Goal: Task Accomplishment & Management: Manage account settings

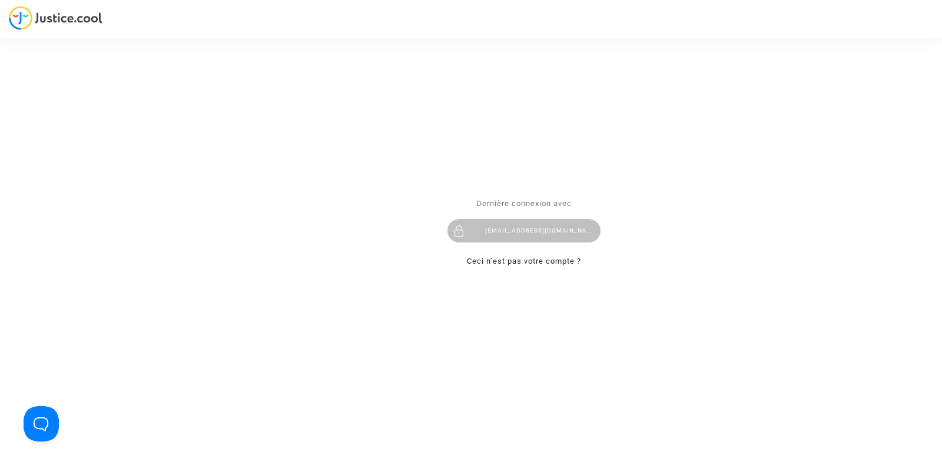
click at [437, 154] on div "Se connecter Dernière connexion avec tom@pitcher-avocat.fr Ceci n’est pas votre…" at bounding box center [471, 232] width 942 height 465
click at [512, 225] on div "tom@pitcher-avocat.fr" at bounding box center [523, 232] width 153 height 24
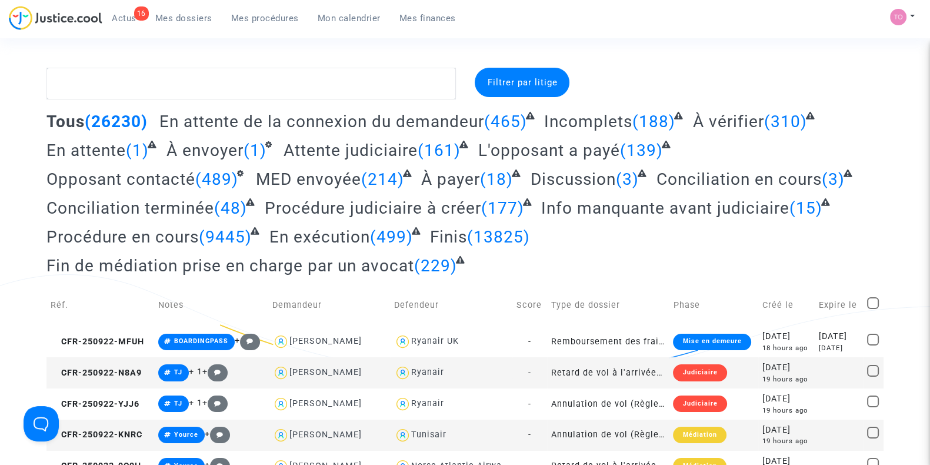
click at [348, 16] on span "Mon calendrier" at bounding box center [349, 18] width 63 height 11
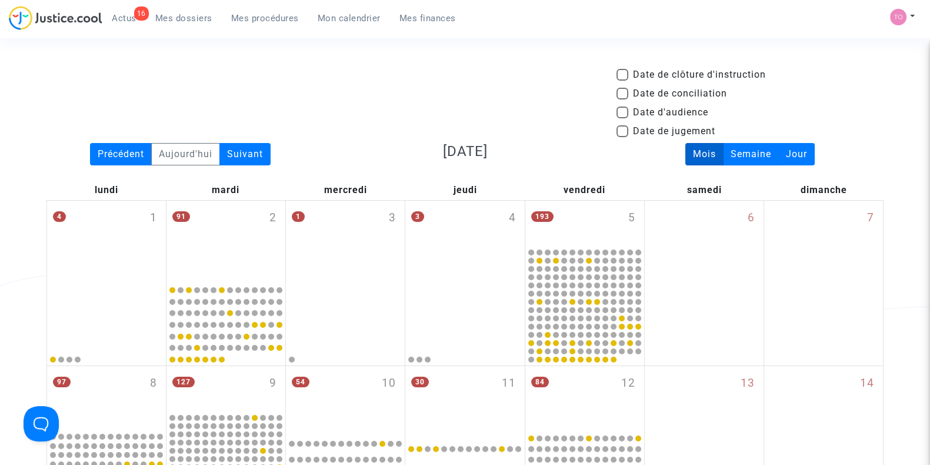
click at [622, 112] on span at bounding box center [623, 113] width 12 height 12
click at [622, 118] on input "Date d'audience" at bounding box center [622, 118] width 1 height 1
checkbox input "true"
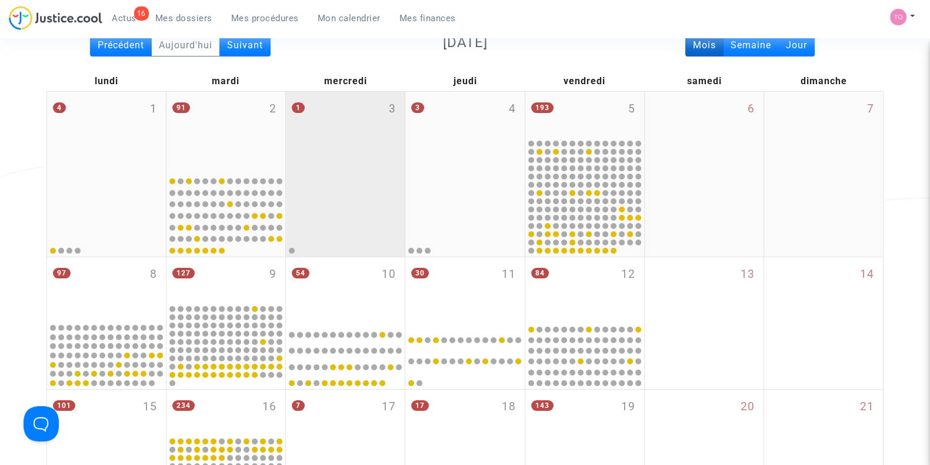
scroll to position [110, 0]
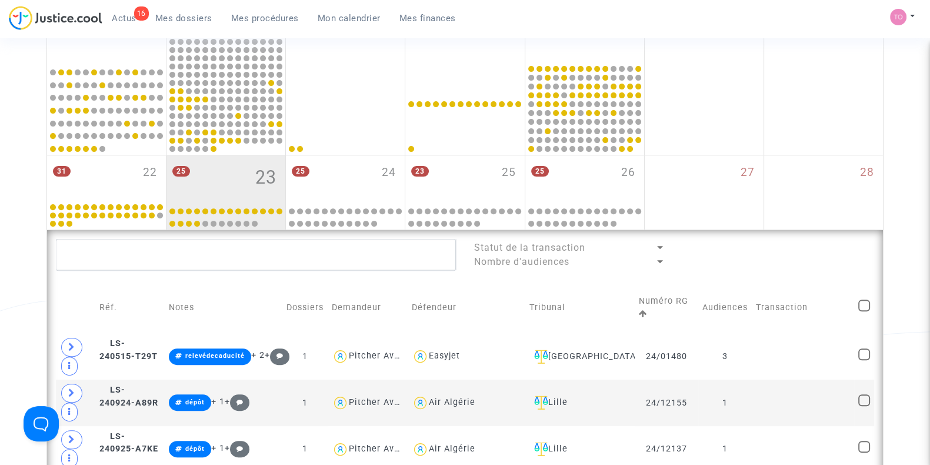
scroll to position [491, 0]
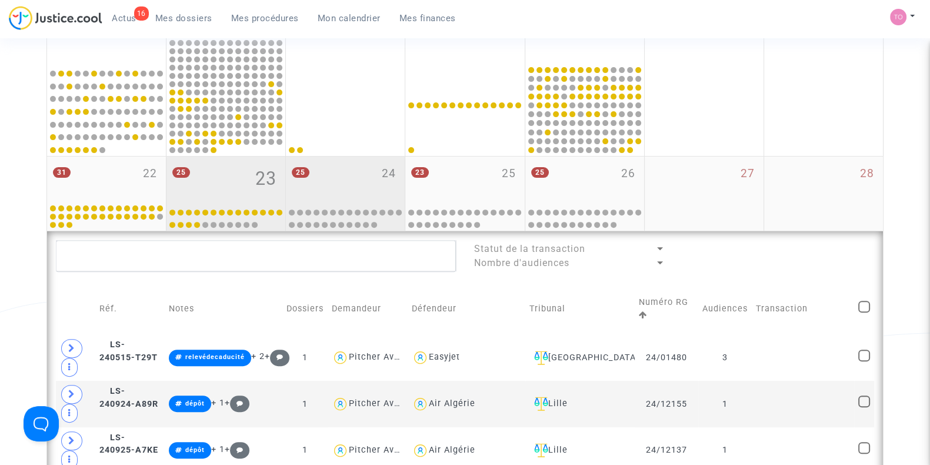
click at [347, 185] on div "25 24" at bounding box center [345, 180] width 119 height 46
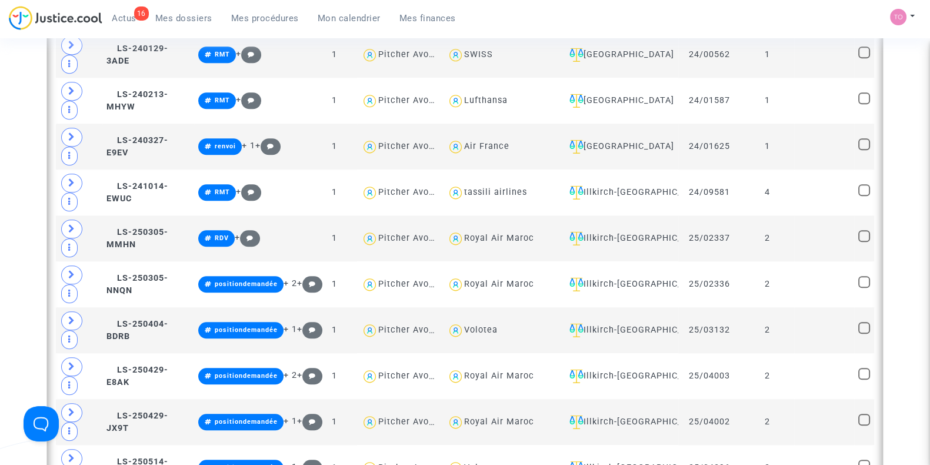
scroll to position [1391, 0]
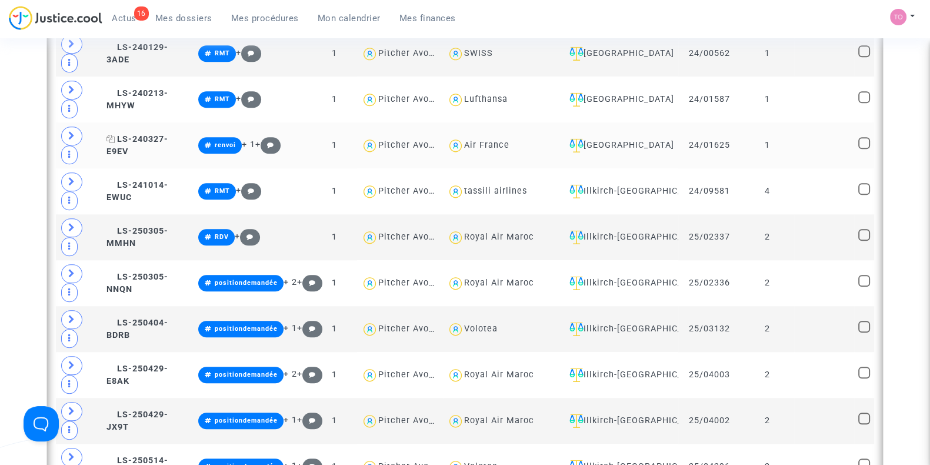
click at [132, 134] on span "LS-240327-E9EV" at bounding box center [138, 145] width 62 height 23
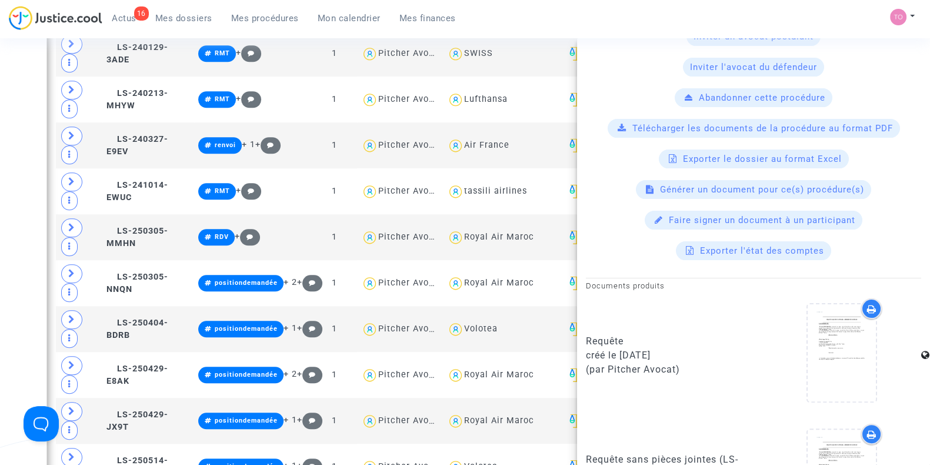
scroll to position [708, 0]
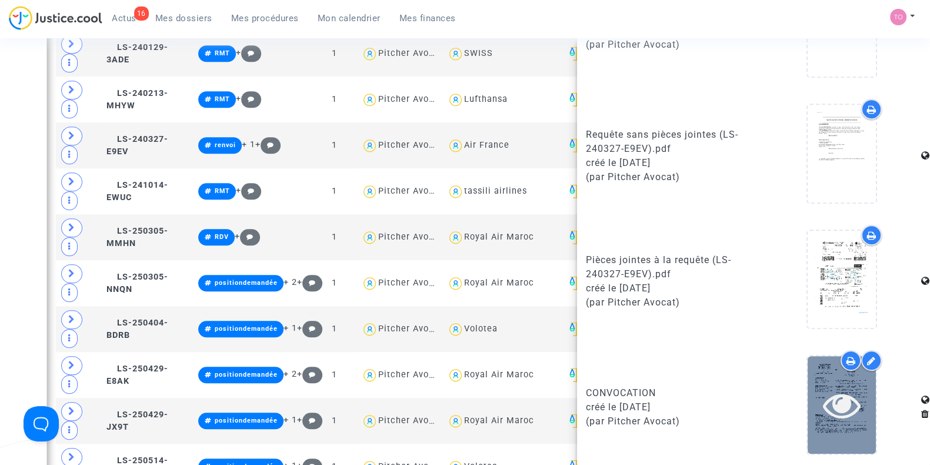
click at [844, 396] on icon at bounding box center [842, 405] width 38 height 38
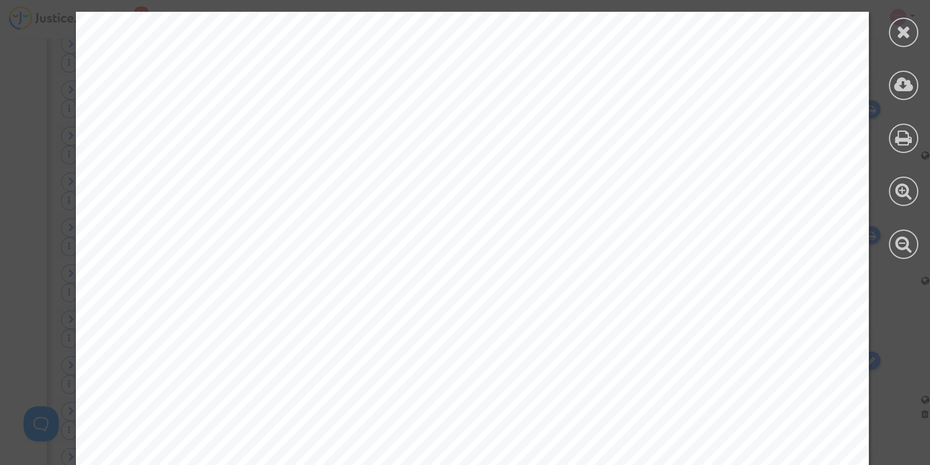
scroll to position [48, 0]
click at [895, 34] on div at bounding box center [903, 32] width 29 height 29
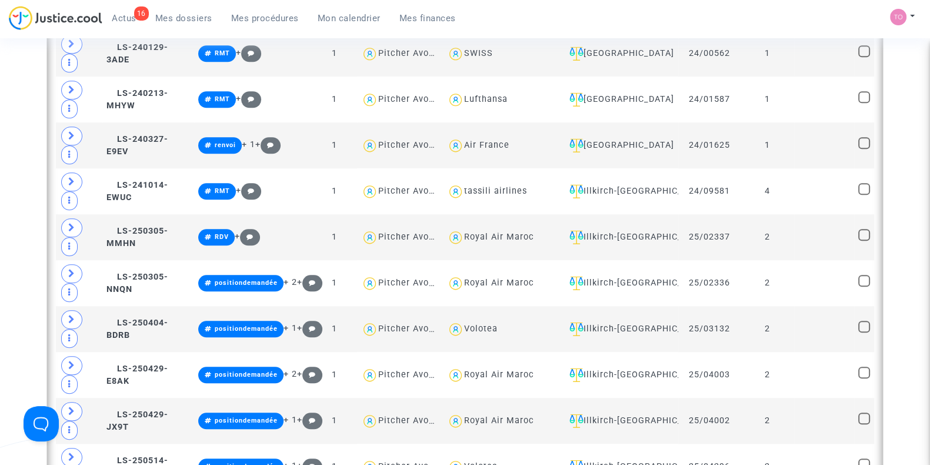
scroll to position [0, 0]
click at [126, 139] on span "LS-240327-E9EV" at bounding box center [138, 145] width 62 height 23
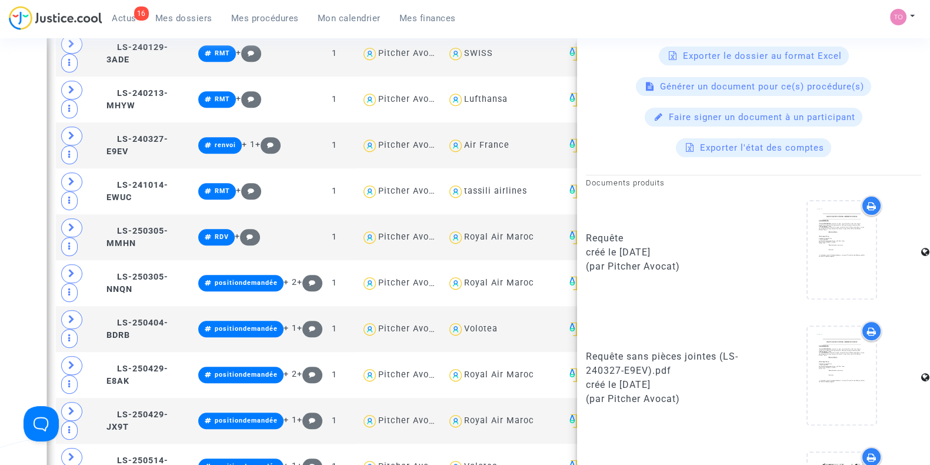
scroll to position [708, 0]
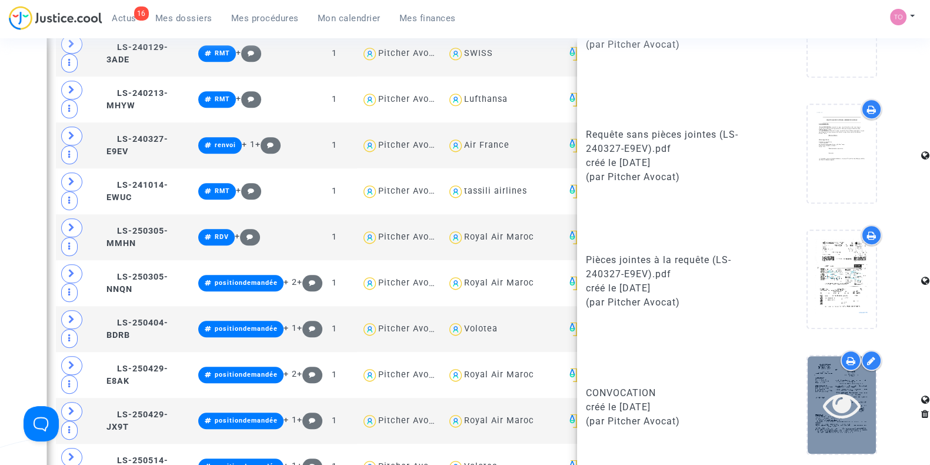
click at [808, 376] on div at bounding box center [842, 404] width 68 height 97
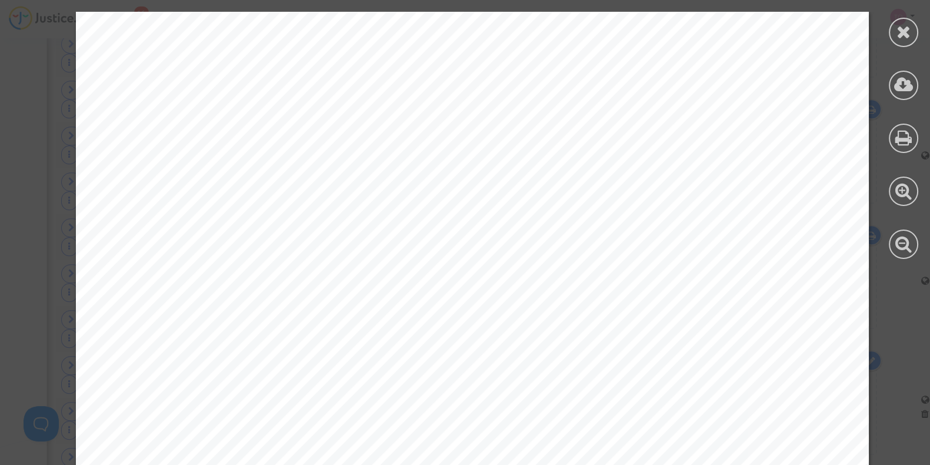
scroll to position [13, 0]
click at [902, 36] on icon at bounding box center [904, 32] width 15 height 18
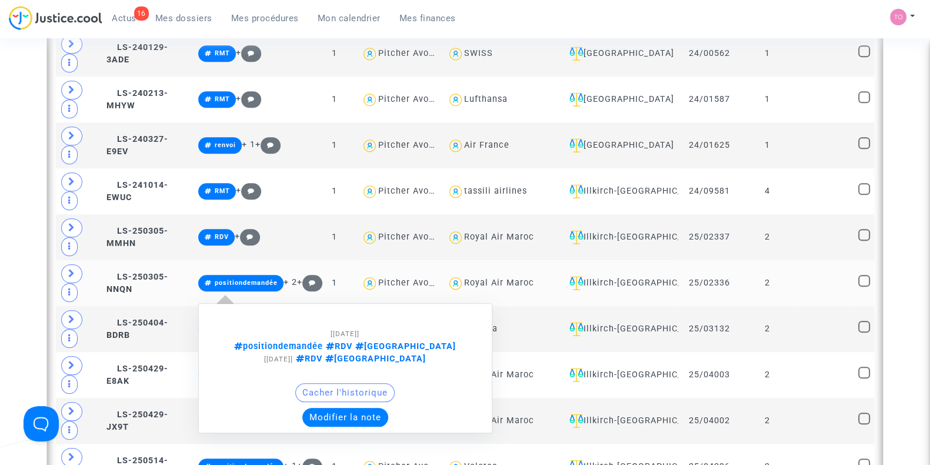
scroll to position [1641, 0]
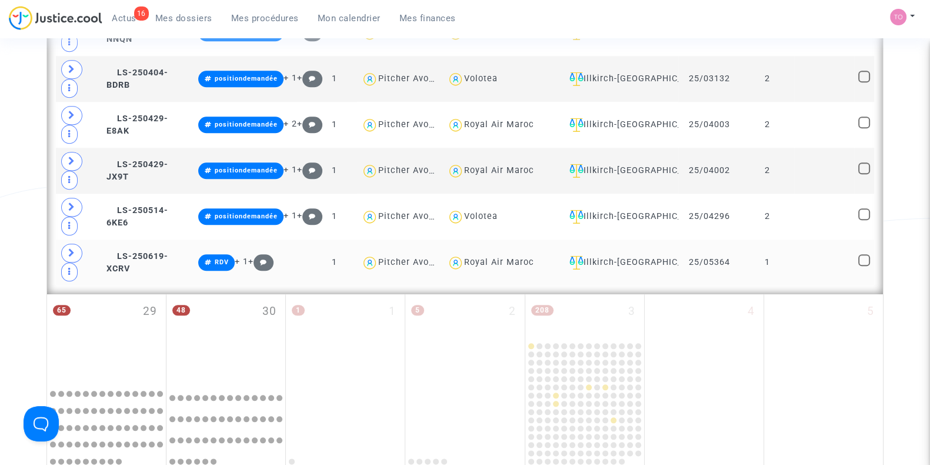
click at [571, 240] on td "Illkirch-[GEOGRAPHIC_DATA]" at bounding box center [620, 263] width 118 height 46
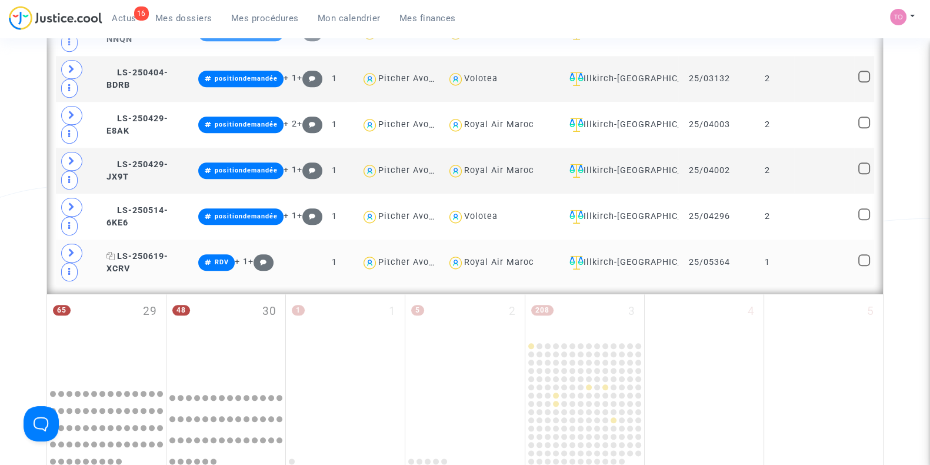
click at [127, 251] on span "LS-250619-XCRV" at bounding box center [138, 262] width 62 height 23
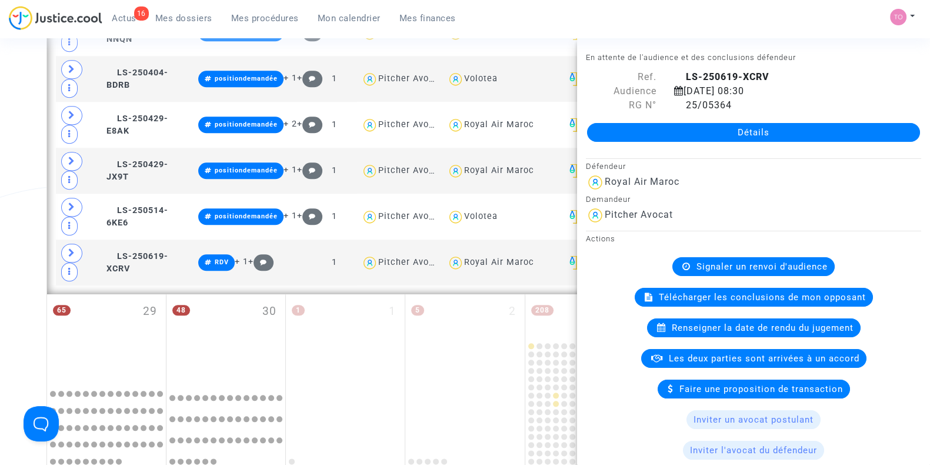
scroll to position [708, 0]
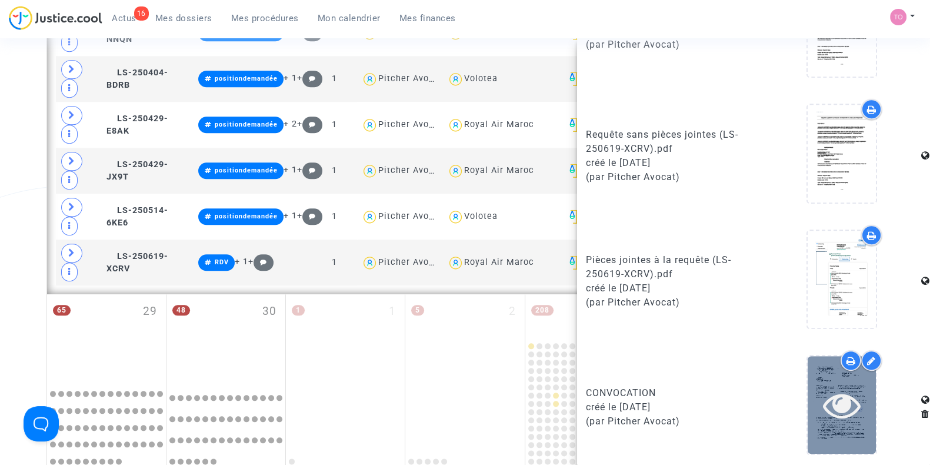
click at [850, 394] on icon at bounding box center [842, 405] width 38 height 38
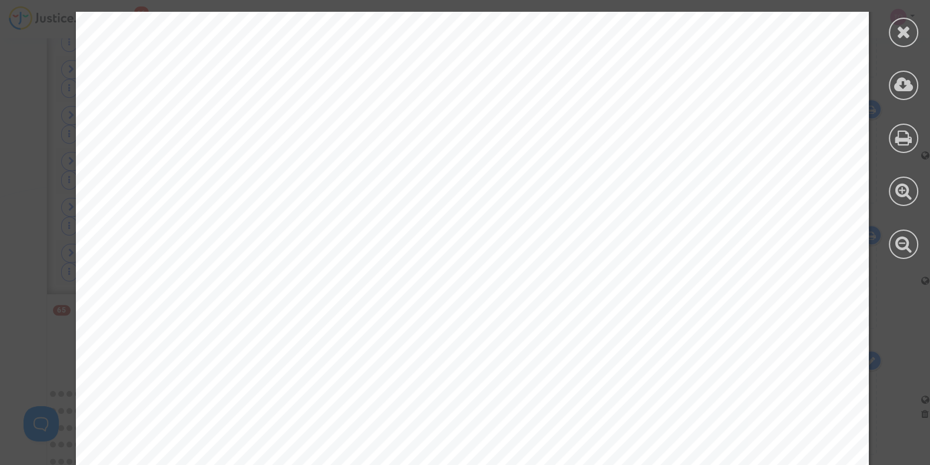
scroll to position [129, 0]
click at [898, 41] on div at bounding box center [903, 32] width 29 height 29
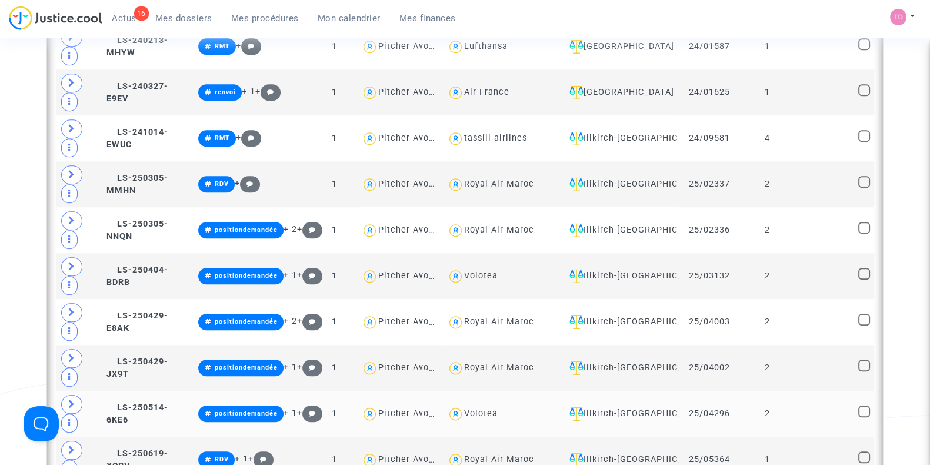
scroll to position [1443, 0]
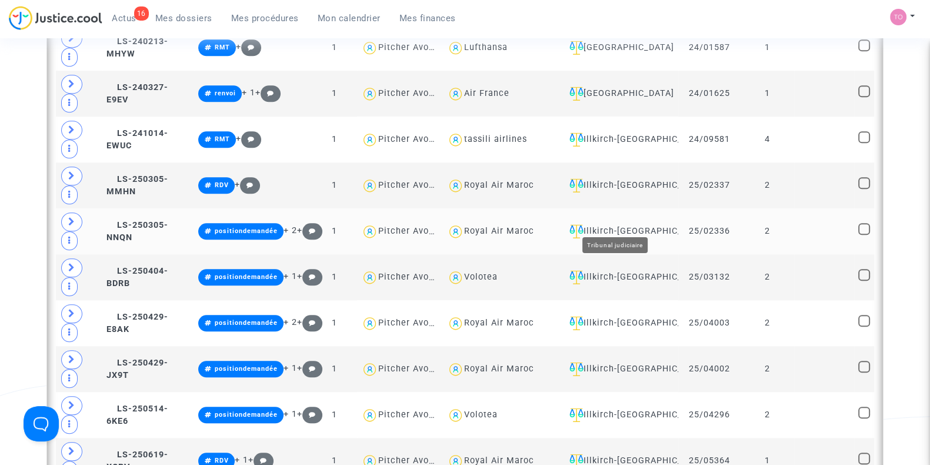
click at [633, 224] on div "Illkirch-[GEOGRAPHIC_DATA]" at bounding box center [619, 231] width 109 height 14
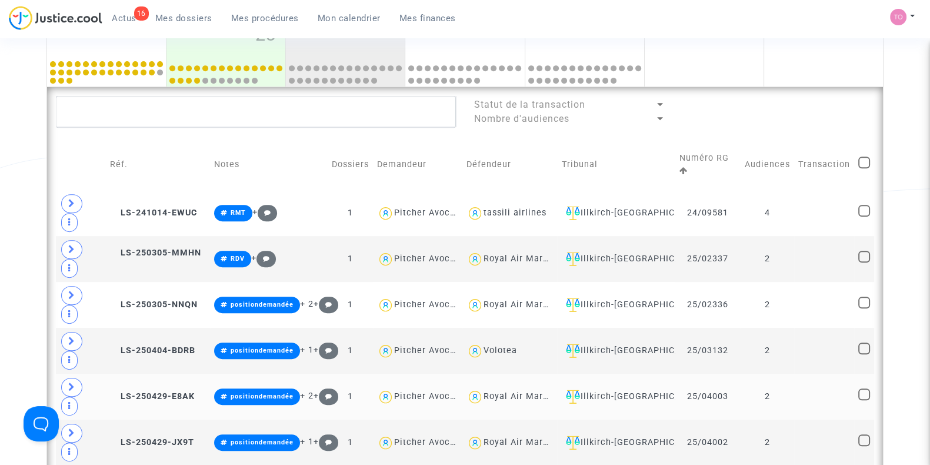
scroll to position [636, 0]
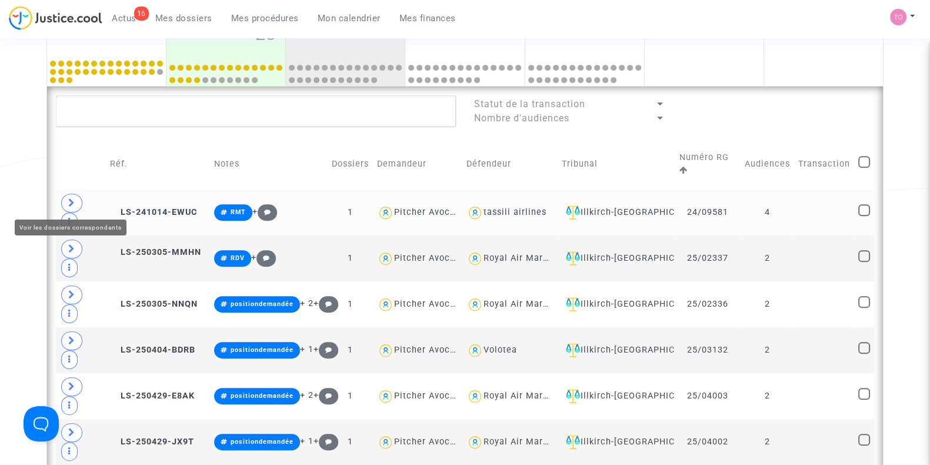
click at [71, 199] on icon at bounding box center [71, 202] width 7 height 9
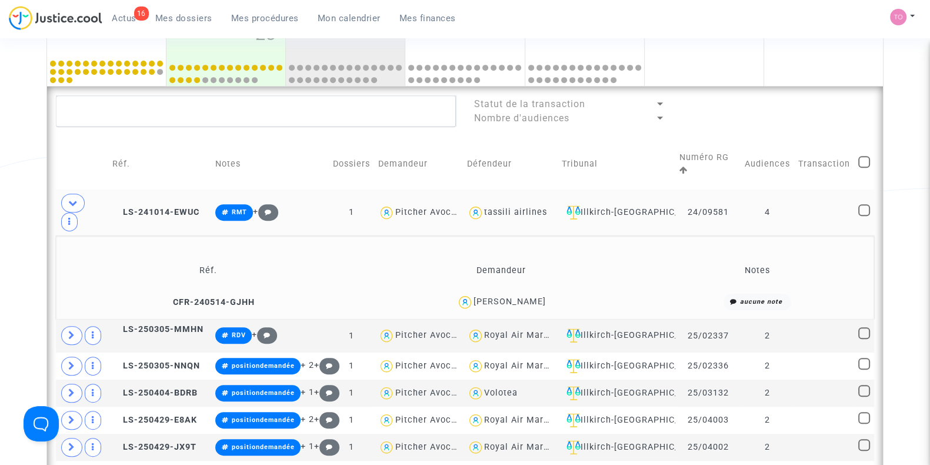
click at [544, 300] on div "sarah Ali Azouaou" at bounding box center [510, 302] width 72 height 10
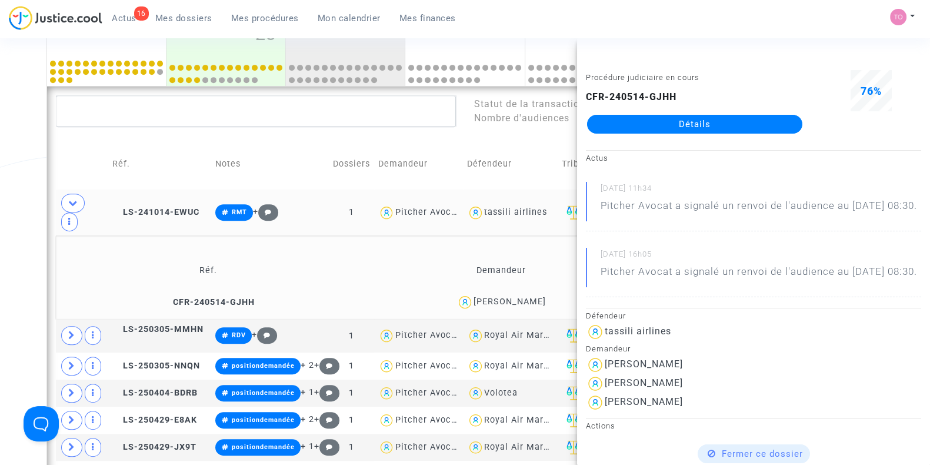
click at [0, 192] on div "Date de clôture d'instruction Date de conciliation Date d'audience Date de juge…" at bounding box center [465, 64] width 930 height 1265
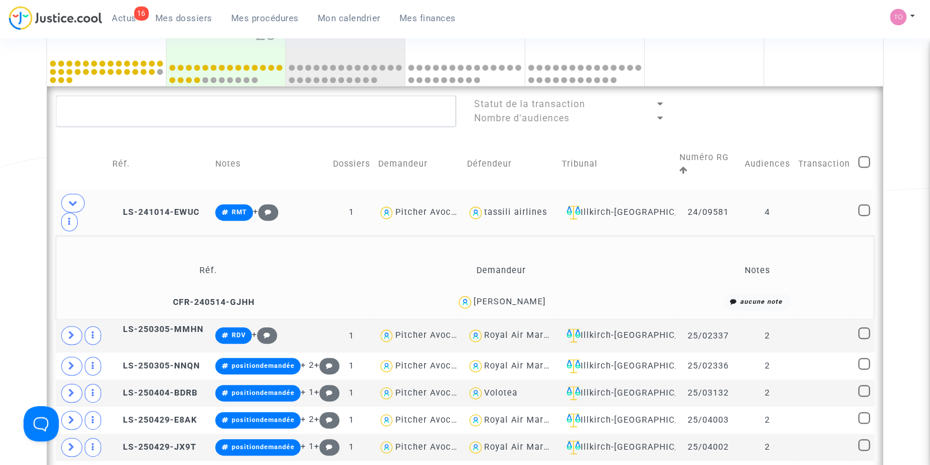
click at [515, 209] on div "tassili airlines" at bounding box center [515, 212] width 63 height 10
type textarea "@"tassili airlines""
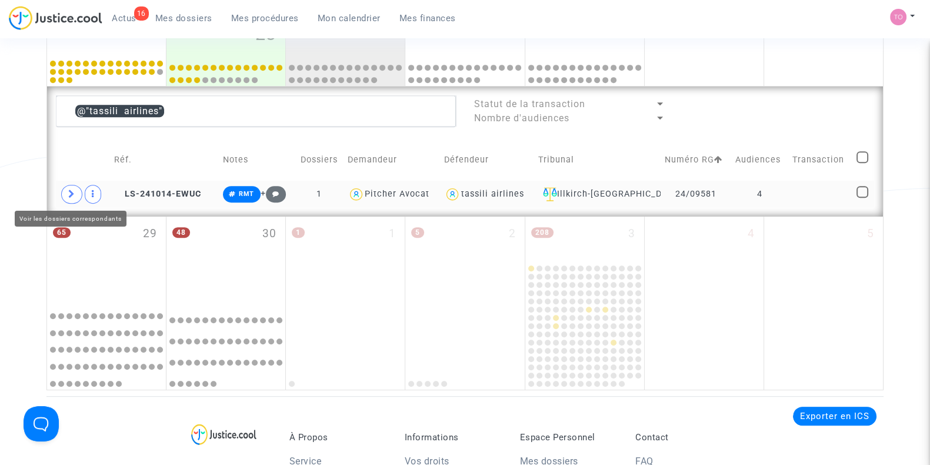
click at [69, 199] on span at bounding box center [71, 194] width 21 height 19
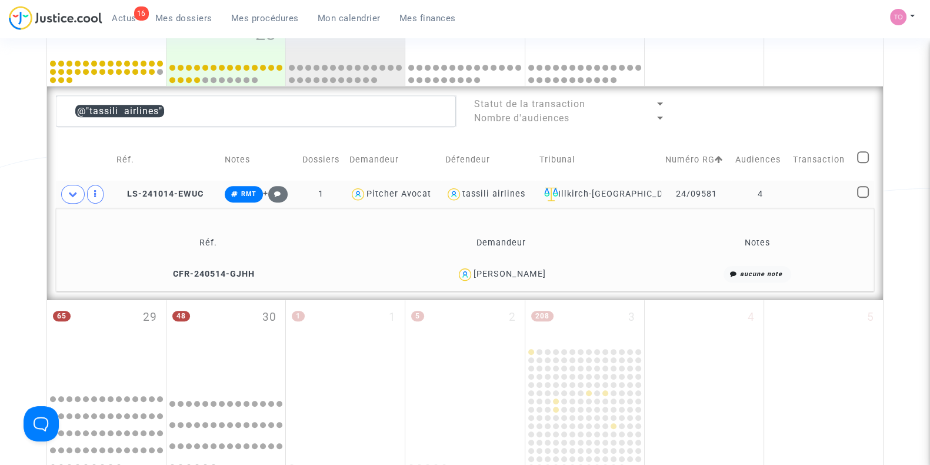
click at [523, 272] on div "sarah Ali Azouaou" at bounding box center [510, 274] width 72 height 10
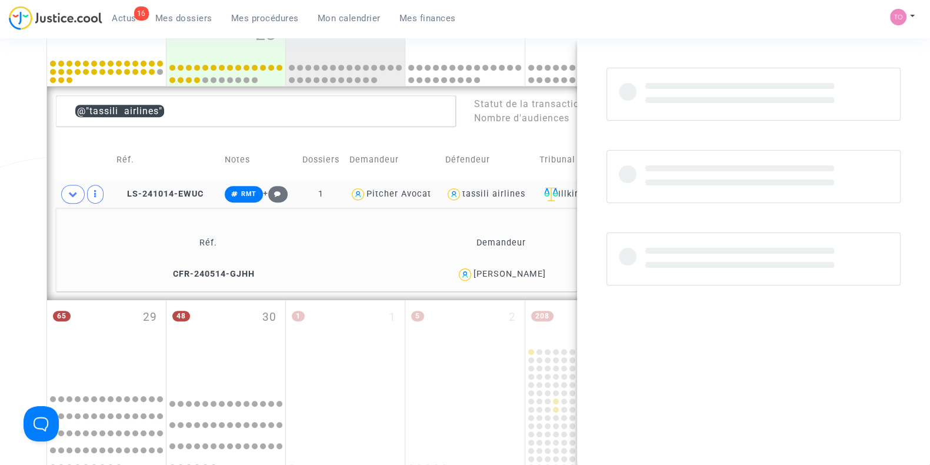
click at [523, 272] on div "sarah Ali Azouaou" at bounding box center [510, 274] width 72 height 10
copy div "Azouaou"
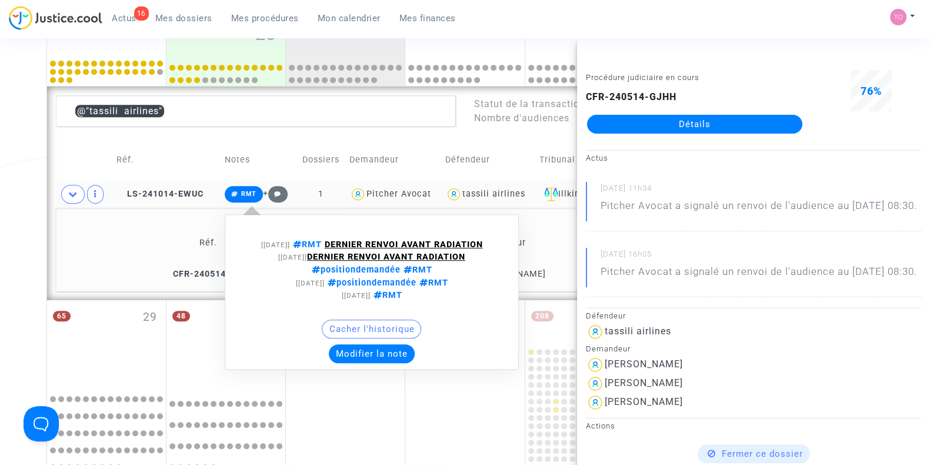
click at [359, 351] on button "Modifier la note" at bounding box center [372, 353] width 86 height 19
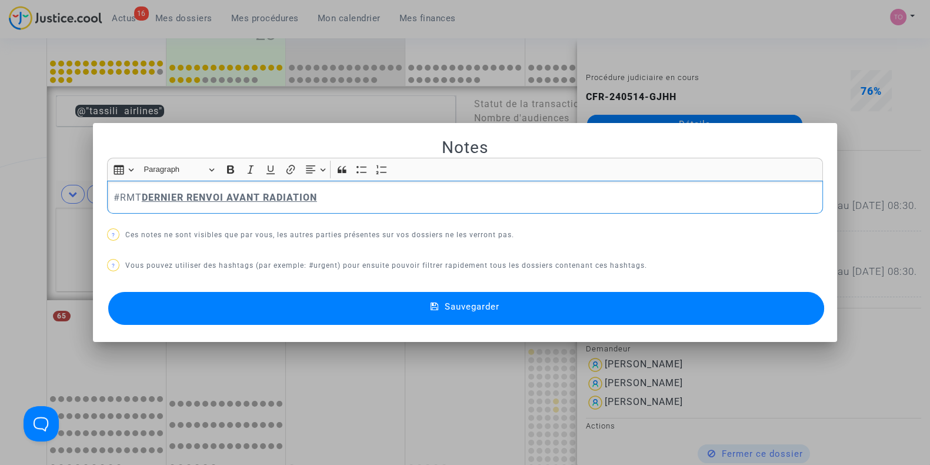
drag, startPoint x: 321, startPoint y: 196, endPoint x: 117, endPoint y: 198, distance: 204.2
click at [117, 198] on p "#RMT DERNIER RENVOI AVANT RADIATION" at bounding box center [466, 197] width 704 height 15
click at [114, 198] on p "#RMT DERNIER RENVOI AVANT RADIATION" at bounding box center [466, 197] width 704 height 15
click at [208, 313] on button "Sauvegarder" at bounding box center [466, 308] width 716 height 33
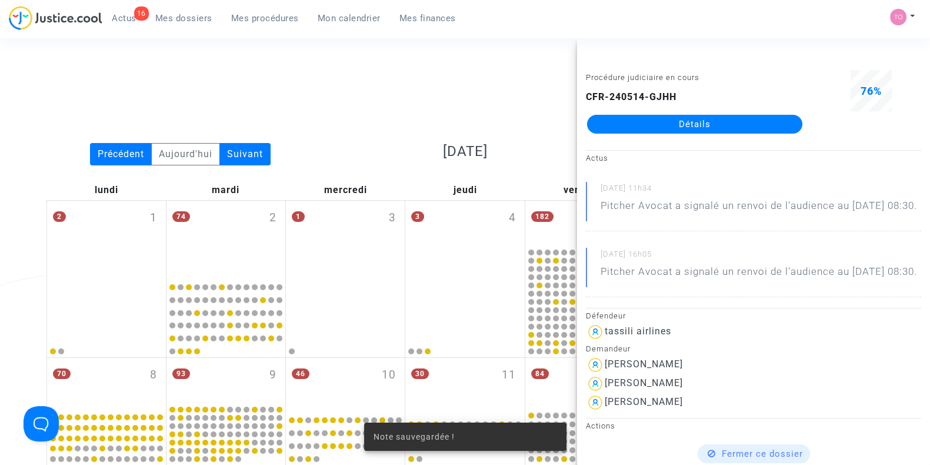
scroll to position [636, 0]
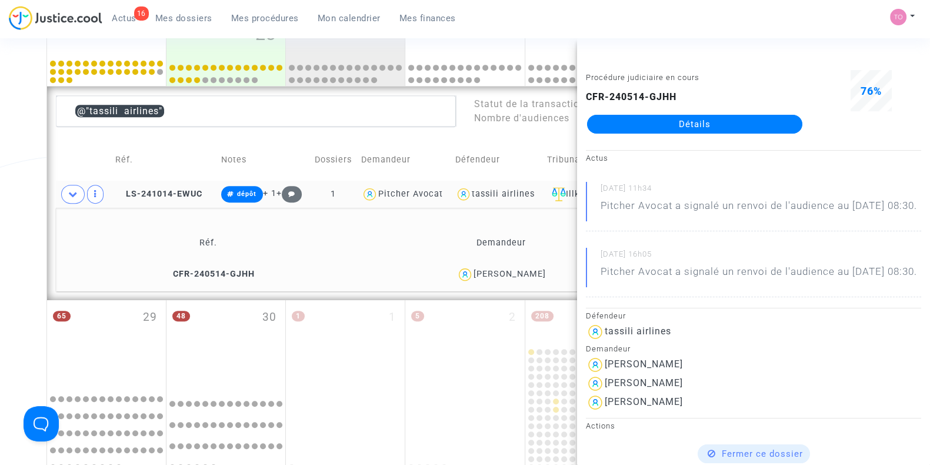
click at [493, 192] on div "tassili airlines" at bounding box center [503, 194] width 63 height 10
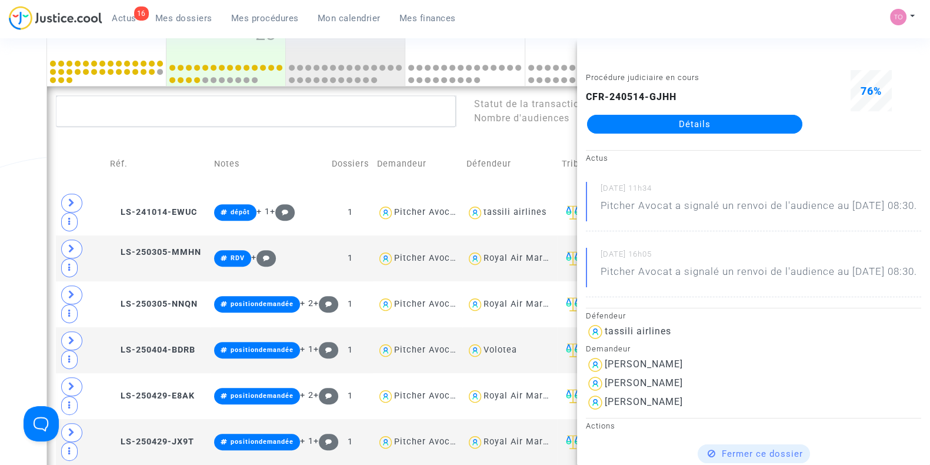
click at [12, 174] on div "Date de clôture d'instruction Date de conciliation Date d'audience Date de juge…" at bounding box center [465, 85] width 930 height 1307
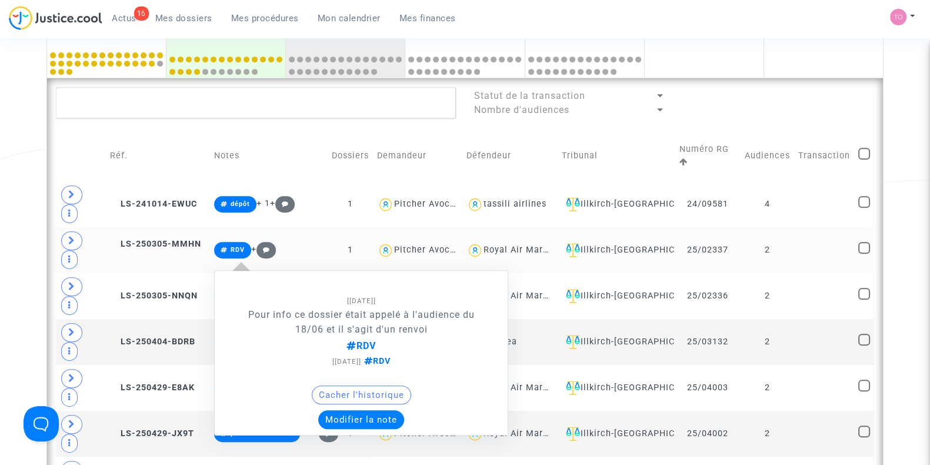
scroll to position [644, 0]
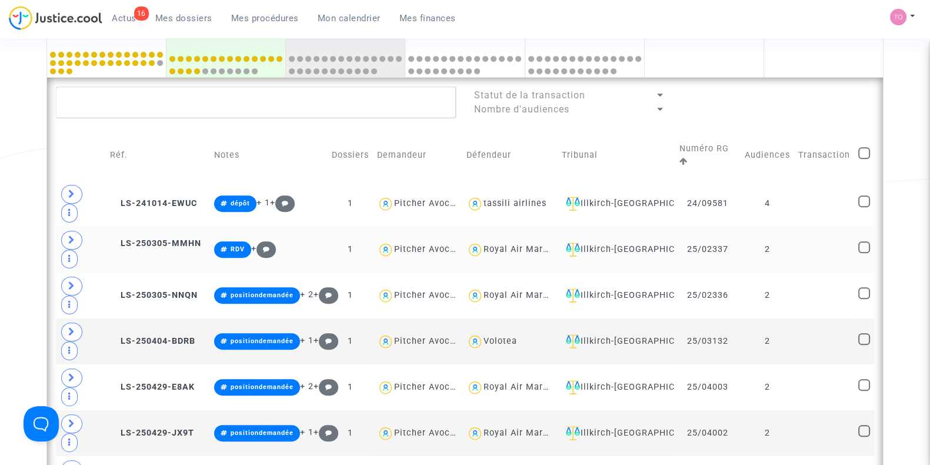
click at [508, 244] on div "Royal Air Maroc" at bounding box center [519, 249] width 70 height 10
type textarea "@"Royal Air Maroc""
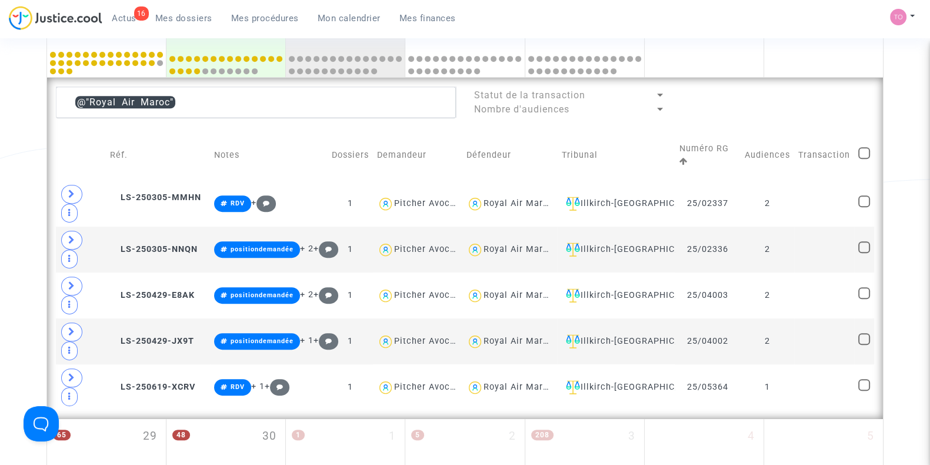
click at [508, 244] on div "Royal Air Maroc" at bounding box center [519, 249] width 70 height 10
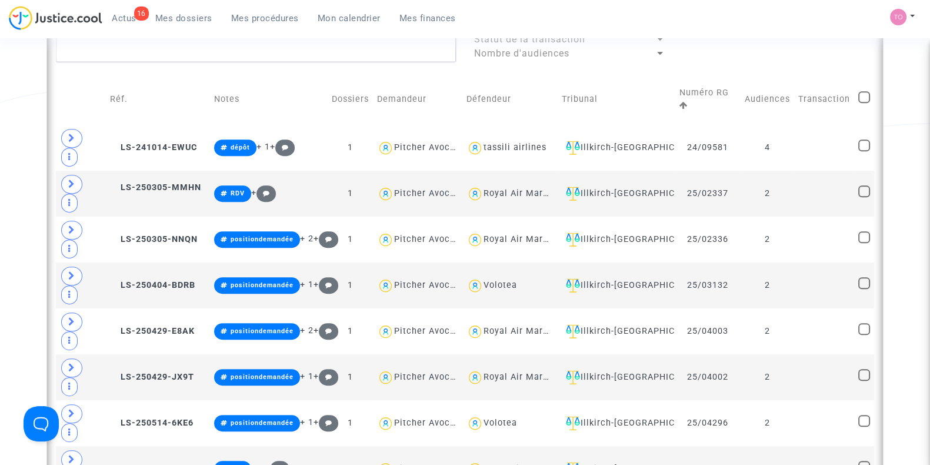
scroll to position [701, 0]
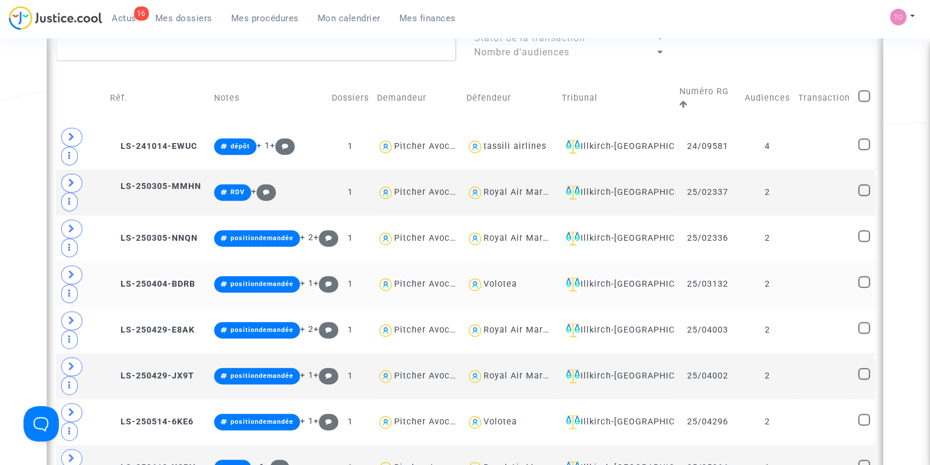
click at [491, 279] on div "Volotea" at bounding box center [501, 284] width 34 height 10
type textarea "@Volotea"
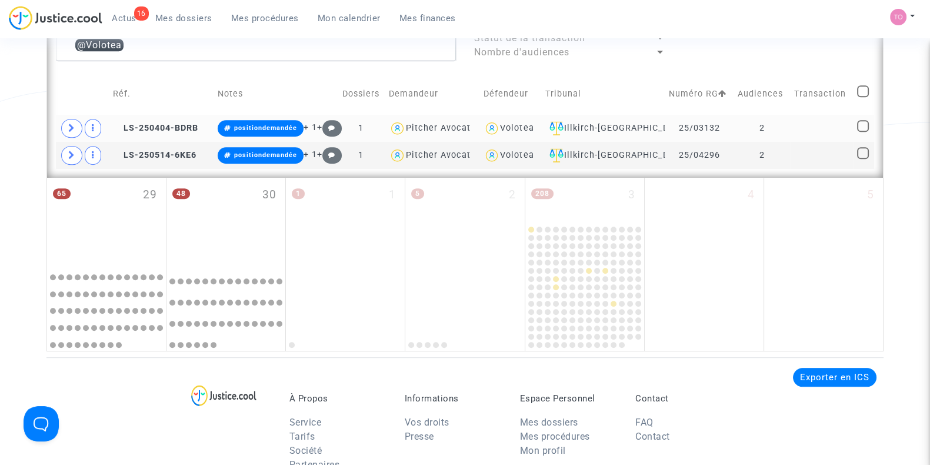
click at [501, 125] on div "Volotea" at bounding box center [517, 128] width 34 height 10
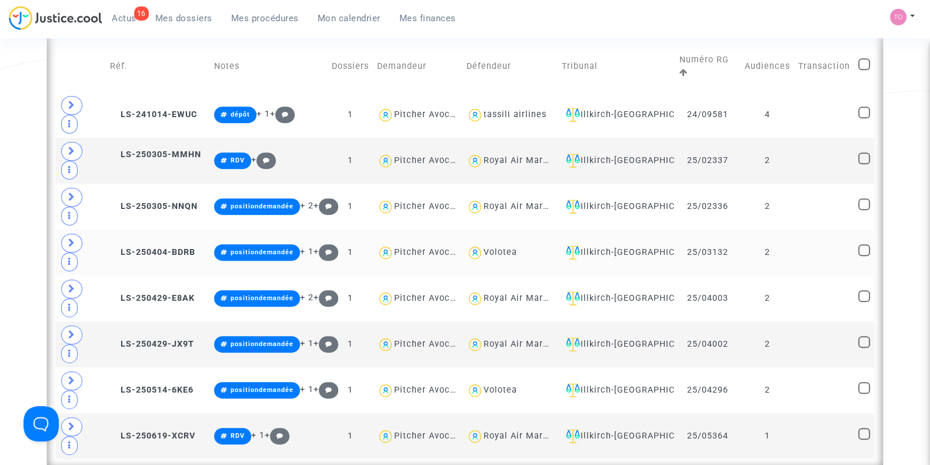
scroll to position [810, 0]
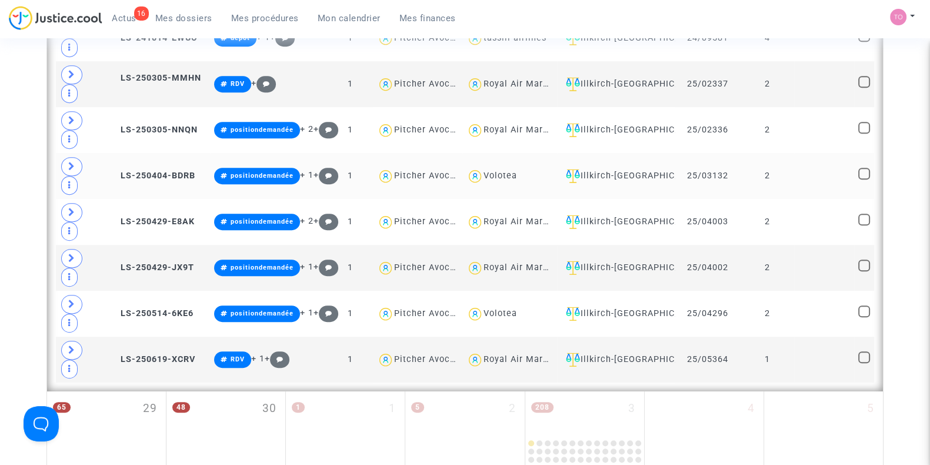
click at [504, 171] on div "Volotea" at bounding box center [501, 176] width 34 height 10
type textarea "@Volotea"
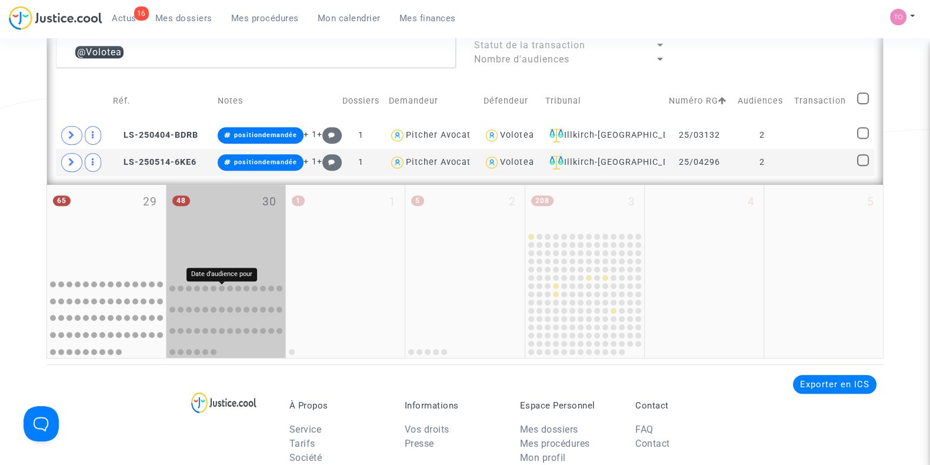
scroll to position [692, 0]
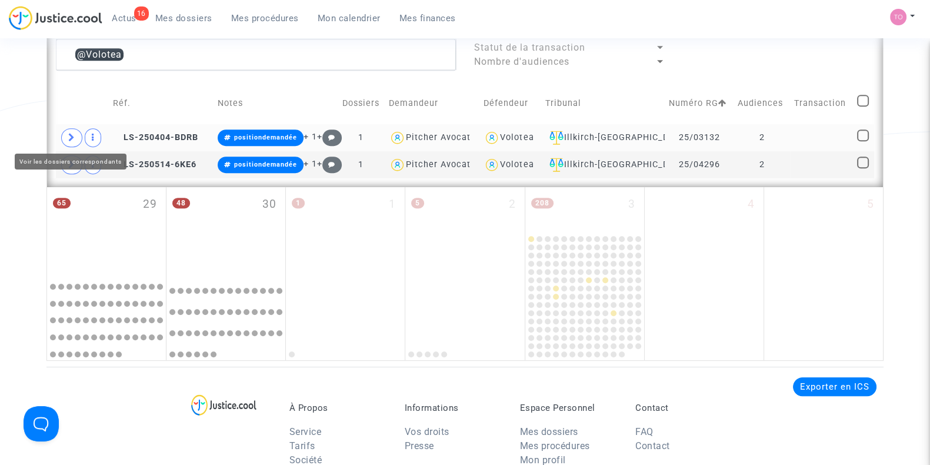
click at [72, 135] on icon at bounding box center [71, 137] width 7 height 9
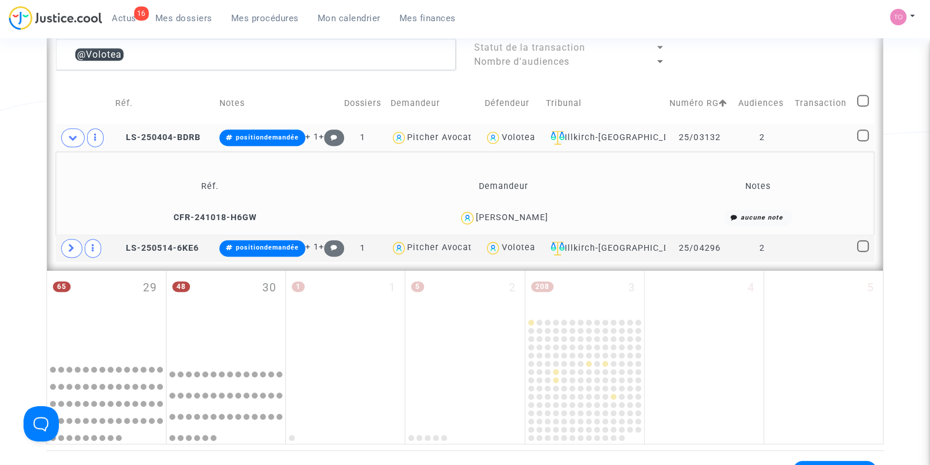
click at [515, 212] on div "MAELYS LANTERNIER" at bounding box center [512, 217] width 72 height 10
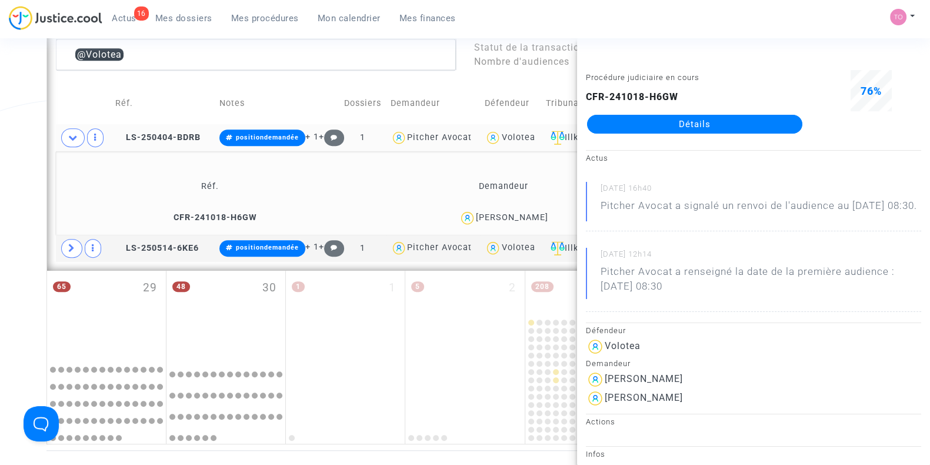
copy div "LANTERNIER"
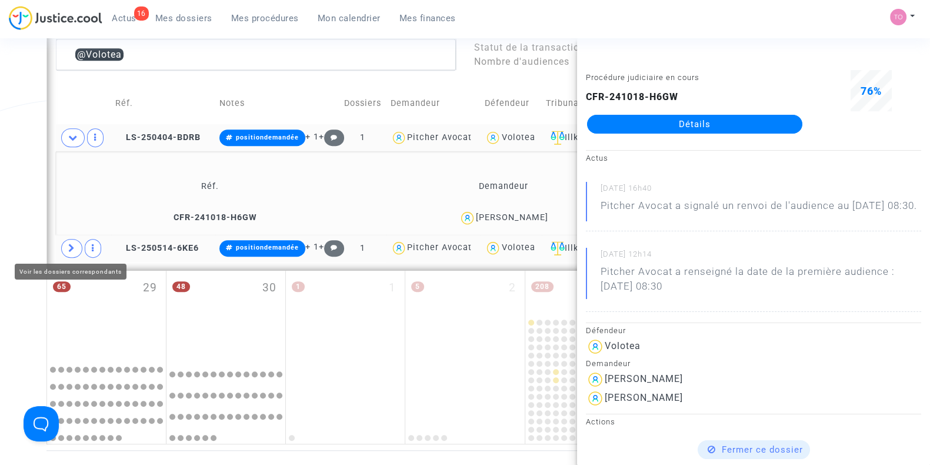
click at [71, 247] on icon at bounding box center [71, 248] width 7 height 9
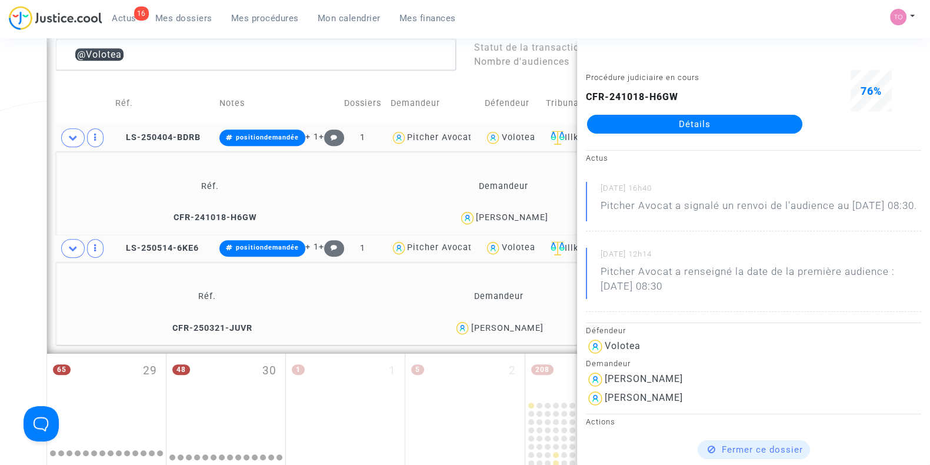
drag, startPoint x: 26, startPoint y: 216, endPoint x: 4, endPoint y: 89, distance: 128.6
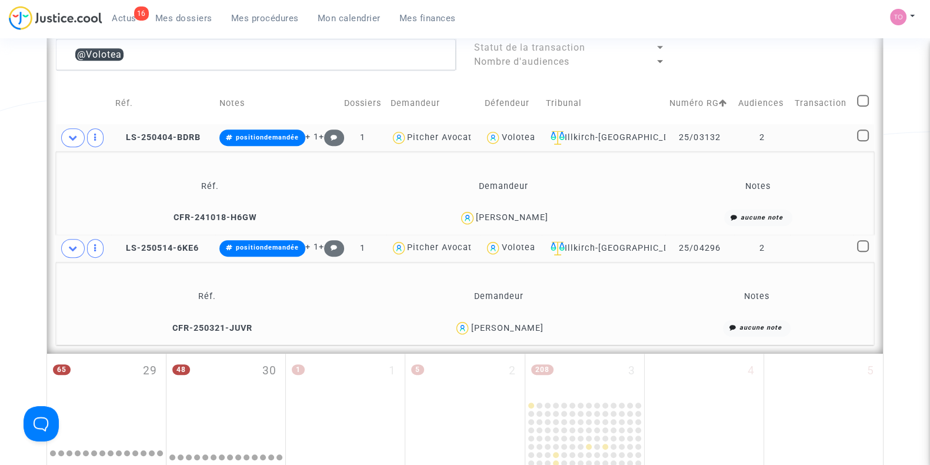
click at [524, 329] on div "Rose Michelli" at bounding box center [507, 328] width 72 height 10
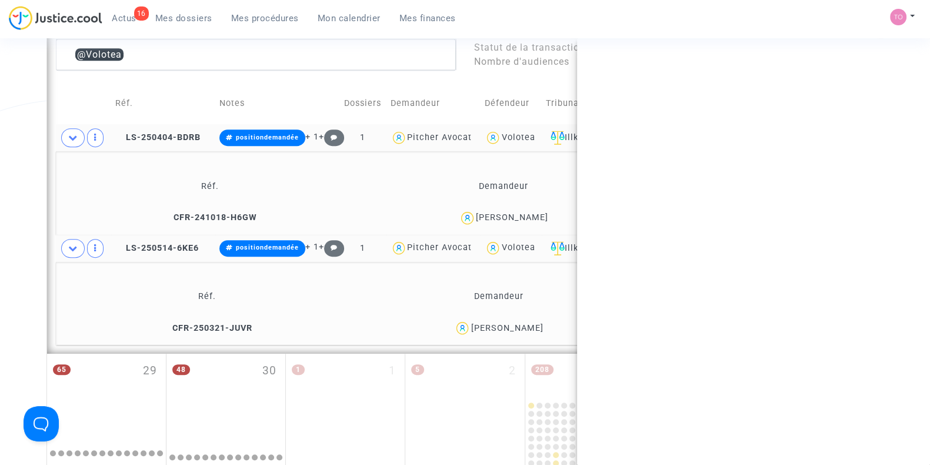
click at [524, 329] on div "Rose Michelli" at bounding box center [507, 328] width 72 height 10
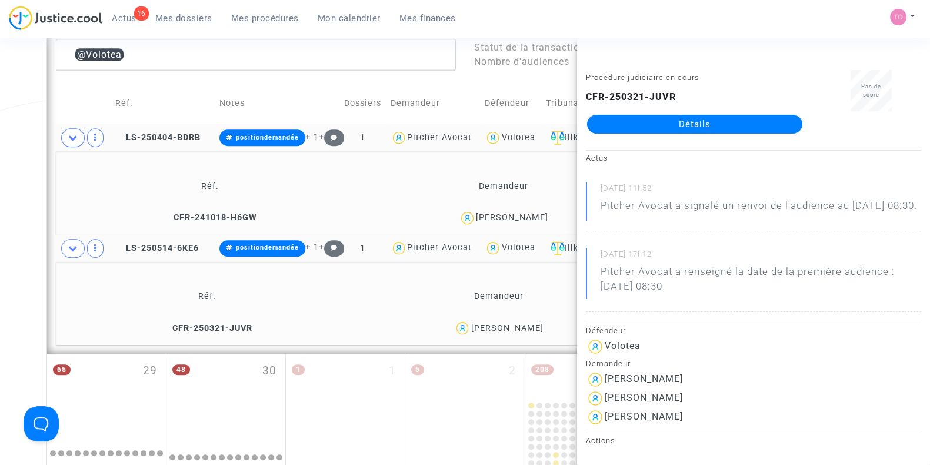
copy div "Michelli"
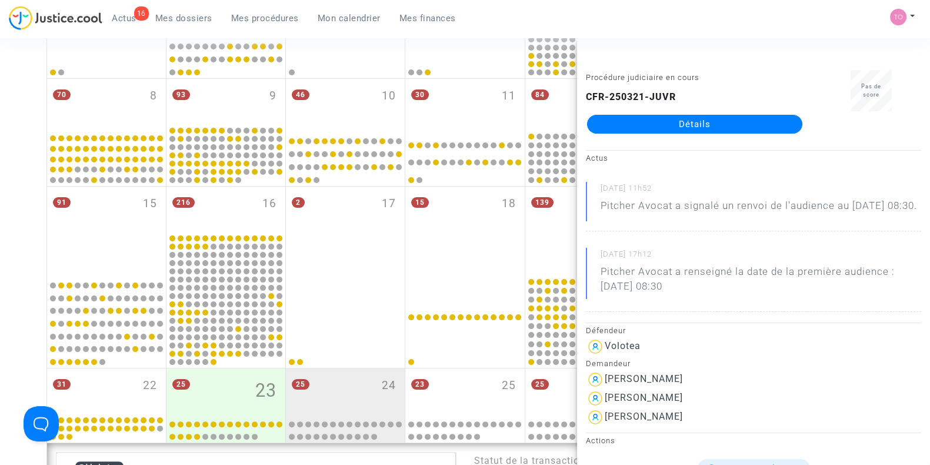
scroll to position [260, 0]
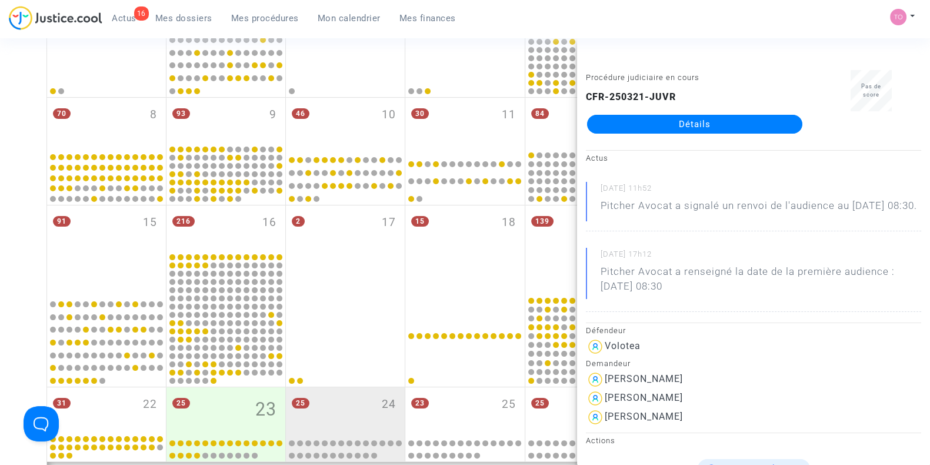
click at [0, 154] on div "Date de clôture d'instruction Date de conciliation Date d'audience Date de juge…" at bounding box center [465, 384] width 930 height 1152
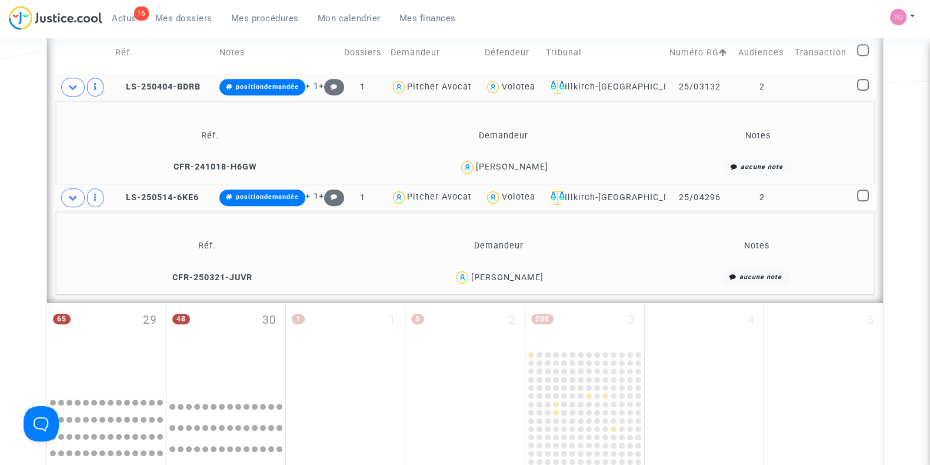
scroll to position [812, 0]
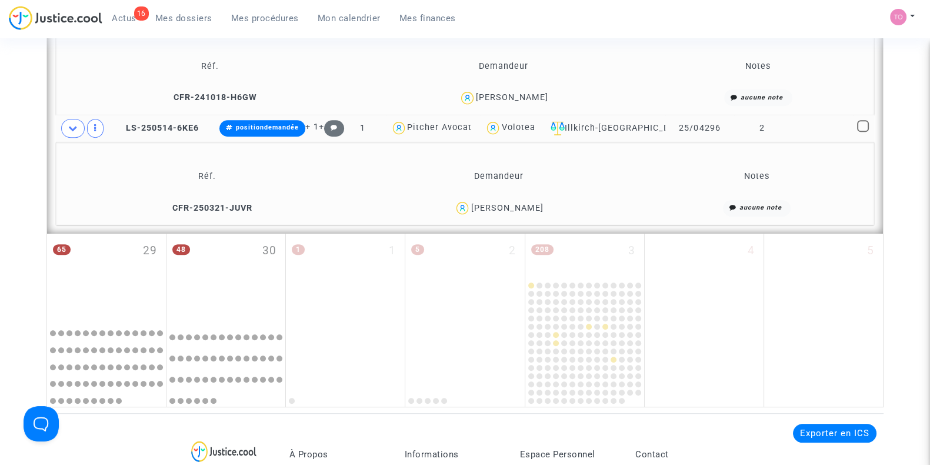
drag, startPoint x: 542, startPoint y: 201, endPoint x: 483, endPoint y: 213, distance: 60.7
click at [483, 213] on div "Rose Michelli" at bounding box center [499, 207] width 282 height 17
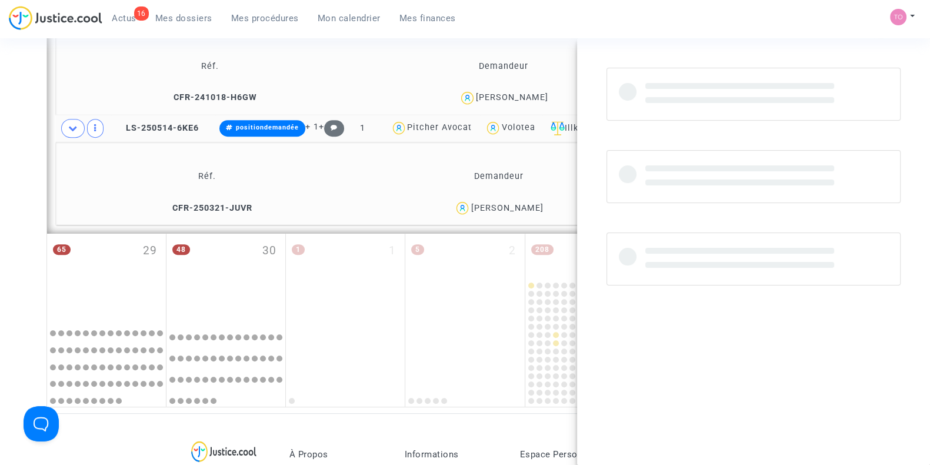
click at [483, 213] on div "Rose Michelli" at bounding box center [499, 207] width 282 height 17
copy div "Rose Michelli"
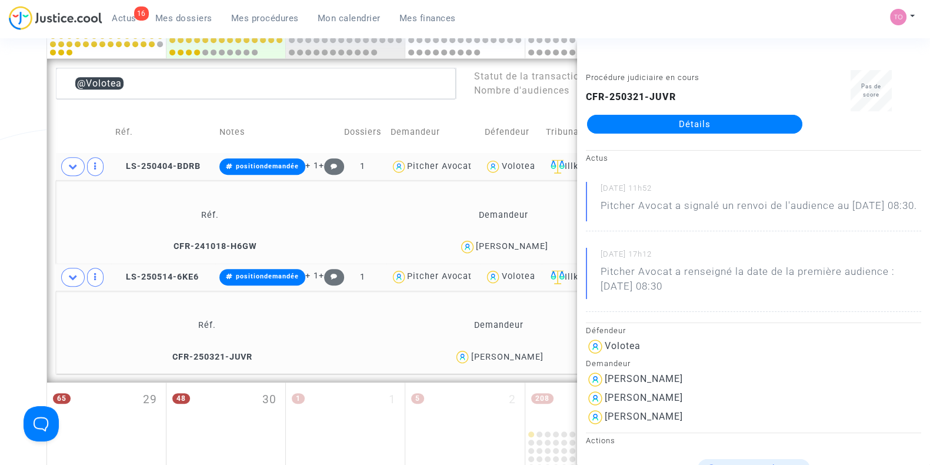
scroll to position [663, 0]
drag, startPoint x: 558, startPoint y: 243, endPoint x: 463, endPoint y: 249, distance: 94.9
click at [463, 249] on div "MAELYS LANTERNIER" at bounding box center [503, 247] width 278 height 17
copy div "MAELYS LANTERNIER"
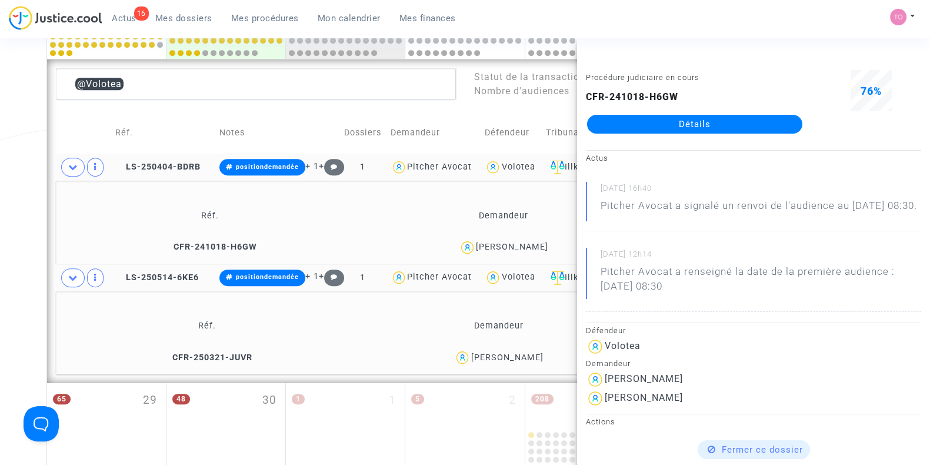
drag, startPoint x: 549, startPoint y: 347, endPoint x: 482, endPoint y: 354, distance: 67.5
click at [482, 354] on div "Rose Michelli" at bounding box center [499, 357] width 282 height 17
copy div "Rose Michelli"
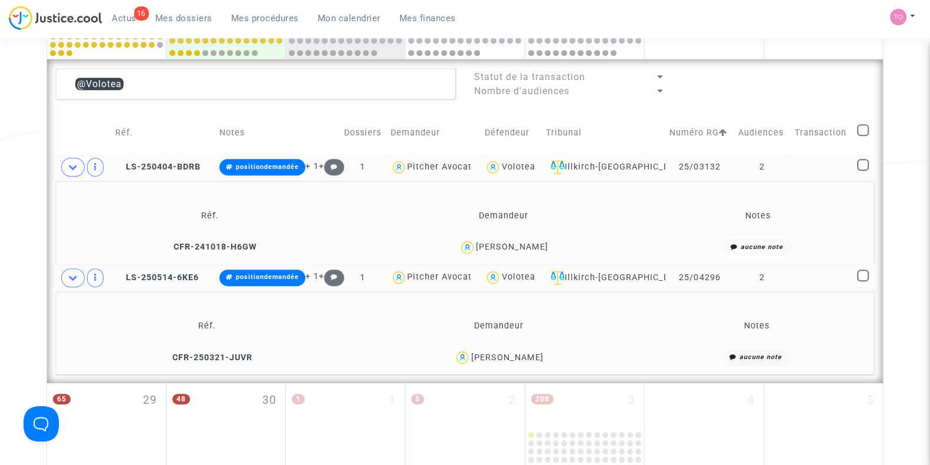
click at [467, 222] on td "Demandeur" at bounding box center [503, 216] width 286 height 38
drag, startPoint x: 726, startPoint y: 275, endPoint x: 676, endPoint y: 275, distance: 49.4
click at [676, 275] on td "25/04296" at bounding box center [700, 277] width 69 height 27
copy td "25/04296"
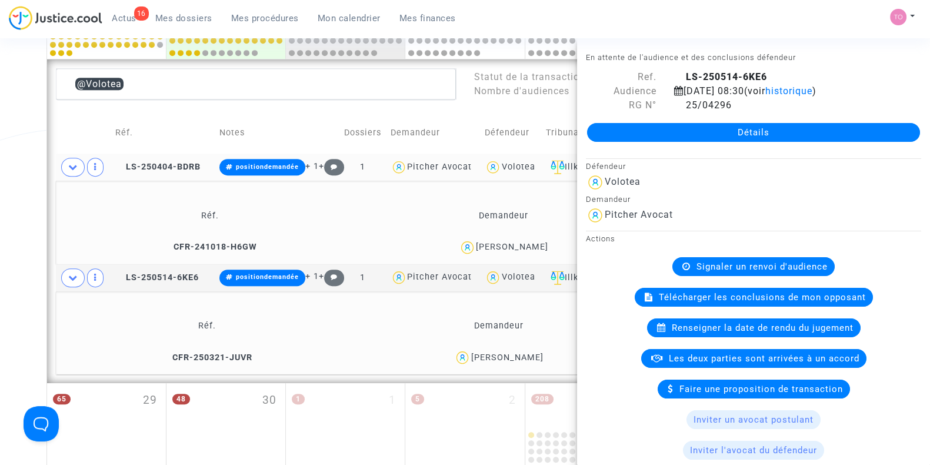
drag, startPoint x: 565, startPoint y: 246, endPoint x: 459, endPoint y: 249, distance: 106.0
click at [459, 249] on div "MAELYS LANTERNIER" at bounding box center [503, 247] width 278 height 17
copy div "MAELYS LANTERNIER"
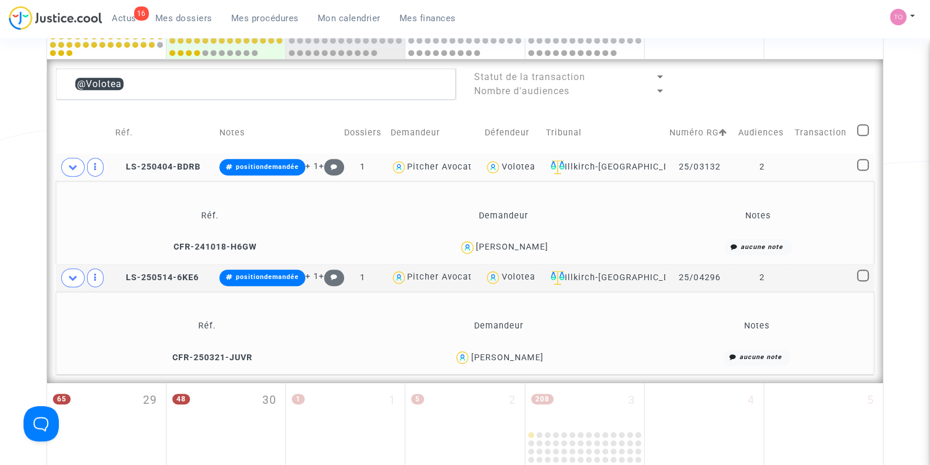
drag, startPoint x: 722, startPoint y: 164, endPoint x: 676, endPoint y: 166, distance: 46.0
click at [676, 166] on td "25/03132" at bounding box center [700, 167] width 69 height 27
copy td "25/03132"
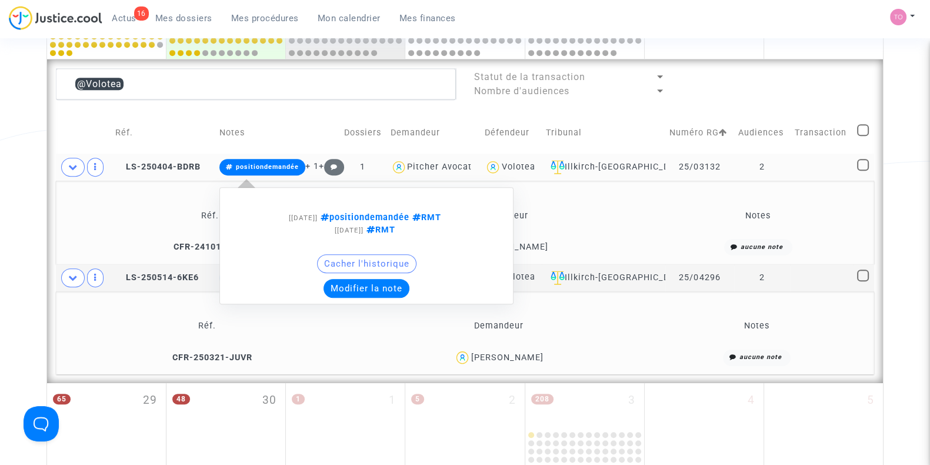
click at [272, 163] on span "positiondemandée" at bounding box center [267, 167] width 63 height 8
click at [377, 284] on button "Modifier la note" at bounding box center [367, 288] width 86 height 19
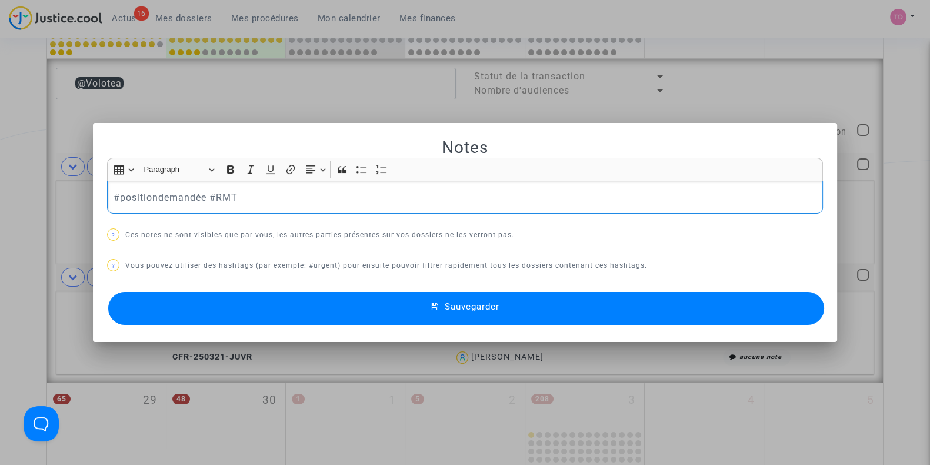
scroll to position [0, 0]
click at [418, 302] on button "Sauvegarder" at bounding box center [466, 308] width 716 height 33
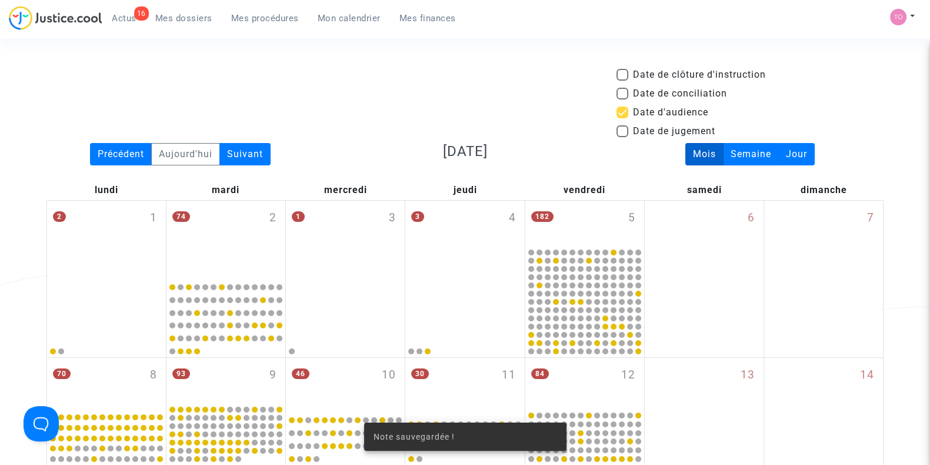
scroll to position [663, 0]
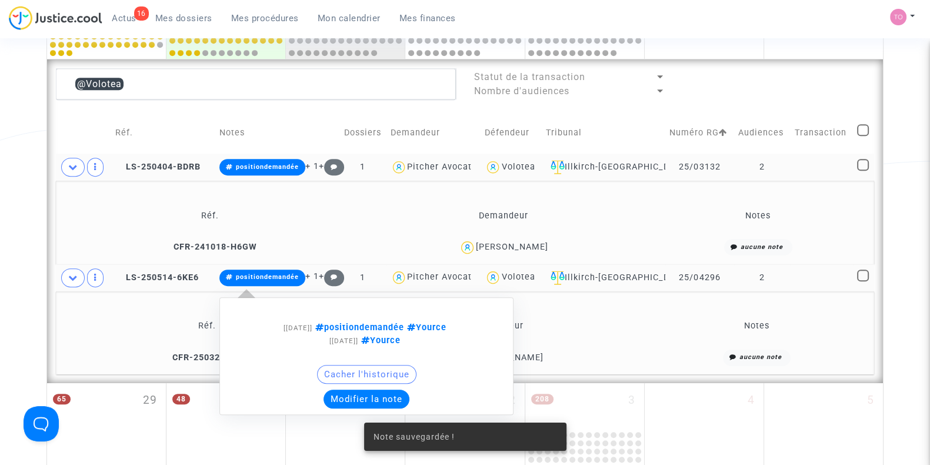
click at [361, 400] on button "Modifier la note" at bounding box center [367, 399] width 86 height 19
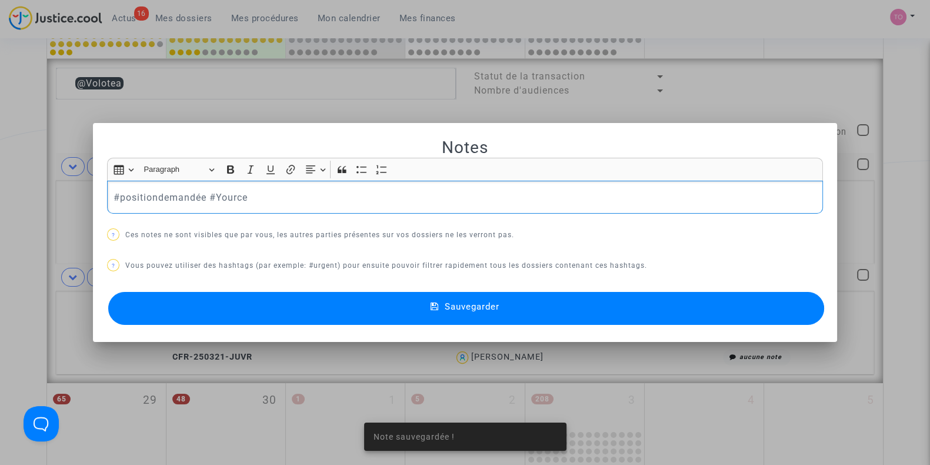
scroll to position [0, 0]
click at [431, 310] on icon at bounding box center [435, 307] width 8 height 11
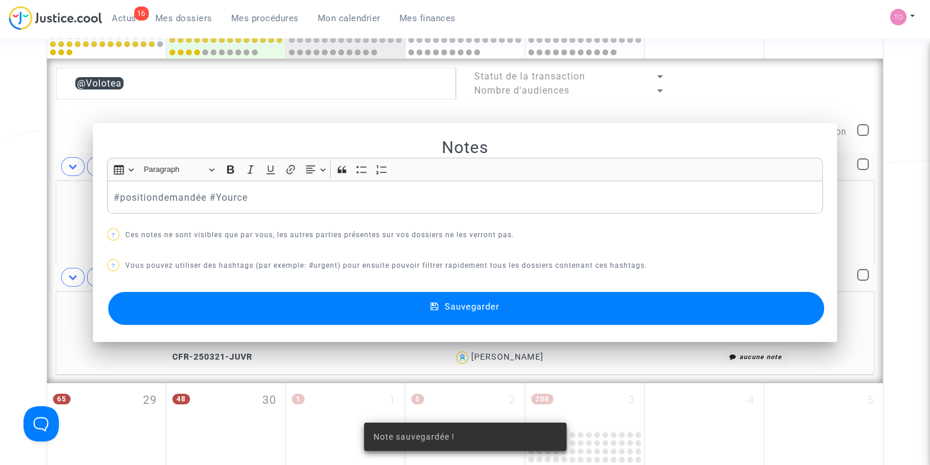
scroll to position [663, 0]
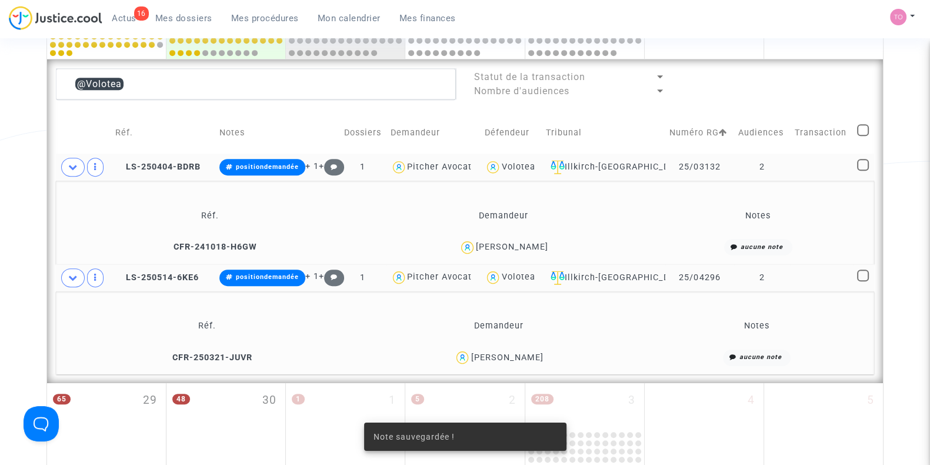
click at [527, 166] on div "Volotea" at bounding box center [518, 167] width 34 height 10
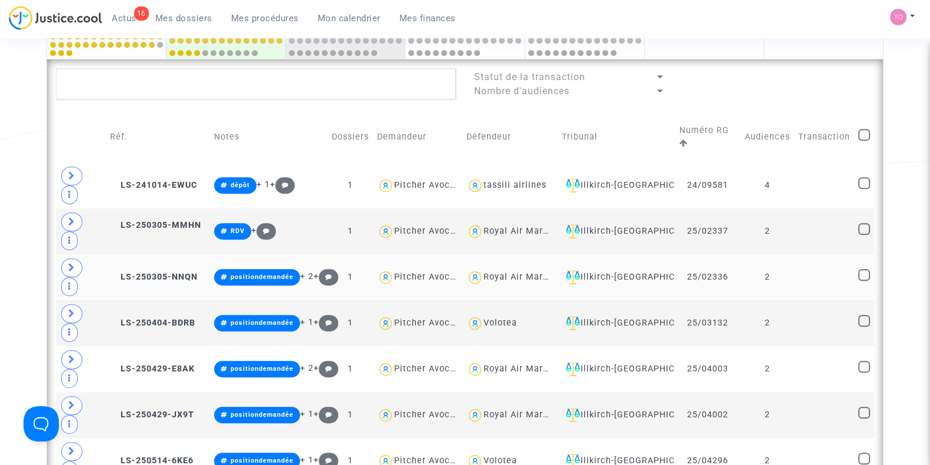
scroll to position [901, 0]
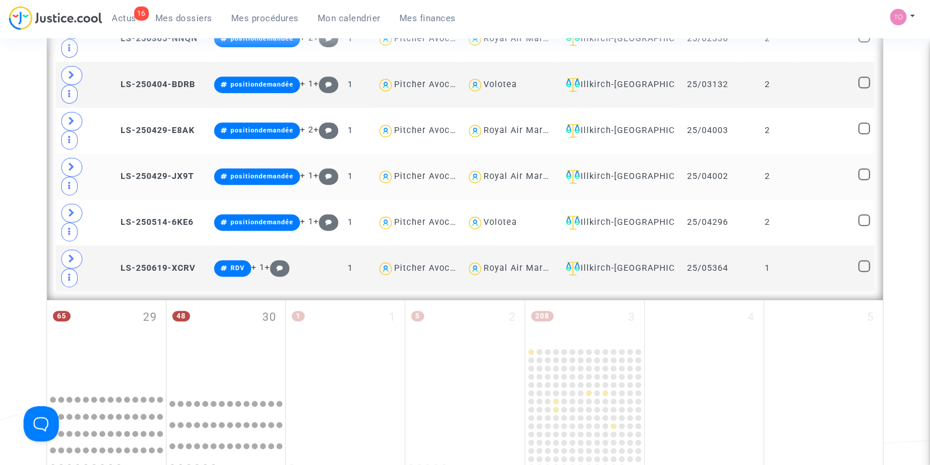
click at [504, 171] on div "Royal Air Maroc" at bounding box center [519, 176] width 70 height 10
type textarea "@"Royal Air Maroc""
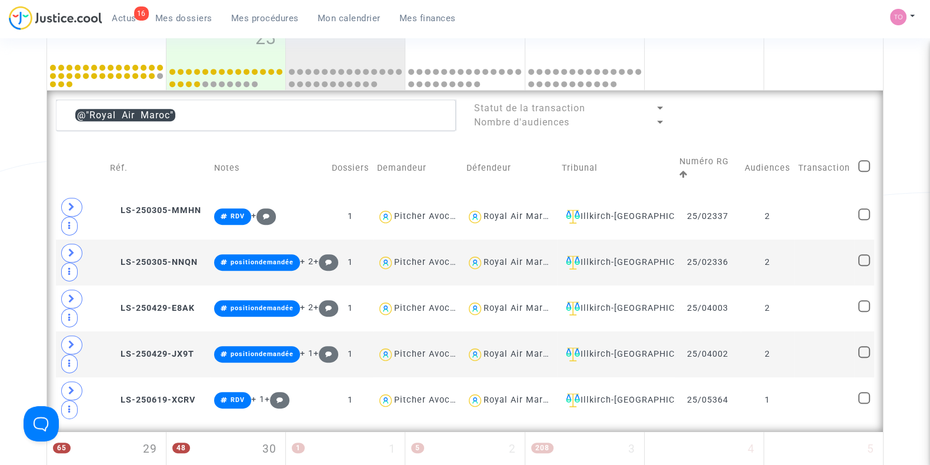
scroll to position [630, 0]
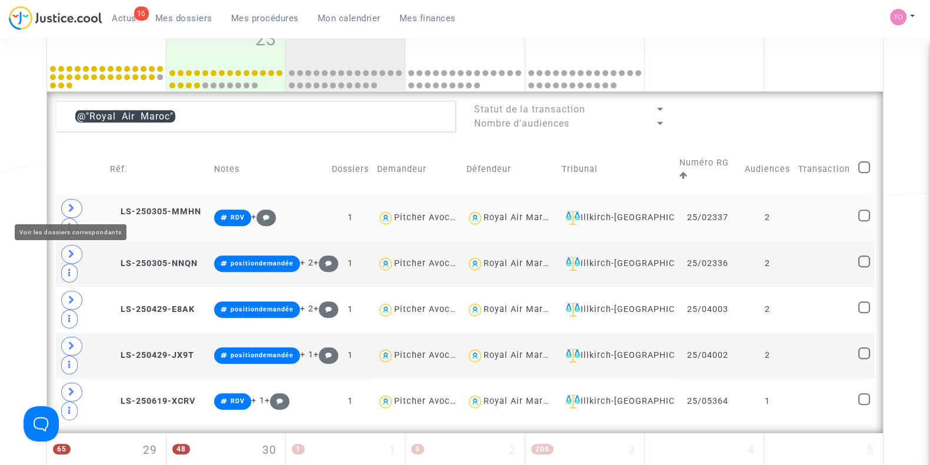
click at [67, 204] on span at bounding box center [71, 208] width 21 height 19
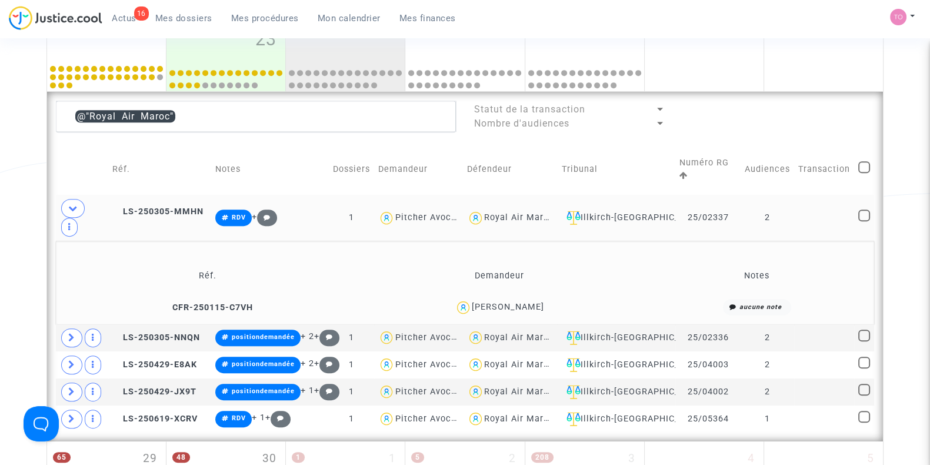
click at [495, 304] on div "Ibrahima Bah" at bounding box center [508, 307] width 72 height 10
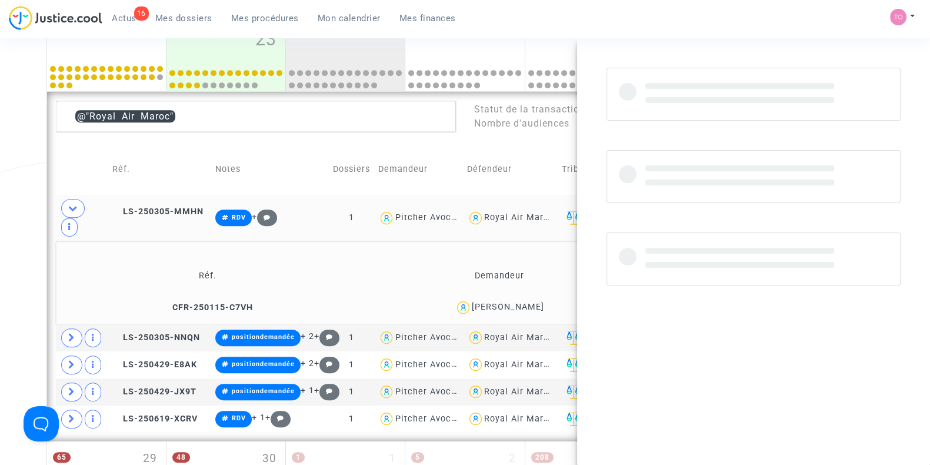
click at [495, 304] on div "Ibrahima Bah" at bounding box center [508, 307] width 72 height 10
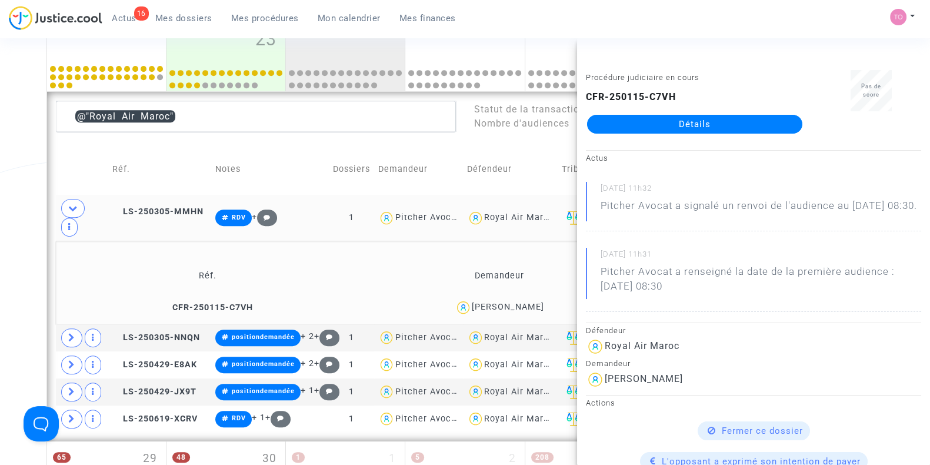
copy div "Ibrahima"
click at [26, 268] on div "Date de clôture d'instruction Date de conciliation Date d'audience Date de juge…" at bounding box center [465, 26] width 930 height 1178
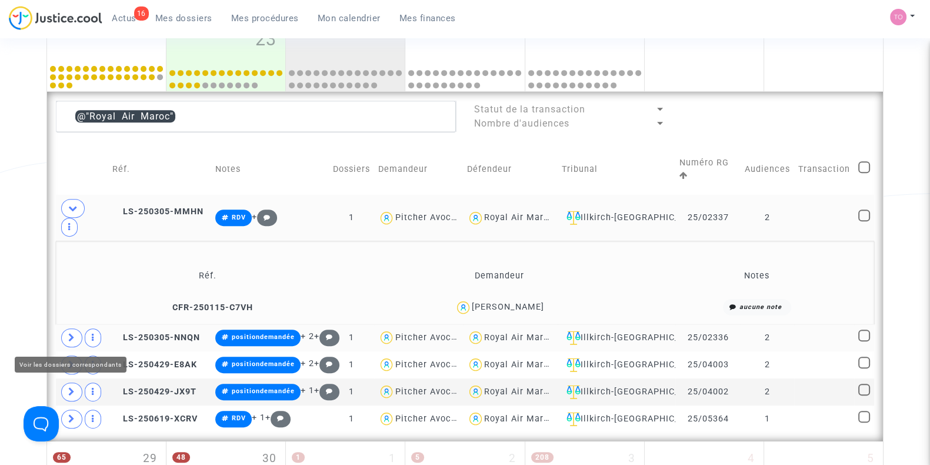
click at [69, 335] on icon at bounding box center [71, 337] width 7 height 9
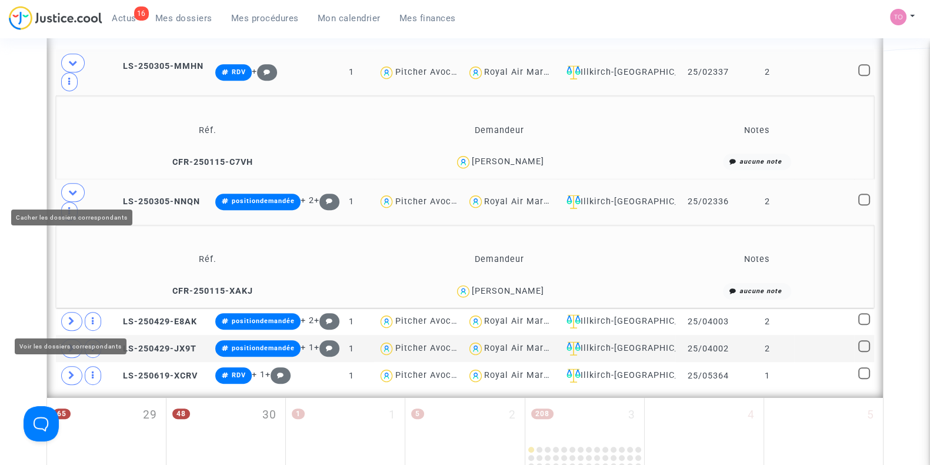
scroll to position [776, 0]
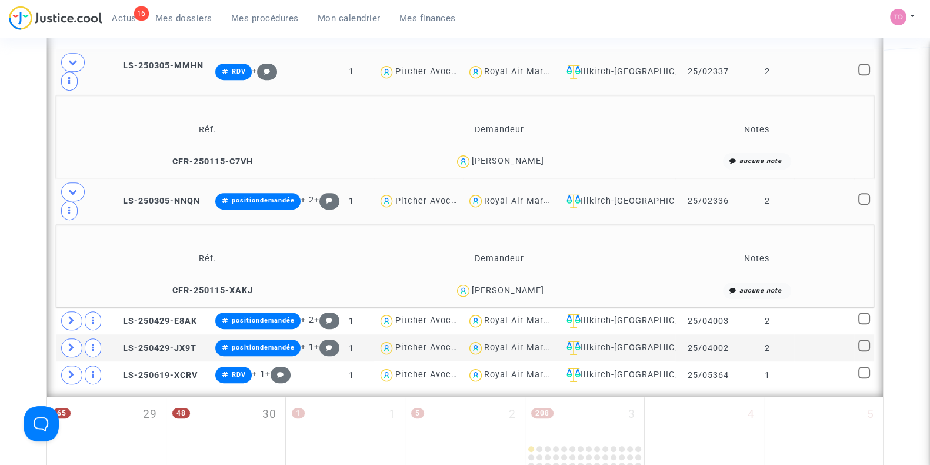
click at [503, 290] on div "Ibrahima Bah" at bounding box center [508, 290] width 72 height 10
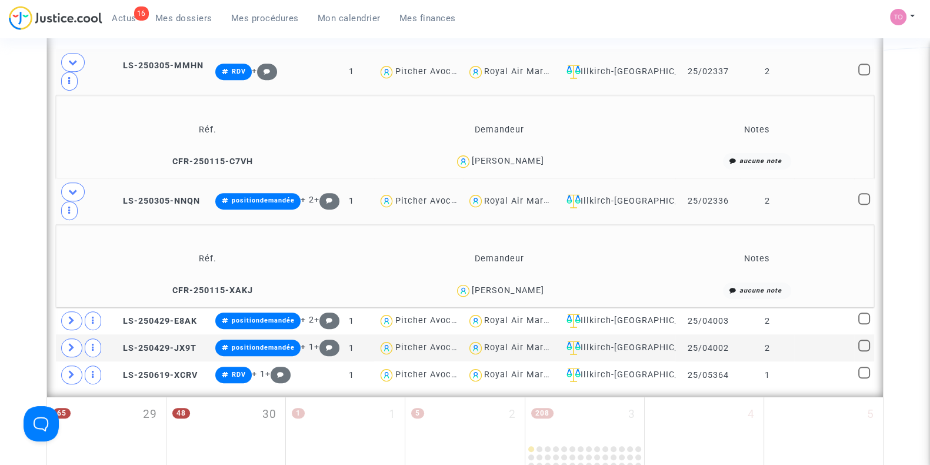
scroll to position [767, 0]
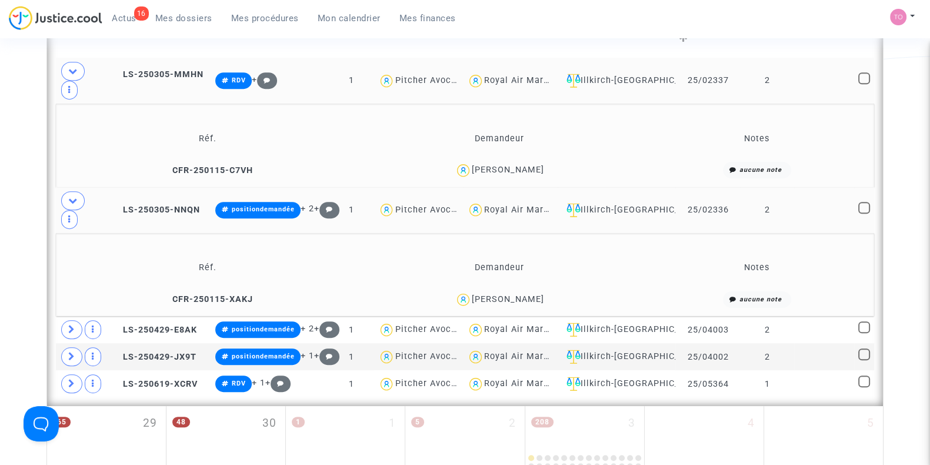
click at [498, 287] on td "Ibrahima Bah" at bounding box center [500, 299] width 290 height 25
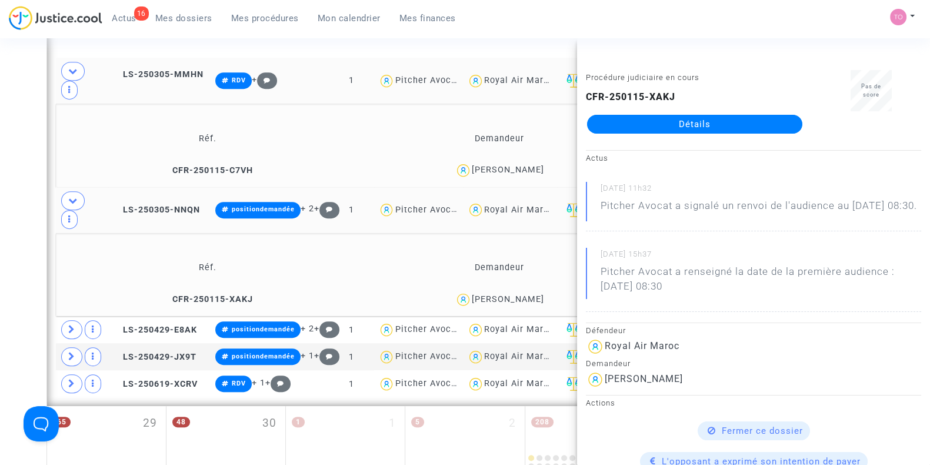
click at [509, 75] on div "Royal Air Maroc" at bounding box center [519, 80] width 70 height 10
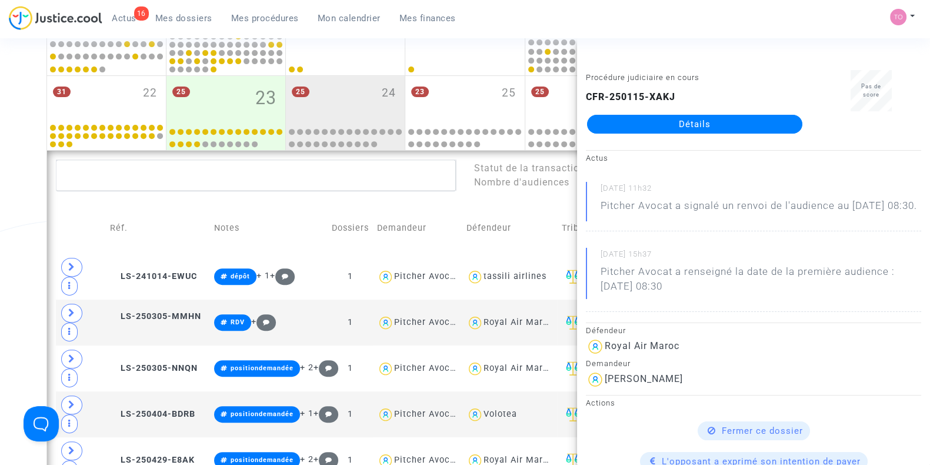
scroll to position [568, 0]
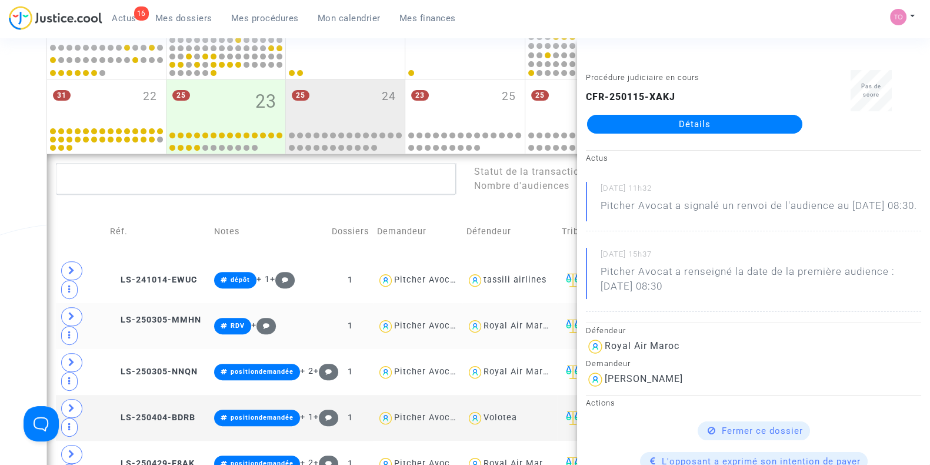
click at [506, 324] on div "Royal Air Maroc" at bounding box center [519, 326] width 70 height 10
type textarea "@"Royal Air Maroc""
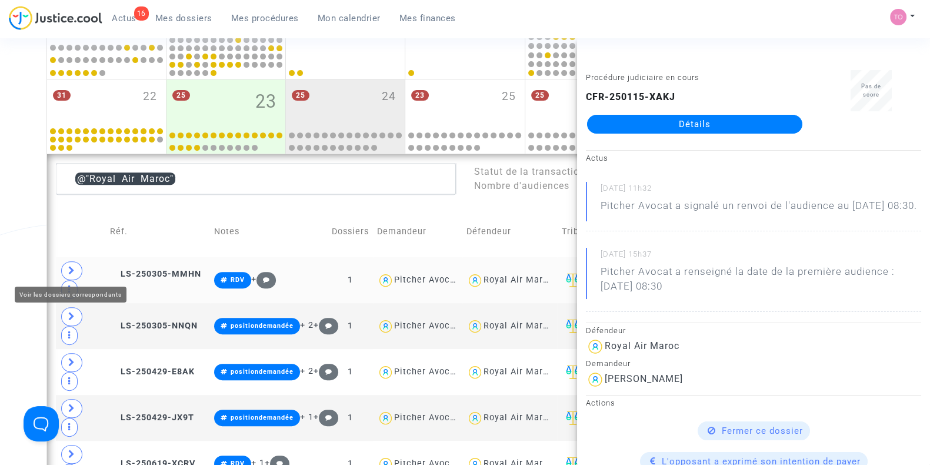
click at [75, 263] on span at bounding box center [71, 270] width 21 height 19
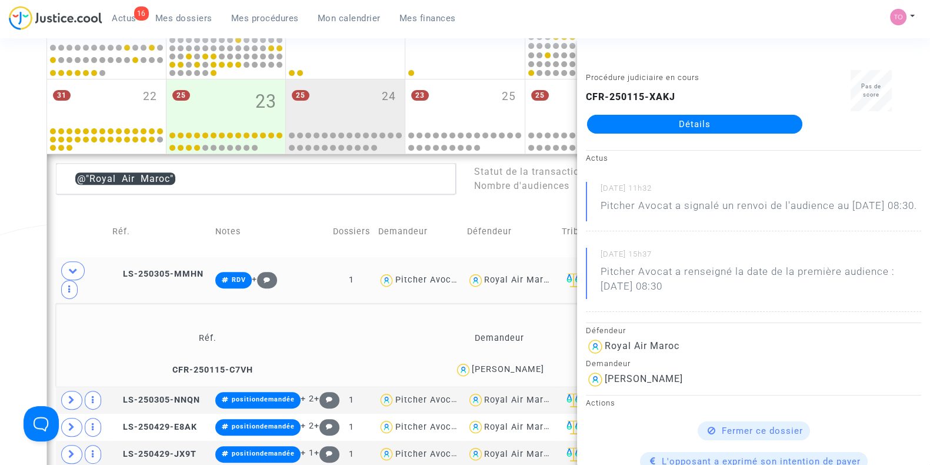
click at [1, 245] on div "Date de clôture d'instruction Date de conciliation Date d'audience Date de juge…" at bounding box center [465, 89] width 930 height 1178
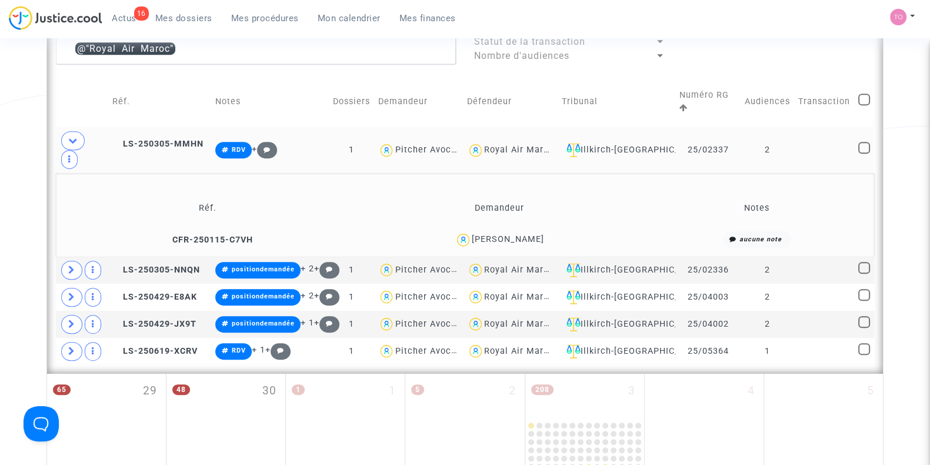
scroll to position [727, 0]
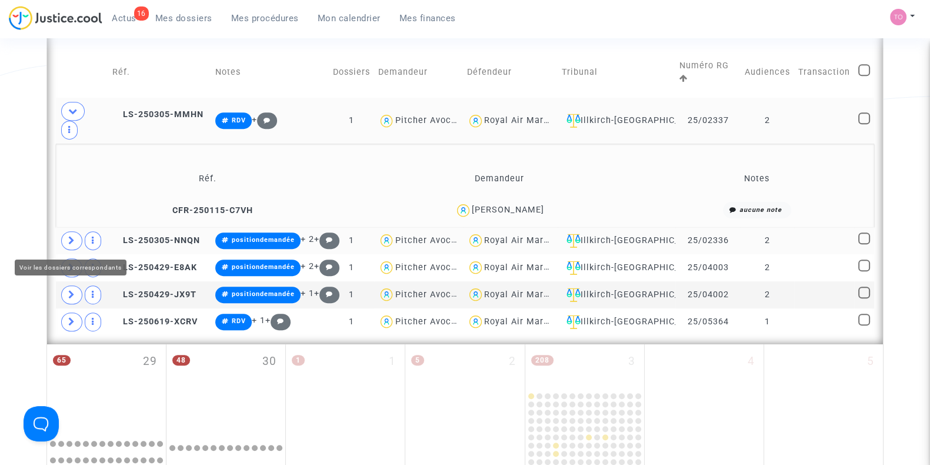
click at [69, 238] on icon at bounding box center [71, 240] width 7 height 9
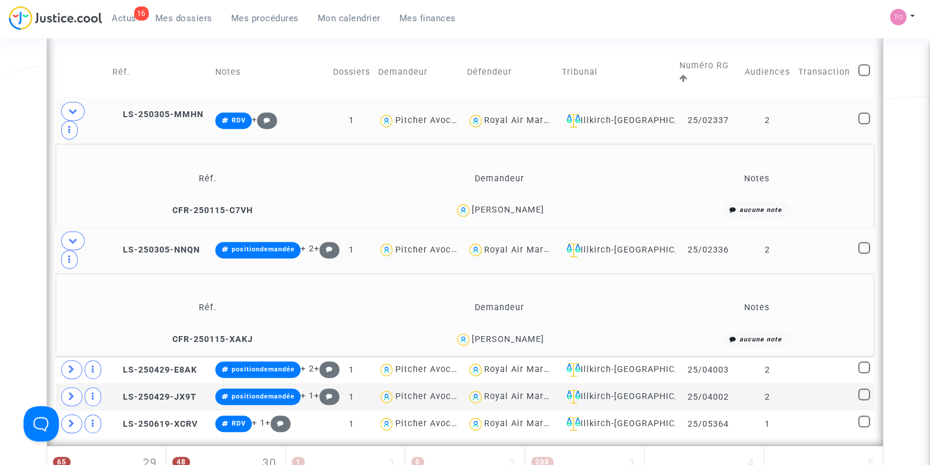
click at [502, 205] on div "Ibrahima Bah" at bounding box center [508, 210] width 72 height 10
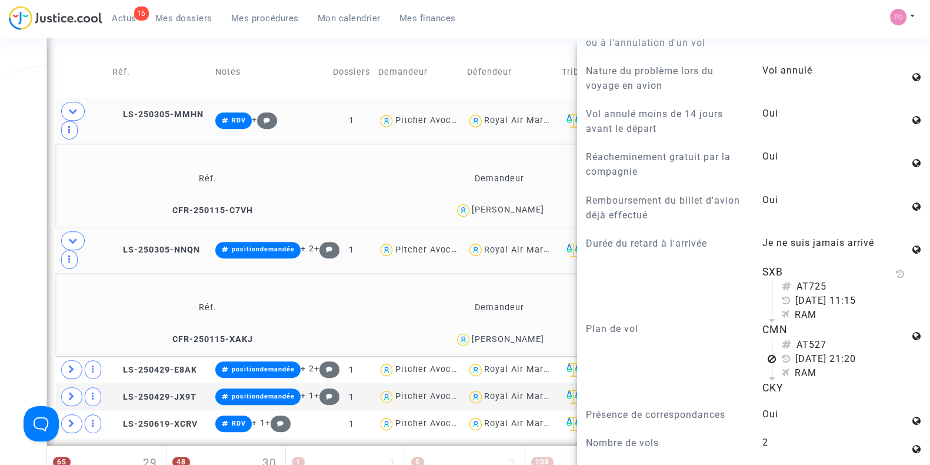
scroll to position [832, 0]
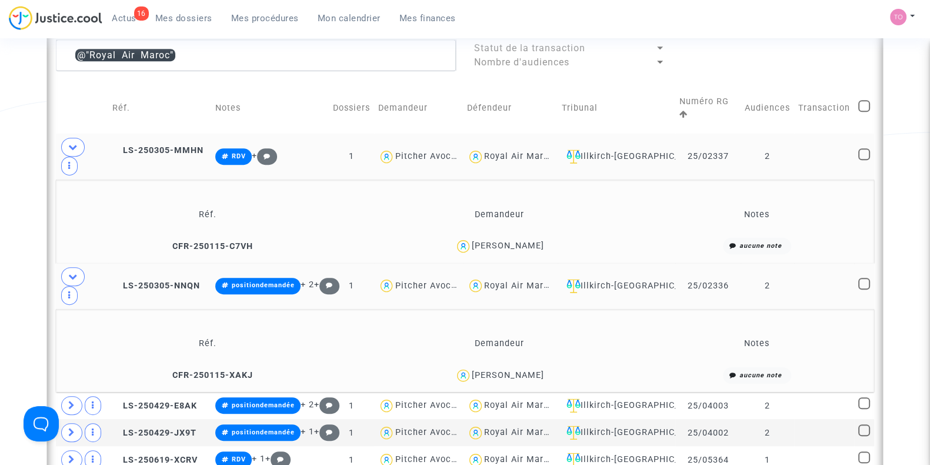
scroll to position [691, 0]
click at [517, 242] on div "Ibrahima Bah" at bounding box center [508, 246] width 72 height 10
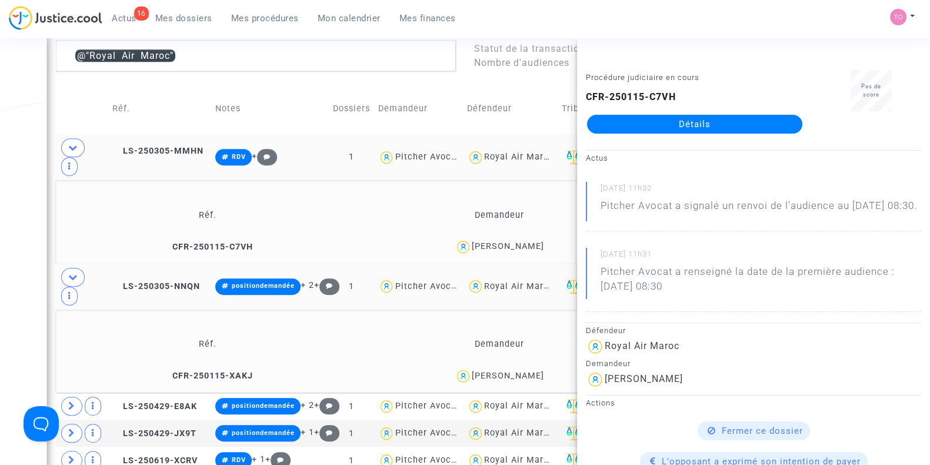
click at [24, 154] on div "Date de clôture d'instruction Date de conciliation Date d'audience Date de juge…" at bounding box center [465, 16] width 930 height 1279
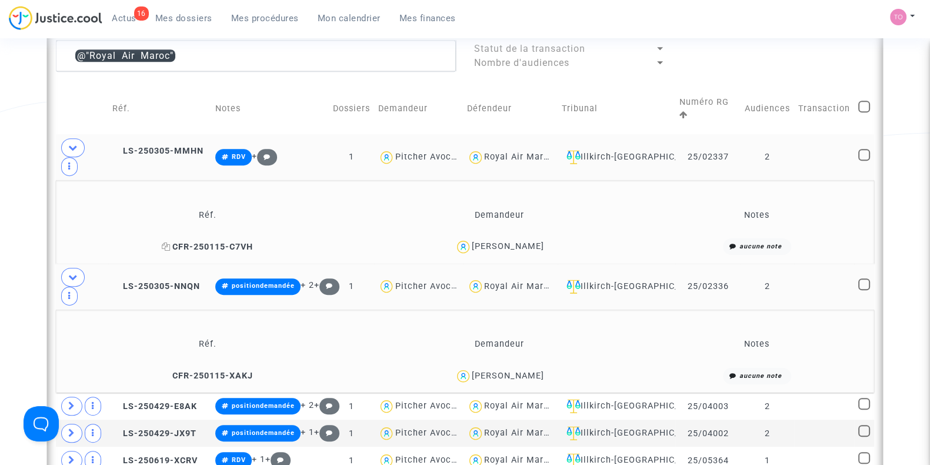
click at [171, 243] on icon at bounding box center [166, 246] width 9 height 8
drag, startPoint x: 545, startPoint y: 243, endPoint x: 480, endPoint y: 247, distance: 64.9
click at [480, 247] on div "Ibrahima Bah" at bounding box center [499, 246] width 281 height 17
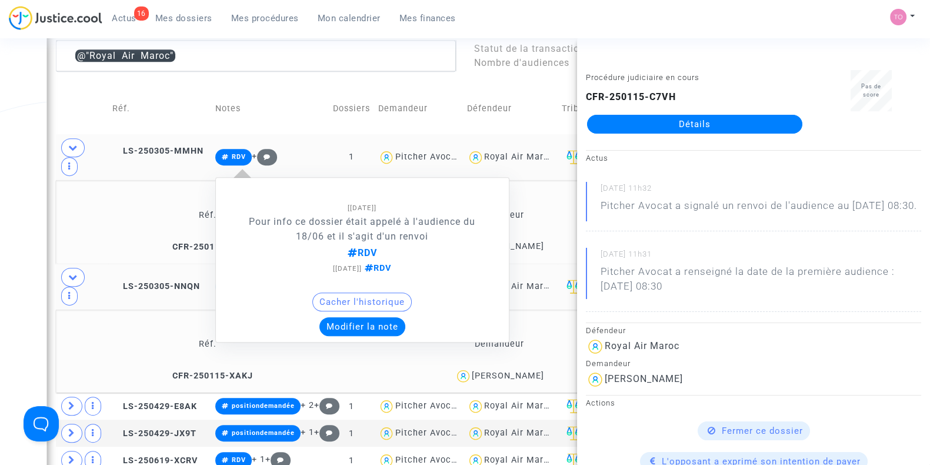
click at [348, 327] on button "Modifier la note" at bounding box center [363, 326] width 86 height 19
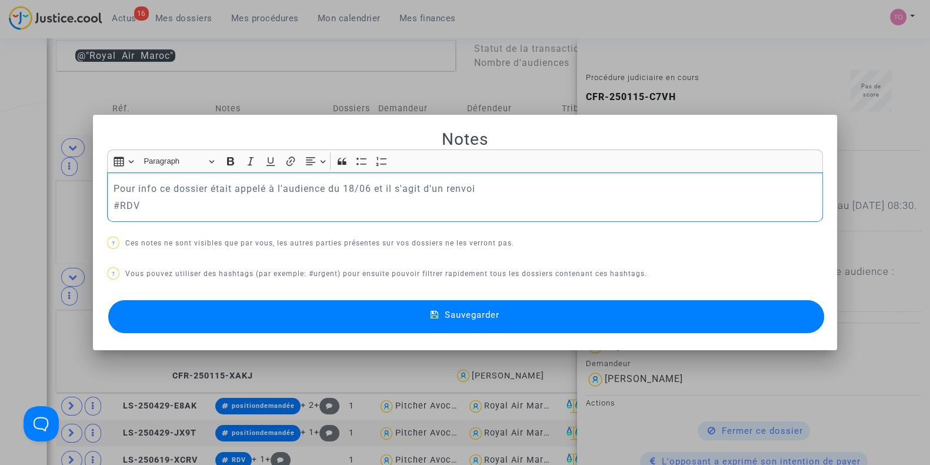
scroll to position [0, 0]
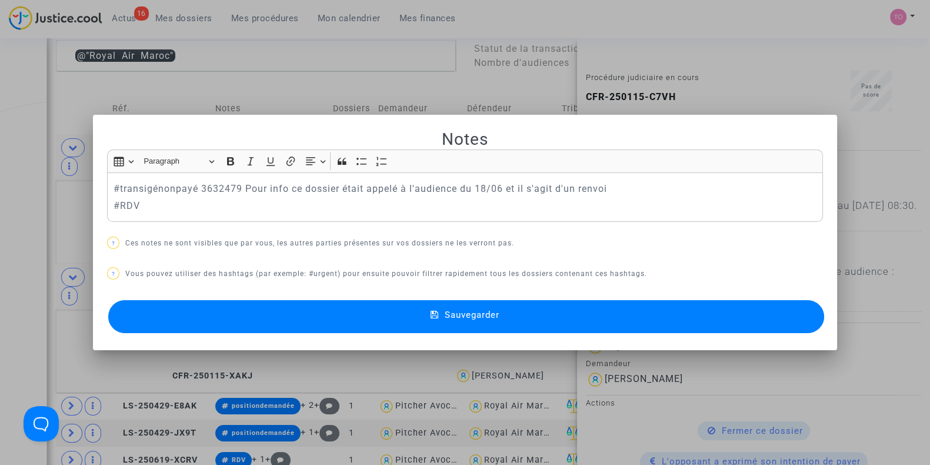
click at [308, 307] on button "Sauvegarder" at bounding box center [466, 316] width 716 height 33
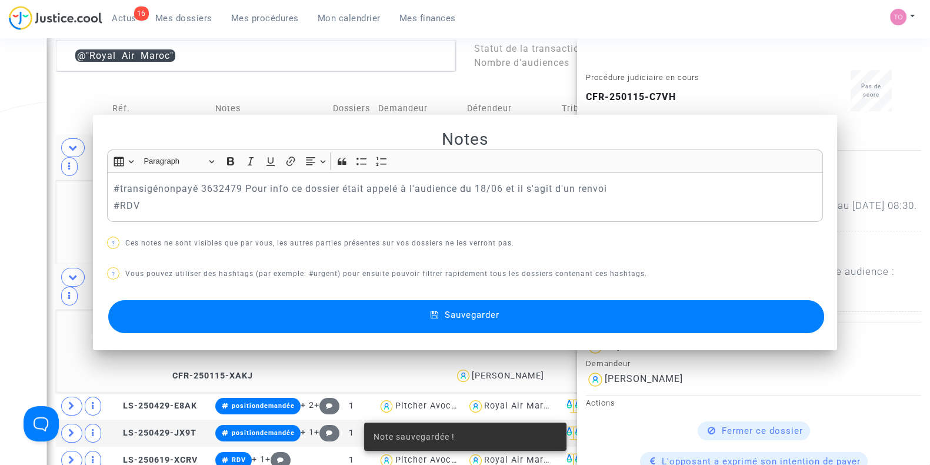
scroll to position [691, 0]
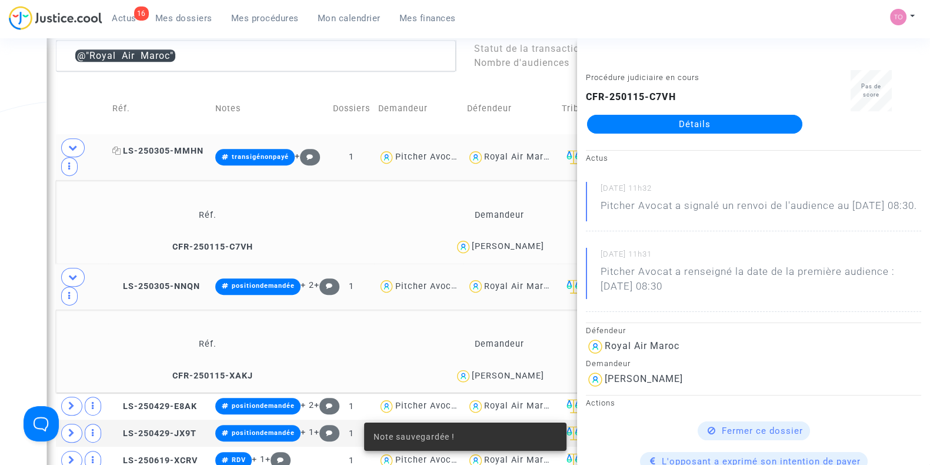
click at [147, 148] on span "LS-250305-MMHN" at bounding box center [157, 151] width 91 height 10
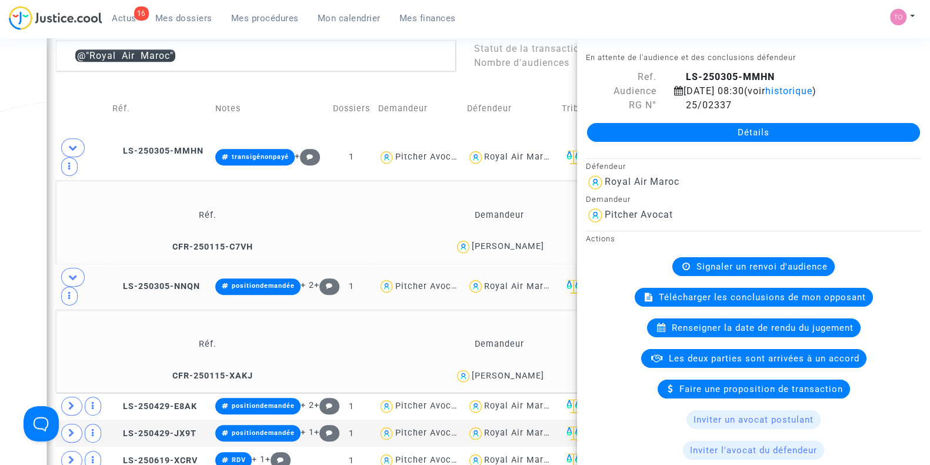
click at [708, 364] on span "Les deux parties sont arrivées à un accord" at bounding box center [764, 358] width 191 height 11
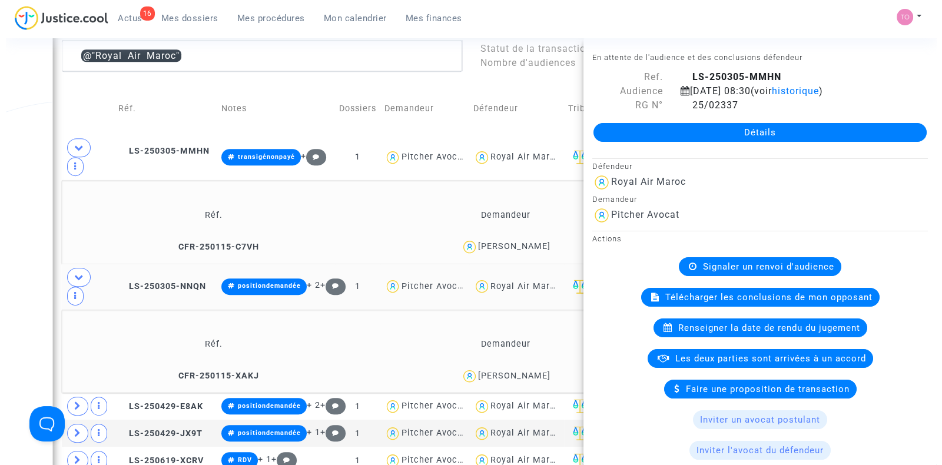
scroll to position [0, 0]
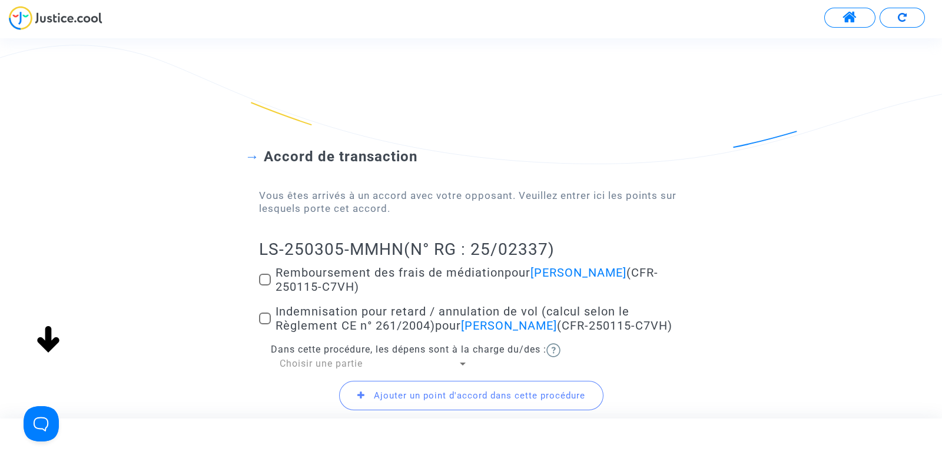
click at [262, 287] on label "Remboursement des frais de médiation pour Ibrahima Bah (CFR-250115-C7VH)" at bounding box center [471, 279] width 424 height 28
click at [264, 286] on input "Remboursement des frais de médiation pour Ibrahima Bah (CFR-250115-C7VH)" at bounding box center [264, 285] width 1 height 1
checkbox input "true"
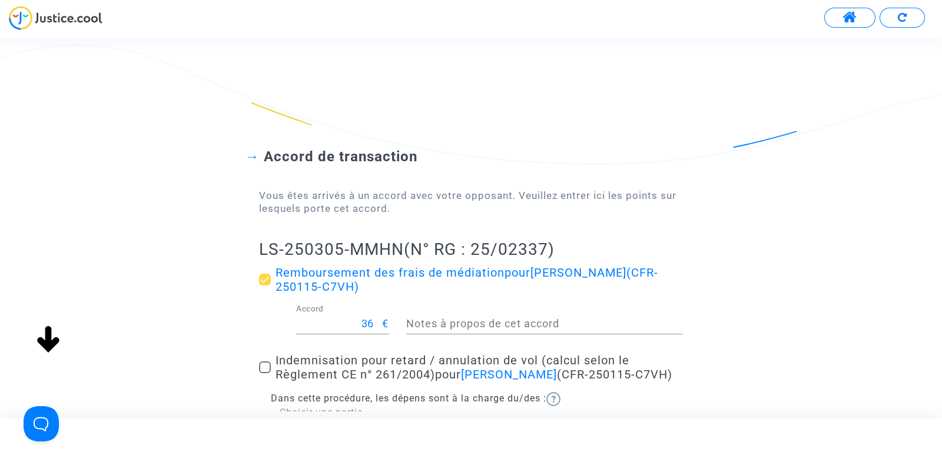
scroll to position [109, 0]
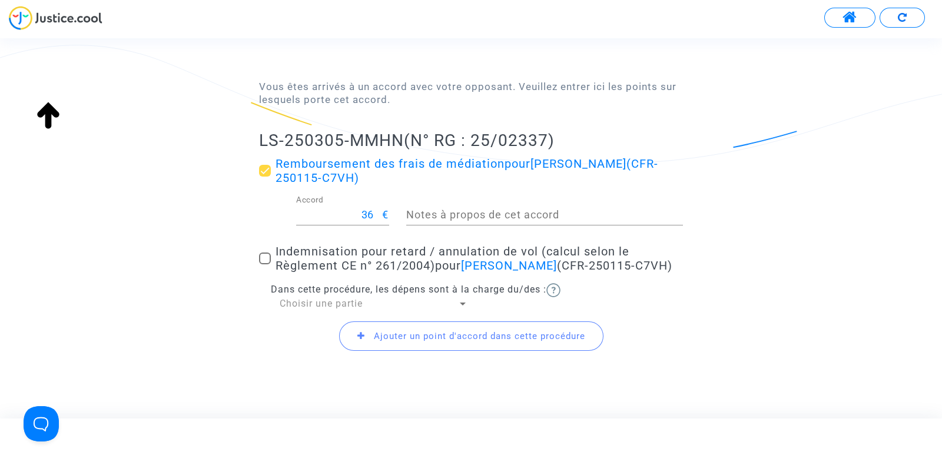
click at [263, 254] on span at bounding box center [265, 258] width 12 height 12
click at [264, 264] on input "Indemnisation pour retard / annulation de vol (calcul selon le Règlement CE n° …" at bounding box center [264, 264] width 1 height 1
checkbox input "true"
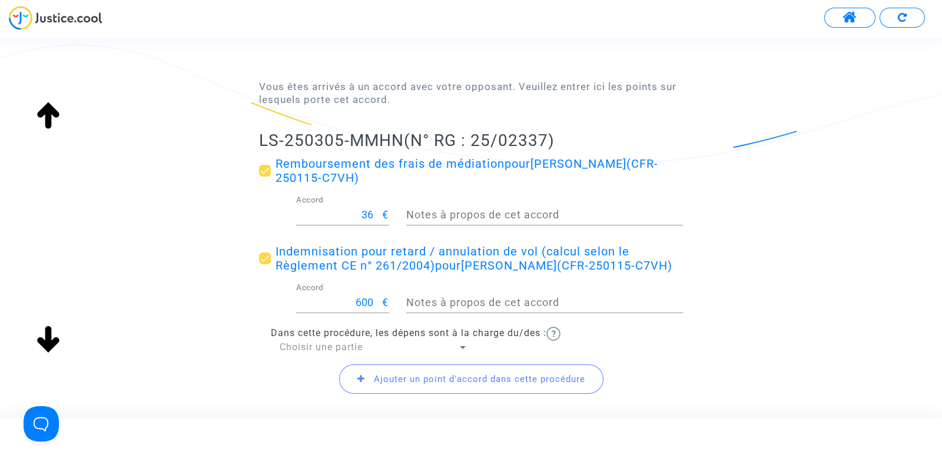
click at [295, 344] on span "Choisir une partie" at bounding box center [321, 346] width 83 height 11
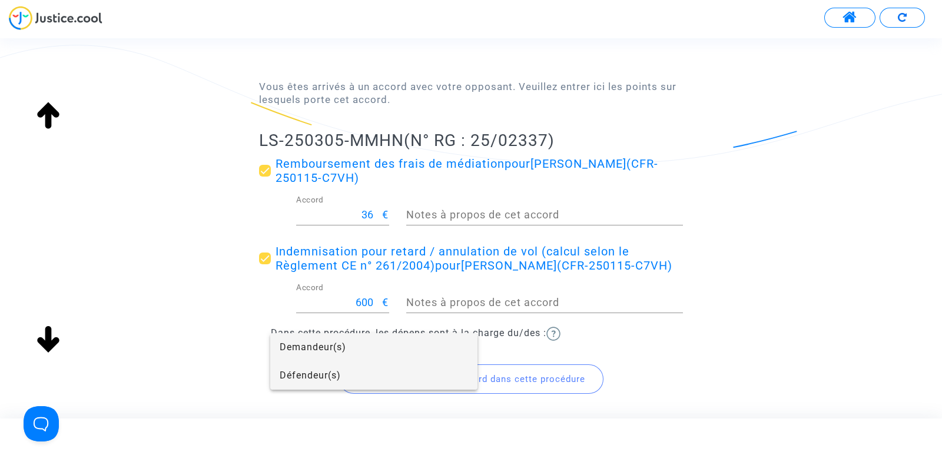
drag, startPoint x: 295, startPoint y: 344, endPoint x: 319, endPoint y: 372, distance: 36.7
click at [319, 372] on div "Demandeur(s) Défendeur(s)" at bounding box center [373, 361] width 207 height 56
click at [344, 373] on span "Défendeur(s)" at bounding box center [374, 375] width 188 height 28
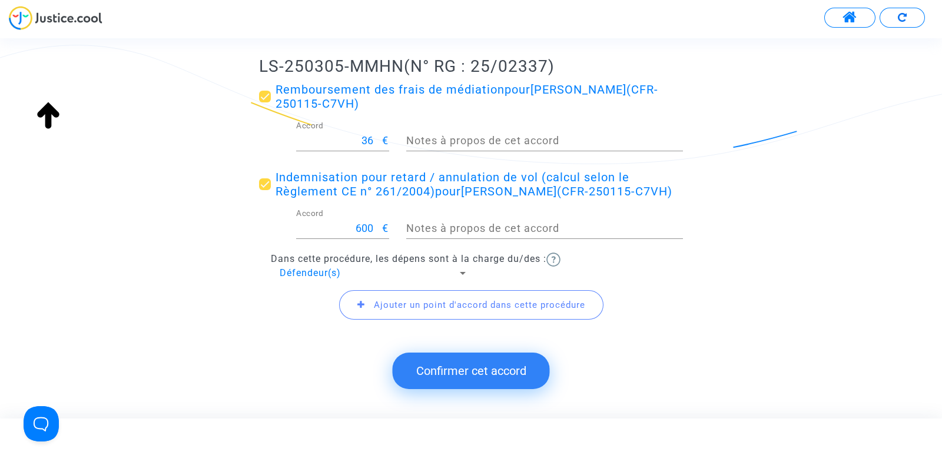
scroll to position [184, 0]
click at [465, 301] on span "Ajouter un point d'accord dans cette procédure" at bounding box center [479, 304] width 211 height 11
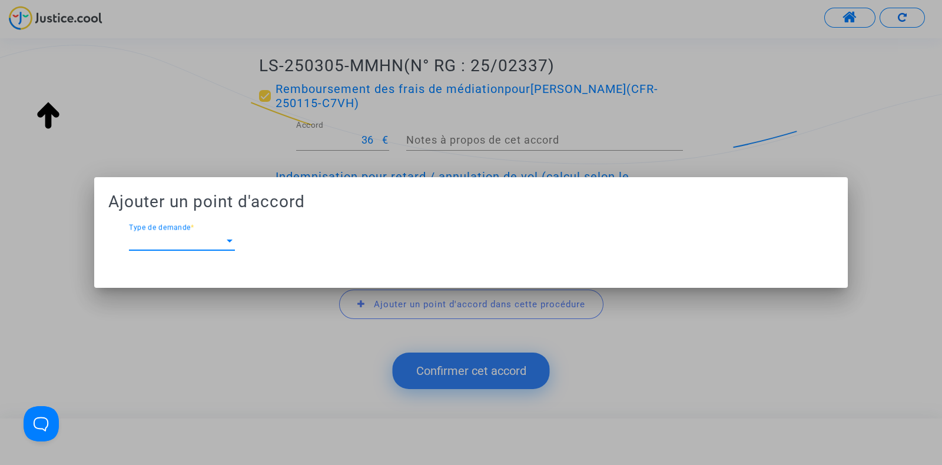
click at [187, 248] on div "Type de demande Type de demande *" at bounding box center [182, 237] width 106 height 26
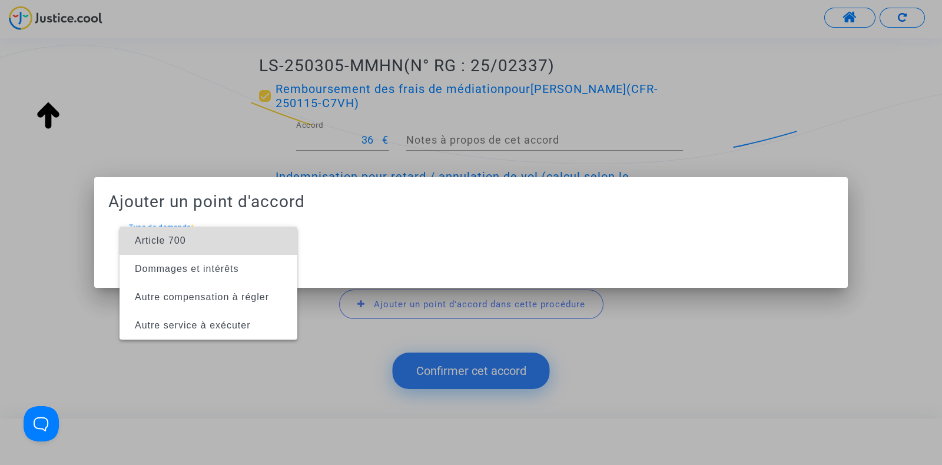
click at [173, 245] on span "Article 700" at bounding box center [160, 240] width 51 height 10
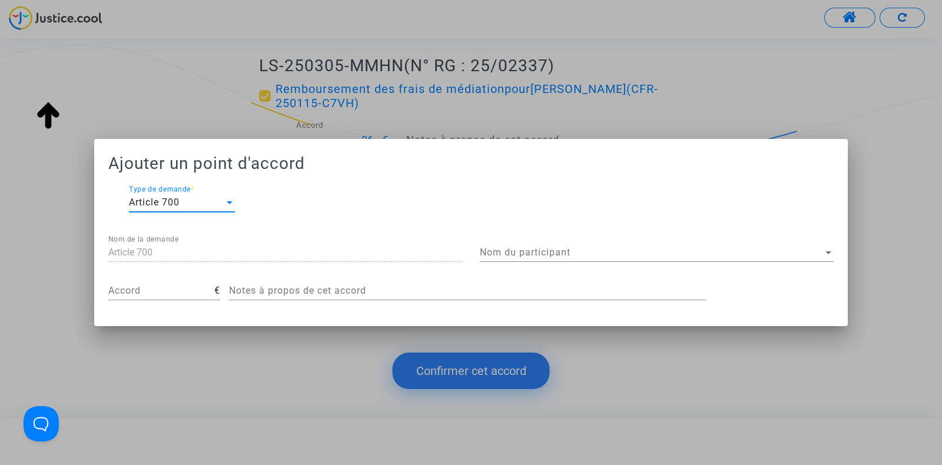
click at [137, 287] on input "Accord" at bounding box center [161, 290] width 106 height 11
type input "300"
click at [491, 255] on span "Nom du participant" at bounding box center [651, 252] width 343 height 11
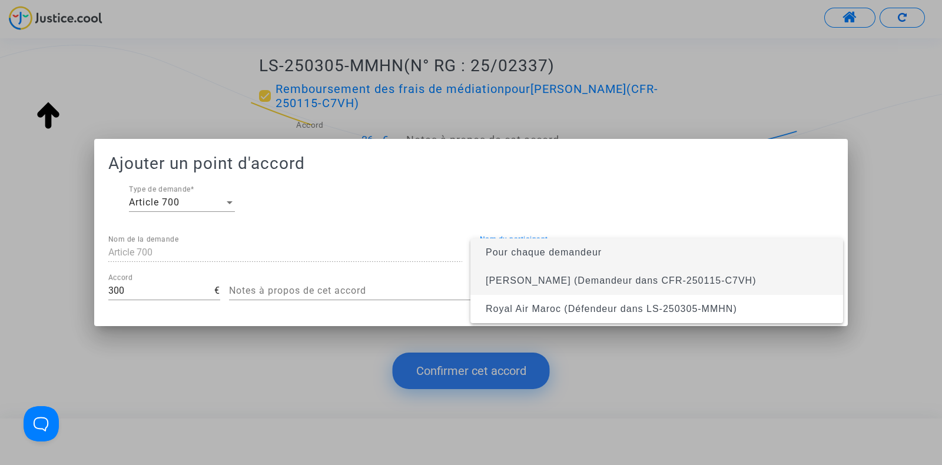
click at [505, 279] on span "Ibrahima Bah (Demandeur dans CFR-250115-C7VH)" at bounding box center [620, 280] width 270 height 10
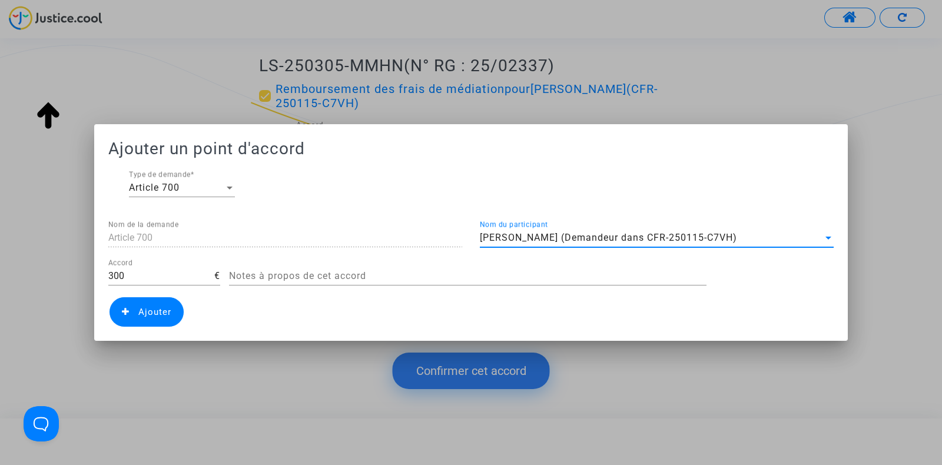
click at [154, 314] on span "Ajouter" at bounding box center [154, 312] width 33 height 11
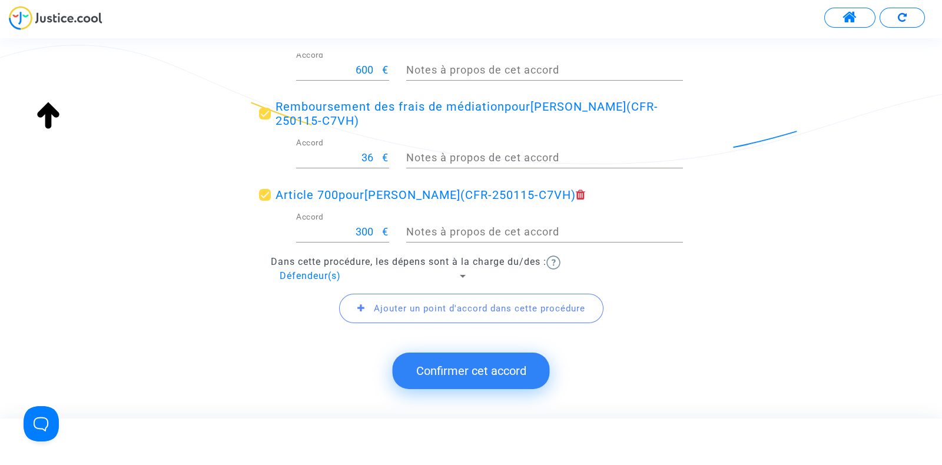
scroll to position [255, 0]
click at [463, 375] on button "Confirmer cet accord" at bounding box center [471, 370] width 157 height 36
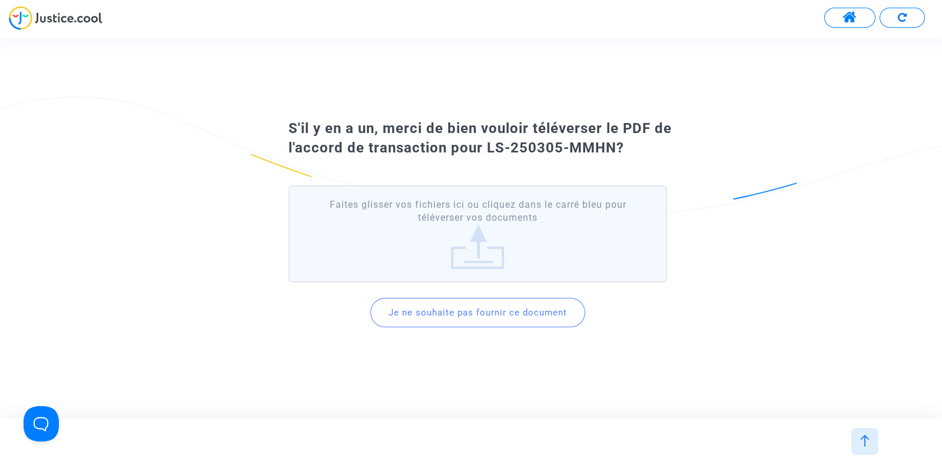
click at [465, 322] on button "Je ne souhaite pas fournir ce document" at bounding box center [477, 312] width 215 height 29
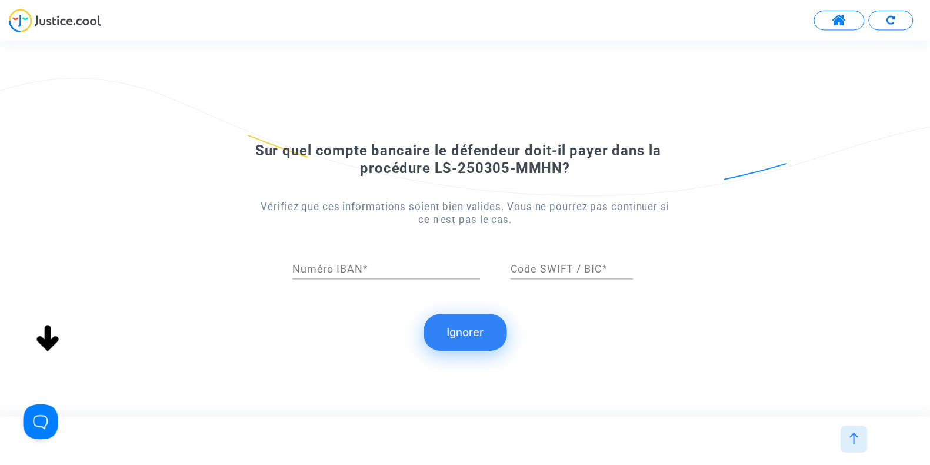
scroll to position [0, 0]
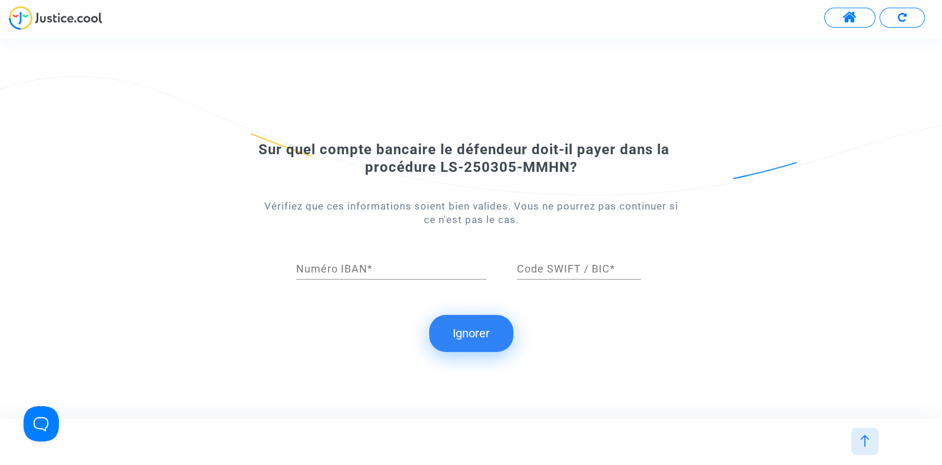
click at [453, 325] on button "Ignorer" at bounding box center [471, 333] width 84 height 36
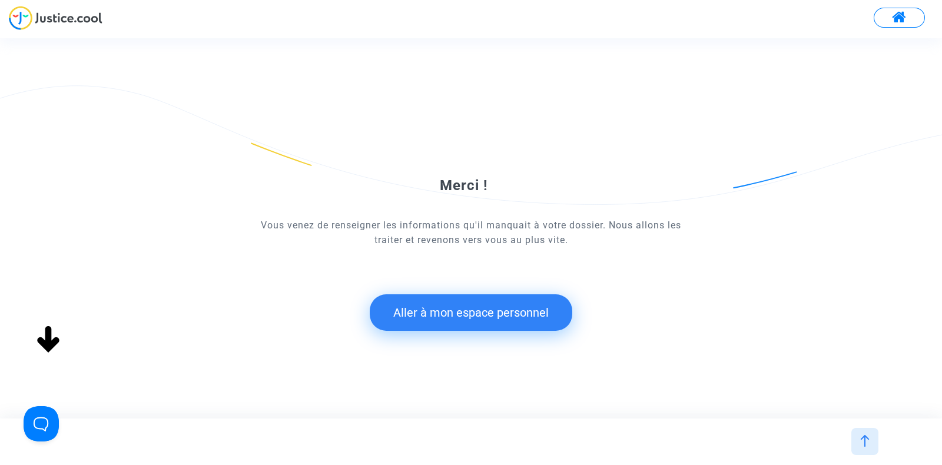
click at [468, 297] on button "Aller à mon espace personnel" at bounding box center [471, 312] width 202 height 36
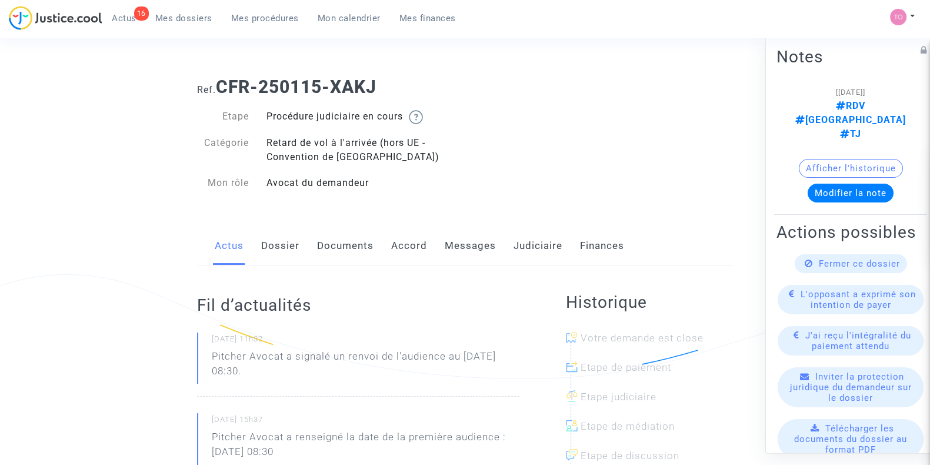
click at [271, 252] on link "Dossier" at bounding box center [280, 246] width 38 height 39
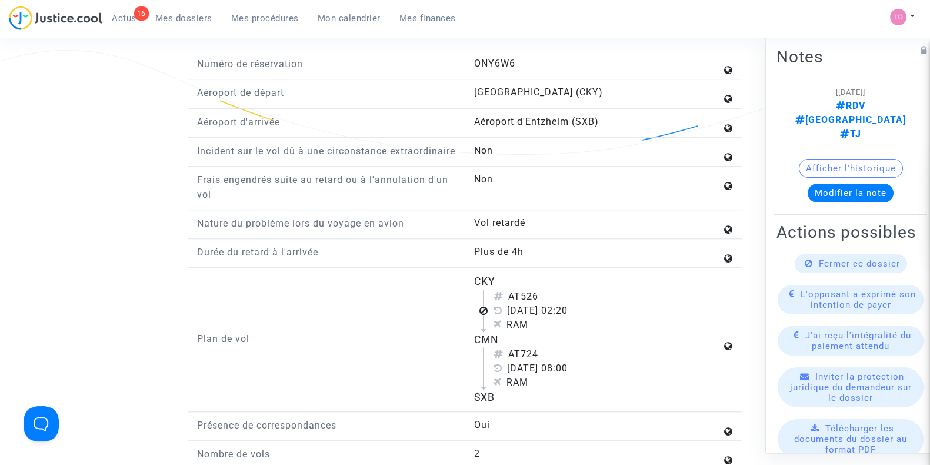
scroll to position [1274, 0]
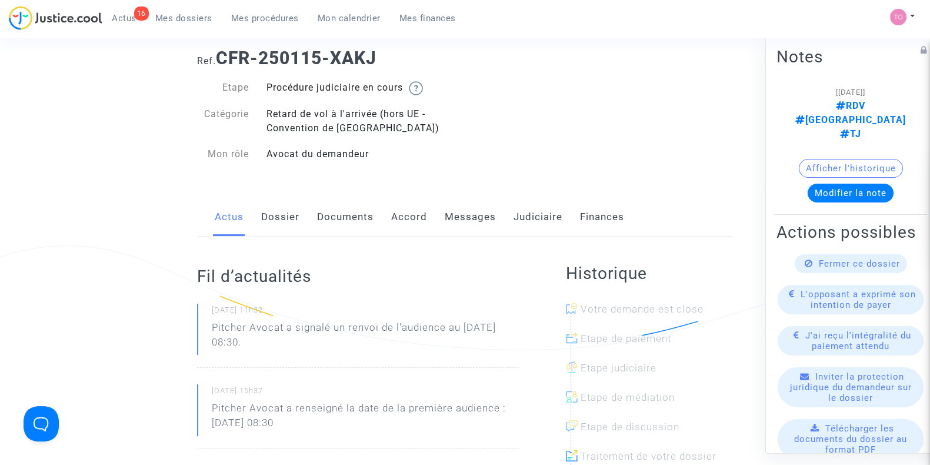
click at [268, 228] on link "Dossier" at bounding box center [280, 217] width 38 height 39
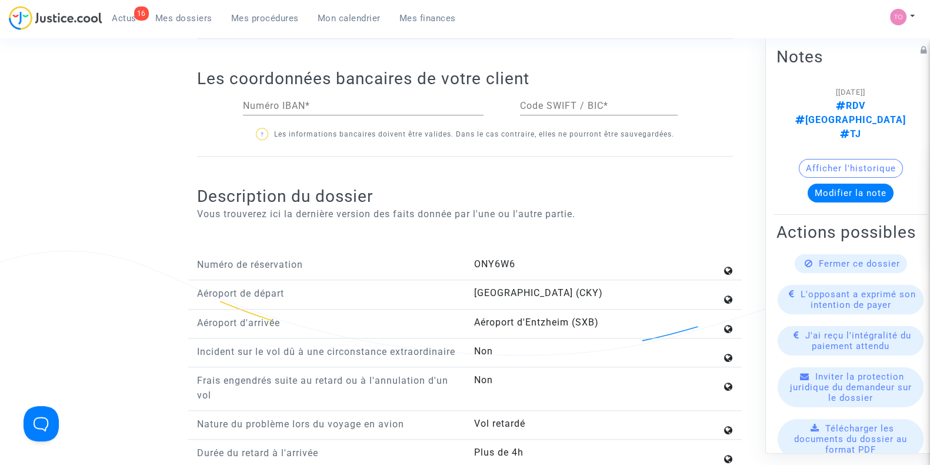
scroll to position [1256, 0]
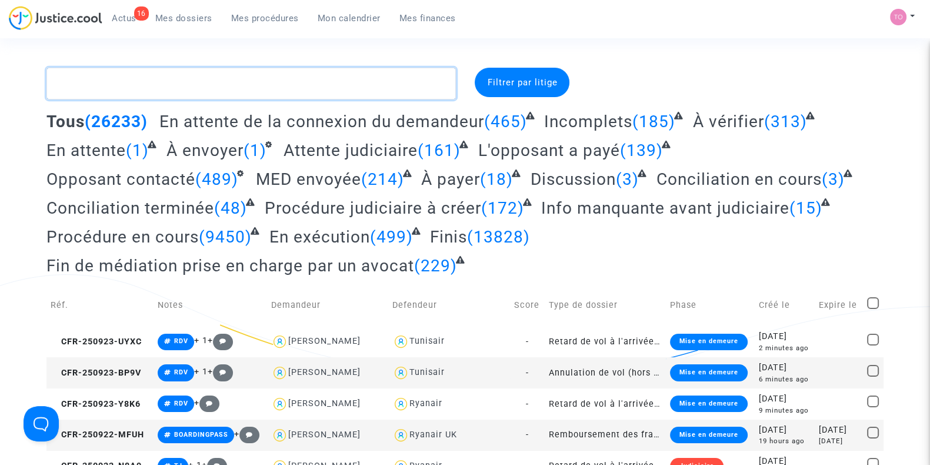
click at [120, 89] on textarea at bounding box center [251, 84] width 410 height 32
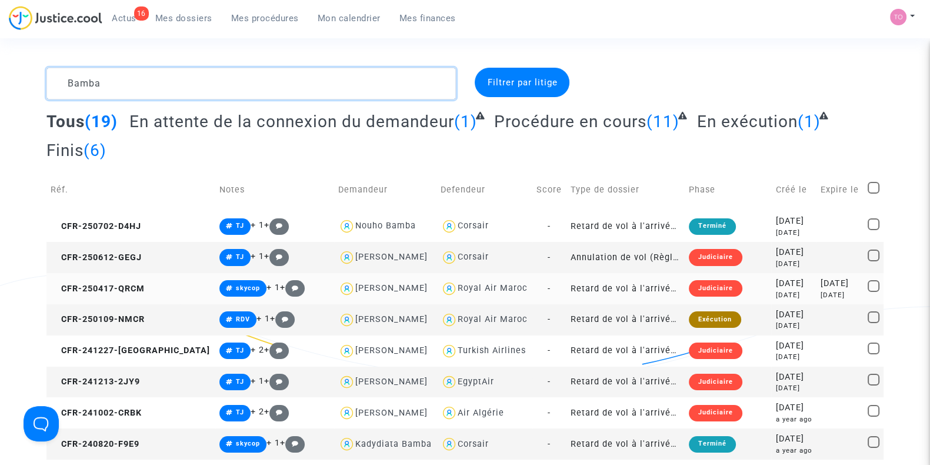
scroll to position [17, 0]
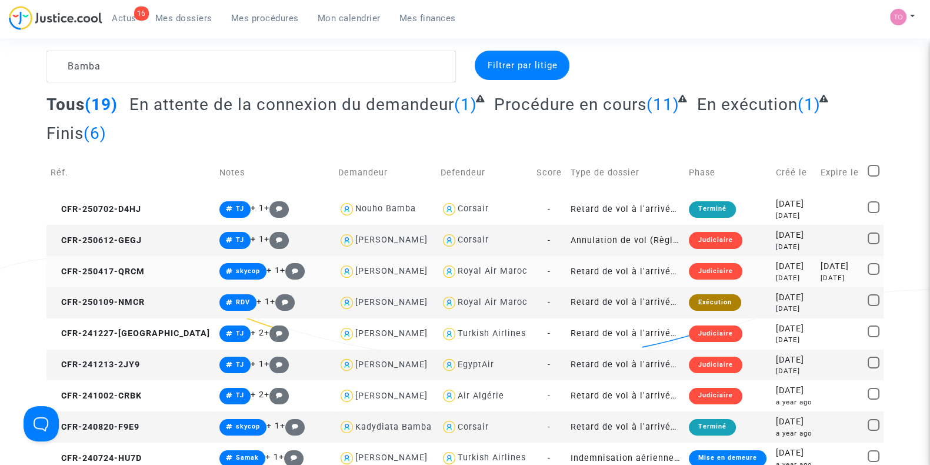
click at [460, 275] on div "Royal Air Maroc" at bounding box center [493, 271] width 70 height 10
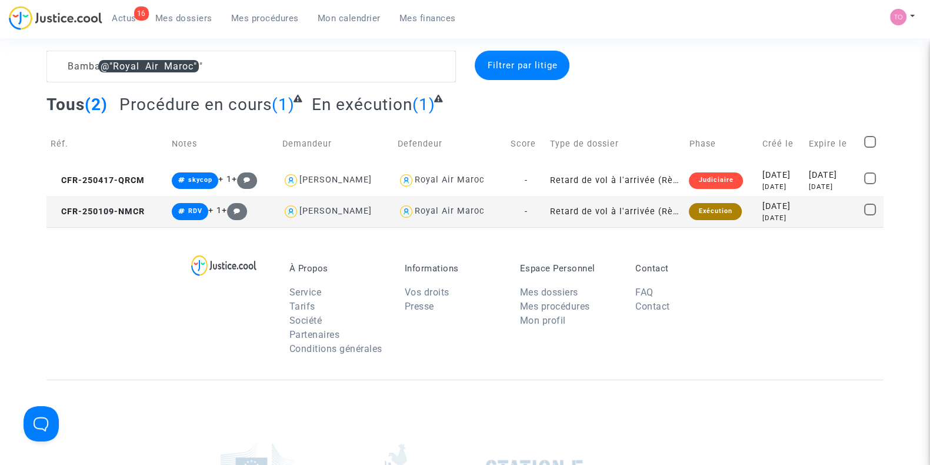
click at [332, 213] on div "Brahima Bamba" at bounding box center [336, 211] width 72 height 10
type textarea "Bamba @"Royal Air Maroc" @"Brahima Bamba" @"Pitcher Avocat""
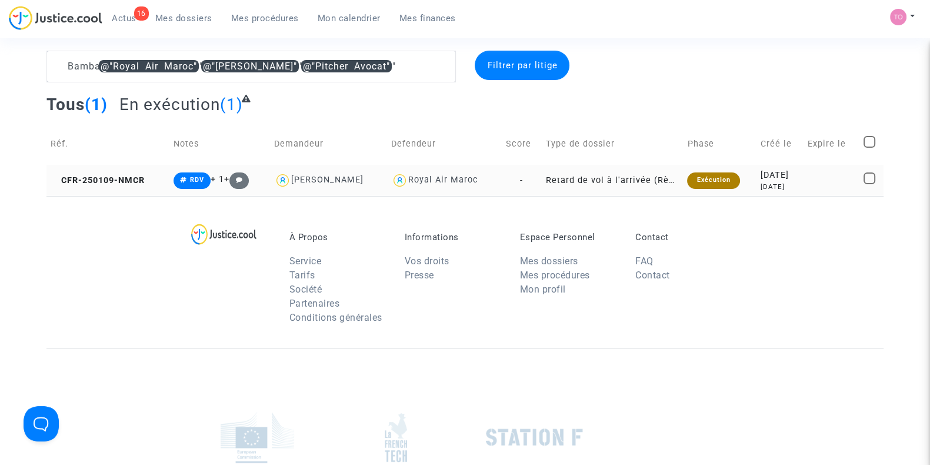
click at [757, 172] on td "2025-01-09 8 months ago" at bounding box center [781, 180] width 48 height 31
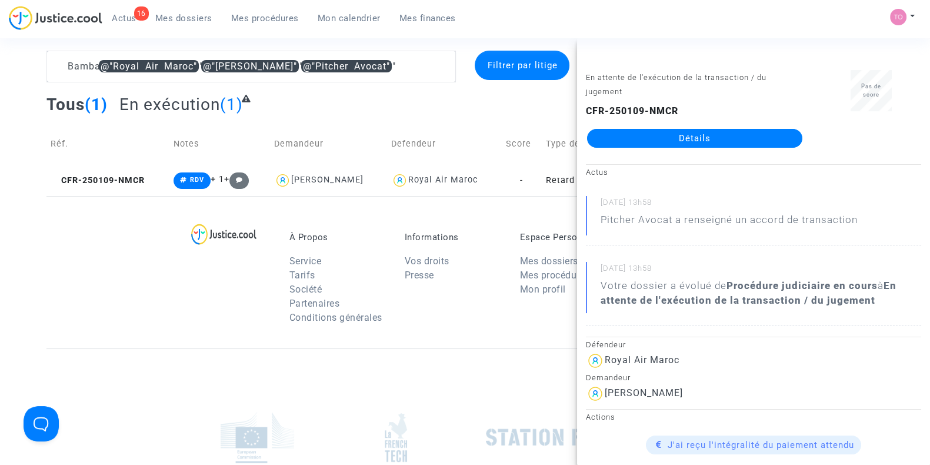
click at [662, 137] on link "Détails" at bounding box center [694, 138] width 215 height 19
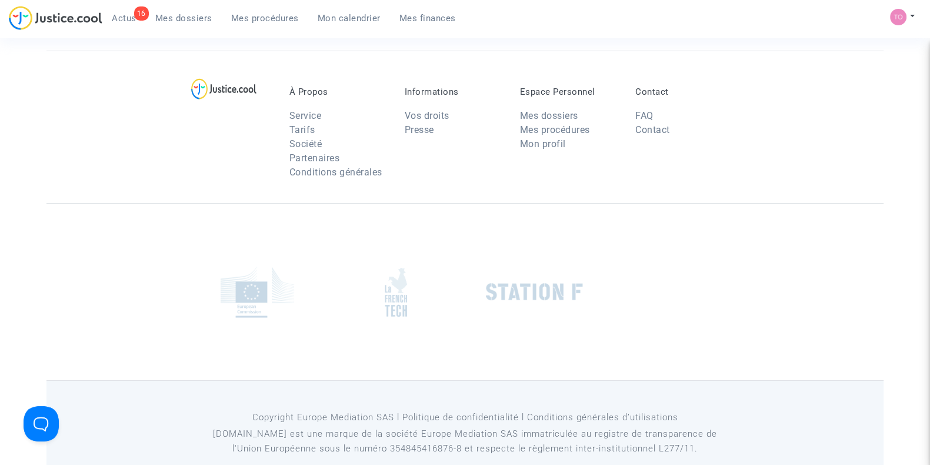
scroll to position [17, 0]
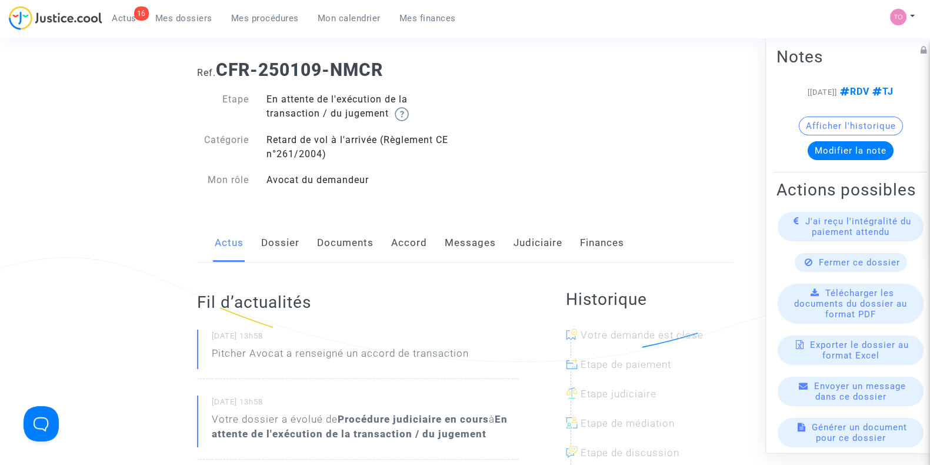
click at [514, 248] on link "Judiciaire" at bounding box center [538, 243] width 49 height 39
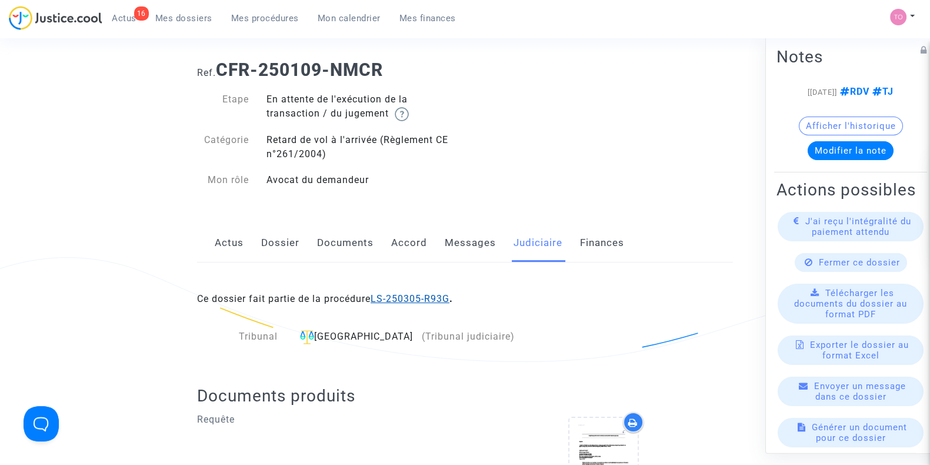
click at [411, 302] on link "LS-250305-R93G" at bounding box center [410, 298] width 79 height 11
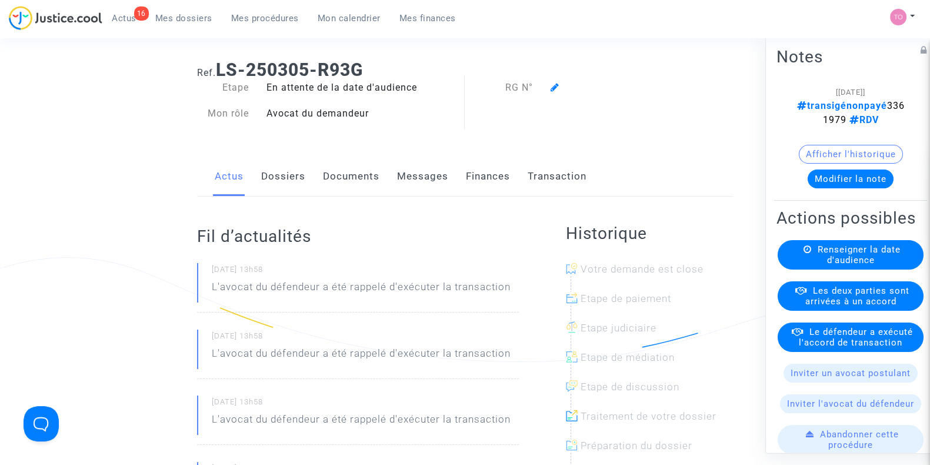
click at [281, 180] on link "Dossiers" at bounding box center [283, 176] width 44 height 39
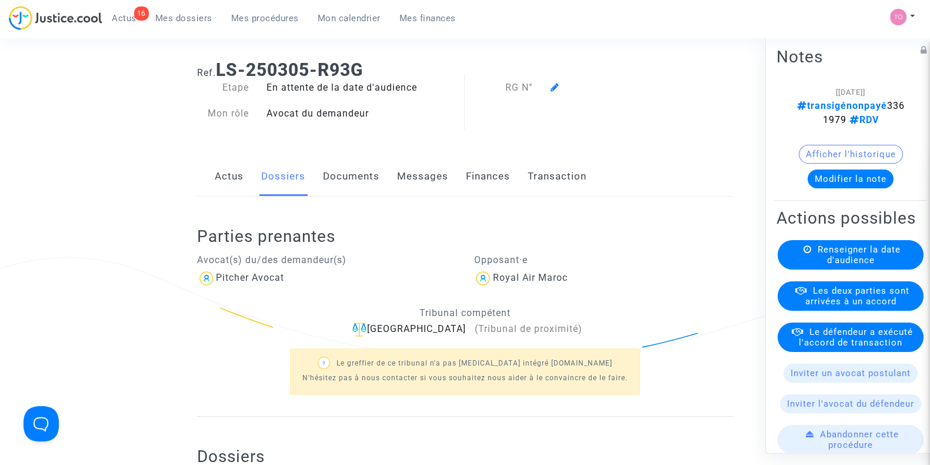
click at [341, 182] on link "Documents" at bounding box center [351, 176] width 56 height 39
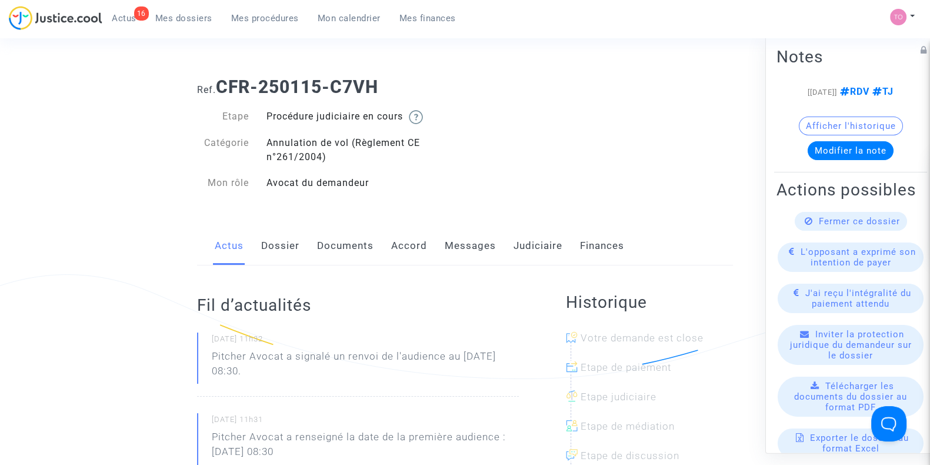
click at [284, 248] on link "Dossier" at bounding box center [280, 246] width 38 height 39
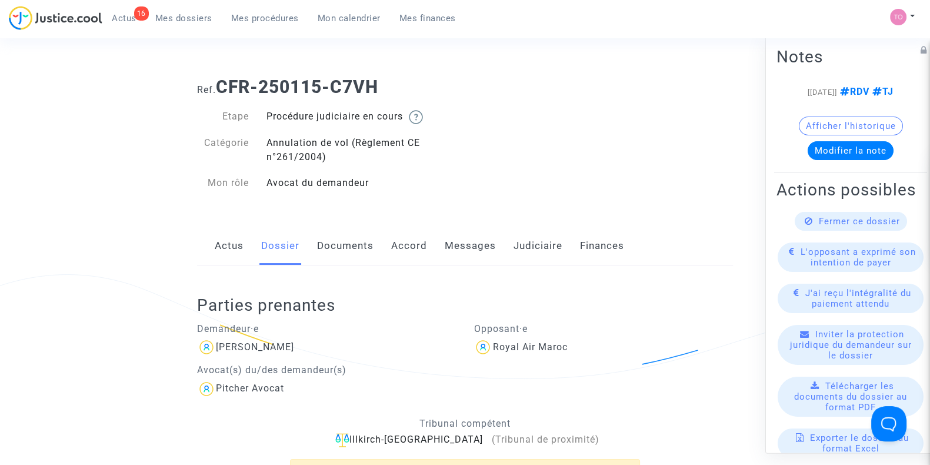
click at [422, 260] on link "Accord" at bounding box center [409, 246] width 36 height 39
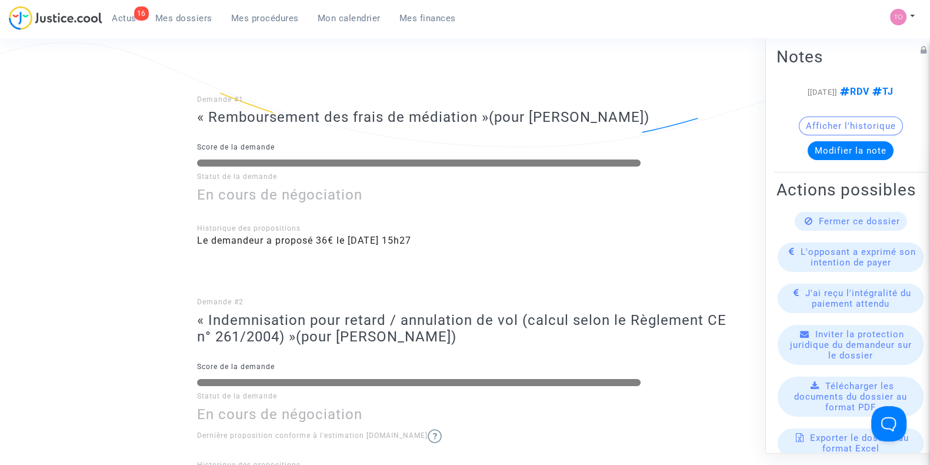
scroll to position [227, 0]
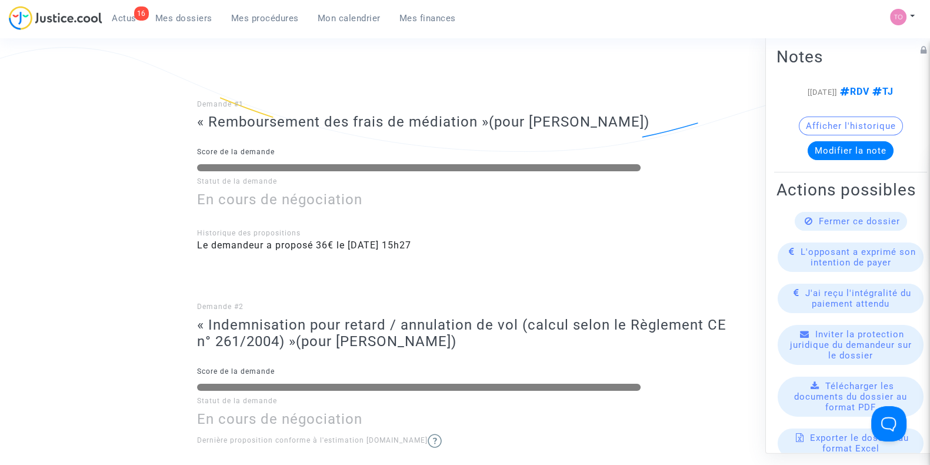
click at [358, 17] on span "Mon calendrier" at bounding box center [349, 18] width 63 height 11
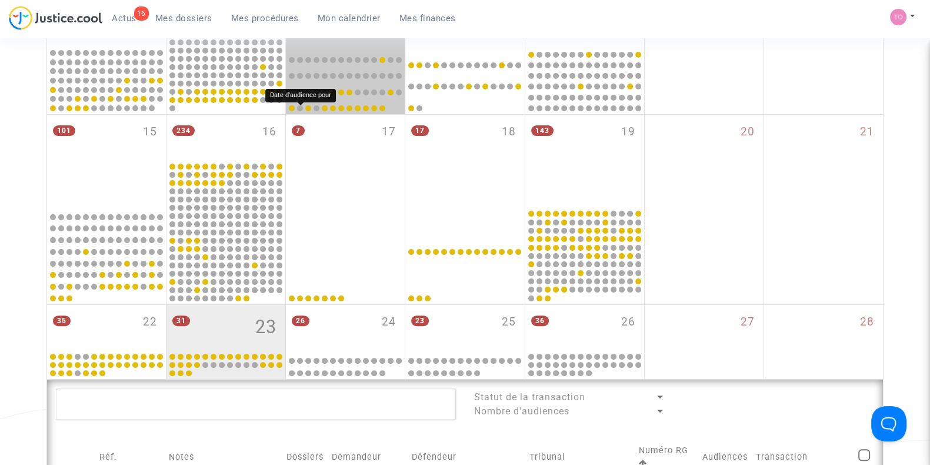
scroll to position [458, 0]
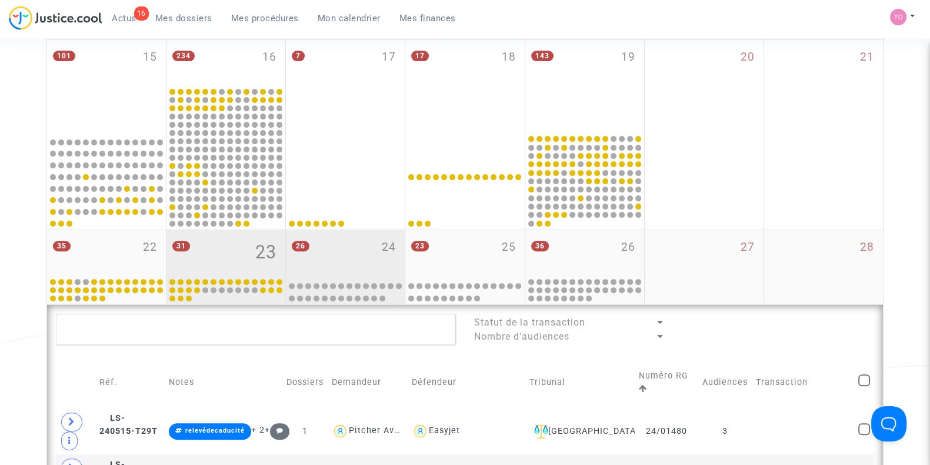
click at [350, 255] on div "26 24" at bounding box center [345, 253] width 119 height 46
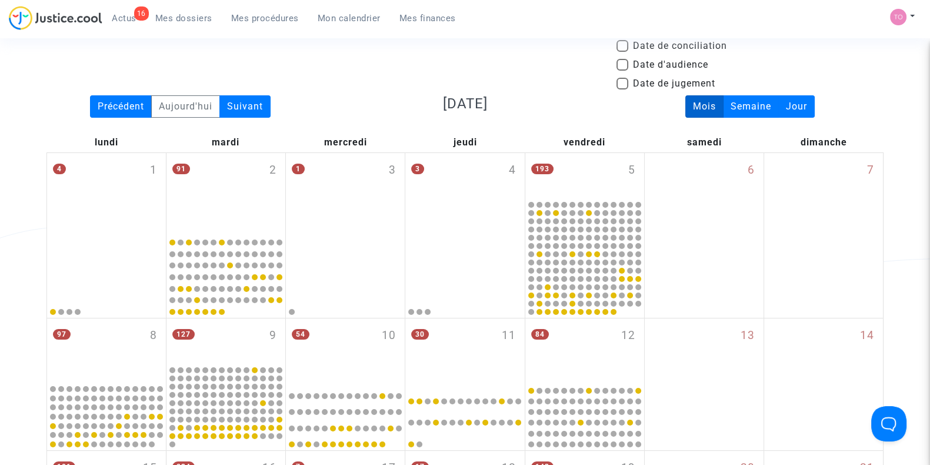
scroll to position [46, 0]
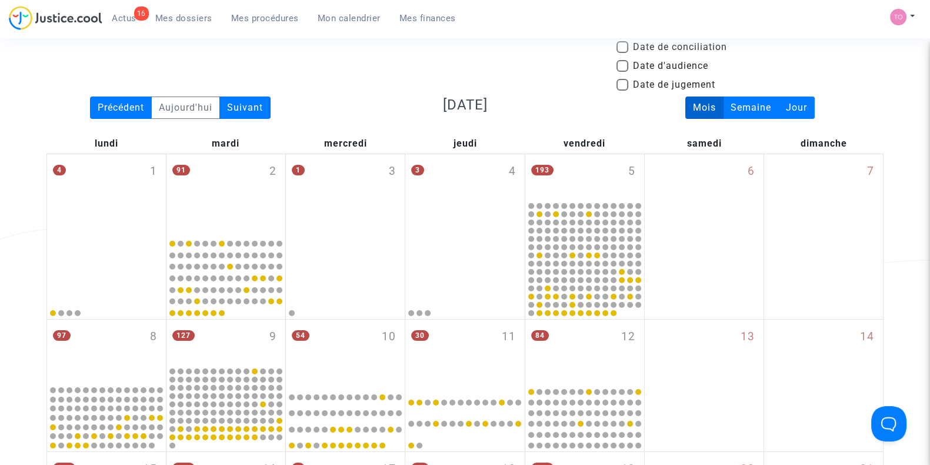
click at [628, 63] on label "Date d'audience" at bounding box center [663, 66] width 92 height 14
click at [623, 72] on input "Date d'audience" at bounding box center [622, 72] width 1 height 1
checkbox input "true"
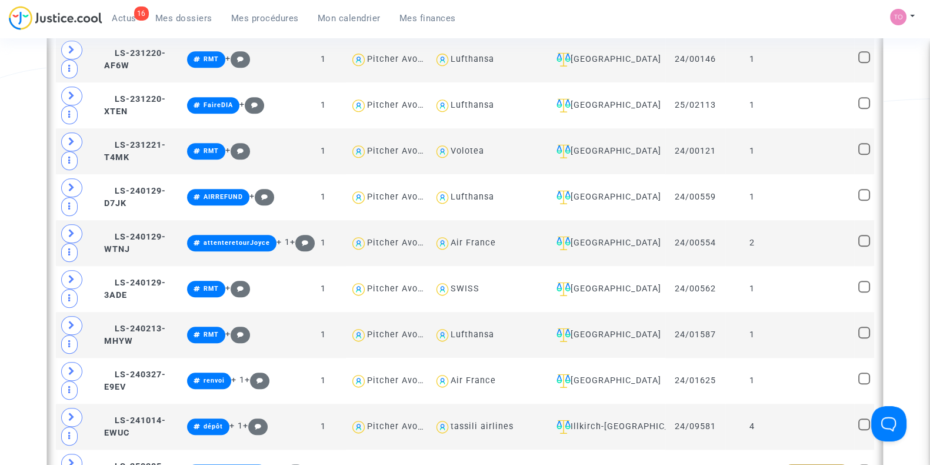
scroll to position [1582, 0]
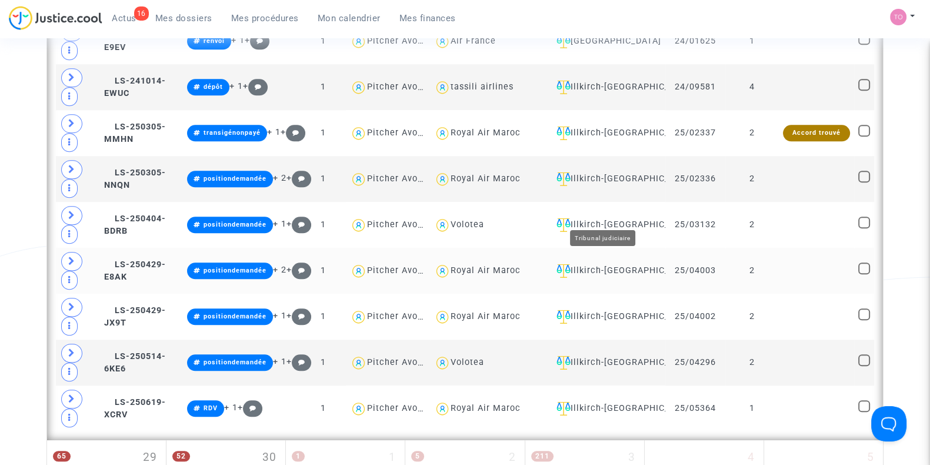
click at [606, 264] on div "Illkirch-[GEOGRAPHIC_DATA]" at bounding box center [606, 271] width 109 height 14
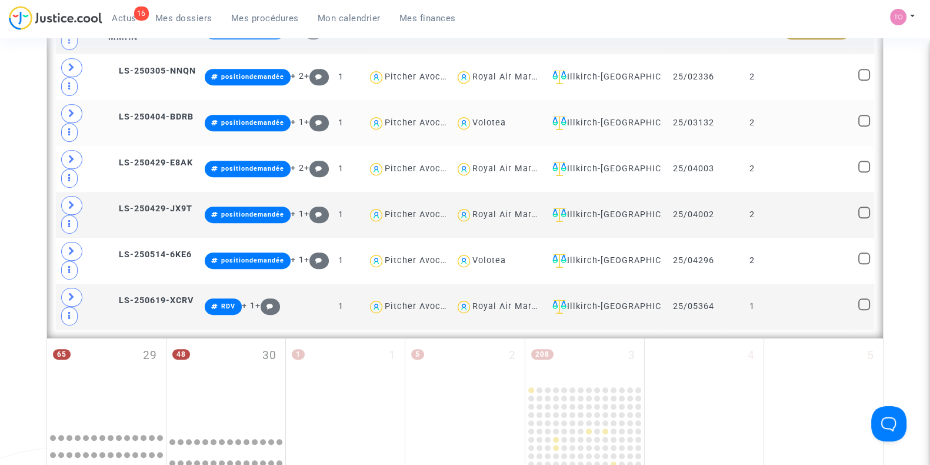
scroll to position [740, 0]
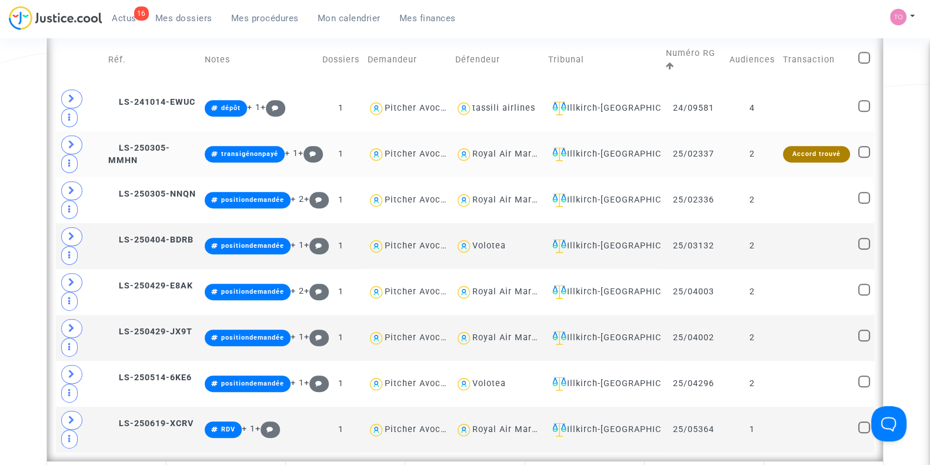
click at [480, 149] on div "Royal Air Maroc" at bounding box center [508, 154] width 70 height 10
type textarea "@"Royal Air Maroc""
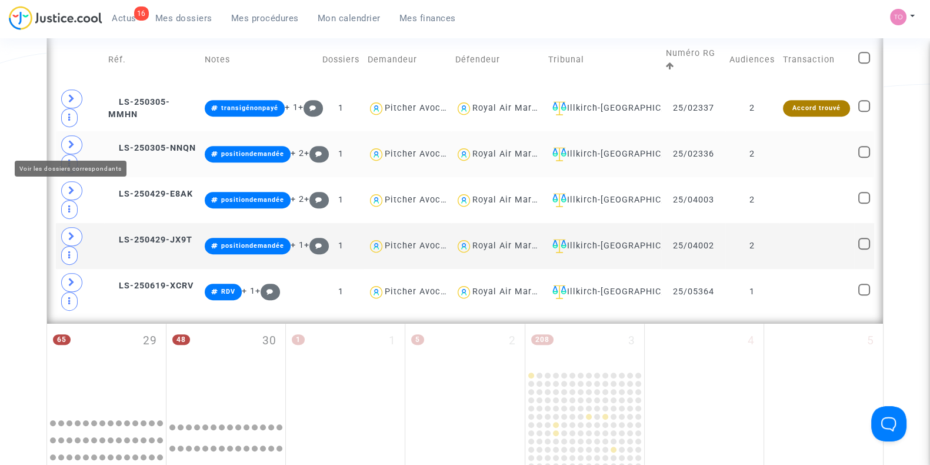
click at [68, 135] on span at bounding box center [71, 144] width 21 height 19
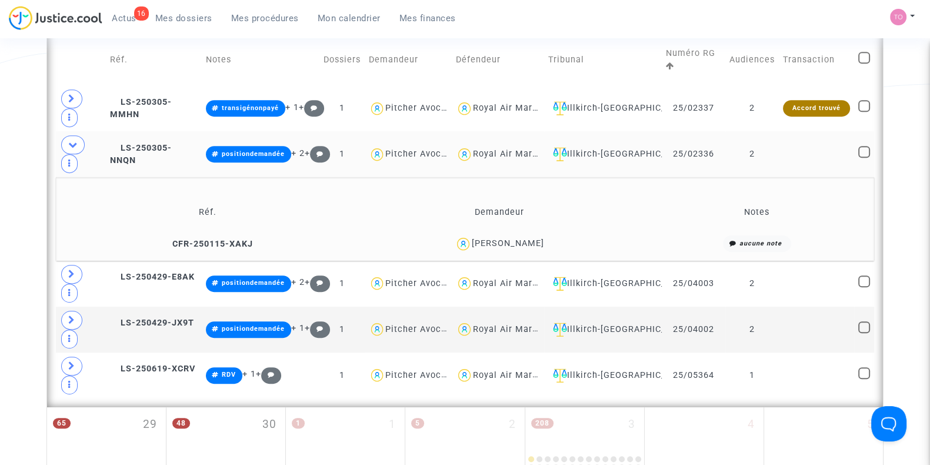
click at [536, 240] on div "[PERSON_NAME]" at bounding box center [508, 243] width 72 height 10
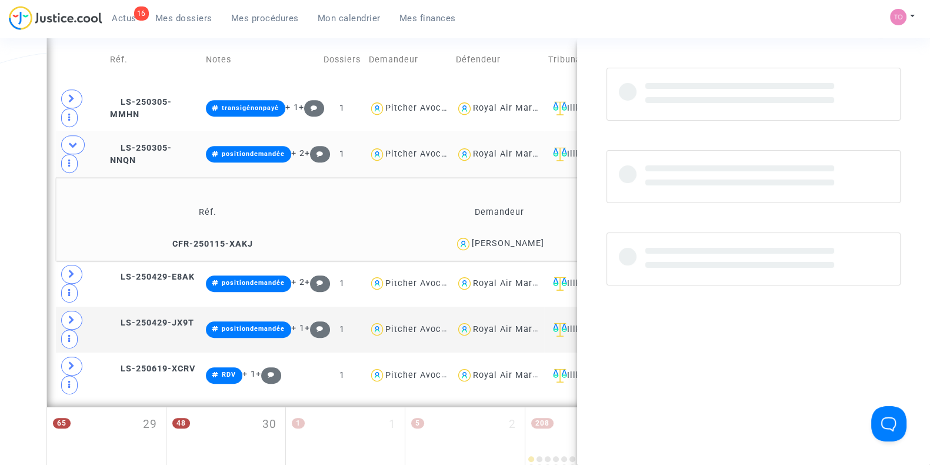
click at [536, 240] on div "[PERSON_NAME]" at bounding box center [508, 243] width 72 height 10
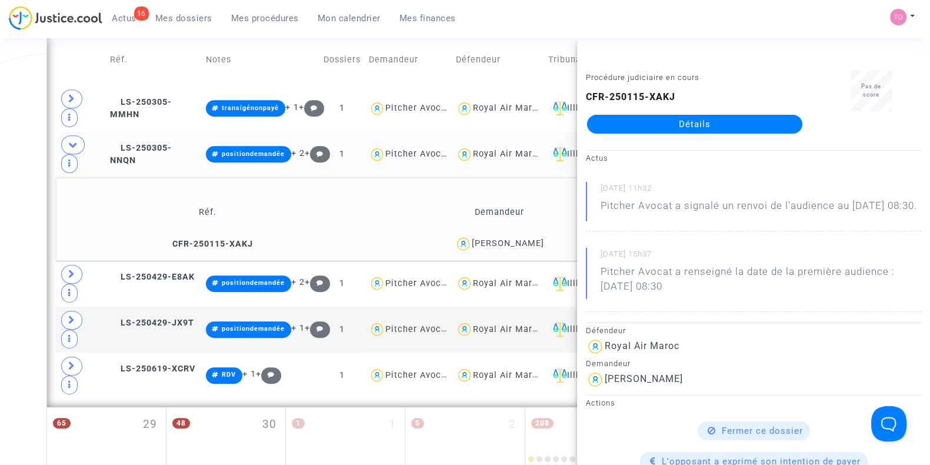
click at [530, 240] on div "[PERSON_NAME]" at bounding box center [508, 243] width 72 height 10
copy div "Bah"
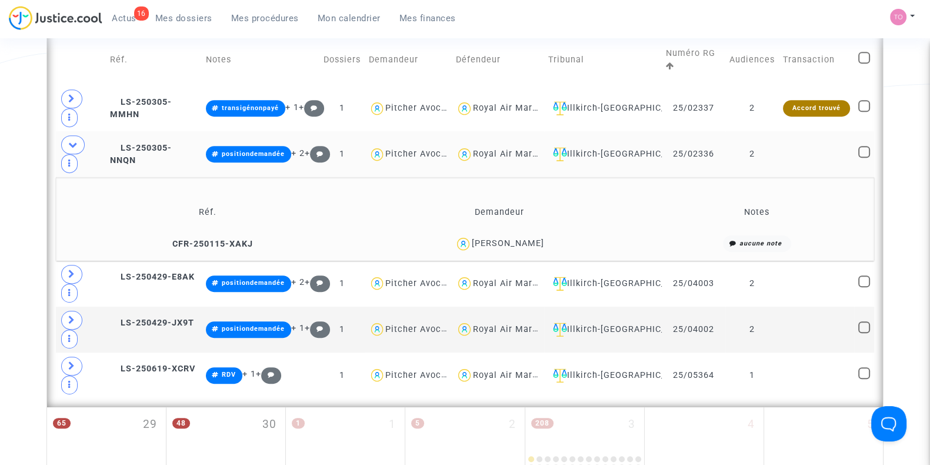
drag, startPoint x: 549, startPoint y: 240, endPoint x: 478, endPoint y: 247, distance: 71.0
click at [478, 247] on div "[PERSON_NAME]" at bounding box center [499, 243] width 281 height 17
copy div "[PERSON_NAME]"
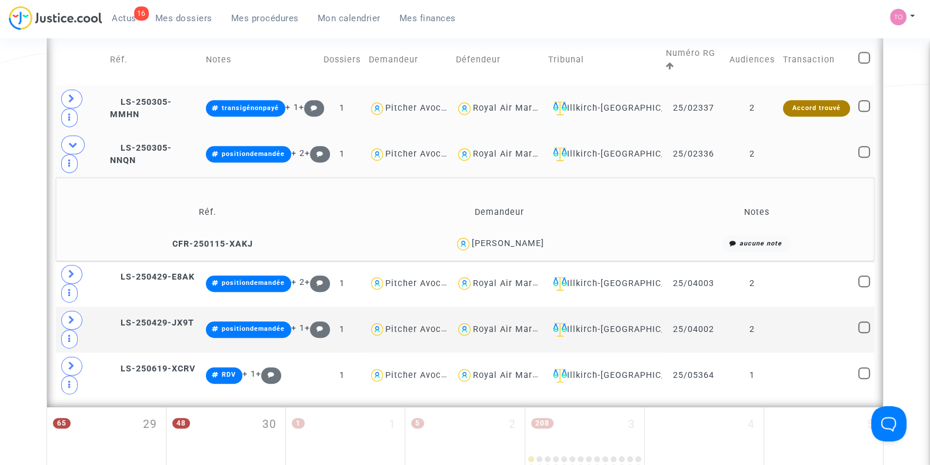
drag, startPoint x: 721, startPoint y: 107, endPoint x: 671, endPoint y: 115, distance: 50.1
click at [671, 115] on td "25/02337" at bounding box center [694, 108] width 64 height 46
copy td "25/02337"
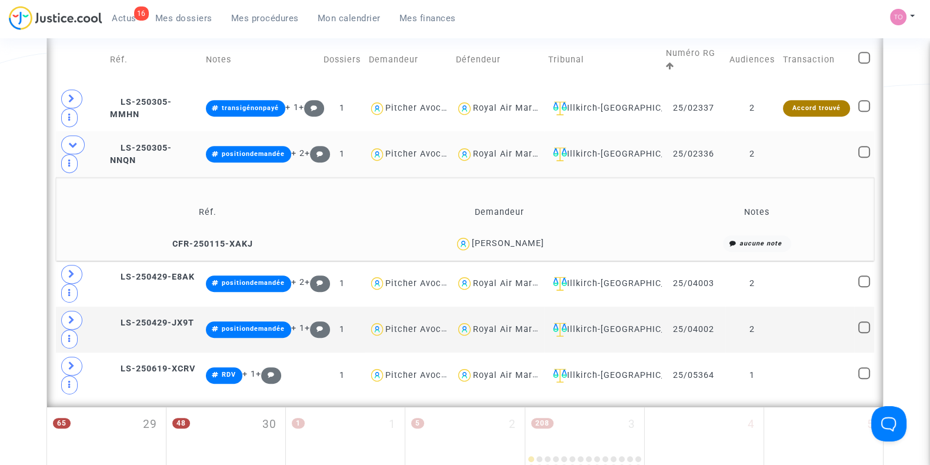
drag, startPoint x: 719, startPoint y: 148, endPoint x: 671, endPoint y: 156, distance: 48.3
click at [671, 156] on td "25/02336" at bounding box center [694, 154] width 64 height 46
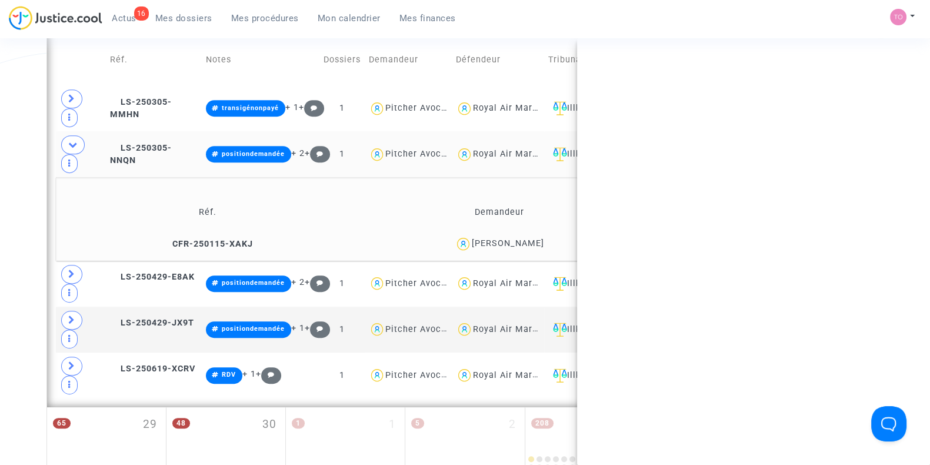
copy td "25/02336"
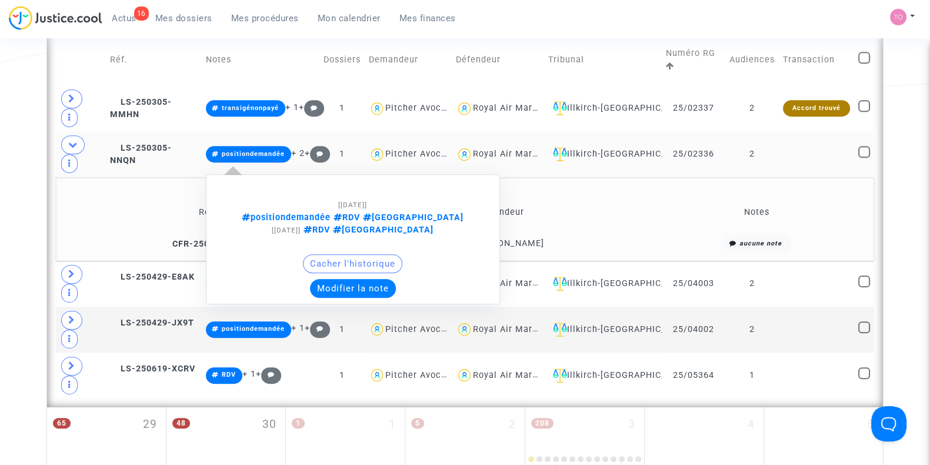
click at [344, 279] on button "Modifier la note" at bounding box center [353, 288] width 86 height 19
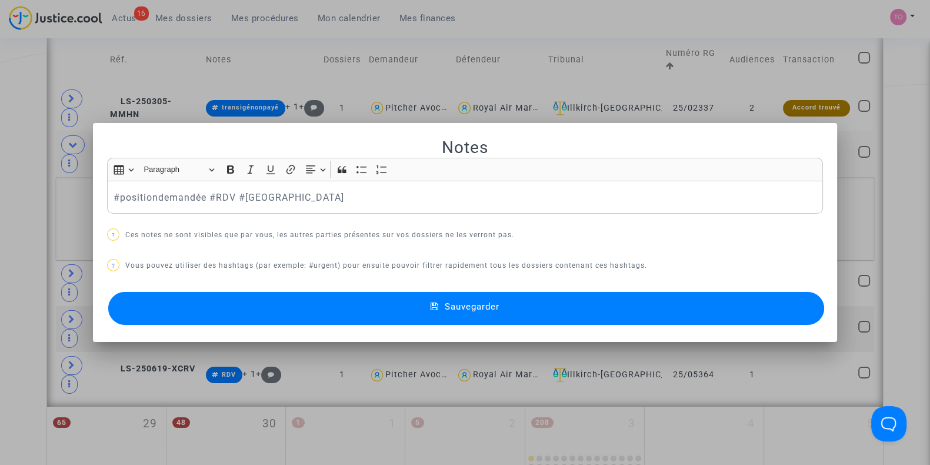
click at [329, 312] on button "Sauvegarder" at bounding box center [466, 308] width 716 height 33
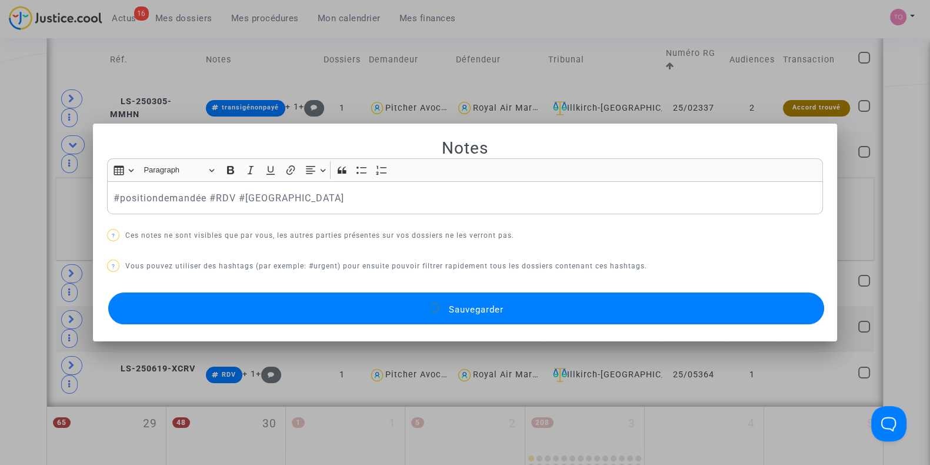
scroll to position [740, 0]
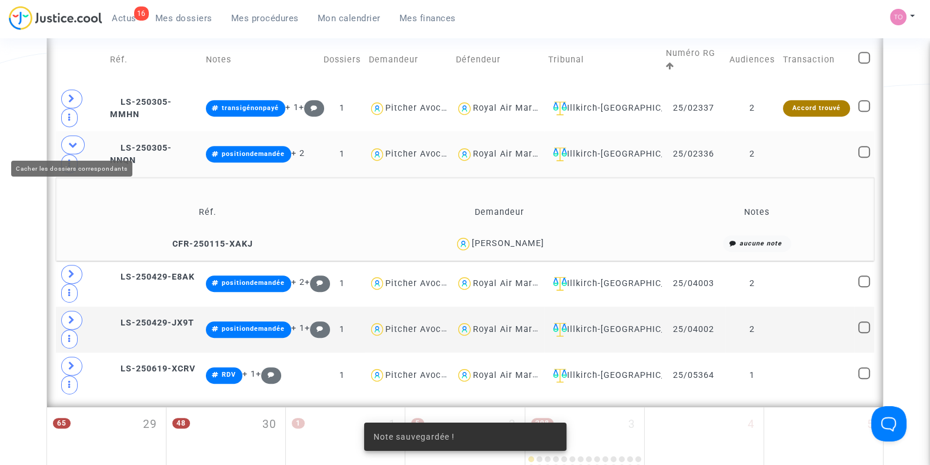
click at [69, 146] on icon at bounding box center [72, 144] width 9 height 9
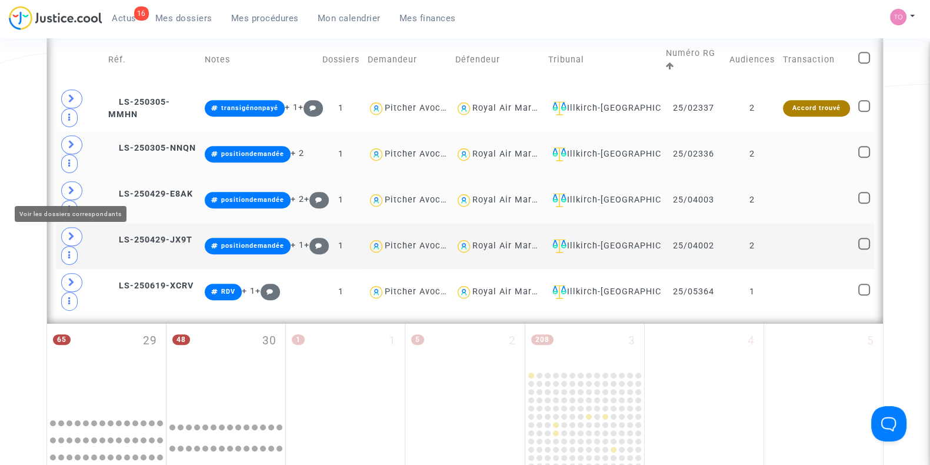
click at [71, 187] on icon at bounding box center [71, 190] width 7 height 9
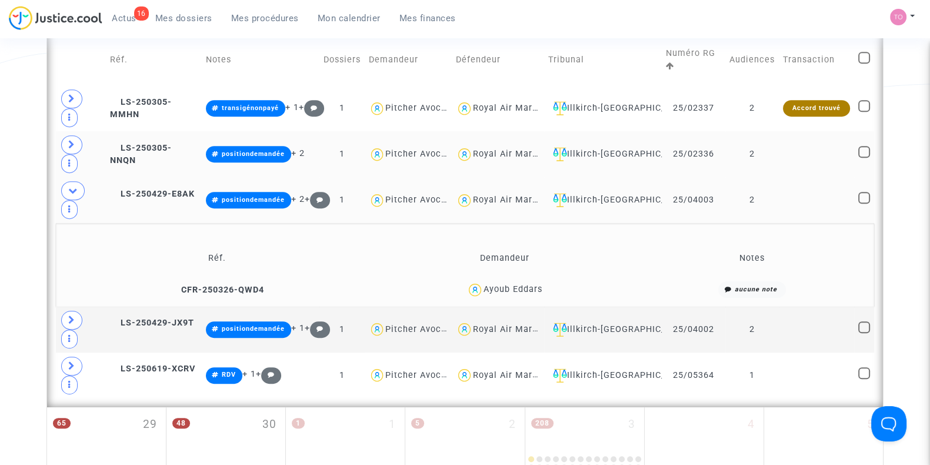
click at [527, 284] on div "Ayoub Eddars" at bounding box center [513, 289] width 59 height 10
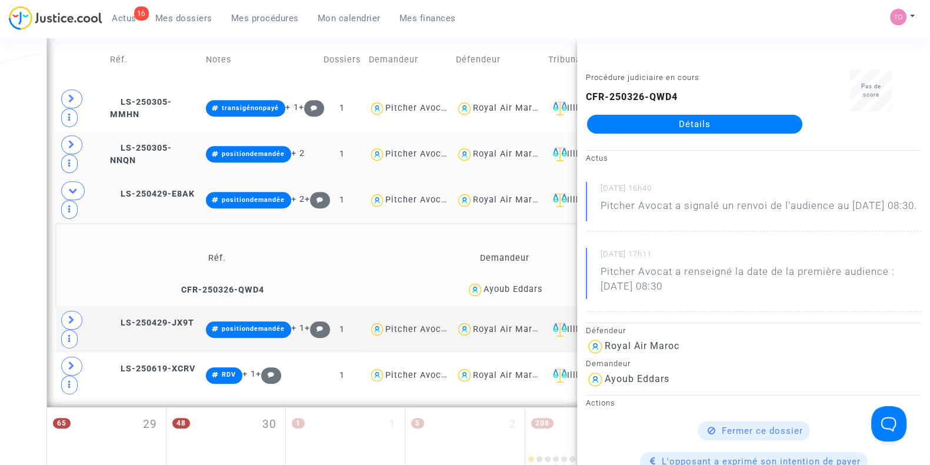
copy div "Eddars"
click at [65, 317] on span at bounding box center [71, 320] width 21 height 19
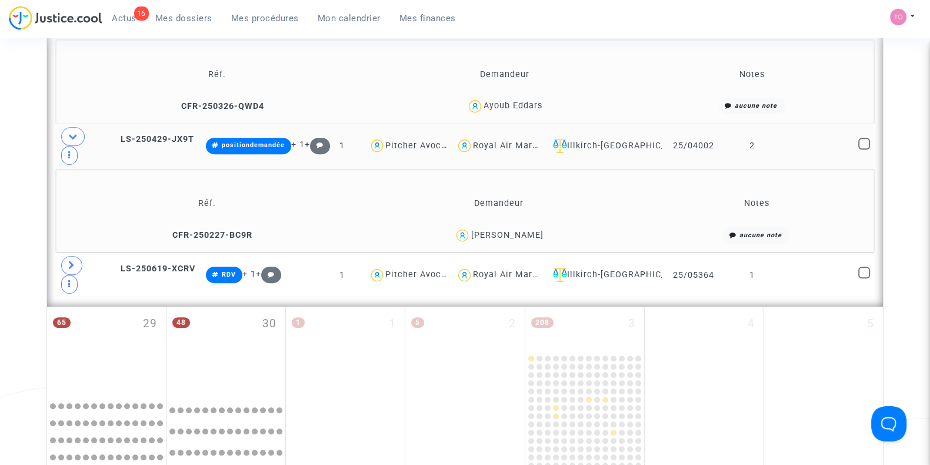
scroll to position [923, 0]
click at [72, 261] on icon at bounding box center [71, 265] width 7 height 9
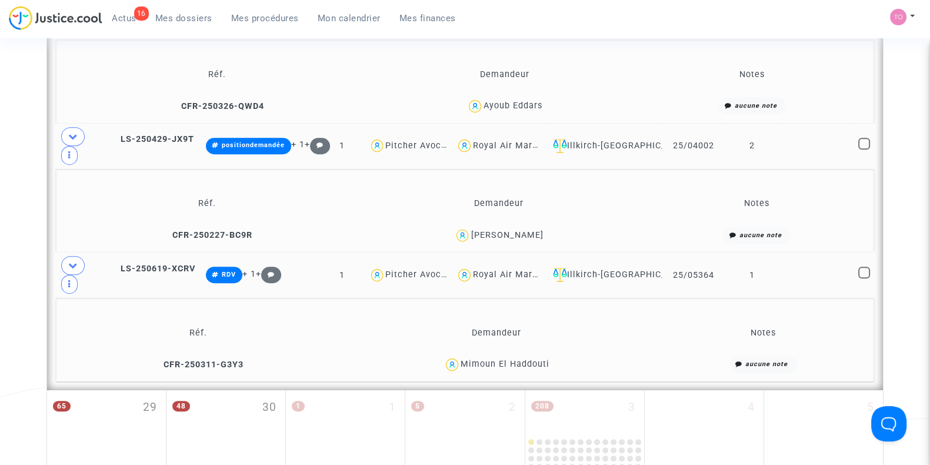
click at [526, 361] on div "Mimoun El Haddouti" at bounding box center [505, 364] width 89 height 10
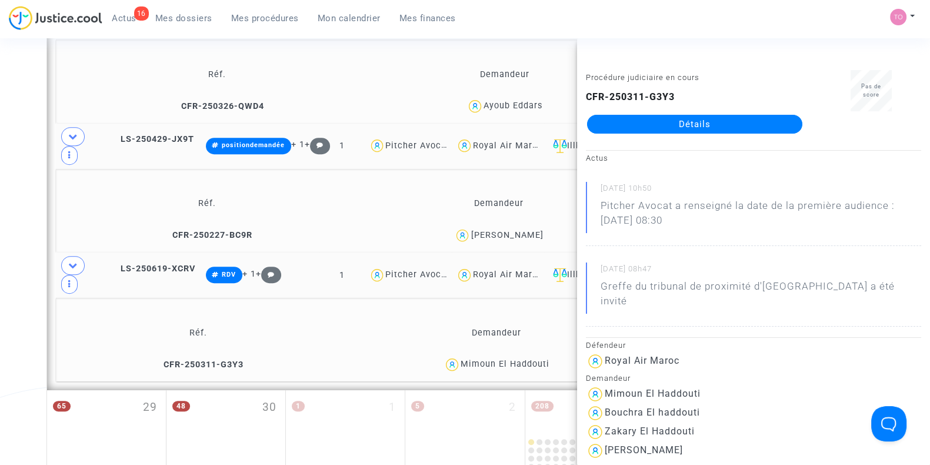
copy div "Haddouti"
click at [563, 356] on div "Mimoun El Haddouti" at bounding box center [496, 364] width 311 height 17
drag, startPoint x: 563, startPoint y: 355, endPoint x: 463, endPoint y: 364, distance: 100.5
click at [463, 364] on div "Mimoun El Haddouti" at bounding box center [496, 364] width 311 height 17
copy div "Mimoun El Haddouti"
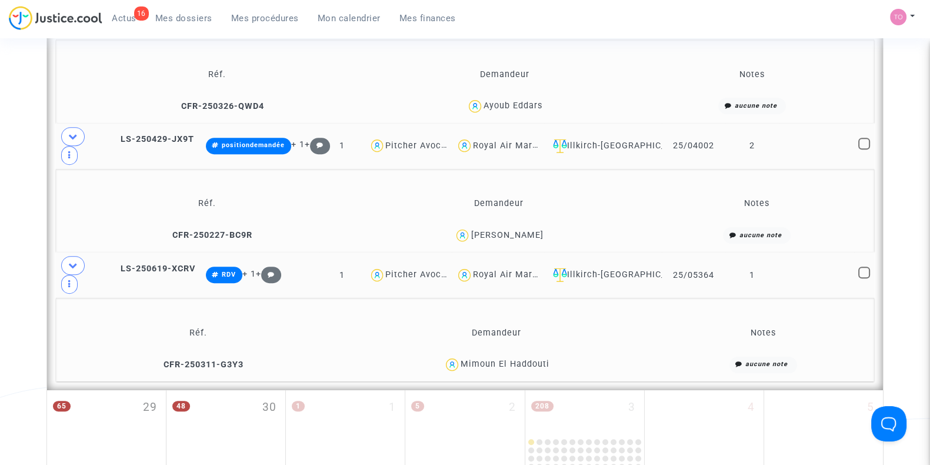
drag, startPoint x: 714, startPoint y: 272, endPoint x: 668, endPoint y: 281, distance: 47.3
click at [668, 281] on td "25/05364" at bounding box center [694, 275] width 64 height 46
copy td "25/05364"
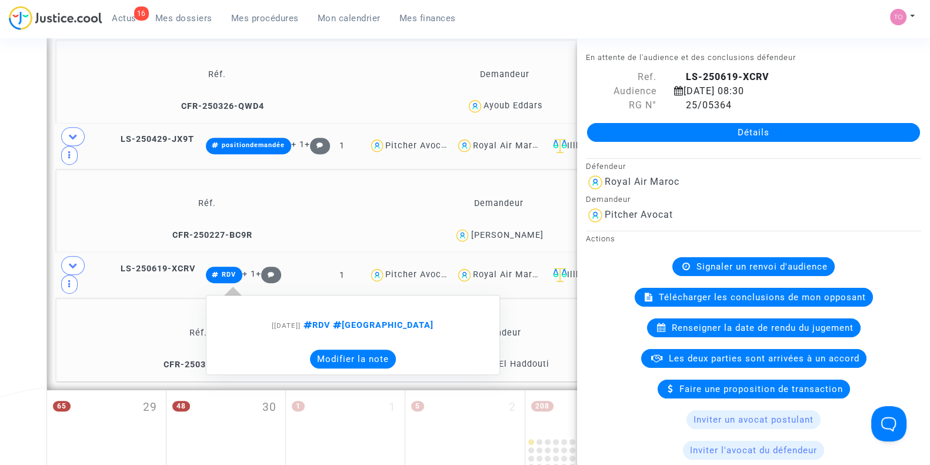
click at [345, 350] on button "Modifier la note" at bounding box center [353, 359] width 86 height 19
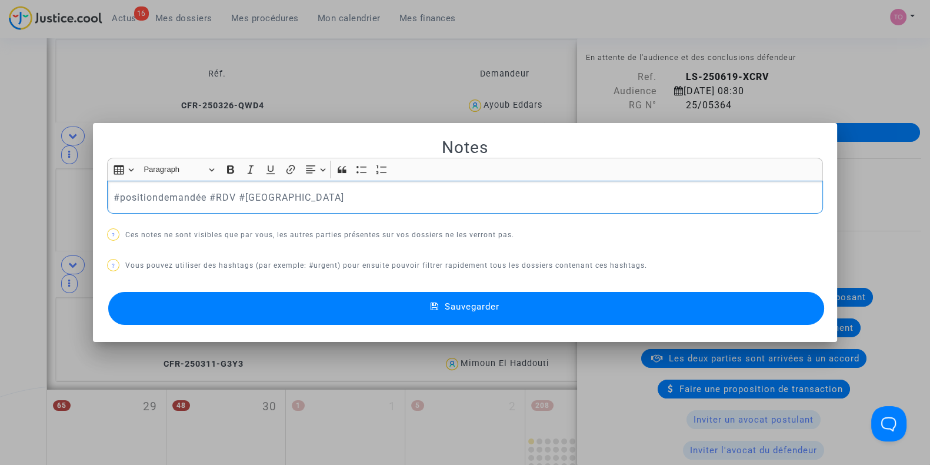
click at [314, 313] on button "Sauvegarder" at bounding box center [466, 308] width 716 height 33
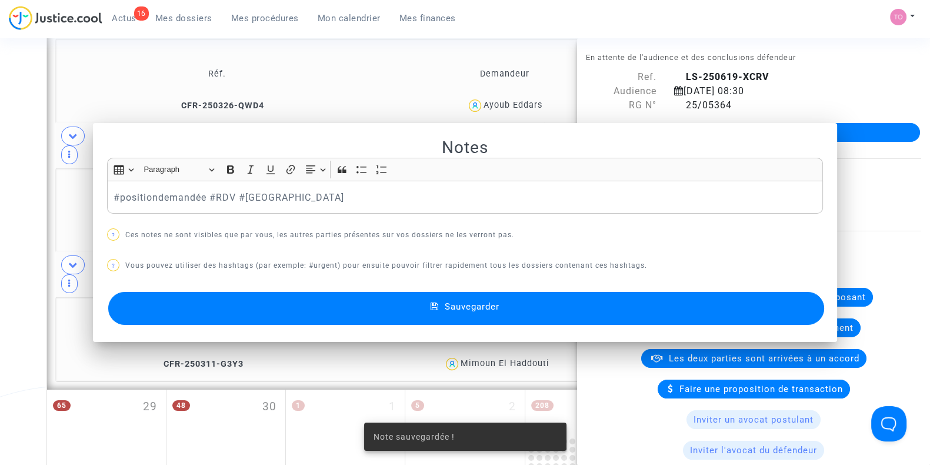
scroll to position [923, 0]
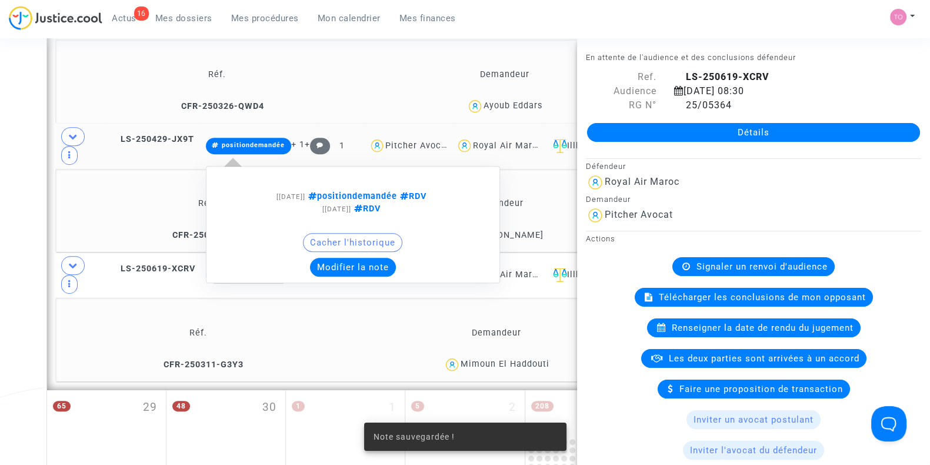
click at [355, 258] on button "Modifier la note" at bounding box center [353, 267] width 86 height 19
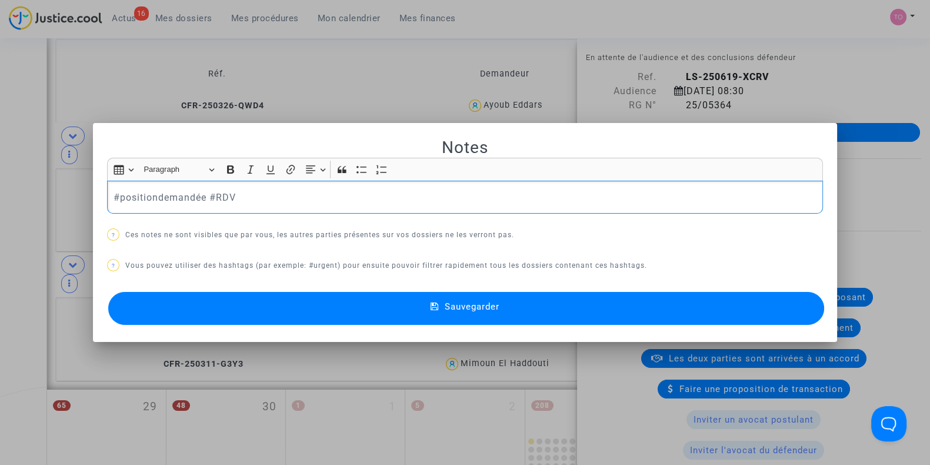
scroll to position [0, 0]
click at [370, 305] on button "Sauvegarder" at bounding box center [466, 308] width 716 height 33
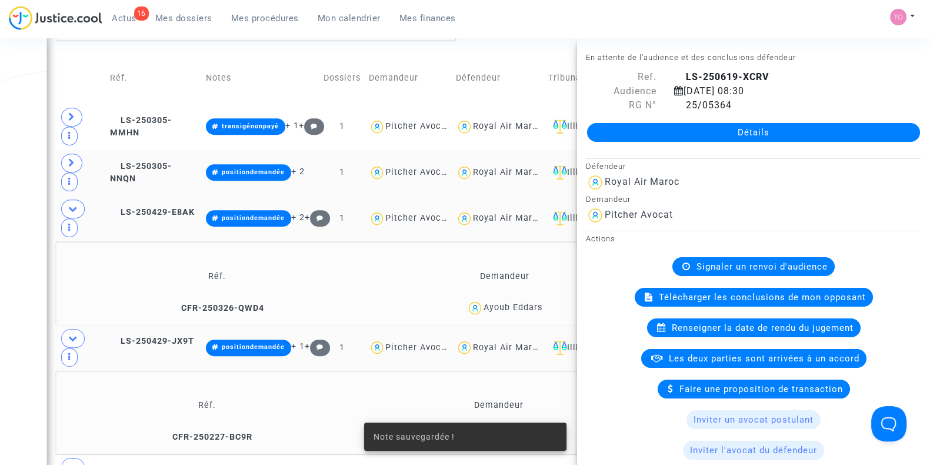
scroll to position [720, 0]
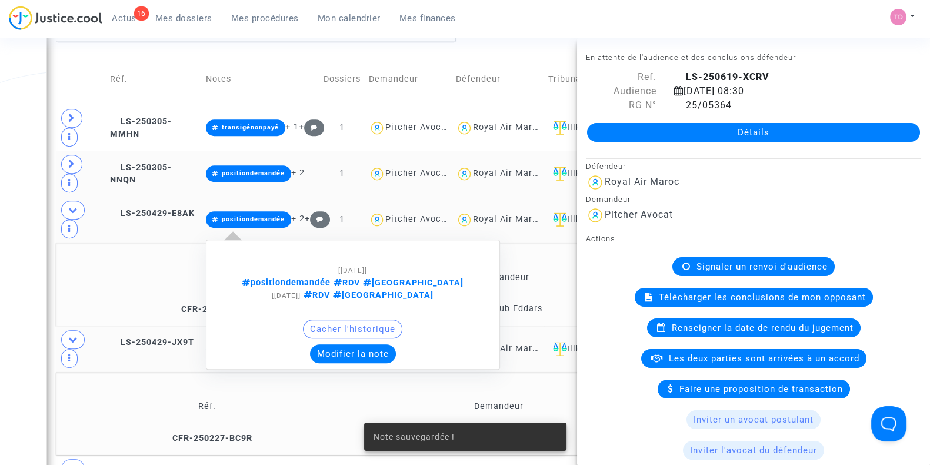
click at [368, 344] on button "Modifier la note" at bounding box center [353, 353] width 86 height 19
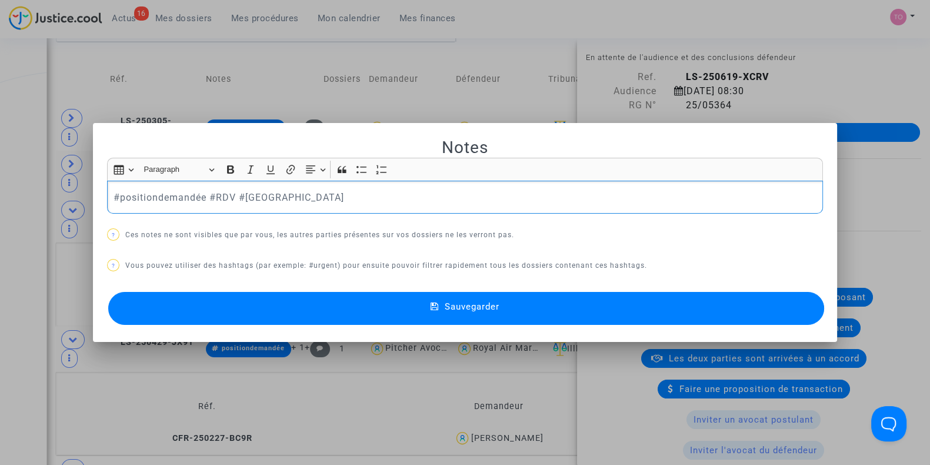
click at [405, 299] on button "Sauvegarder" at bounding box center [466, 308] width 716 height 33
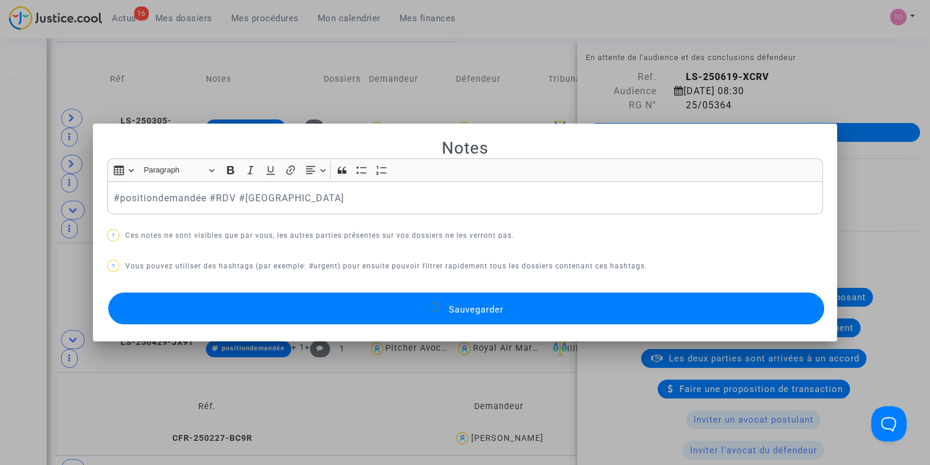
scroll to position [720, 0]
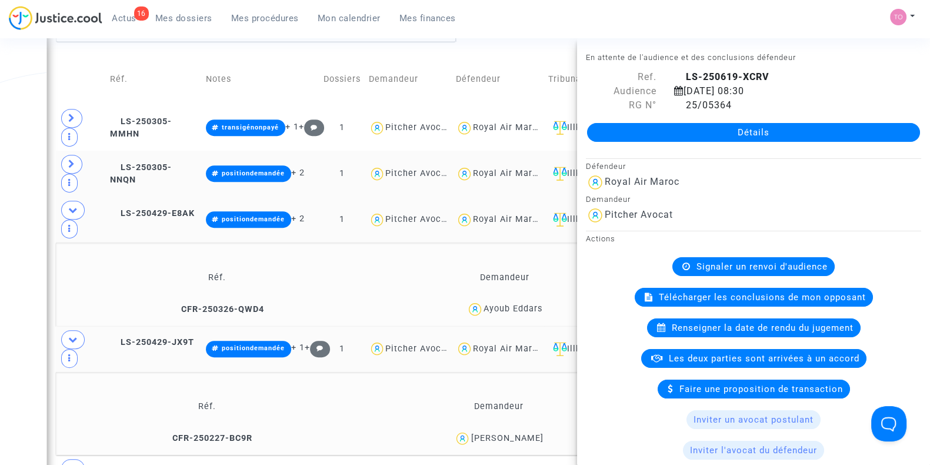
click at [0, 141] on div "Date de clôture d'instruction Date de conciliation Date d'audience Date de juge…" at bounding box center [465, 56] width 930 height 1419
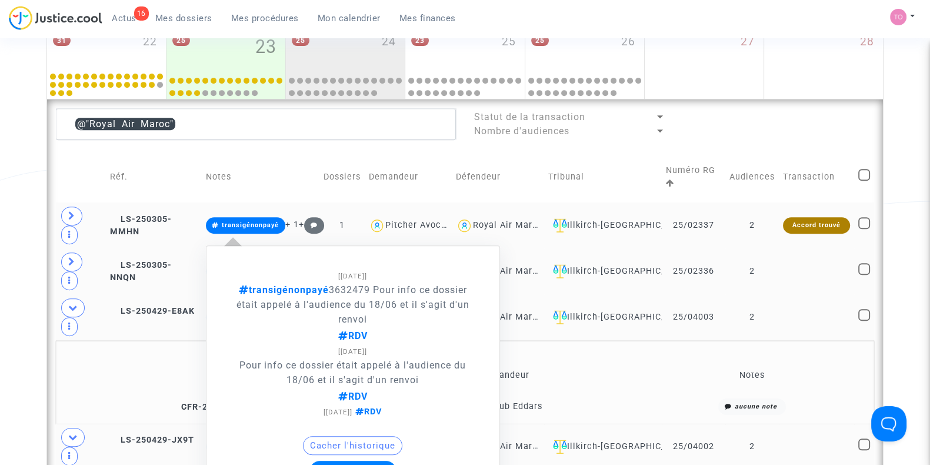
scroll to position [608, 0]
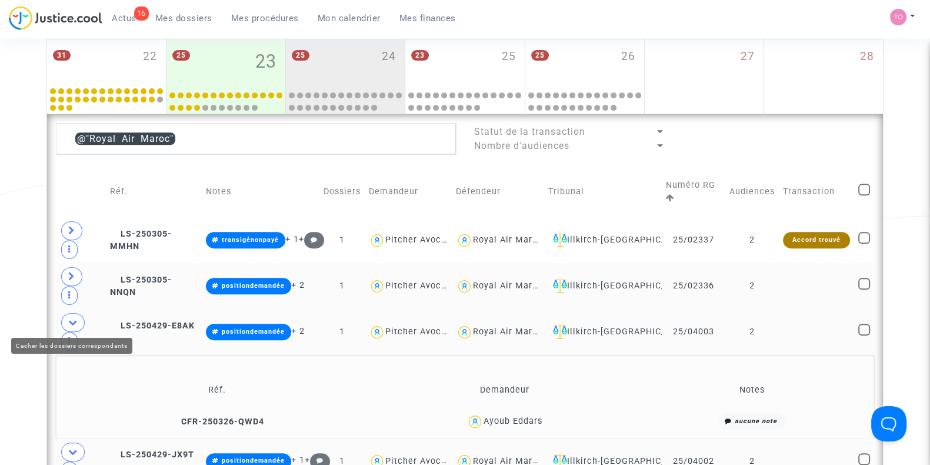
click at [74, 313] on span at bounding box center [73, 322] width 24 height 19
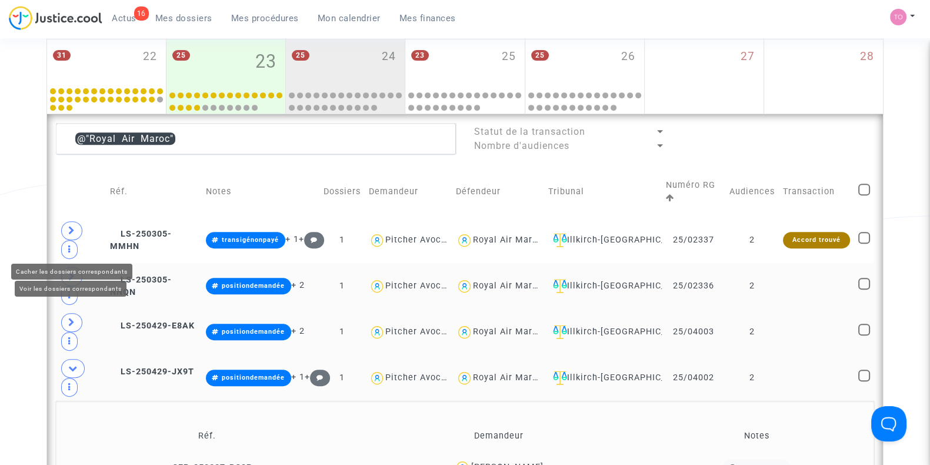
scroll to position [741, 0]
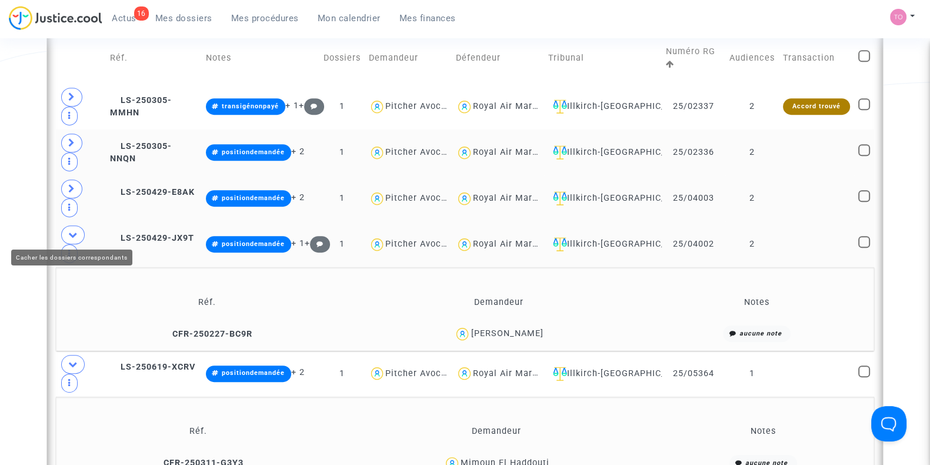
click at [74, 236] on span at bounding box center [73, 234] width 24 height 19
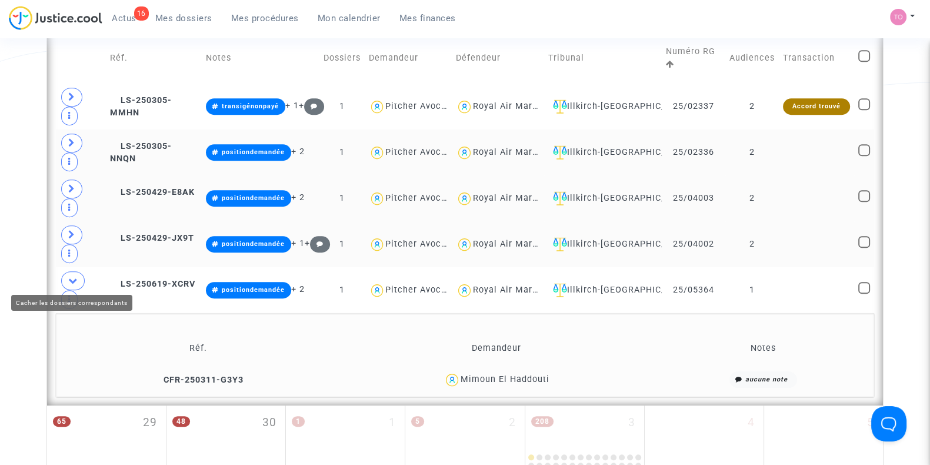
click at [74, 276] on icon at bounding box center [72, 280] width 9 height 9
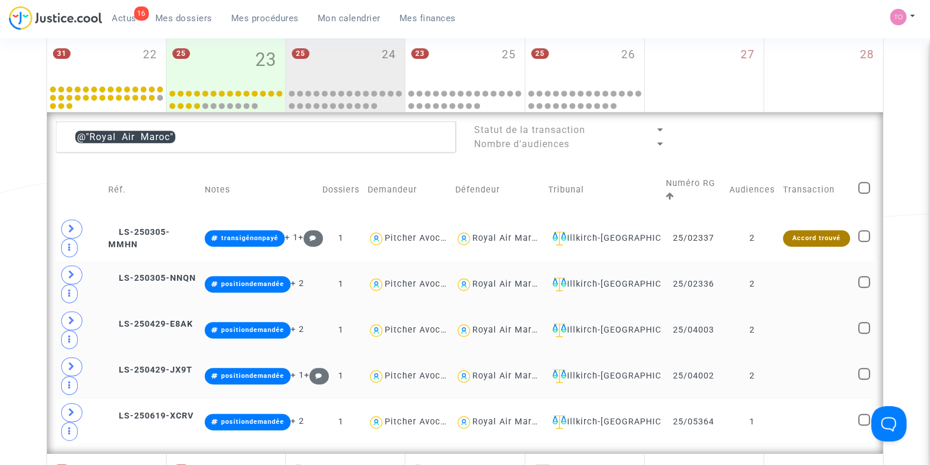
scroll to position [608, 0]
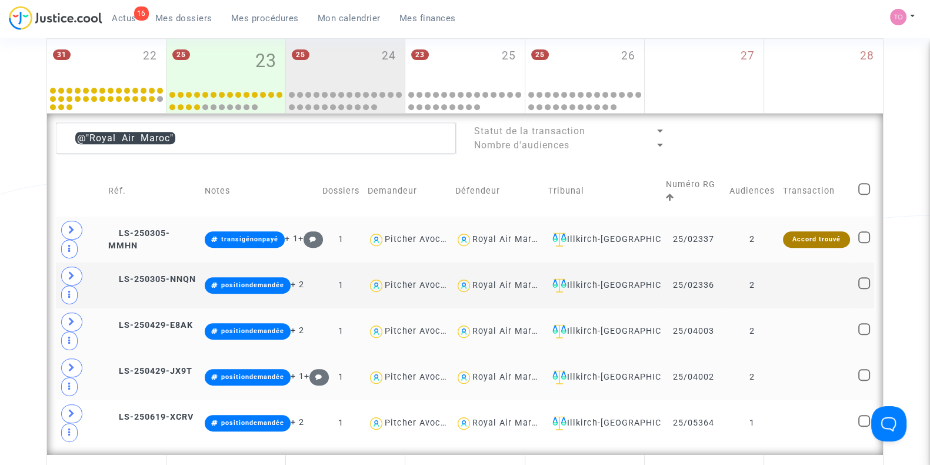
click at [593, 244] on div "Illkirch-Graffenstaden" at bounding box center [602, 239] width 109 height 14
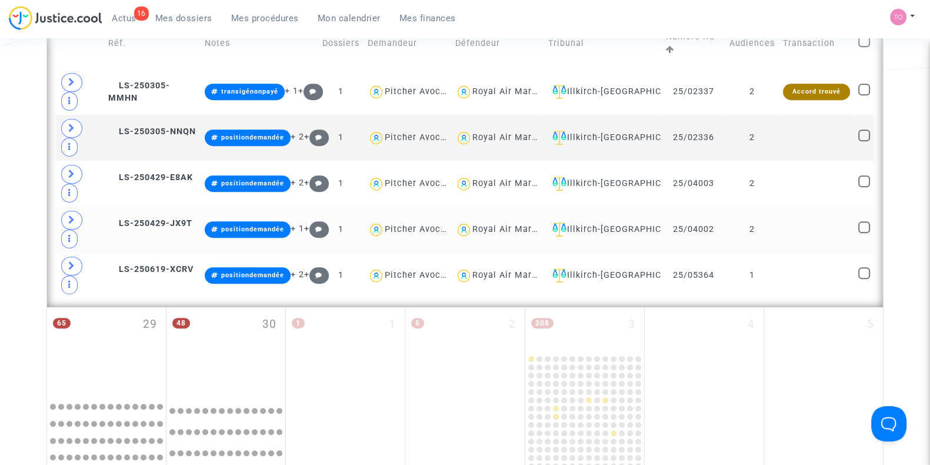
scroll to position [577, 0]
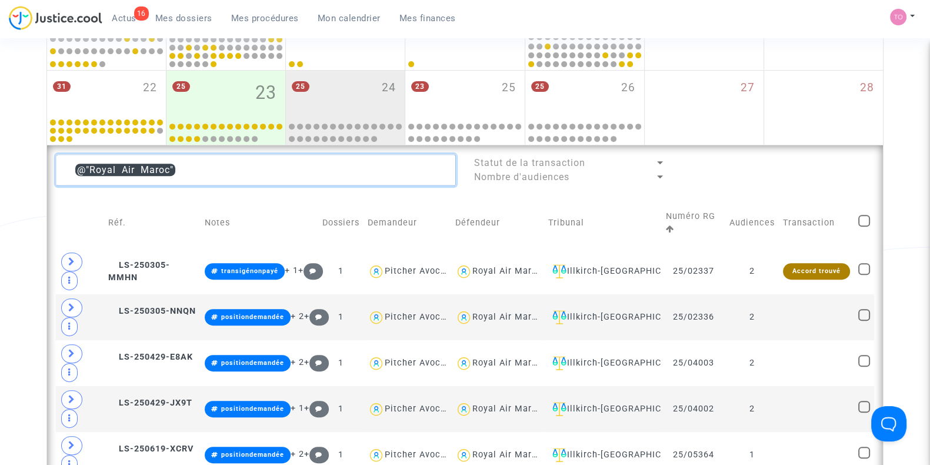
drag, startPoint x: 234, startPoint y: 176, endPoint x: 0, endPoint y: 178, distance: 234.2
click at [0, 178] on div "Date de clôture d'instruction Date de conciliation Date d'audience Date de juge…" at bounding box center [465, 75] width 930 height 1169
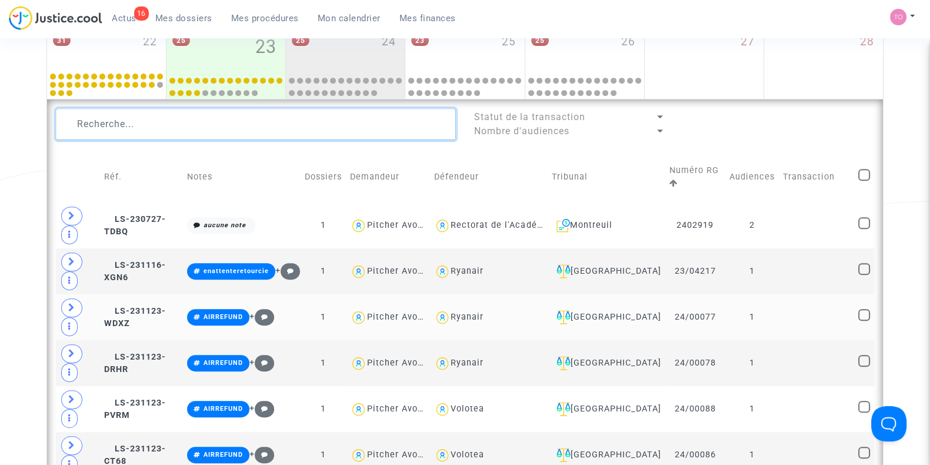
scroll to position [623, 0]
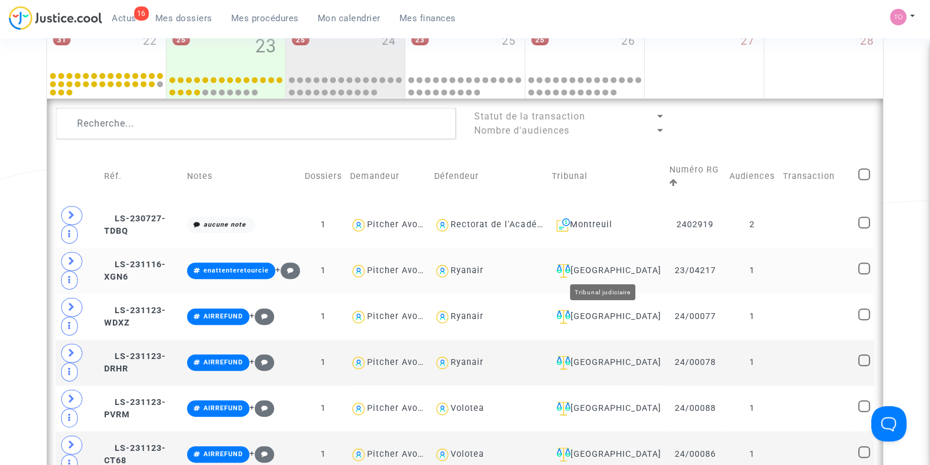
click at [589, 269] on div "[GEOGRAPHIC_DATA]" at bounding box center [606, 271] width 109 height 14
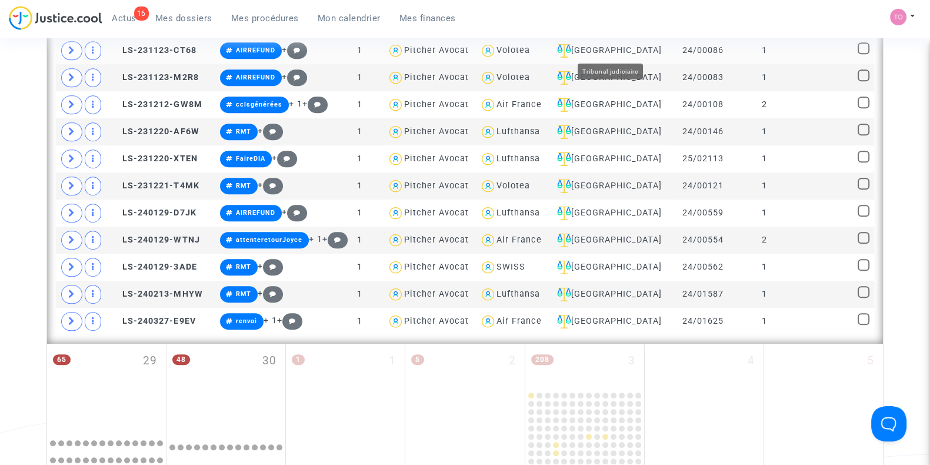
scroll to position [846, 0]
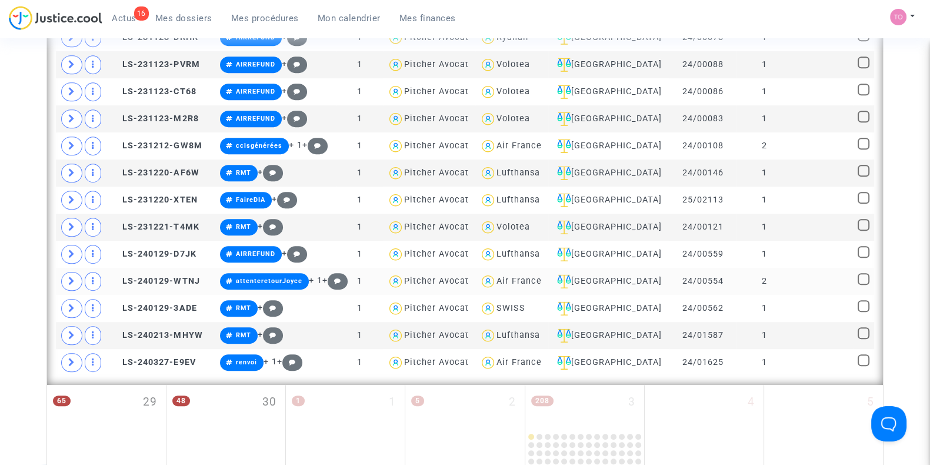
click at [530, 278] on div "Air France" at bounding box center [519, 281] width 45 height 10
type textarea "@"Air France""
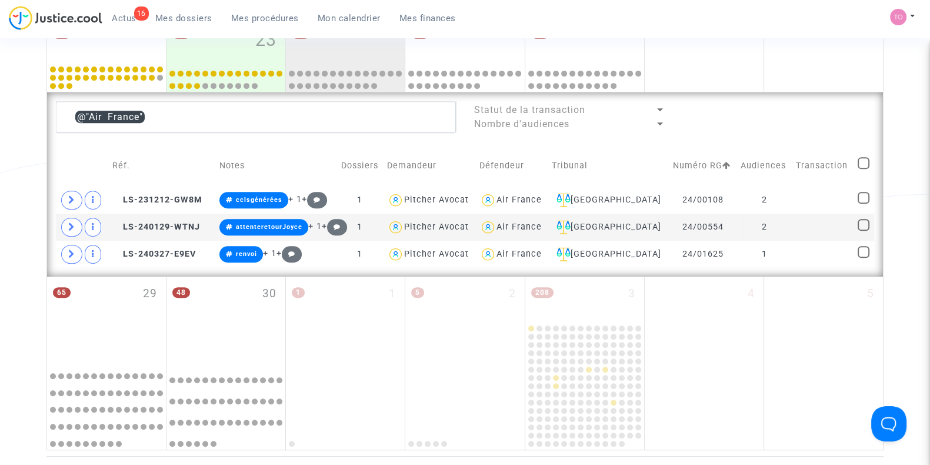
scroll to position [630, 0]
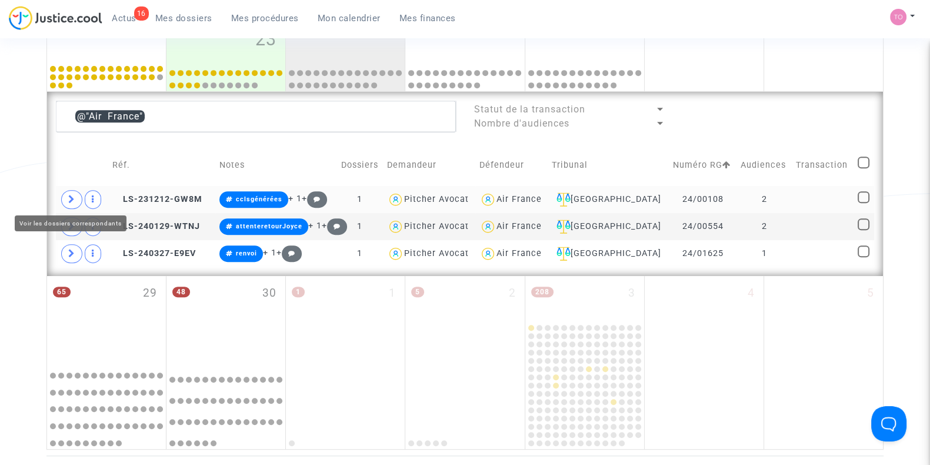
click at [65, 198] on span at bounding box center [71, 199] width 21 height 19
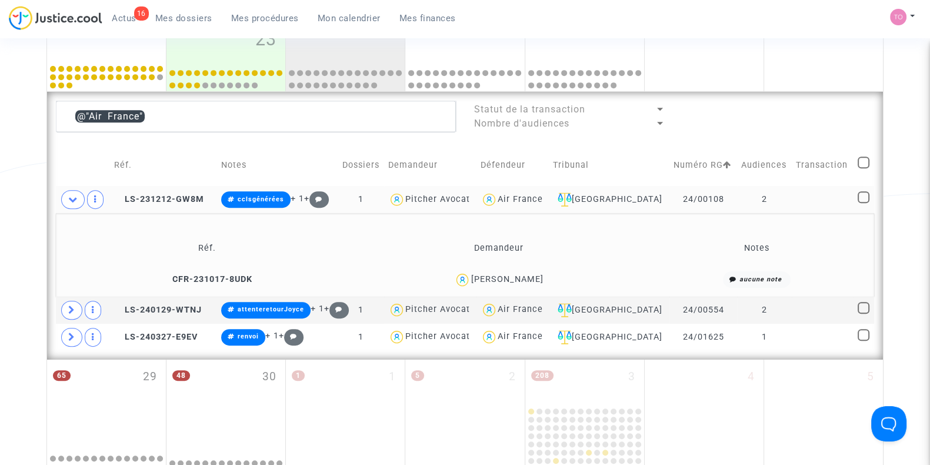
click at [514, 275] on div "Philippe MARTIN" at bounding box center [507, 279] width 72 height 10
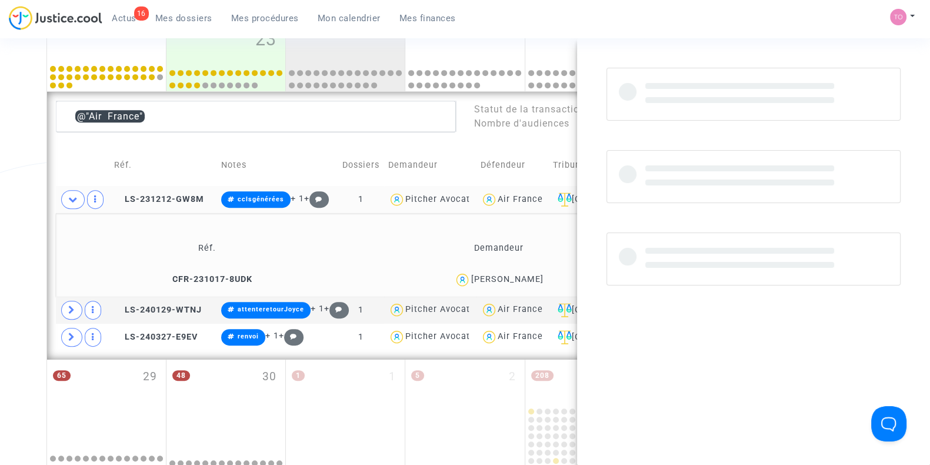
copy div "MARTIN"
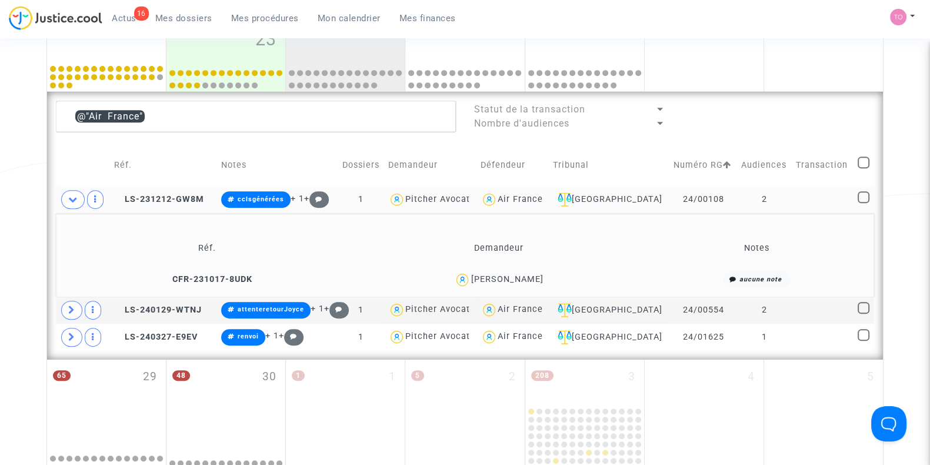
click at [538, 274] on div "Philippe MARTIN" at bounding box center [507, 279] width 72 height 10
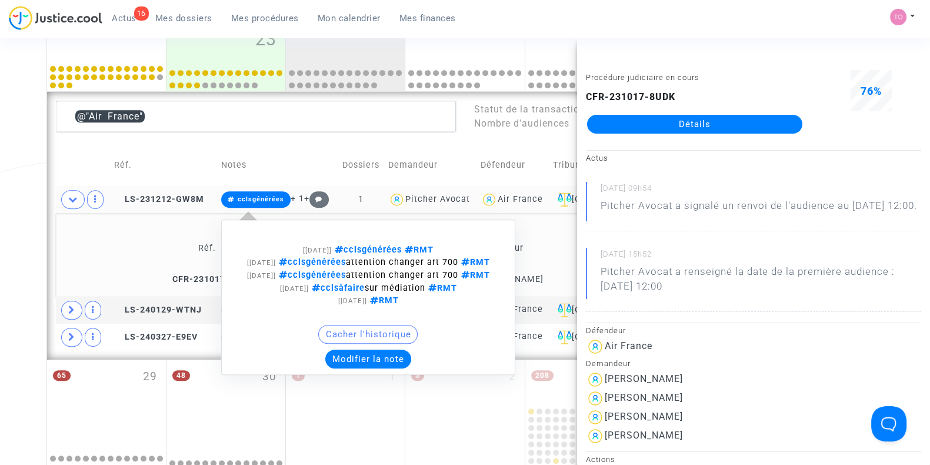
click at [371, 368] on button "Modifier la note" at bounding box center [368, 359] width 86 height 19
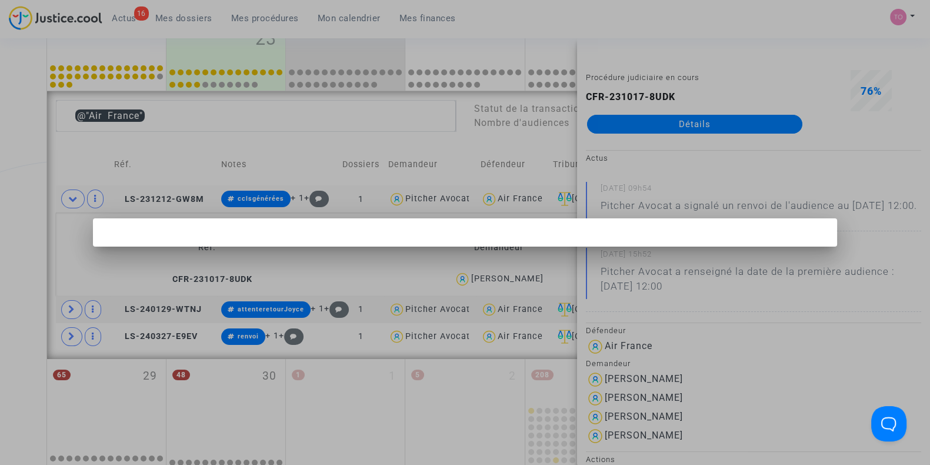
scroll to position [0, 0]
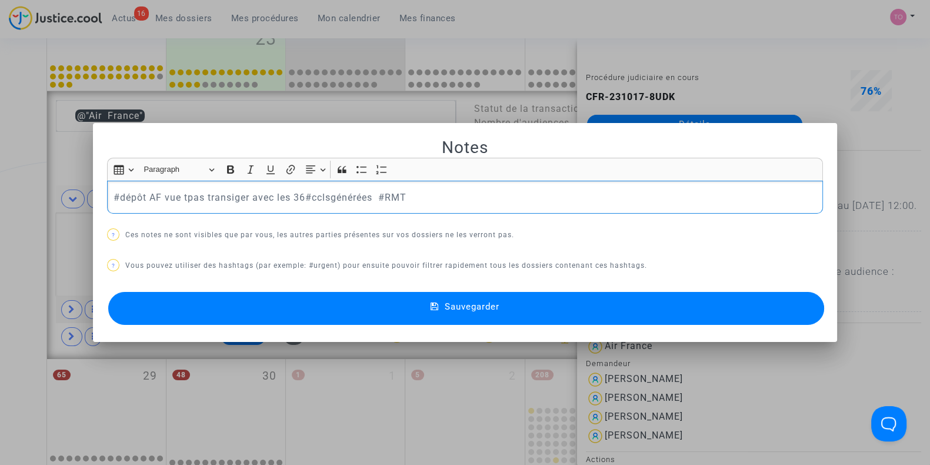
click at [185, 198] on p "#dépôt AF vue tpas transiger avec les 36#cclsgénérées #RMT" at bounding box center [466, 197] width 704 height 15
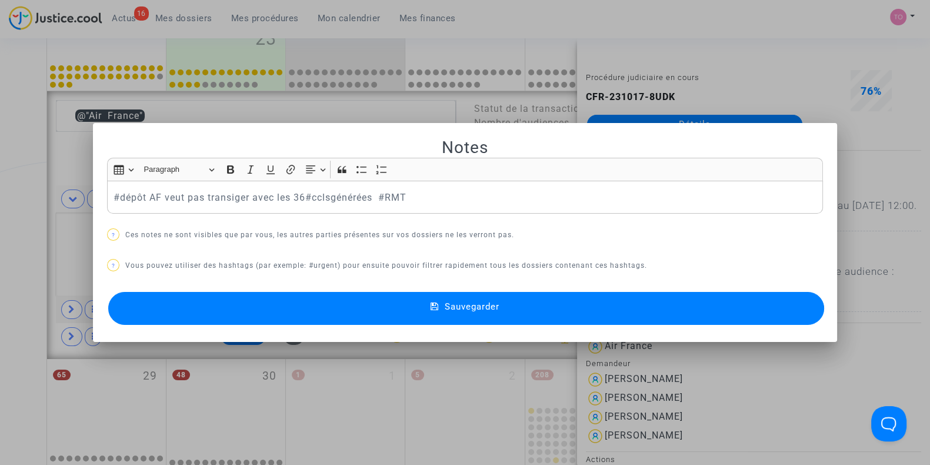
click at [318, 308] on button "Sauvegarder" at bounding box center [466, 308] width 716 height 33
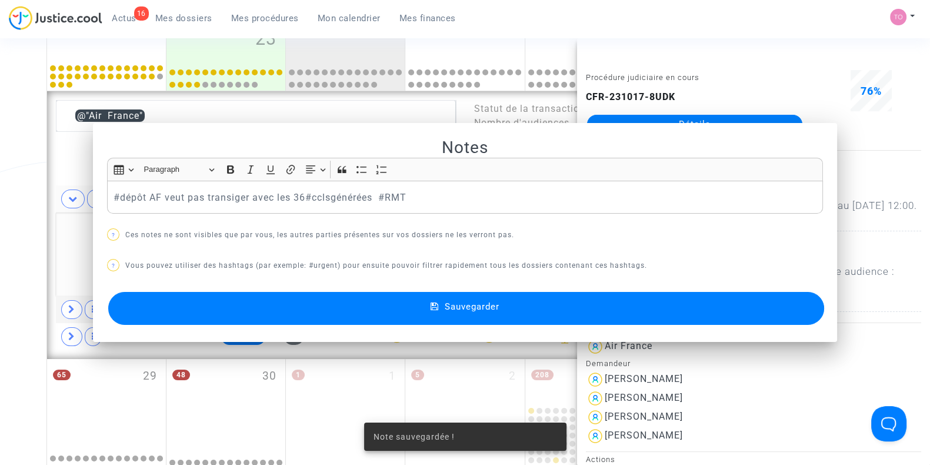
scroll to position [630, 0]
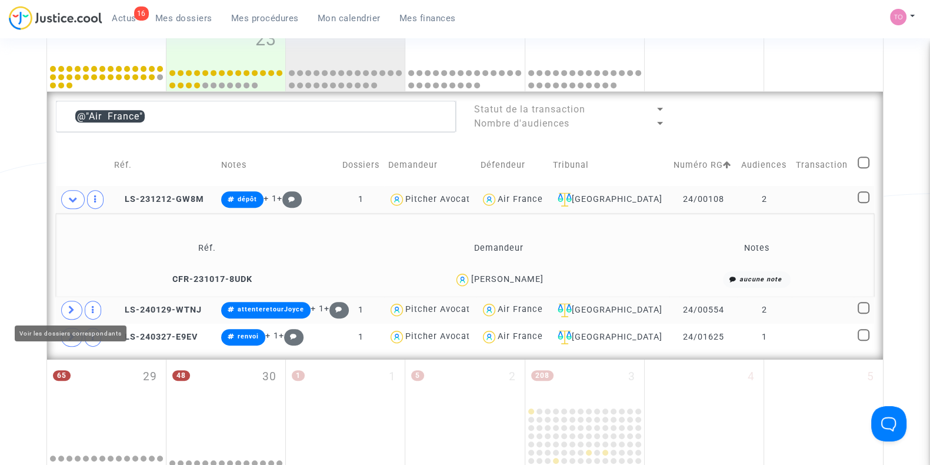
click at [65, 303] on span at bounding box center [71, 310] width 21 height 19
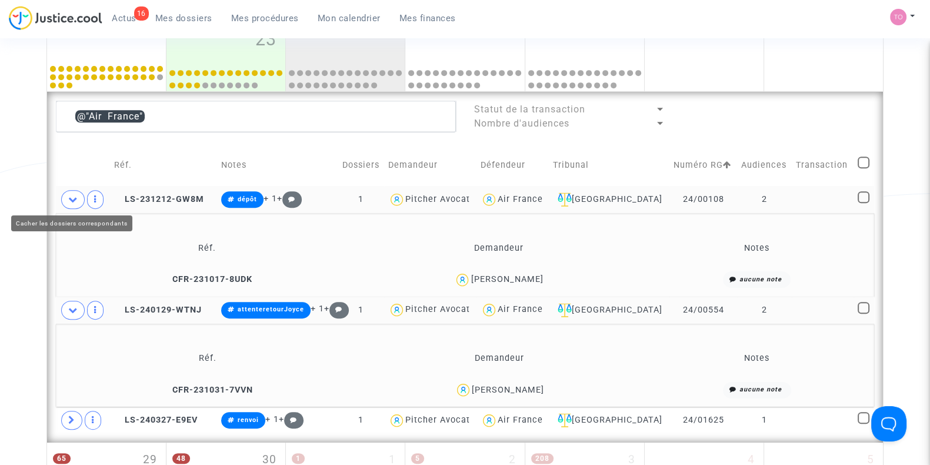
click at [71, 197] on icon at bounding box center [72, 199] width 9 height 9
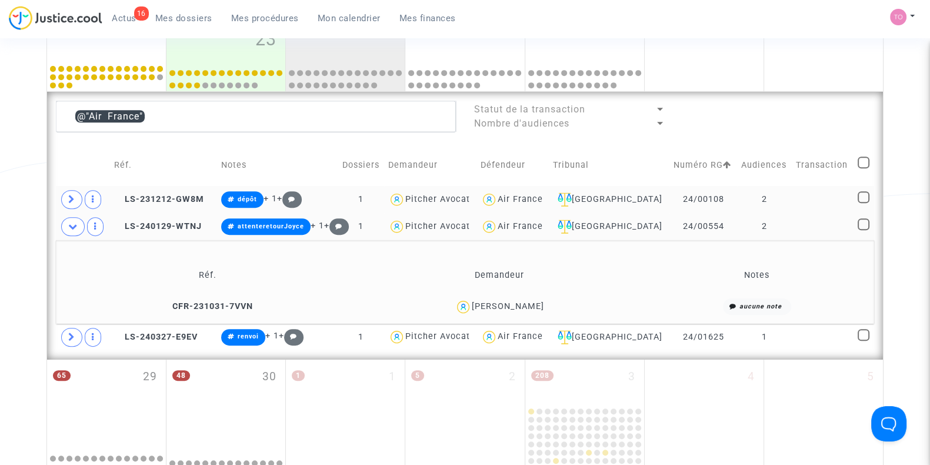
click at [535, 301] on div "Clémentine Duret-Moriceau" at bounding box center [508, 306] width 72 height 10
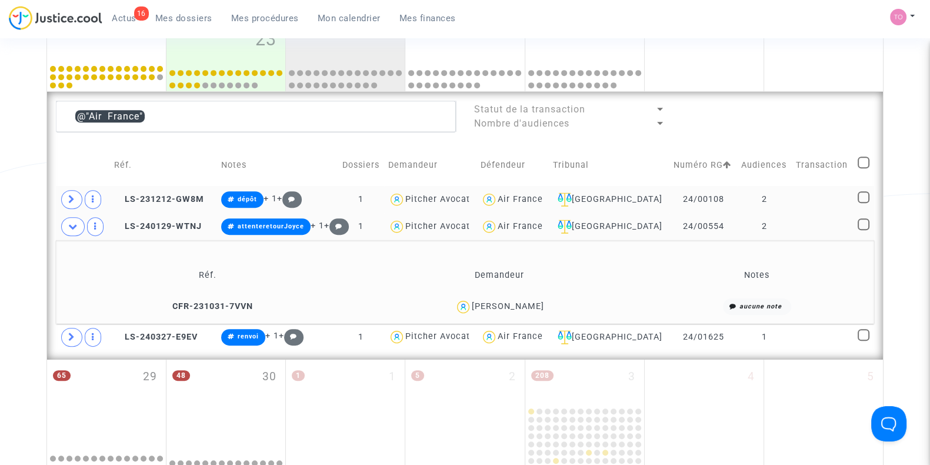
drag, startPoint x: 569, startPoint y: 300, endPoint x: 495, endPoint y: 309, distance: 74.1
click at [495, 309] on div "Clémentine Duret-Moriceau" at bounding box center [499, 306] width 281 height 17
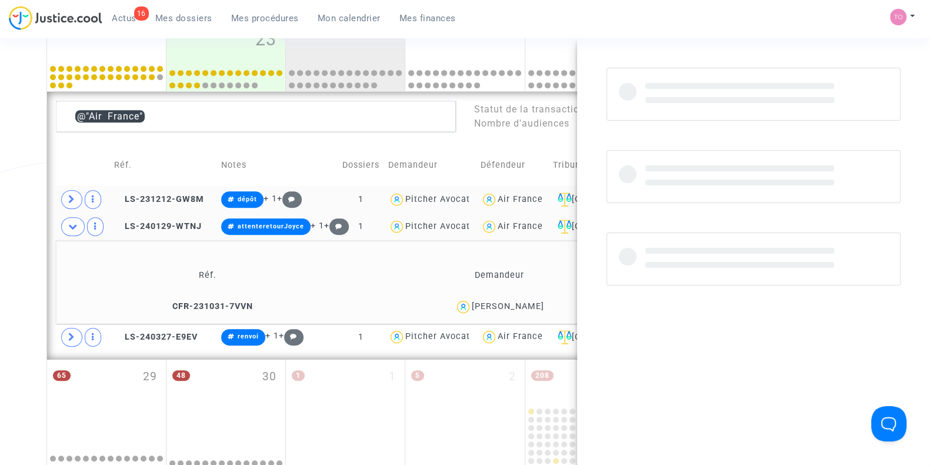
copy div "Duret-Moriceau"
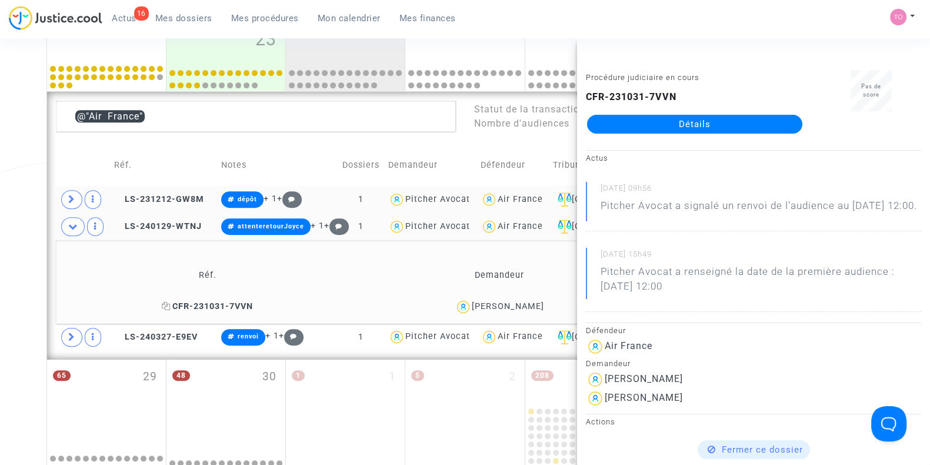
drag, startPoint x: 238, startPoint y: 300, endPoint x: 147, endPoint y: 308, distance: 91.6
click at [147, 308] on td "CFR-231031-7VVN" at bounding box center [207, 306] width 295 height 25
click at [471, 309] on div "Clémentine Duret-Moriceau" at bounding box center [499, 306] width 281 height 17
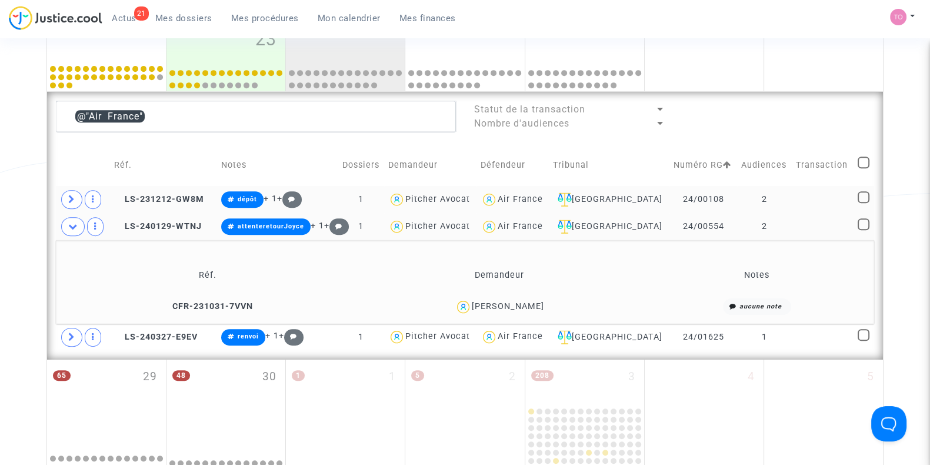
scroll to position [689, 0]
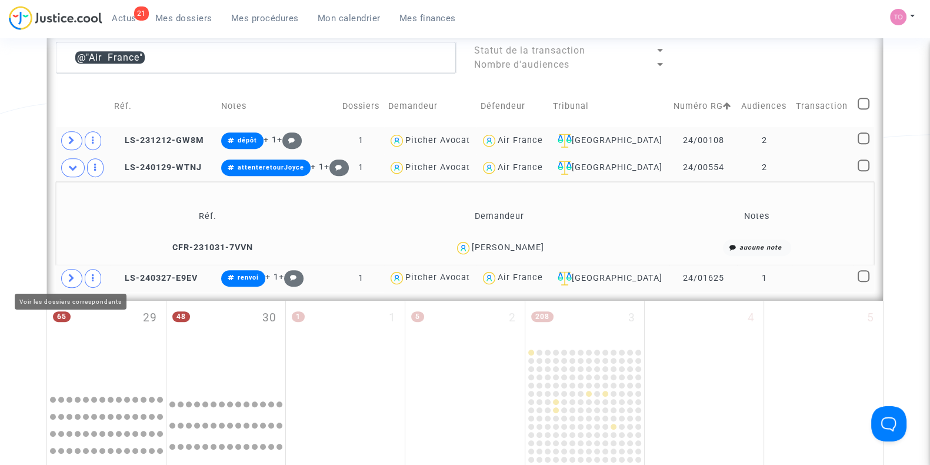
click at [68, 280] on icon at bounding box center [71, 278] width 7 height 9
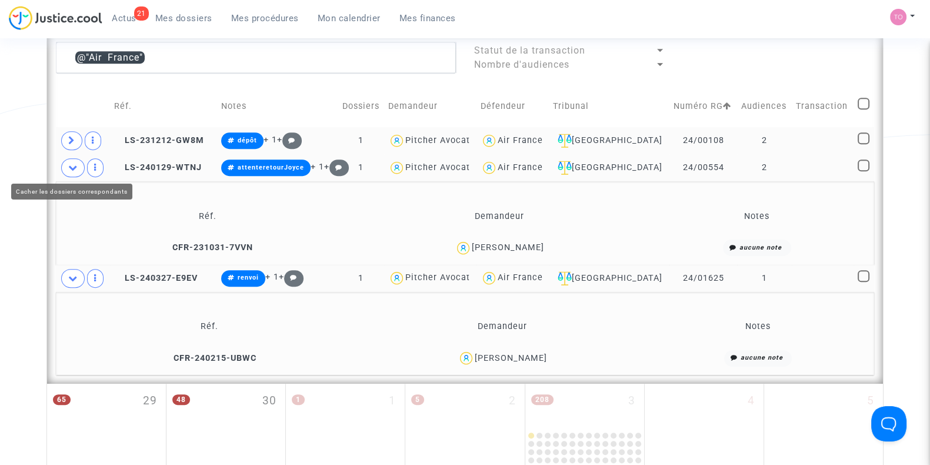
click at [69, 159] on span at bounding box center [73, 167] width 24 height 19
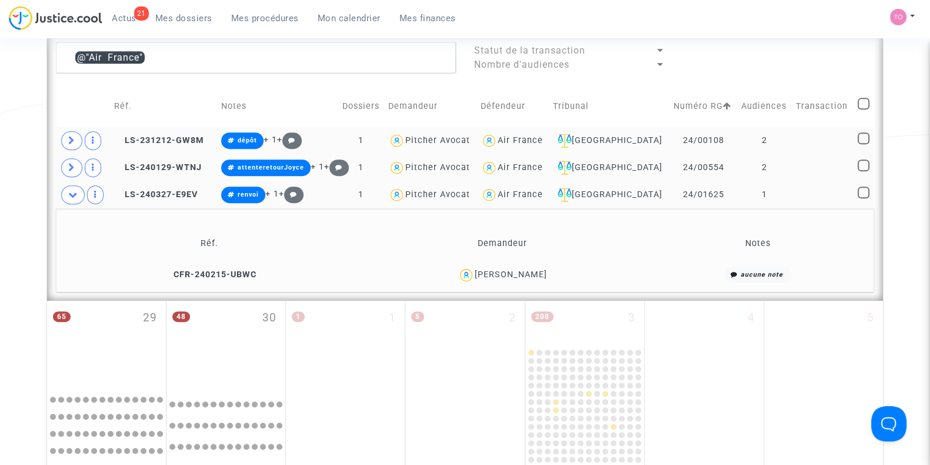
click at [523, 270] on div "Danièle DEBERNARD" at bounding box center [511, 275] width 72 height 10
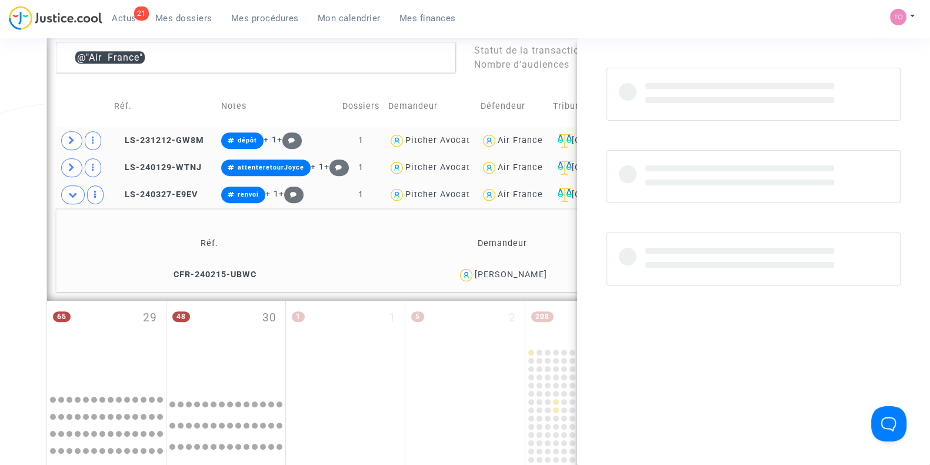
click at [523, 270] on div "Danièle DEBERNARD" at bounding box center [511, 275] width 72 height 10
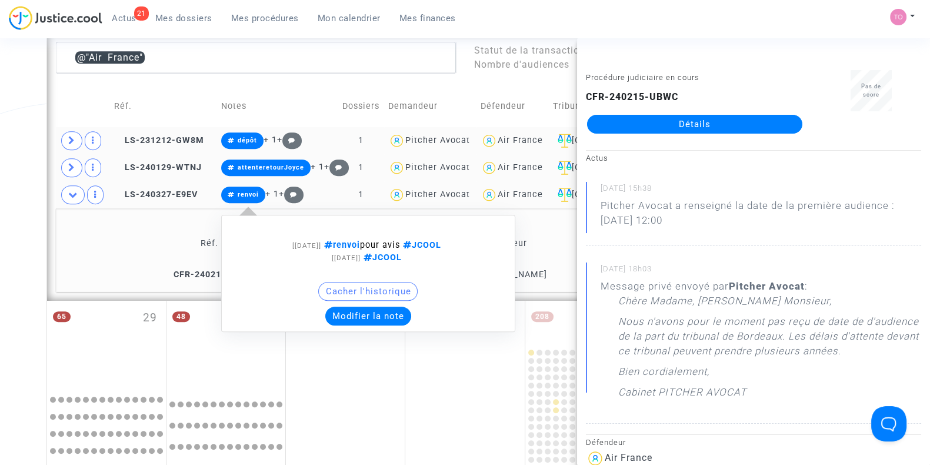
click at [367, 310] on button "Modifier la note" at bounding box center [368, 316] width 86 height 19
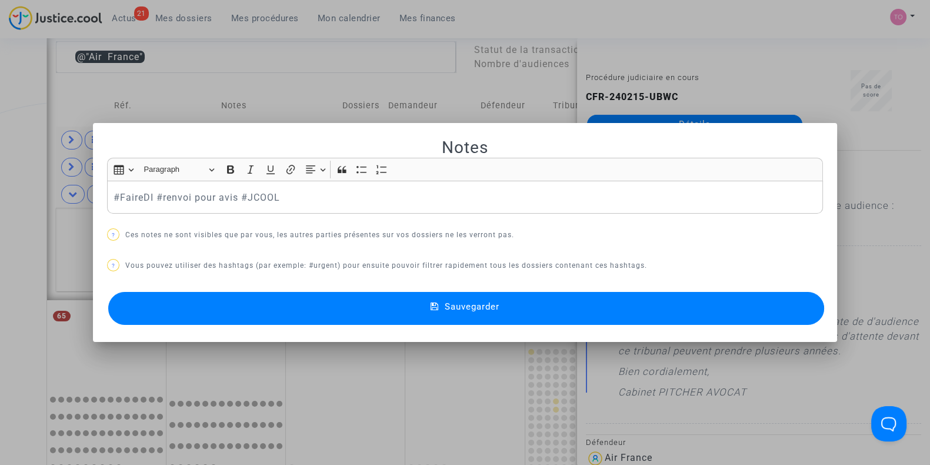
click at [240, 314] on button "Sauvegarder" at bounding box center [466, 308] width 716 height 33
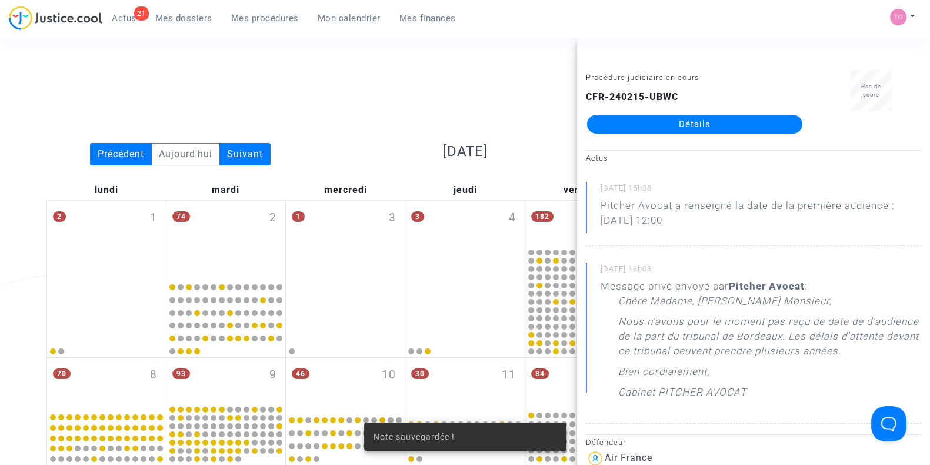
scroll to position [689, 0]
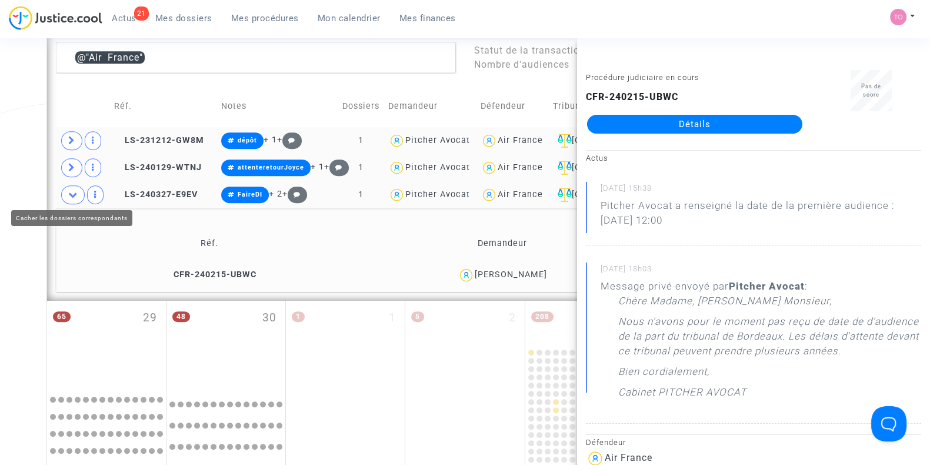
click at [69, 190] on icon at bounding box center [72, 194] width 9 height 9
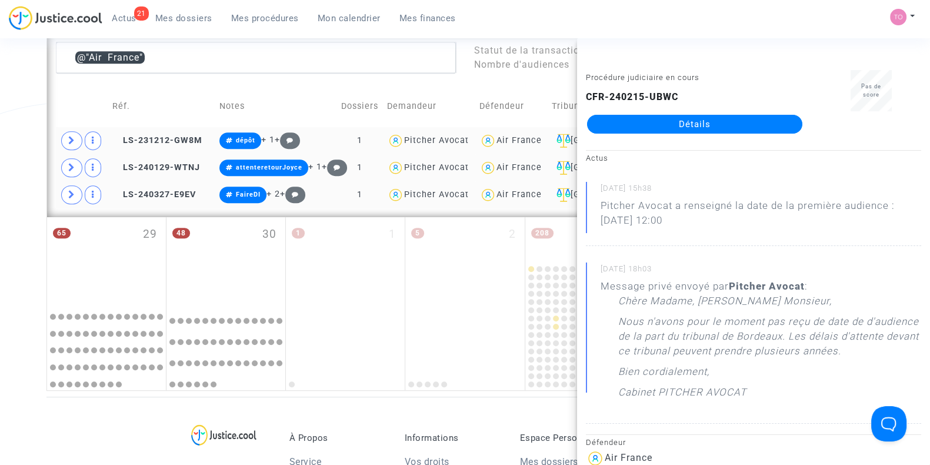
click at [528, 139] on div "Air France" at bounding box center [519, 140] width 45 height 10
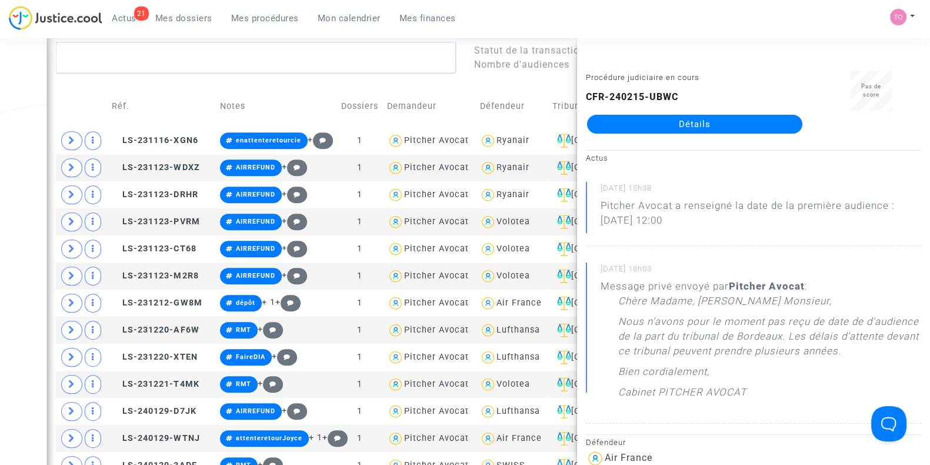
click at [0, 155] on div "Date de clôture d'instruction Date de conciliation Date d'audience Date de juge…" at bounding box center [465, 47] width 930 height 1337
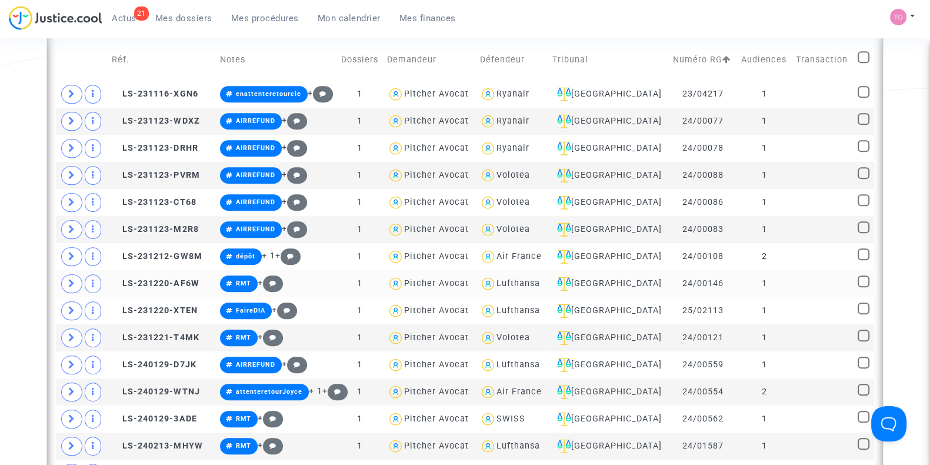
scroll to position [734, 0]
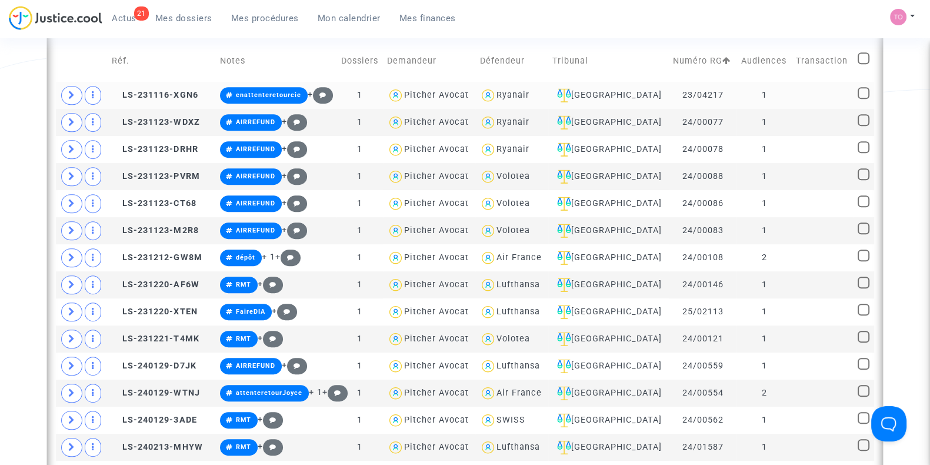
click at [528, 92] on div "Ryanair" at bounding box center [513, 95] width 33 height 10
type textarea "@Ryanair"
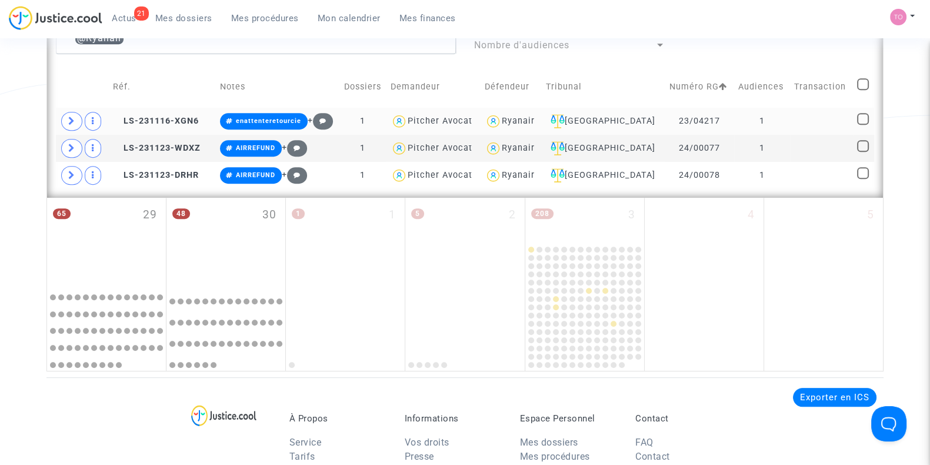
scroll to position [708, 0]
click at [74, 117] on icon at bounding box center [71, 121] width 7 height 9
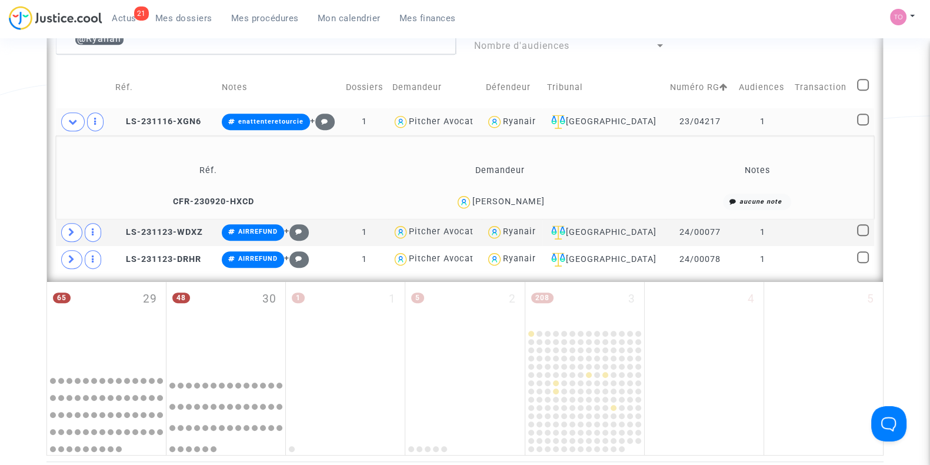
drag, startPoint x: 556, startPoint y: 199, endPoint x: 493, endPoint y: 204, distance: 62.6
click at [493, 204] on div "Lucas Weston Smith" at bounding box center [500, 202] width 281 height 17
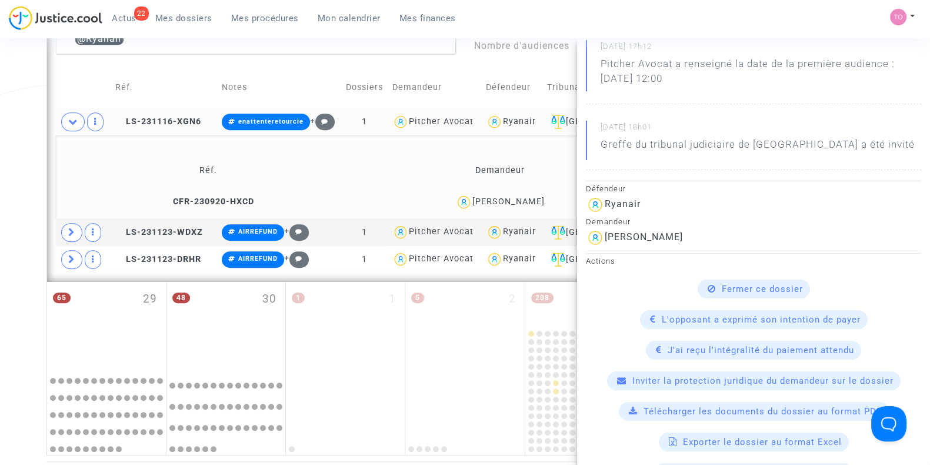
scroll to position [0, 0]
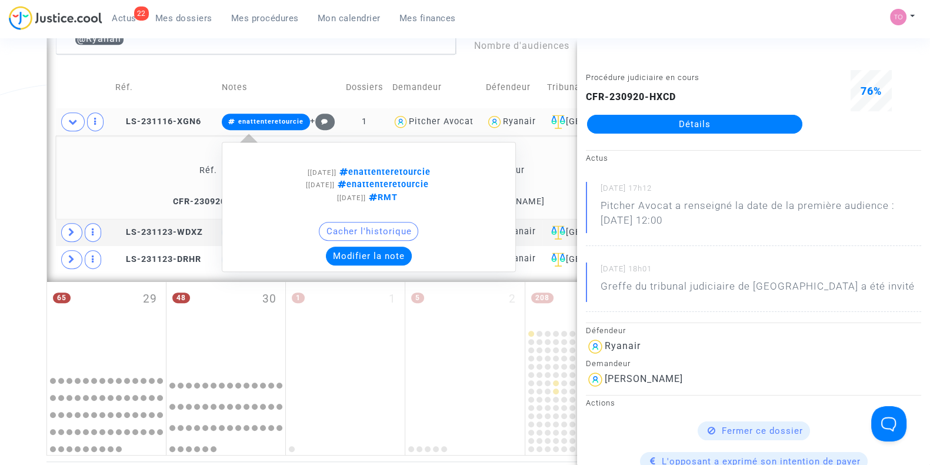
click at [365, 250] on button "Modifier la note" at bounding box center [369, 256] width 86 height 19
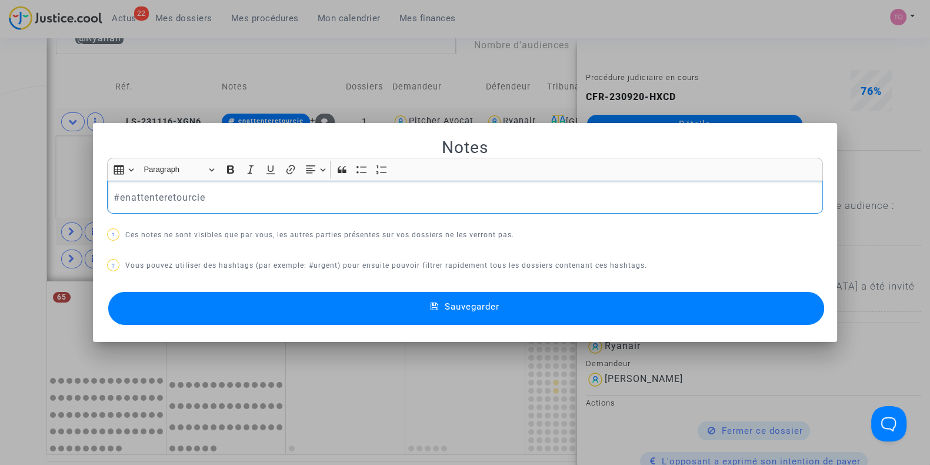
click at [272, 193] on p "#enattenteretourcie" at bounding box center [466, 197] width 704 height 15
click at [272, 193] on p "#enattenteretourcie pour transiger #RMT" at bounding box center [466, 197] width 704 height 15
click at [320, 307] on button "Sauvegarder" at bounding box center [466, 308] width 716 height 33
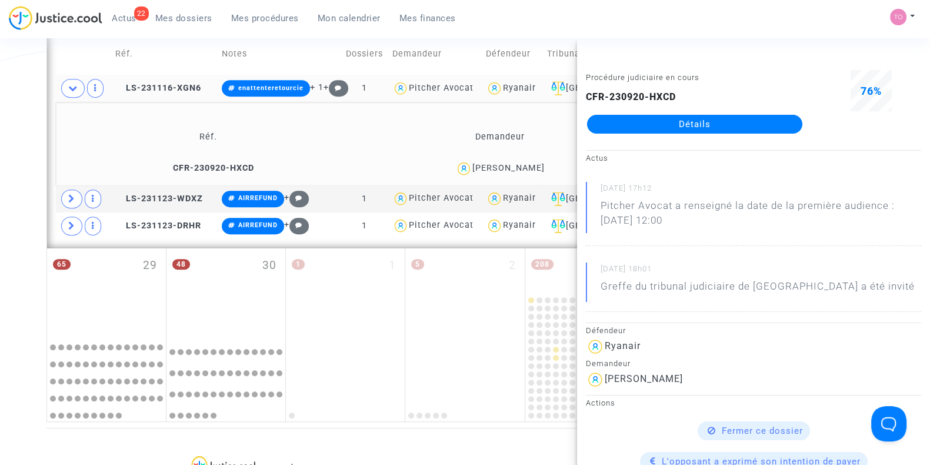
scroll to position [741, 0]
click at [75, 194] on span at bounding box center [71, 198] width 21 height 19
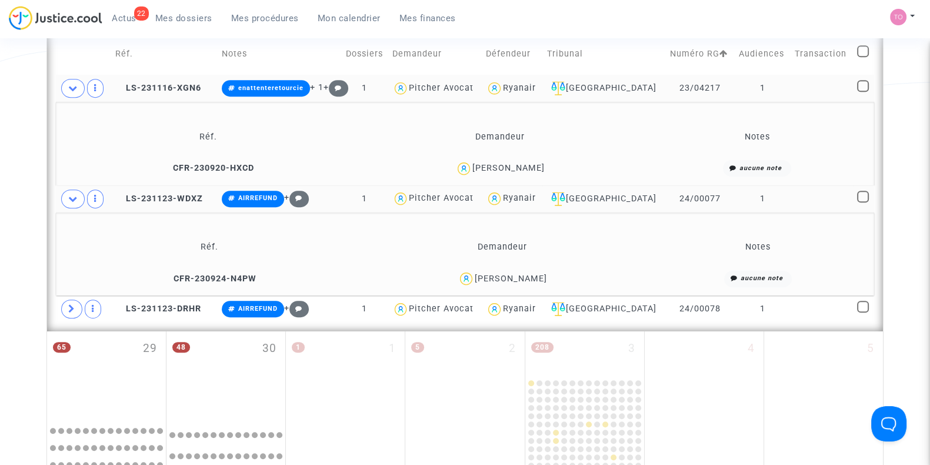
click at [540, 274] on div "PATRICK TOUJAS" at bounding box center [511, 279] width 72 height 10
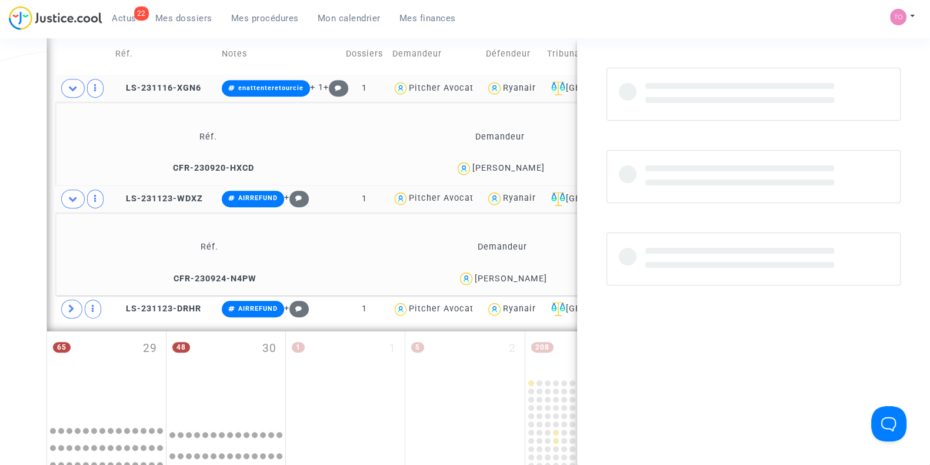
click at [540, 274] on div "PATRICK TOUJAS" at bounding box center [511, 279] width 72 height 10
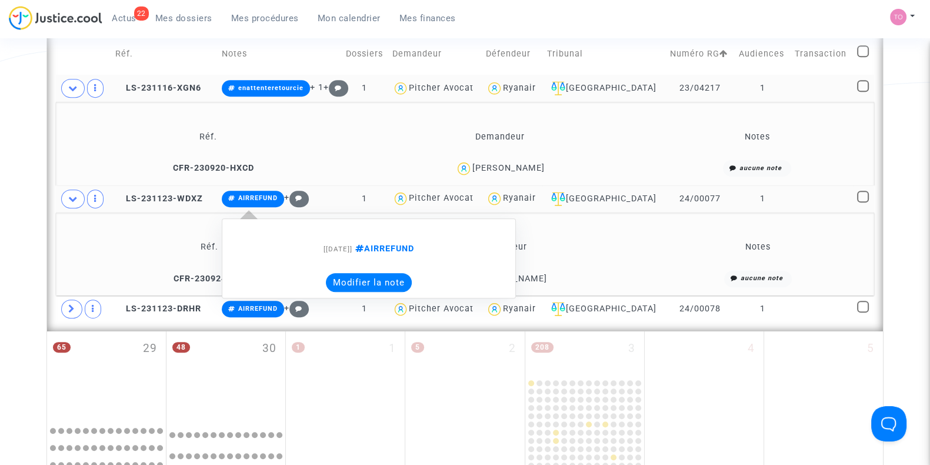
click at [356, 276] on button "Modifier la note" at bounding box center [369, 282] width 86 height 19
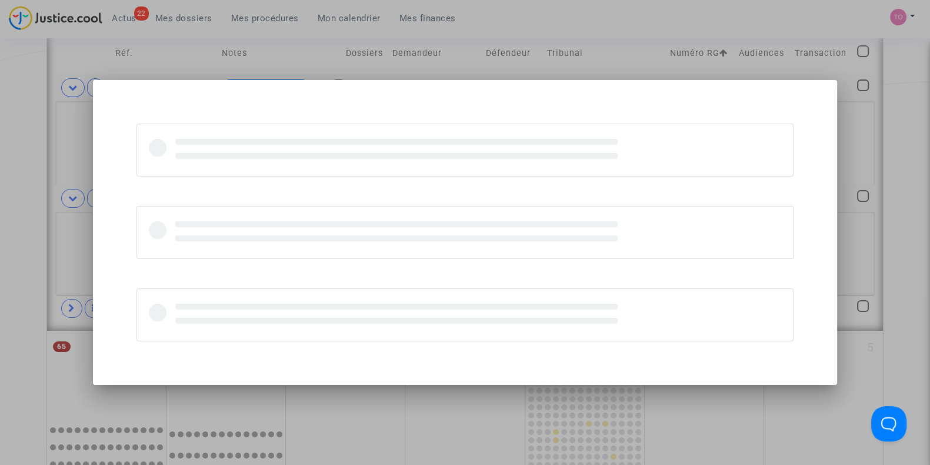
scroll to position [0, 0]
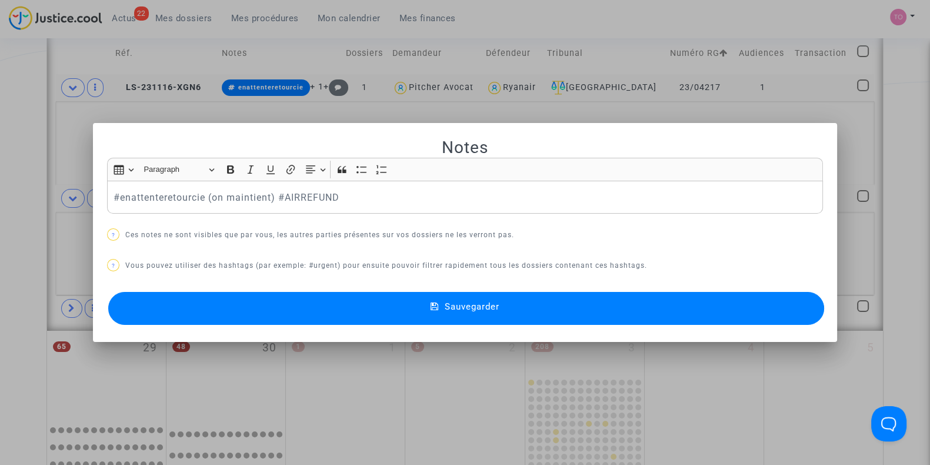
click at [322, 312] on button "Sauvegarder" at bounding box center [466, 308] width 716 height 33
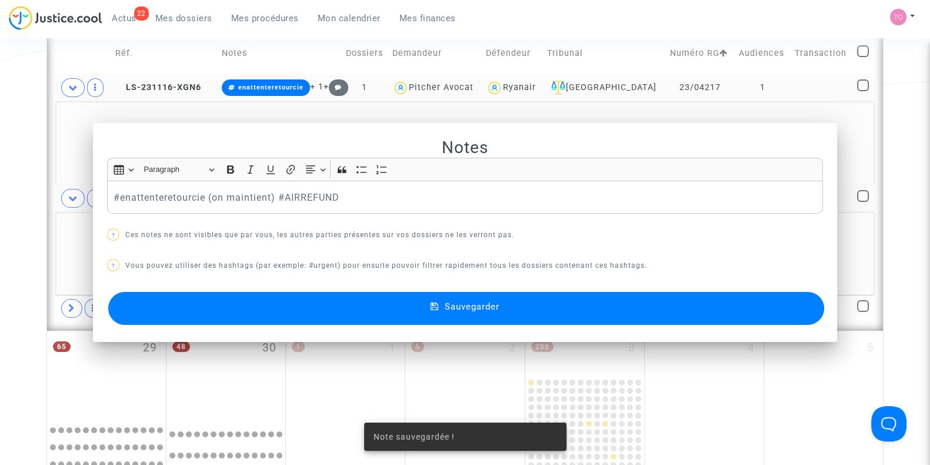
scroll to position [741, 0]
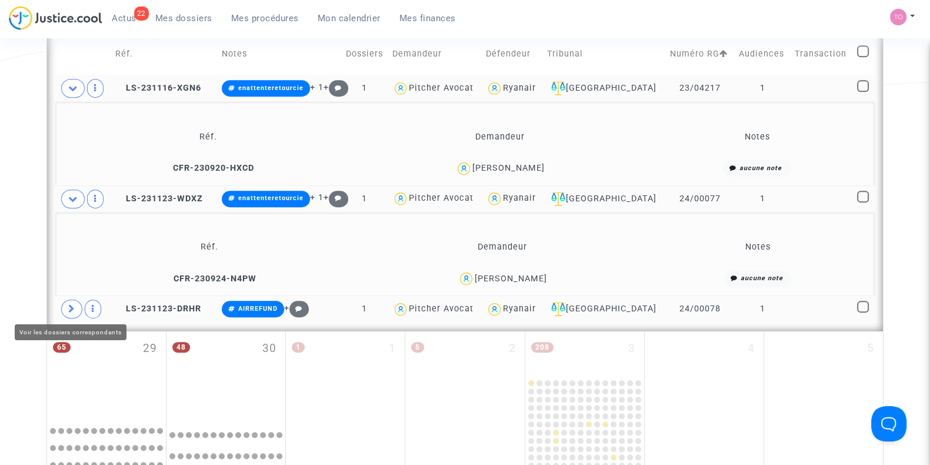
click at [68, 304] on icon at bounding box center [71, 308] width 7 height 9
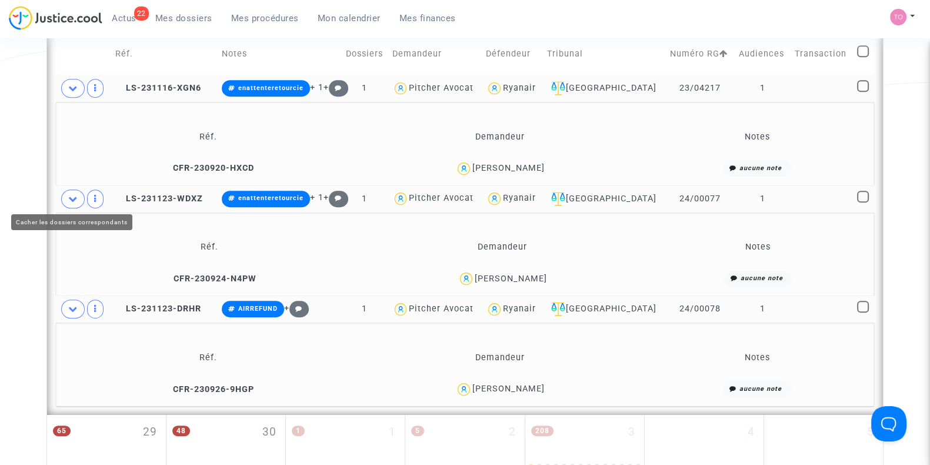
click at [71, 204] on span at bounding box center [73, 198] width 24 height 19
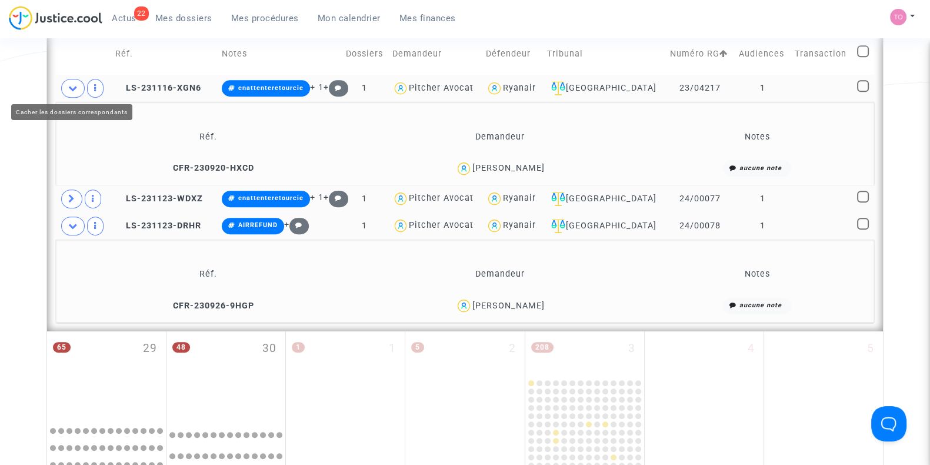
click at [76, 86] on icon at bounding box center [72, 88] width 9 height 9
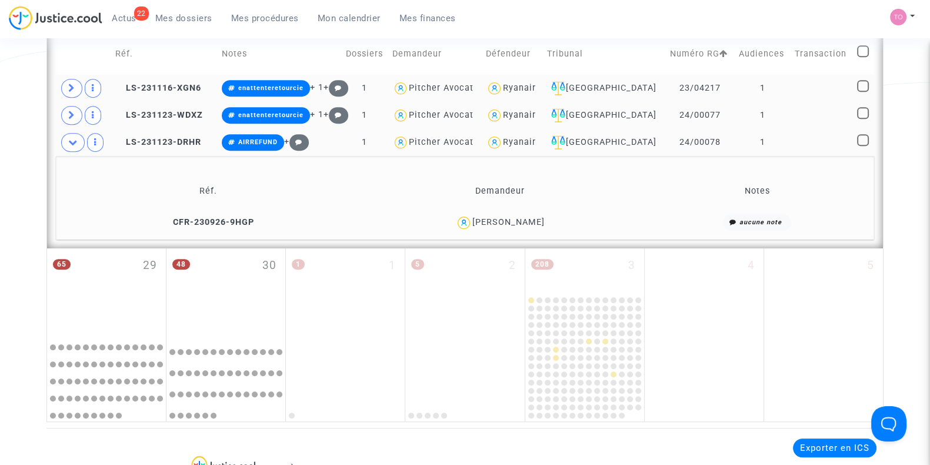
click at [509, 220] on div "marie Finidori" at bounding box center [509, 222] width 72 height 10
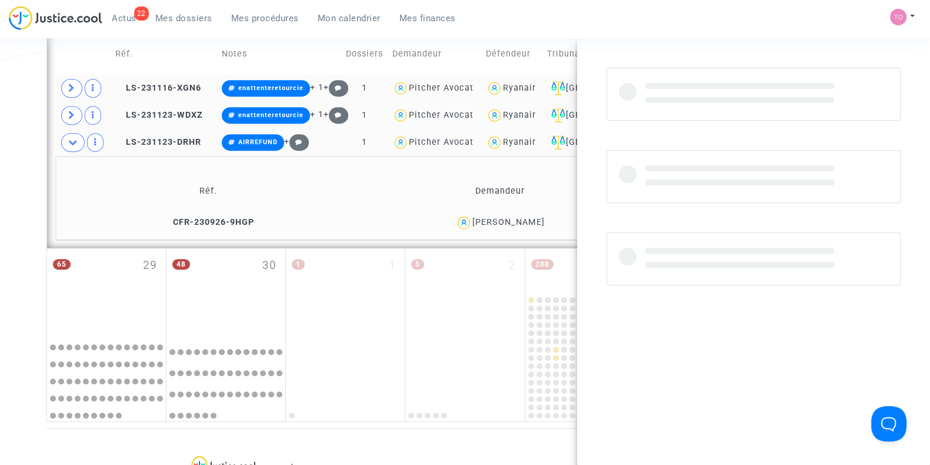
click at [509, 220] on div "marie Finidori" at bounding box center [509, 222] width 72 height 10
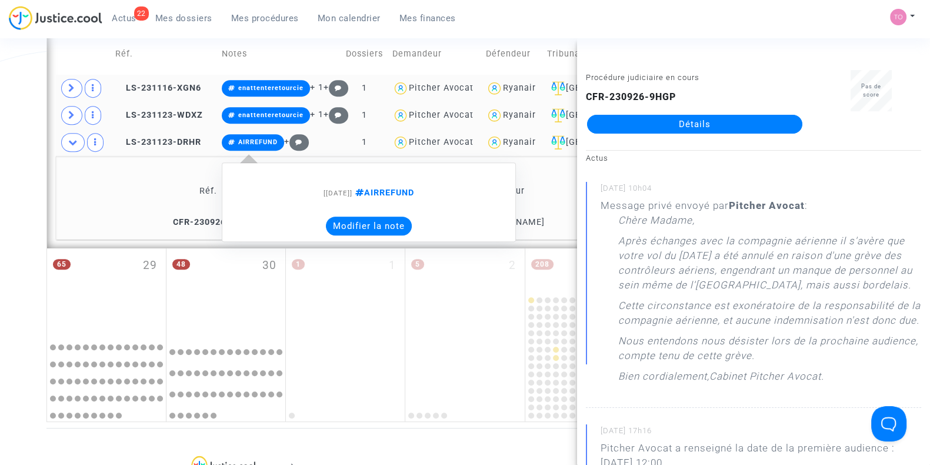
click at [364, 223] on button "Modifier la note" at bounding box center [369, 226] width 86 height 19
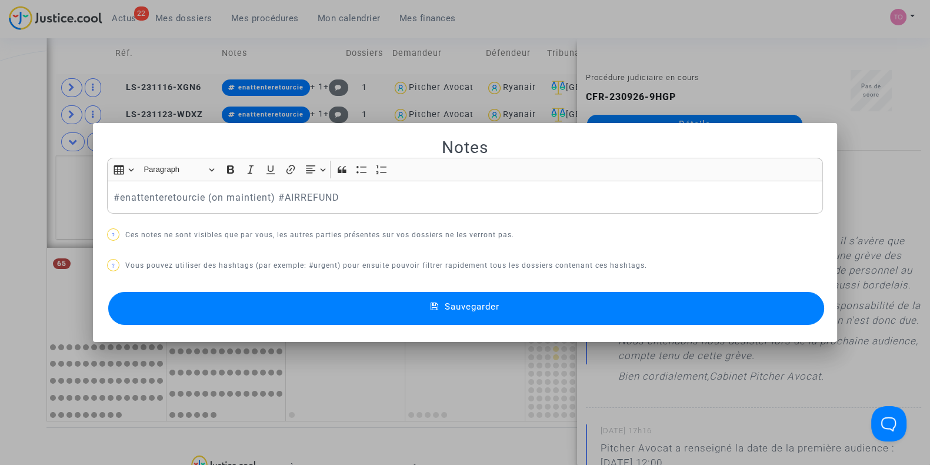
click at [312, 310] on button "Sauvegarder" at bounding box center [466, 308] width 716 height 33
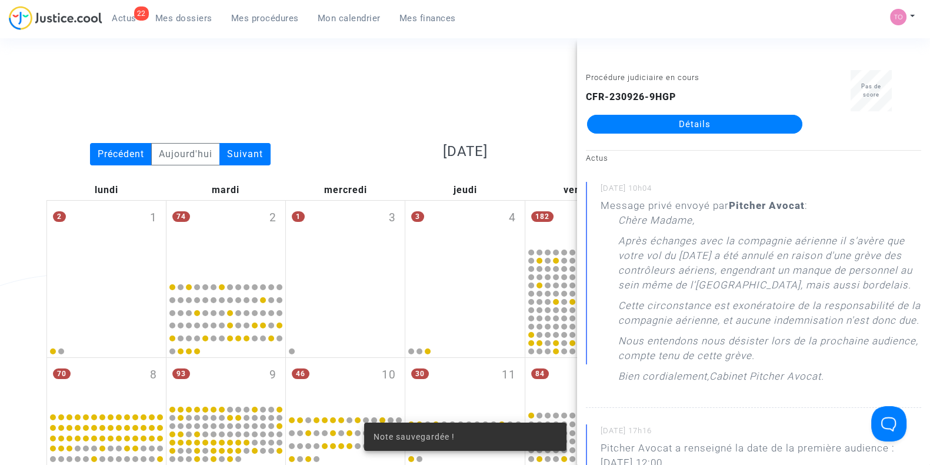
scroll to position [741, 0]
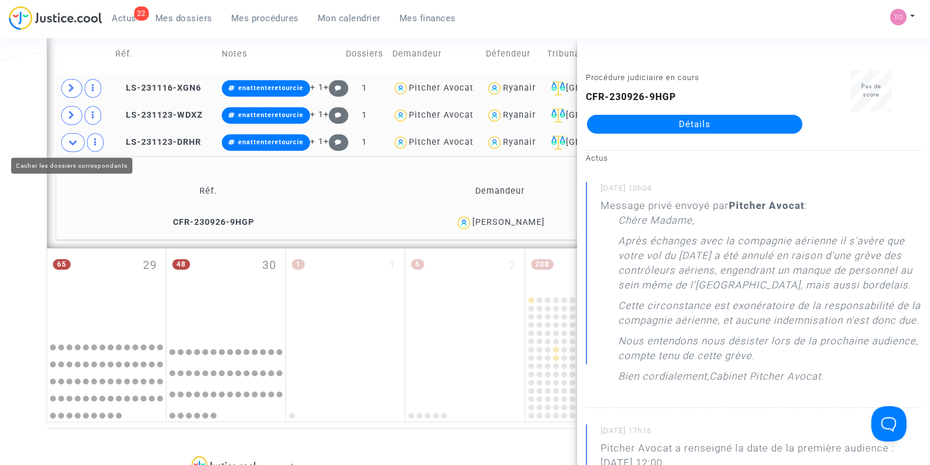
click at [66, 136] on span at bounding box center [73, 142] width 24 height 19
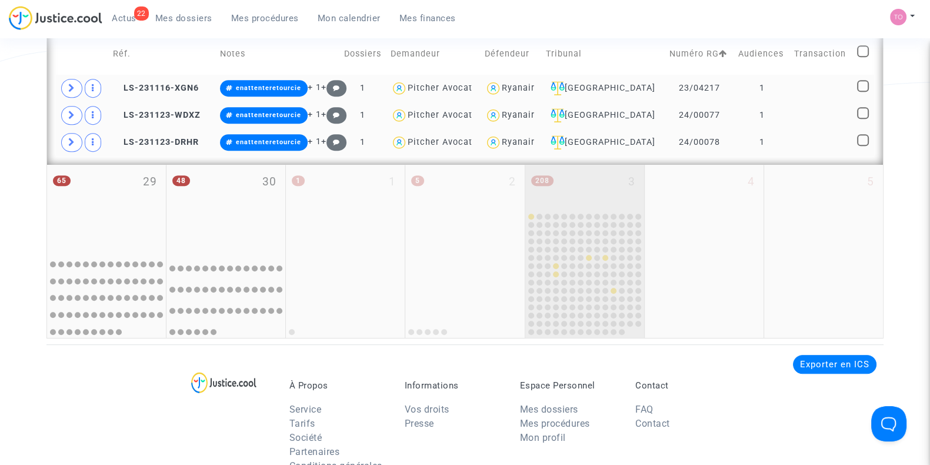
scroll to position [726, 0]
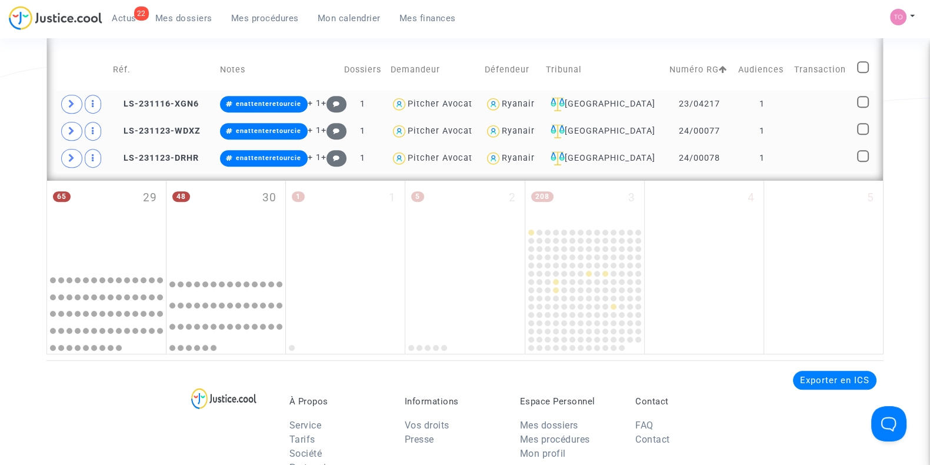
click at [535, 155] on div "Ryanair" at bounding box center [518, 158] width 33 height 10
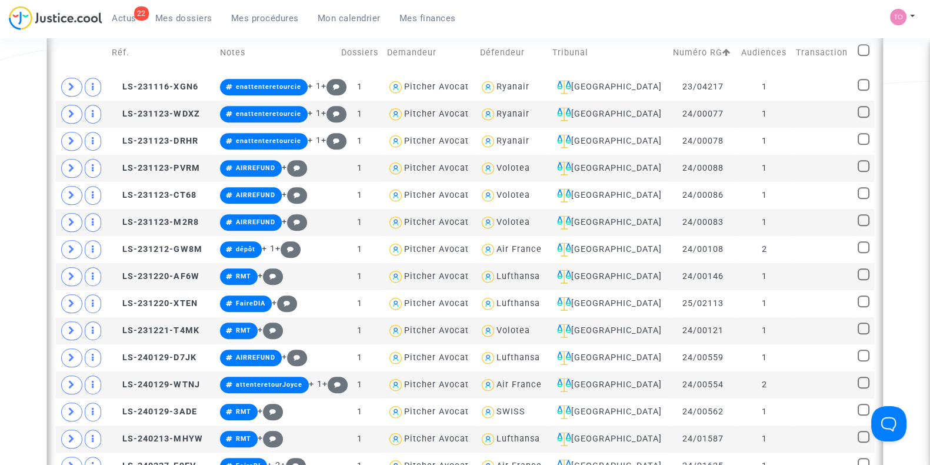
scroll to position [743, 0]
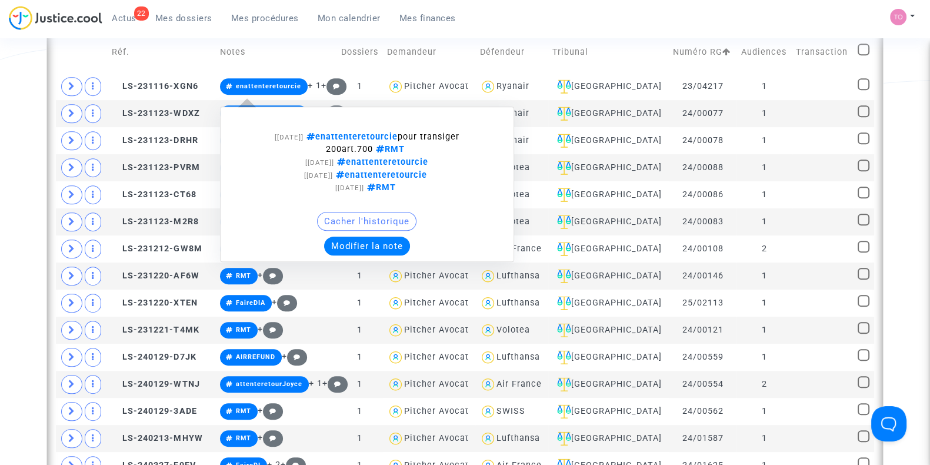
drag, startPoint x: 368, startPoint y: 240, endPoint x: 9, endPoint y: 89, distance: 389.8
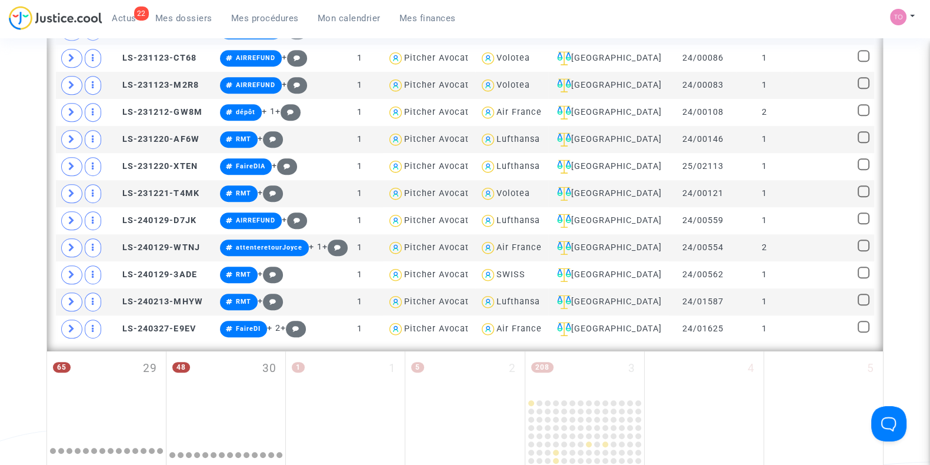
scroll to position [720, 0]
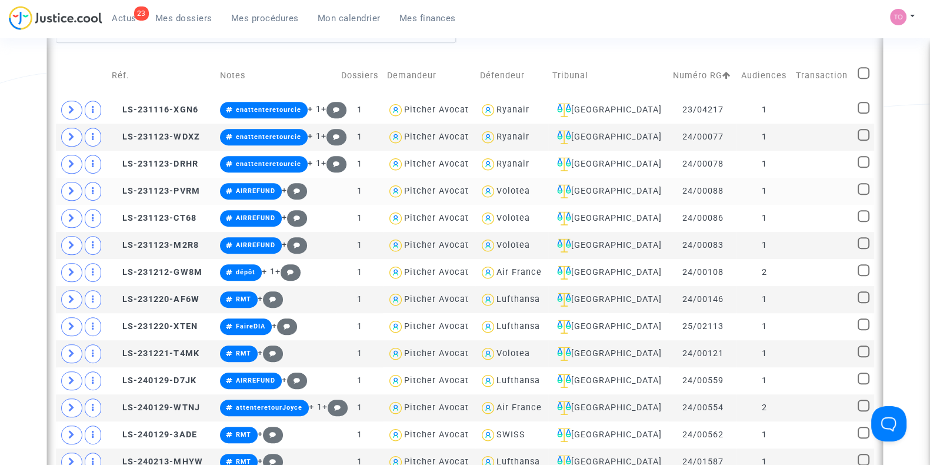
click at [527, 188] on div "Volotea" at bounding box center [514, 191] width 34 height 10
type textarea "@Volotea"
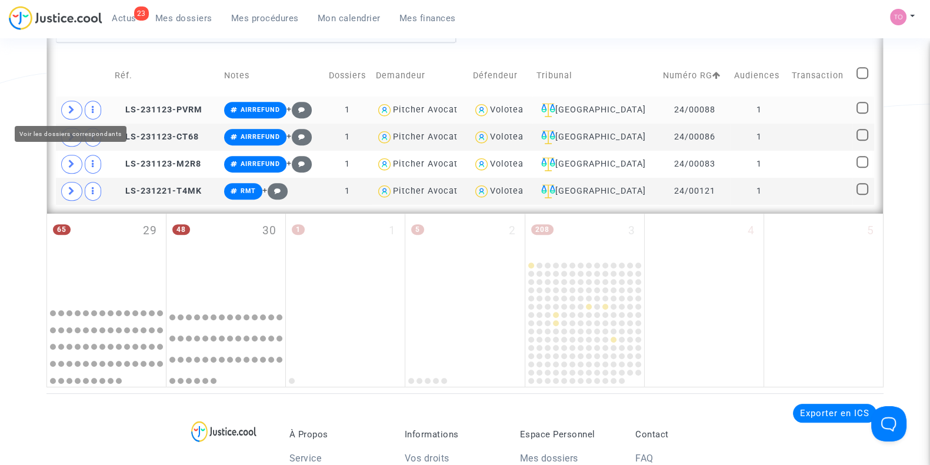
click at [74, 108] on icon at bounding box center [71, 109] width 7 height 9
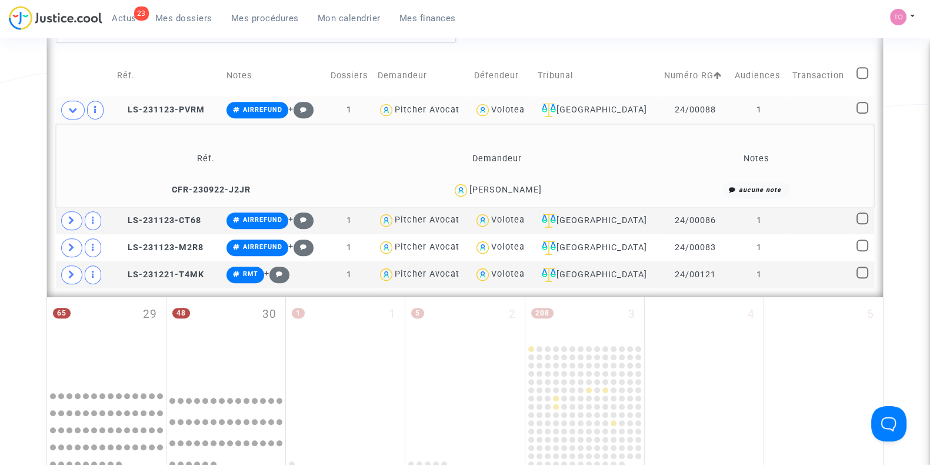
click at [524, 187] on div "Laurence NAUD" at bounding box center [506, 190] width 72 height 10
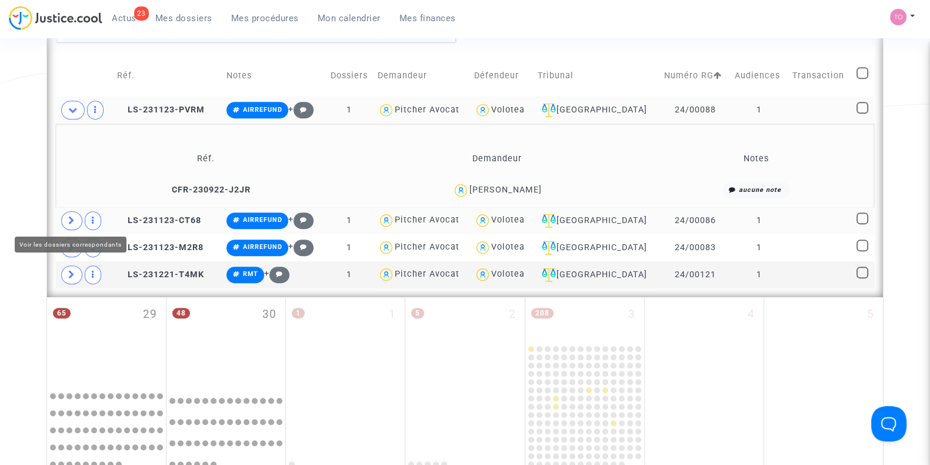
click at [63, 216] on span at bounding box center [71, 220] width 21 height 19
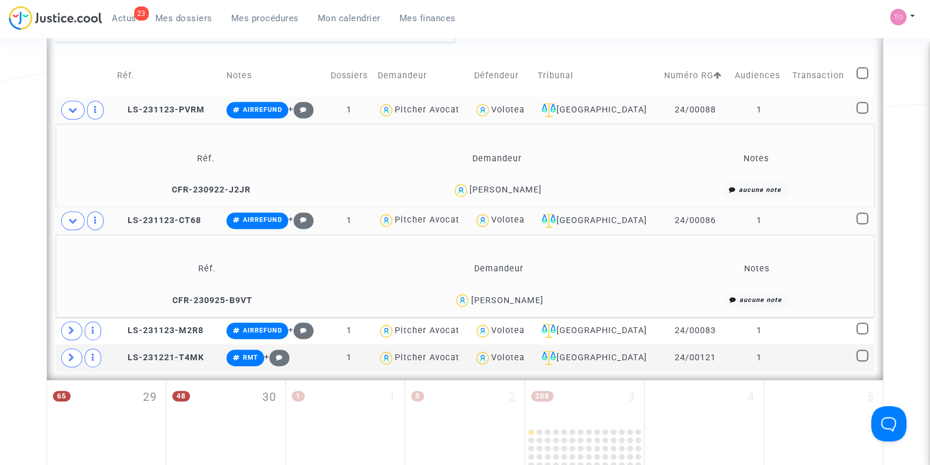
click at [77, 218] on icon at bounding box center [72, 220] width 9 height 9
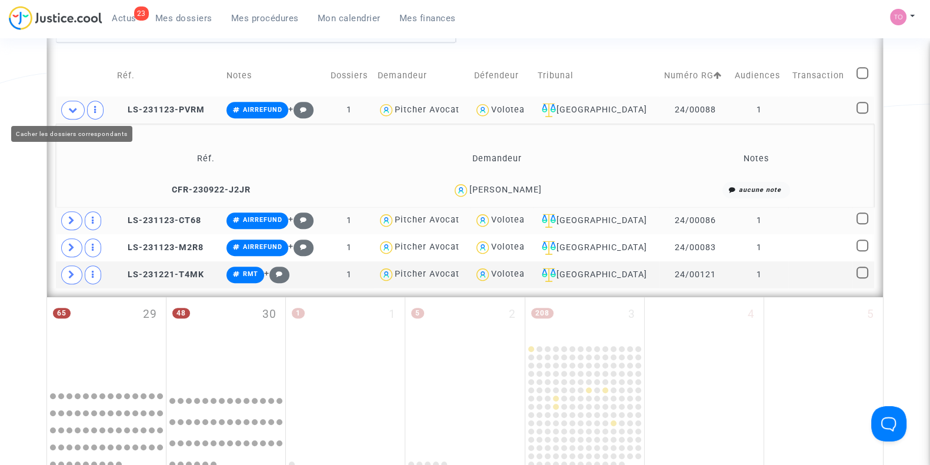
click at [72, 109] on icon at bounding box center [72, 109] width 9 height 9
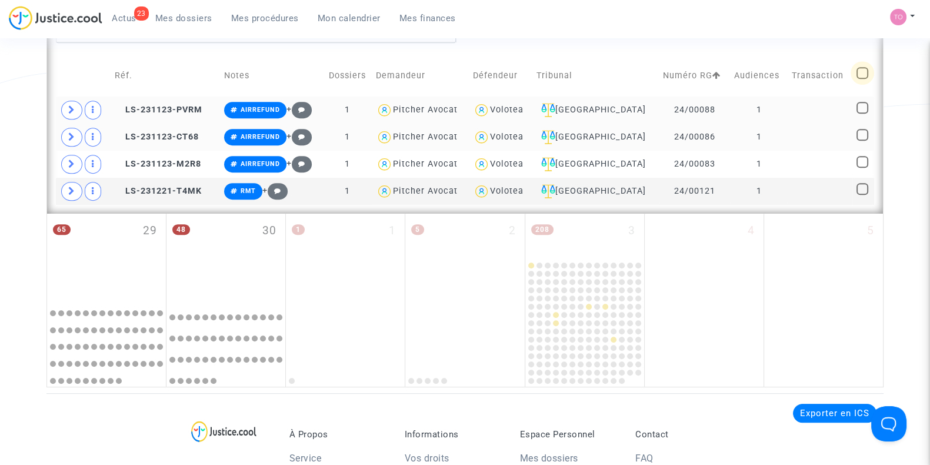
click at [857, 72] on span at bounding box center [863, 73] width 12 height 12
click at [862, 79] on input "checkbox" at bounding box center [862, 79] width 1 height 1
checkbox input "true"
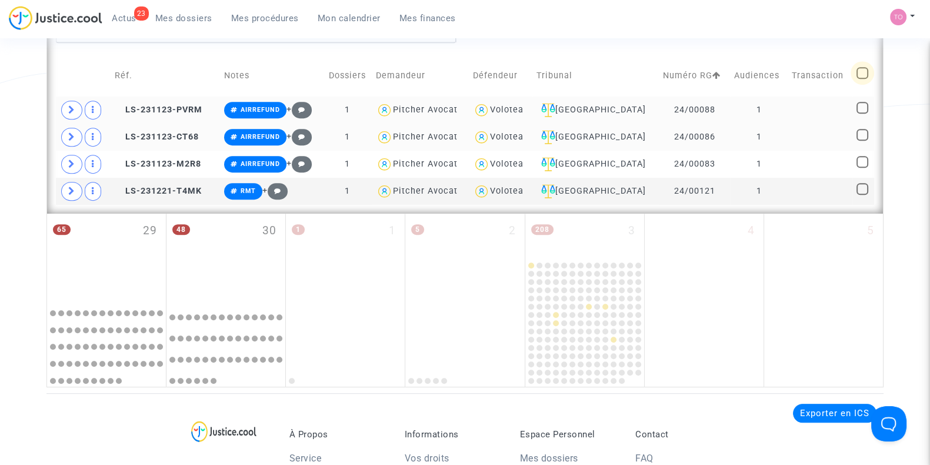
checkbox input "true"
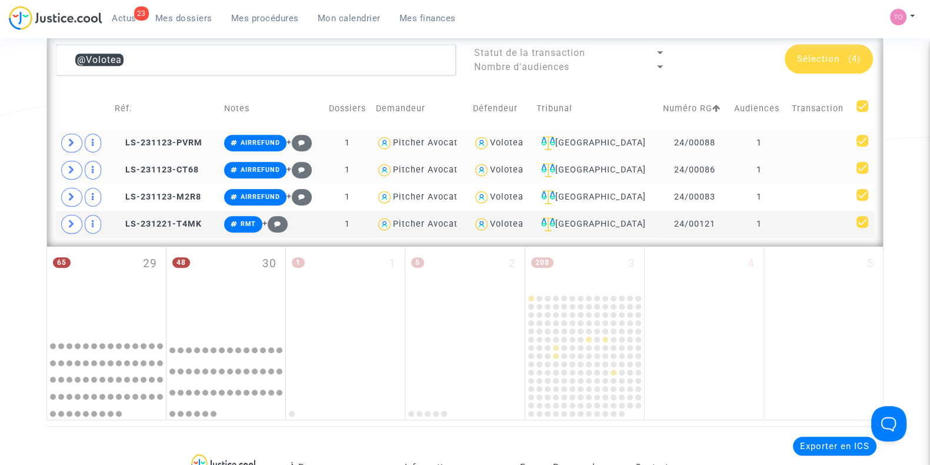
click at [835, 64] on div "Sélection (4)" at bounding box center [829, 58] width 88 height 29
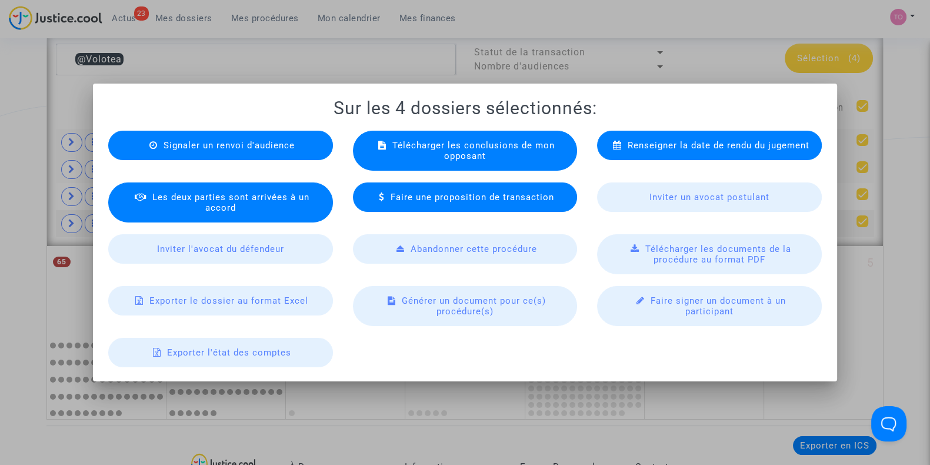
click at [262, 302] on span "Exporter le dossier au format Excel" at bounding box center [228, 300] width 159 height 11
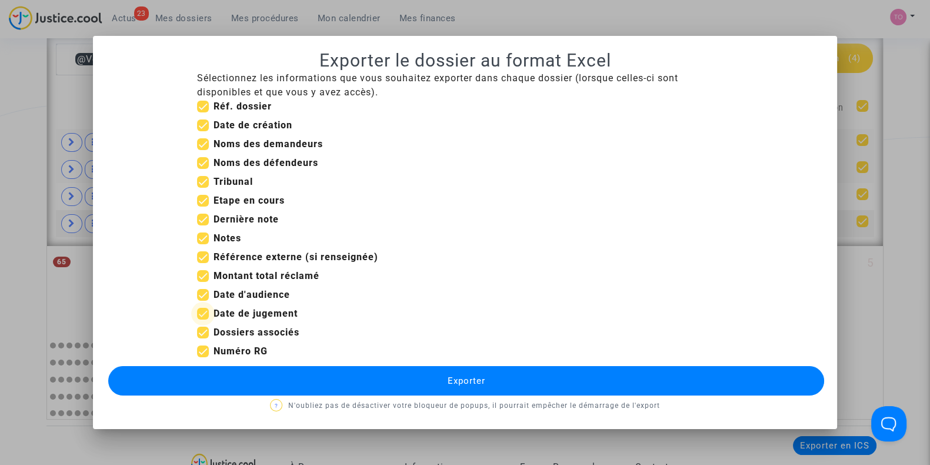
click at [207, 317] on span at bounding box center [203, 314] width 12 height 12
click at [203, 320] on input "Date de jugement" at bounding box center [202, 320] width 1 height 1
checkbox input "false"
click at [209, 273] on label "Montant total réclamé" at bounding box center [258, 276] width 122 height 14
click at [203, 282] on input "Montant total réclamé" at bounding box center [202, 282] width 1 height 1
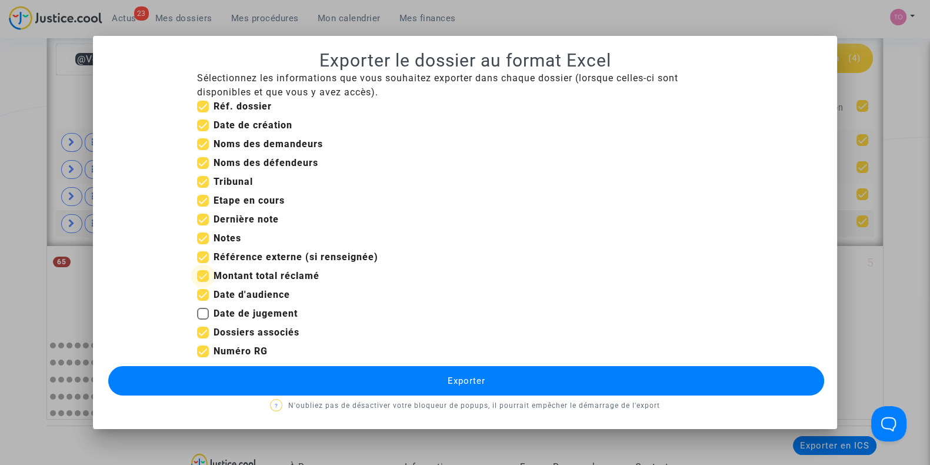
checkbox input "false"
click at [207, 255] on span at bounding box center [203, 257] width 12 height 12
click at [203, 263] on input "Référence externe (si renseignée)" at bounding box center [202, 263] width 1 height 1
checkbox input "false"
click at [202, 235] on span at bounding box center [203, 238] width 12 height 12
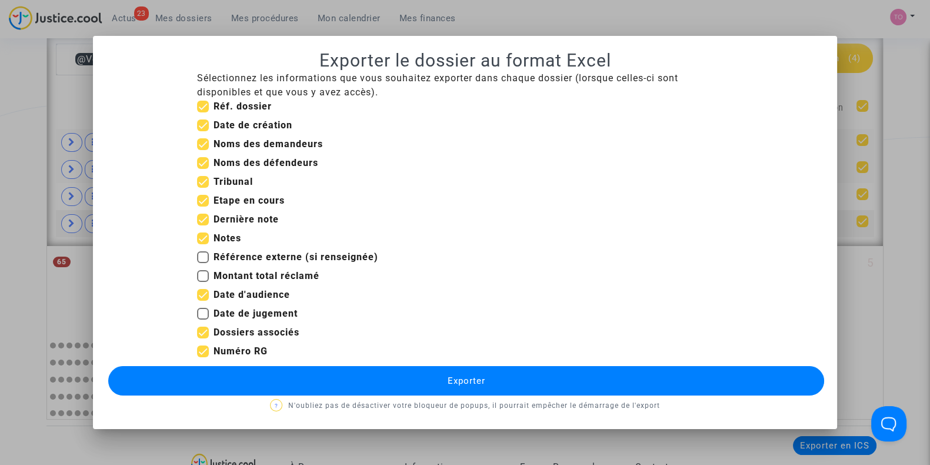
click at [202, 244] on input "Notes" at bounding box center [202, 244] width 1 height 1
checkbox input "false"
click at [202, 217] on span at bounding box center [203, 220] width 12 height 12
click at [202, 225] on input "Dernière note" at bounding box center [202, 225] width 1 height 1
checkbox input "false"
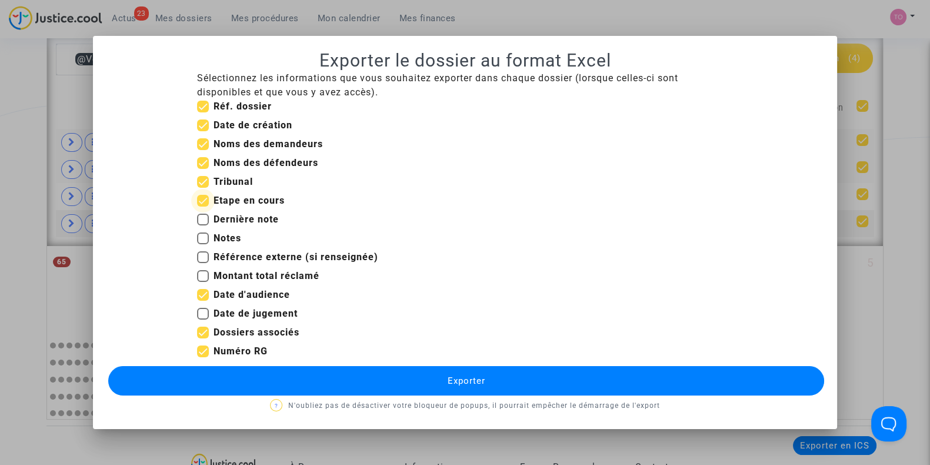
click at [204, 201] on span at bounding box center [203, 201] width 12 height 12
click at [203, 207] on input "Etape en cours" at bounding box center [202, 207] width 1 height 1
checkbox input "false"
click at [203, 127] on span at bounding box center [203, 125] width 12 height 12
click at [203, 131] on input "Date de création" at bounding box center [202, 131] width 1 height 1
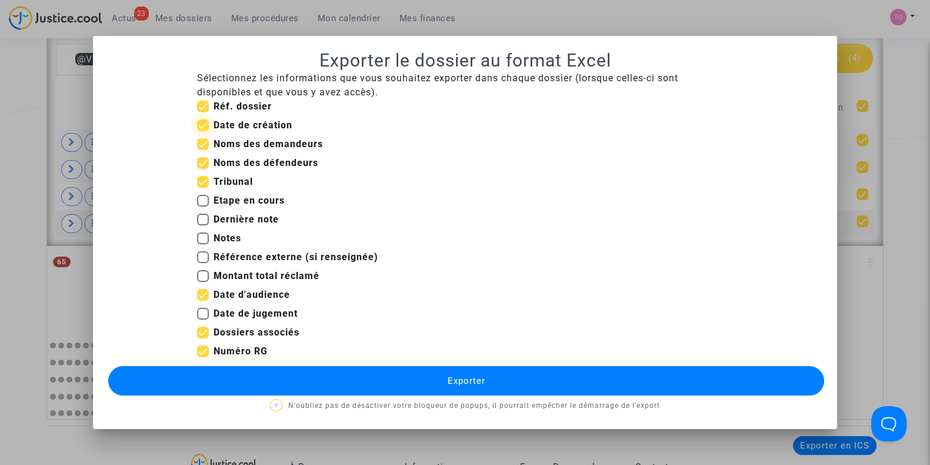
checkbox input "false"
click at [251, 375] on button "Exporter" at bounding box center [466, 380] width 716 height 29
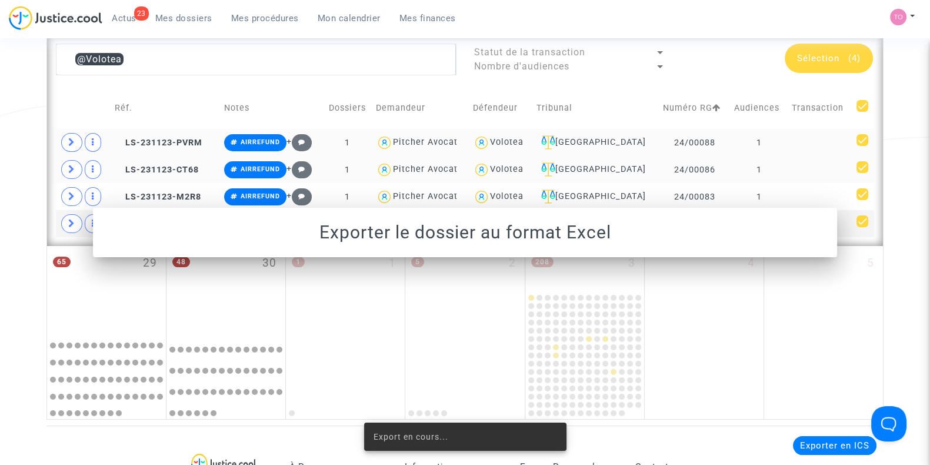
scroll to position [687, 0]
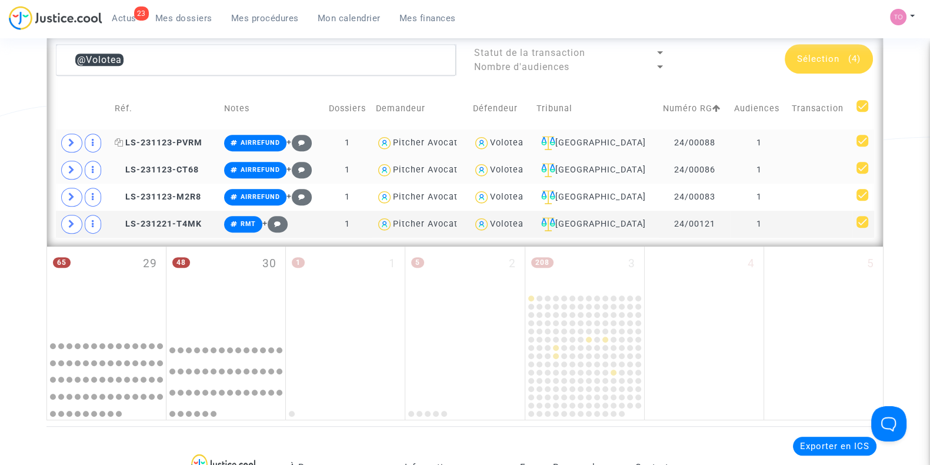
click at [147, 141] on span "LS-231123-PVRM" at bounding box center [159, 143] width 88 height 10
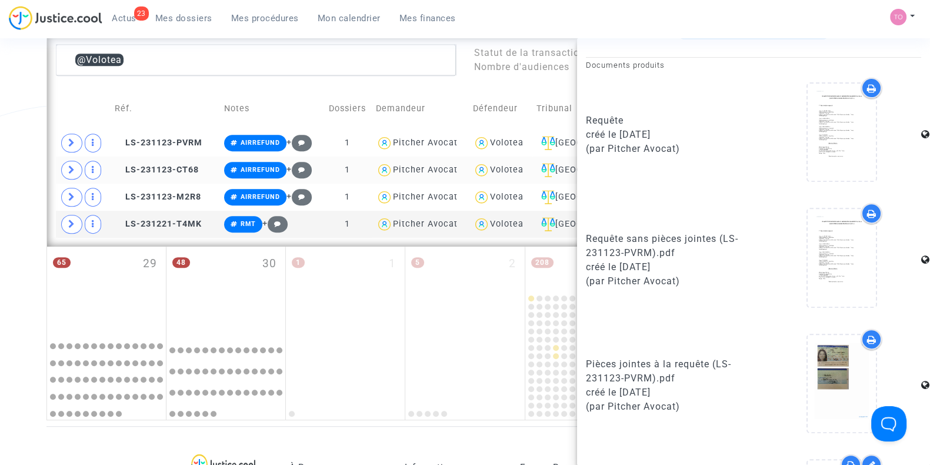
scroll to position [708, 0]
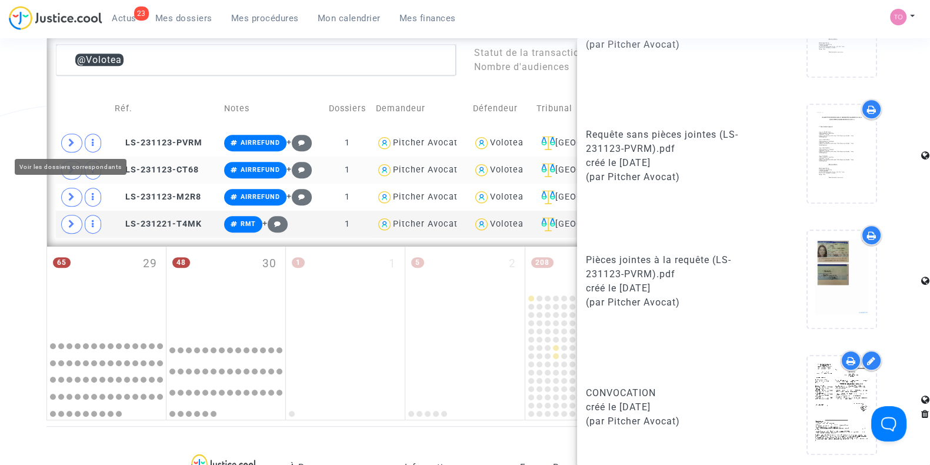
click at [65, 138] on span at bounding box center [71, 143] width 21 height 19
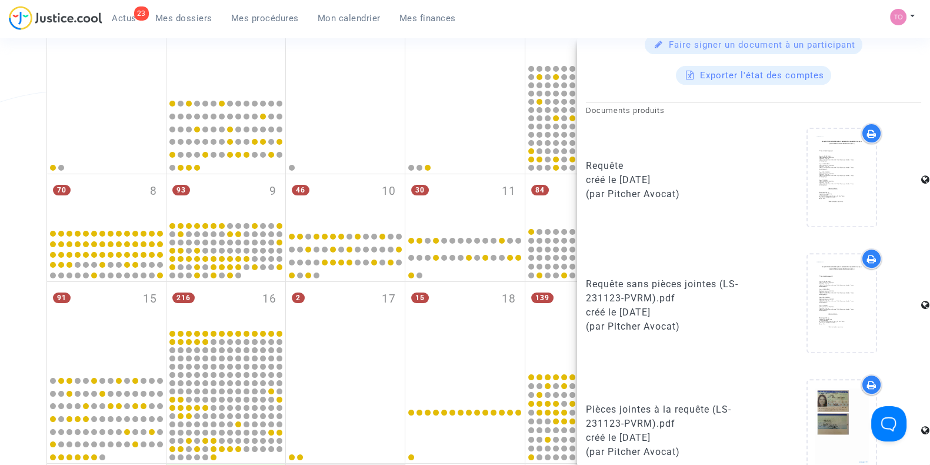
scroll to position [558, 0]
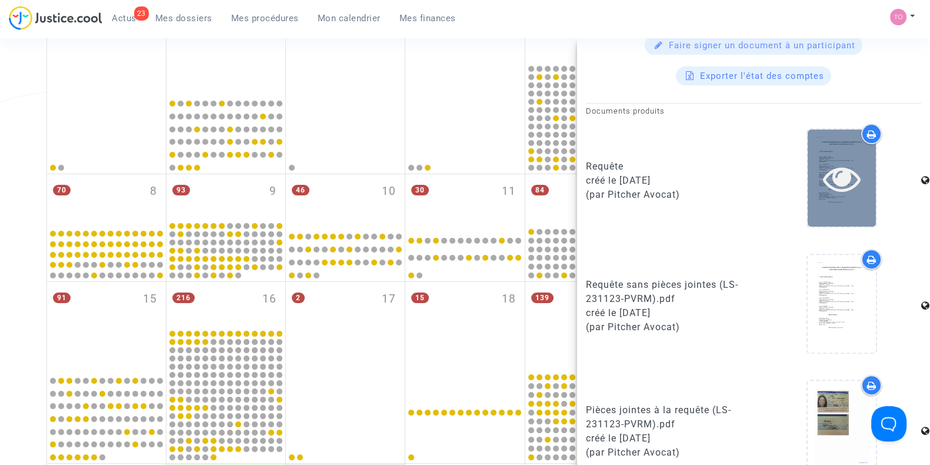
click at [853, 176] on div at bounding box center [842, 178] width 68 height 38
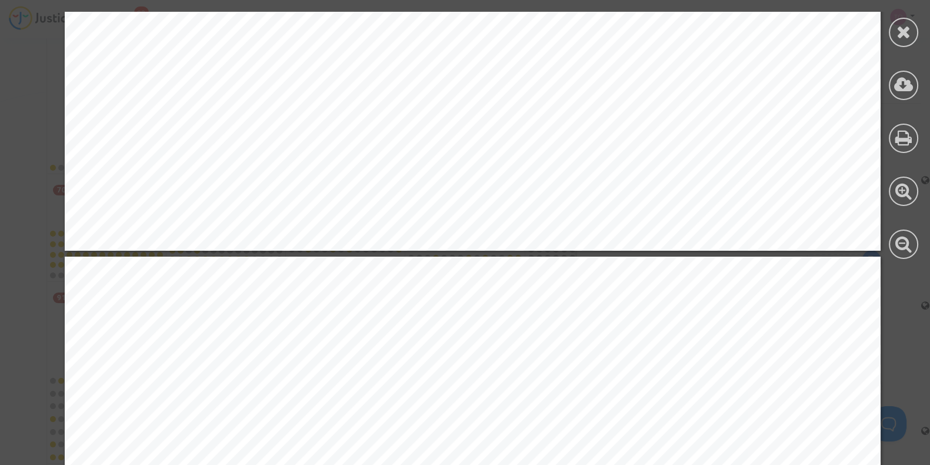
scroll to position [8241, 0]
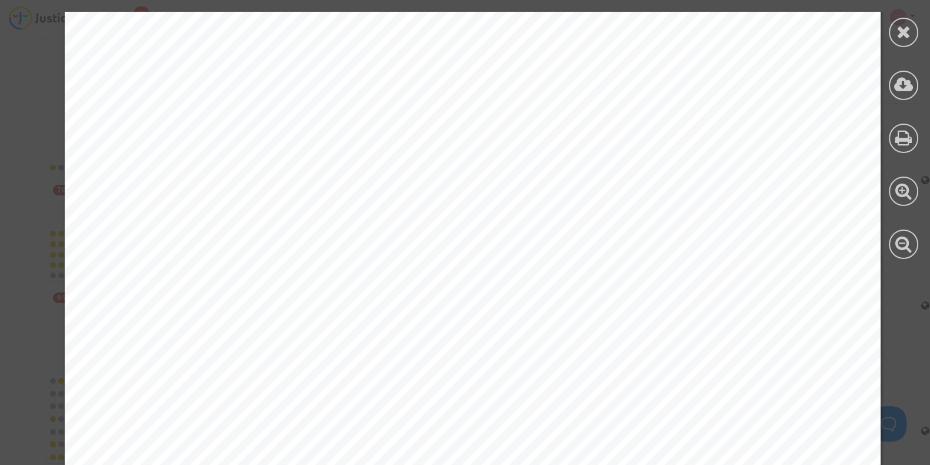
drag, startPoint x: 927, startPoint y: 66, endPoint x: 937, endPoint y: 308, distance: 242.1
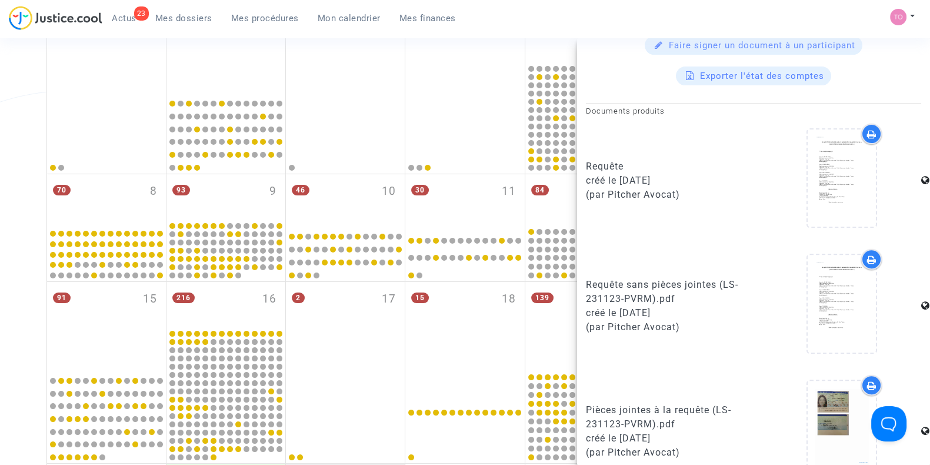
click at [627, 306] on div "créé le 30/11/2023" at bounding box center [665, 313] width 159 height 14
click at [867, 133] on icon at bounding box center [871, 133] width 9 height 9
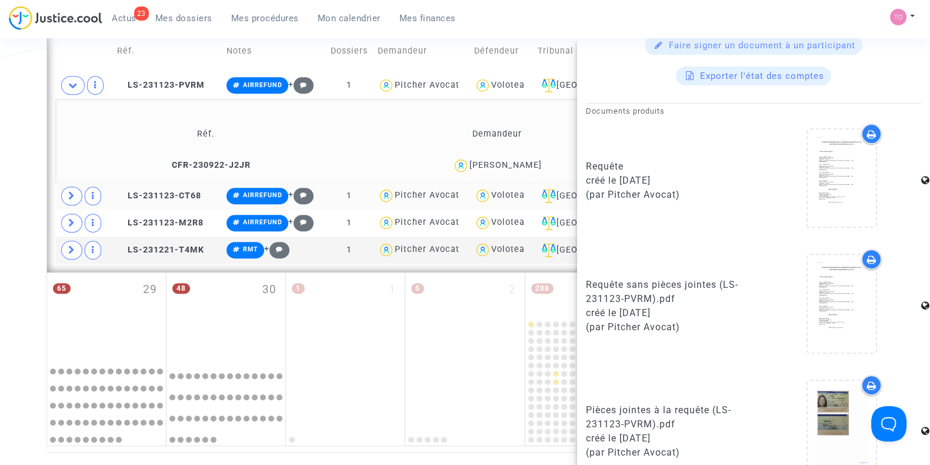
scroll to position [744, 0]
click at [78, 193] on span at bounding box center [71, 196] width 21 height 19
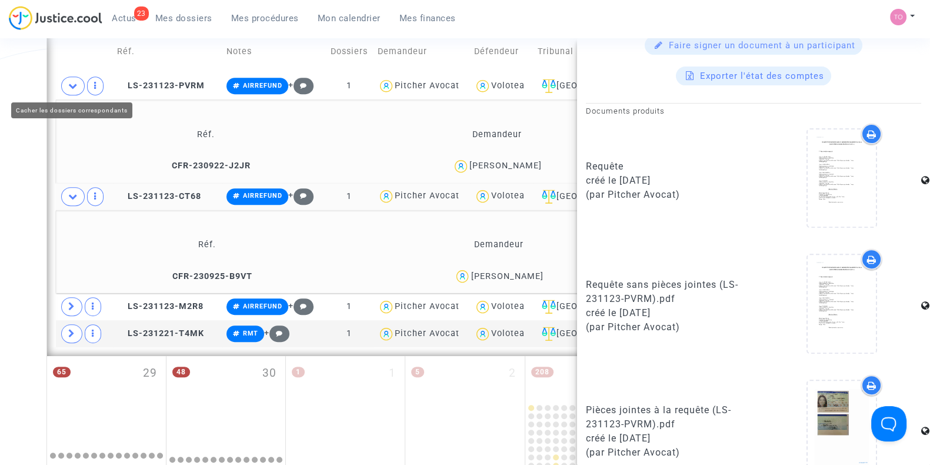
click at [65, 87] on span at bounding box center [73, 86] width 24 height 19
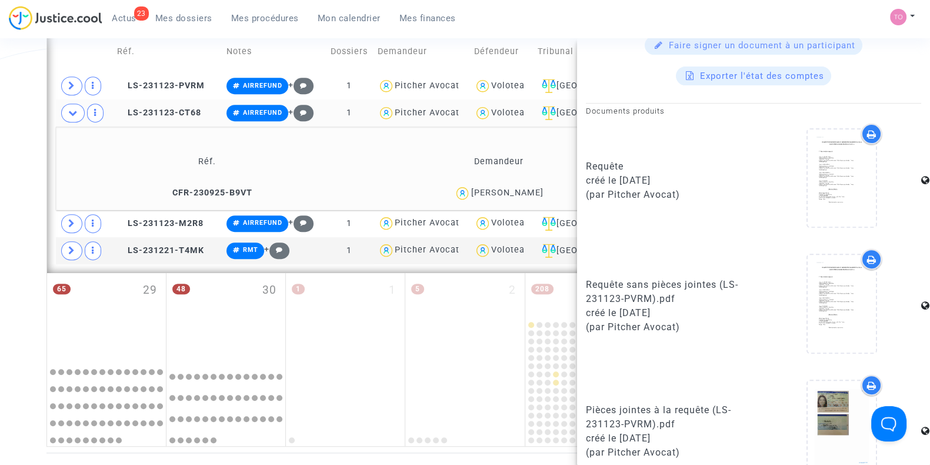
click at [521, 188] on div "Manuel VILCHES" at bounding box center [507, 193] width 72 height 10
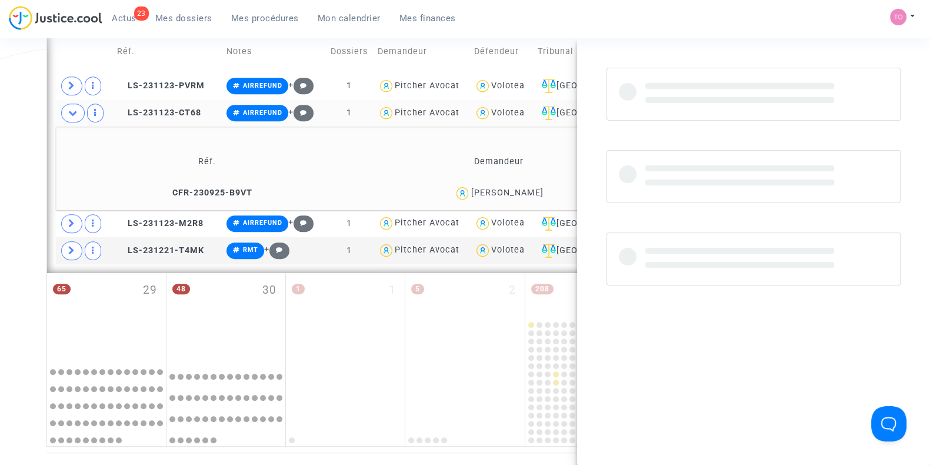
click at [521, 188] on div "Manuel VILCHES" at bounding box center [507, 193] width 72 height 10
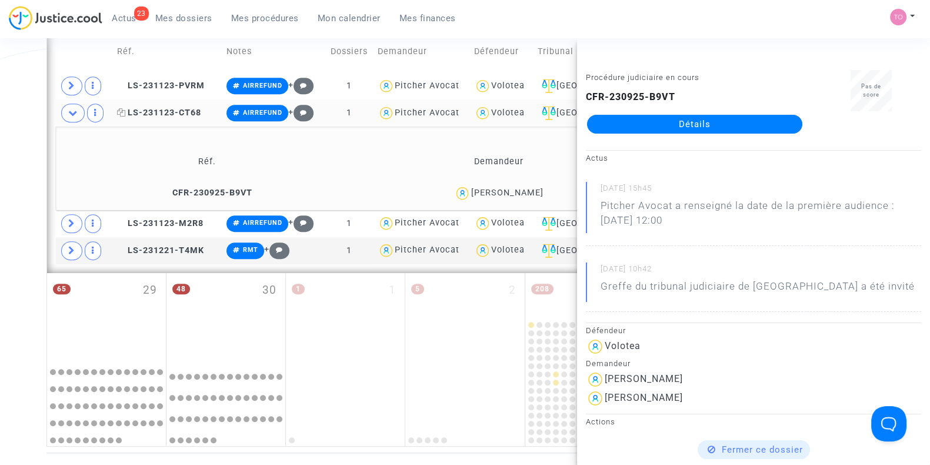
click at [148, 110] on span "LS-231123-CT68" at bounding box center [159, 113] width 84 height 10
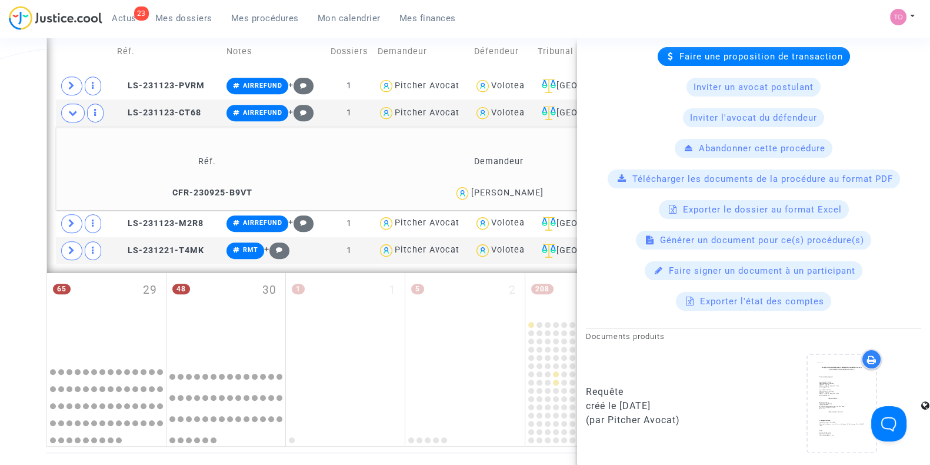
scroll to position [442, 0]
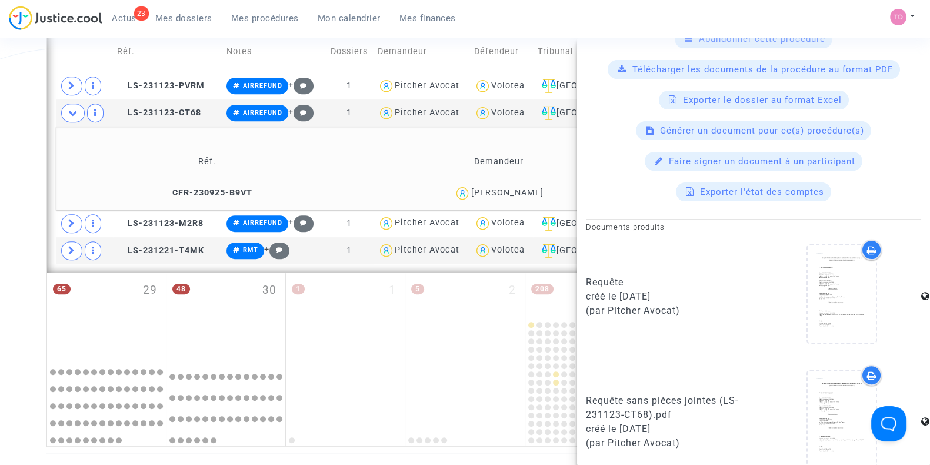
click at [867, 245] on icon at bounding box center [871, 249] width 9 height 9
click at [74, 221] on icon at bounding box center [71, 223] width 7 height 9
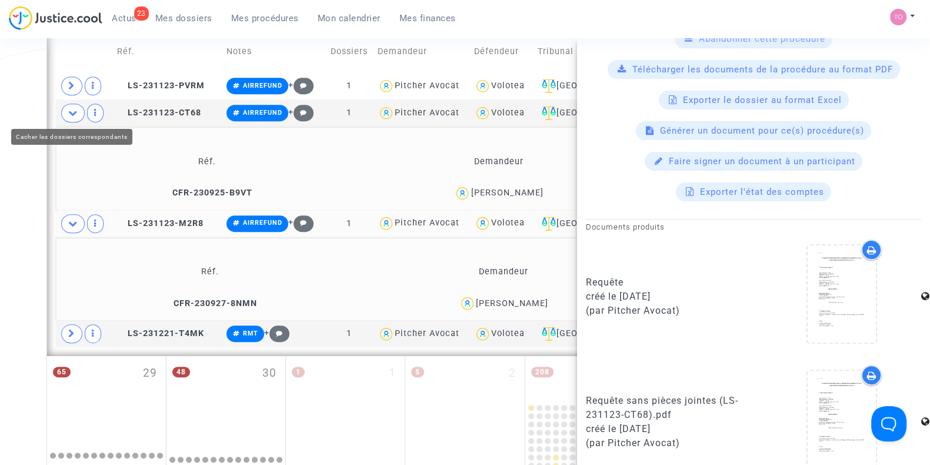
click at [65, 110] on span at bounding box center [73, 113] width 24 height 19
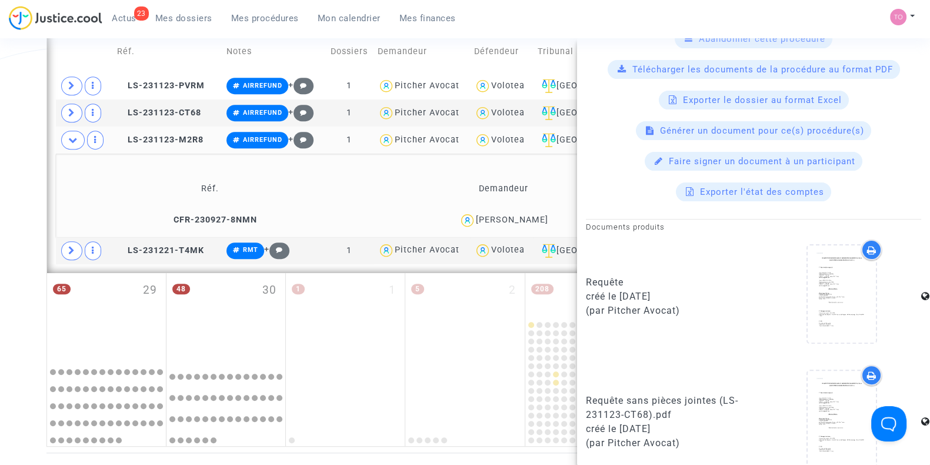
click at [530, 220] on div "Julien POUBLAN" at bounding box center [512, 220] width 72 height 10
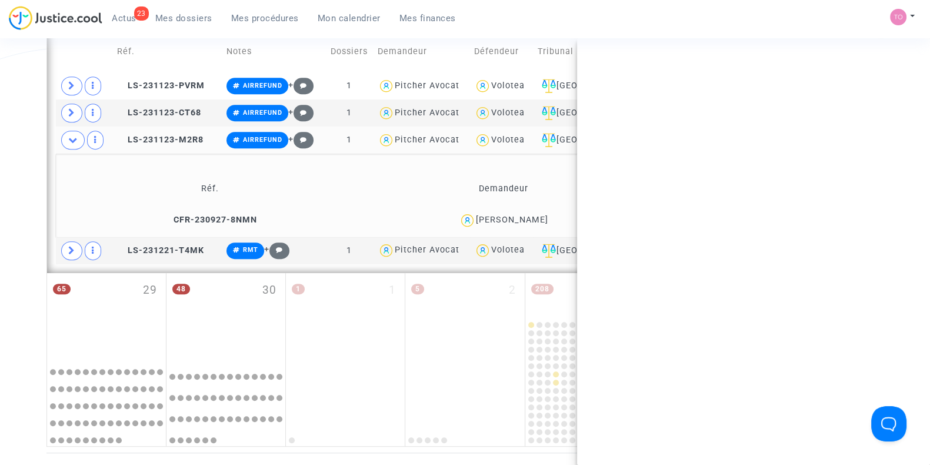
scroll to position [0, 0]
click at [530, 220] on div "Julien POUBLAN" at bounding box center [512, 220] width 72 height 10
click at [154, 139] on span "LS-231123-M2R8" at bounding box center [160, 140] width 87 height 10
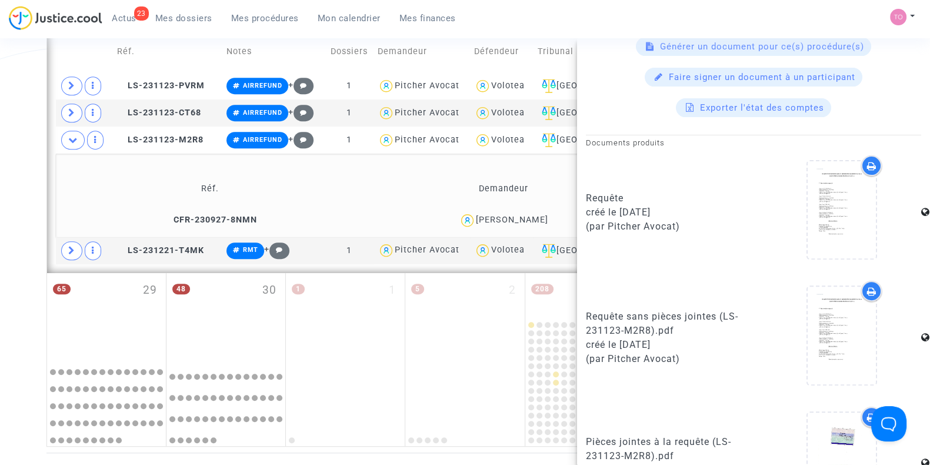
scroll to position [551, 0]
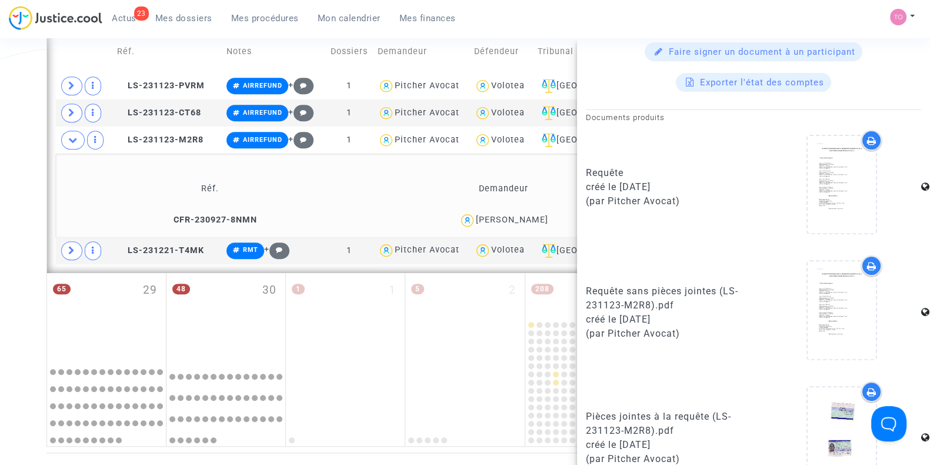
click at [867, 137] on icon at bounding box center [871, 140] width 9 height 9
click at [68, 241] on span at bounding box center [71, 250] width 21 height 19
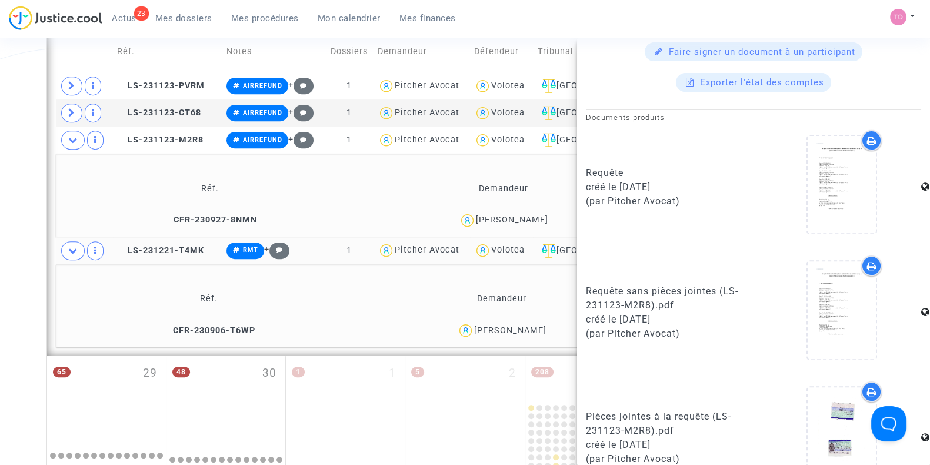
click at [535, 328] on div "Shona KRAUS" at bounding box center [510, 330] width 72 height 10
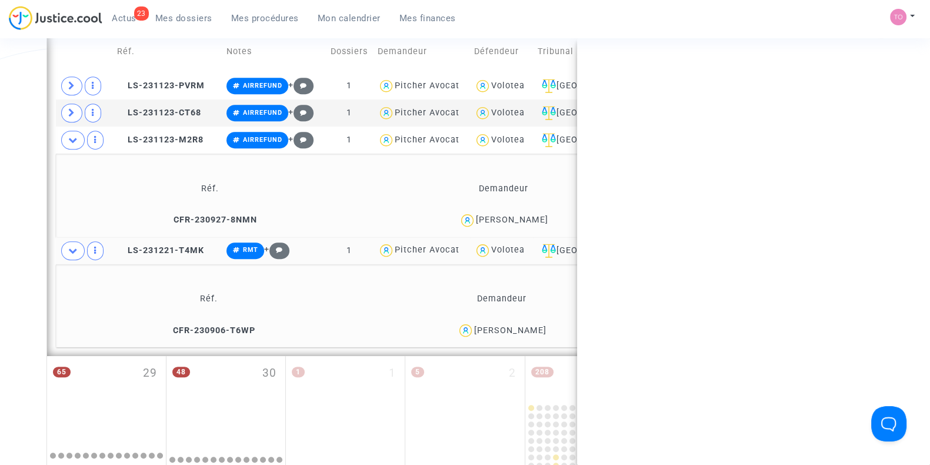
scroll to position [0, 0]
click at [535, 328] on div "Shona KRAUS" at bounding box center [510, 330] width 72 height 10
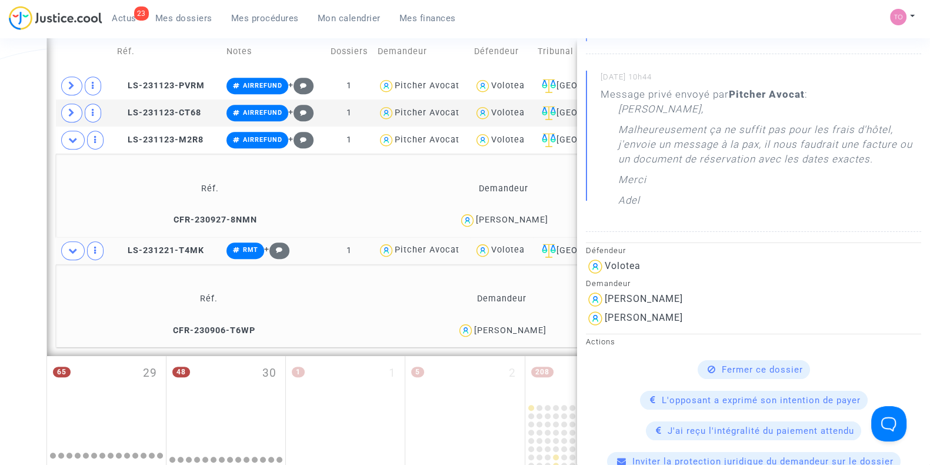
scroll to position [186, 0]
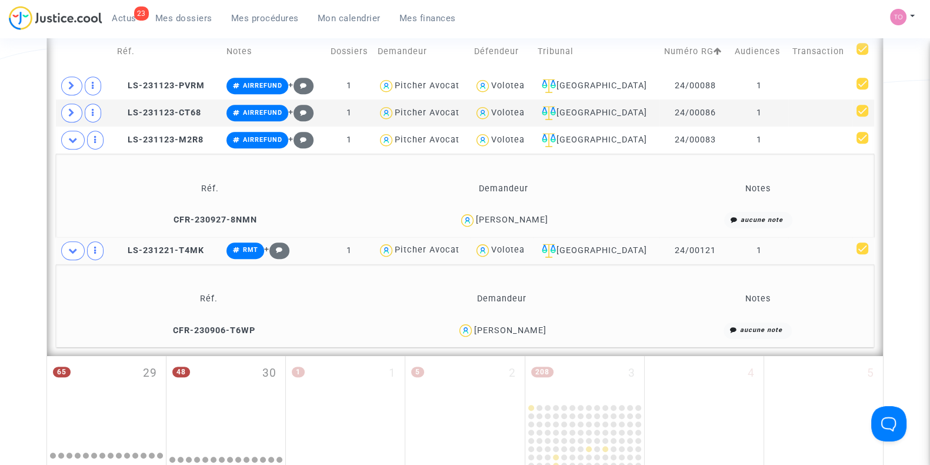
scroll to position [0, 0]
click at [537, 327] on div "Shona KRAUS" at bounding box center [510, 330] width 72 height 10
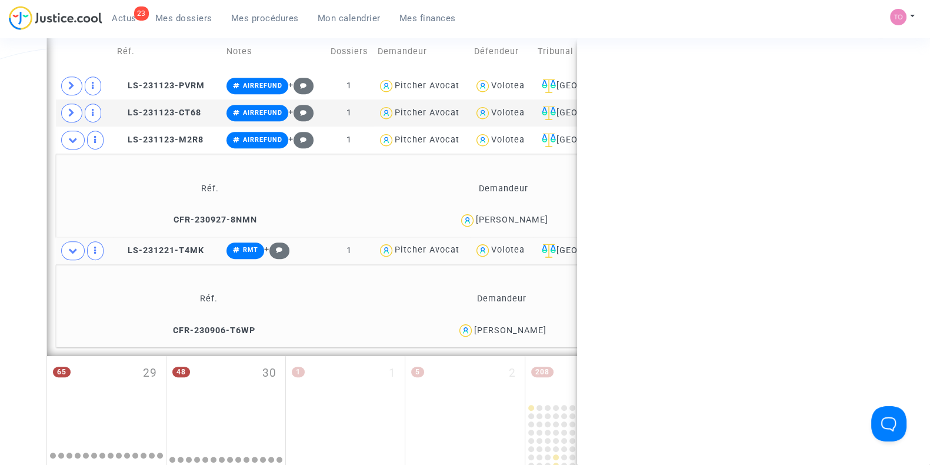
click at [537, 327] on div "Shona KRAUS" at bounding box center [510, 330] width 72 height 10
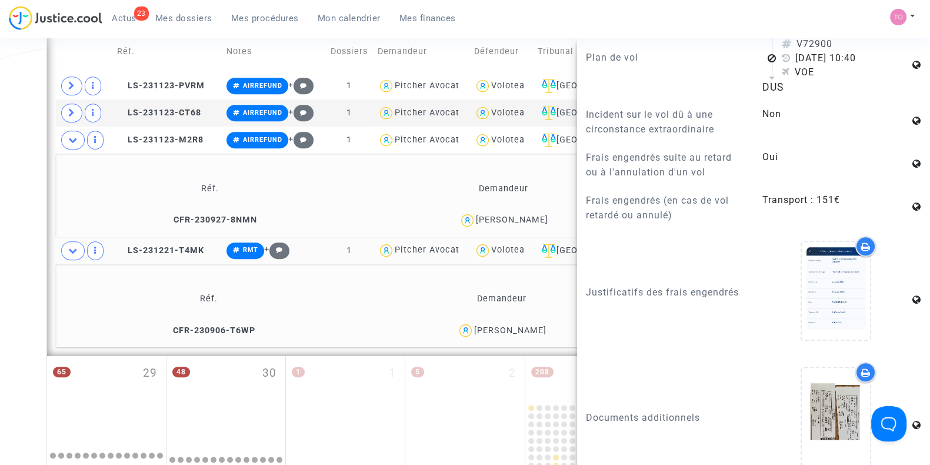
scroll to position [1069, 0]
click at [150, 245] on span "LS-231221-T4MK" at bounding box center [160, 250] width 87 height 10
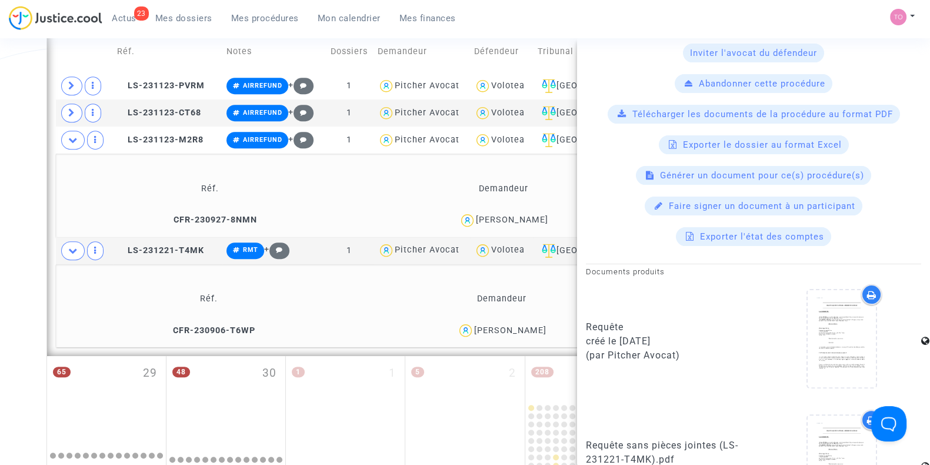
scroll to position [395, 0]
click at [869, 292] on div at bounding box center [872, 296] width 21 height 21
click at [235, 216] on span "CFR-230927-8NMN" at bounding box center [210, 220] width 94 height 10
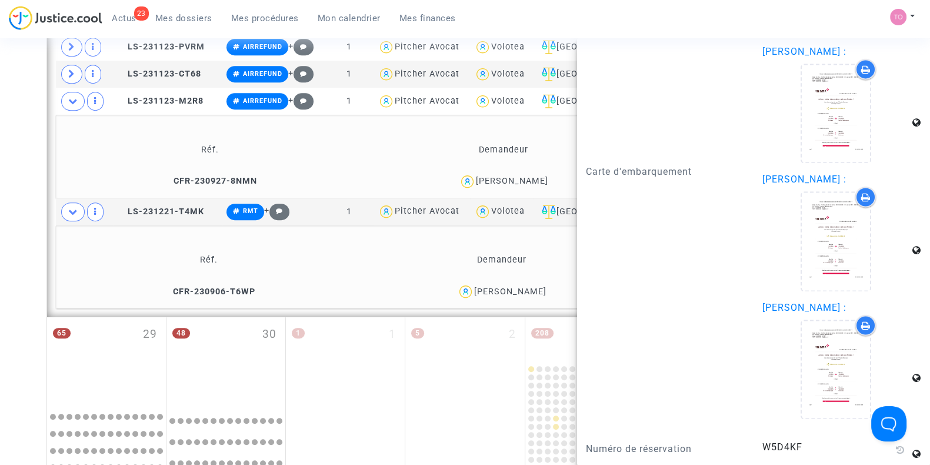
scroll to position [766, 0]
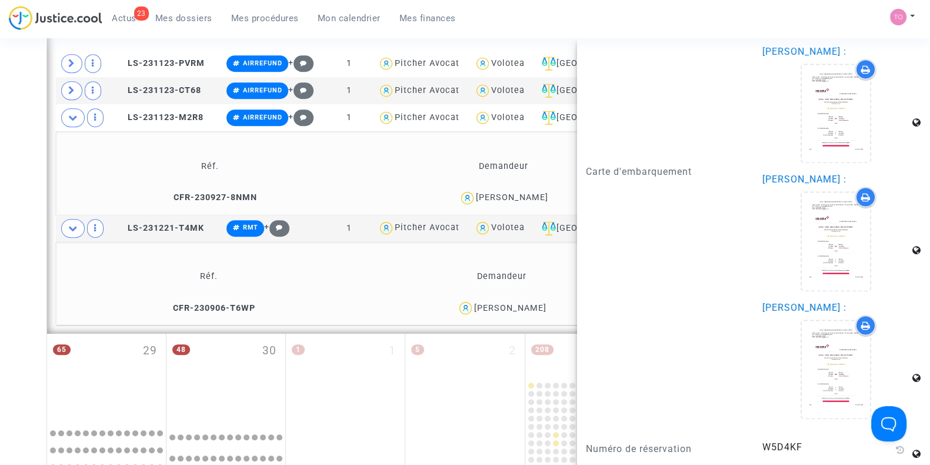
click at [616, 290] on div "Carte d'embarquement" at bounding box center [665, 173] width 177 height 512
click at [152, 225] on span "LS-231221-T4MK" at bounding box center [160, 228] width 87 height 10
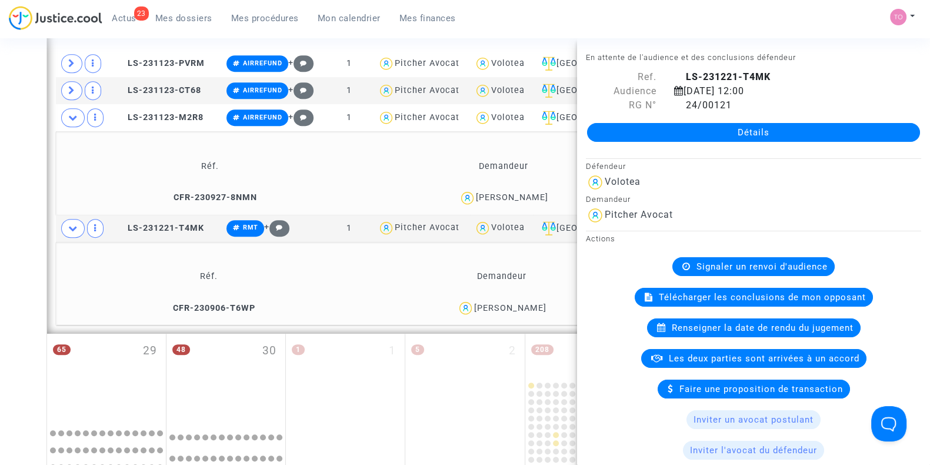
click at [212, 300] on td "CFR-230906-T6WP" at bounding box center [209, 307] width 298 height 25
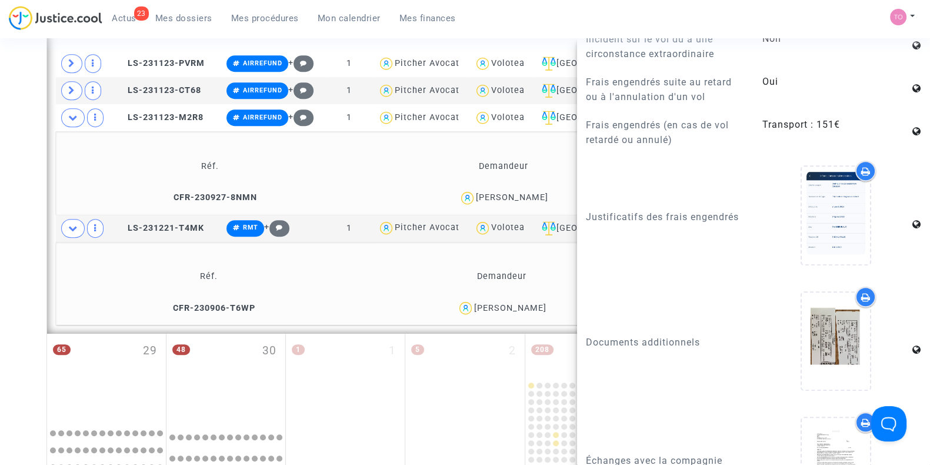
scroll to position [1030, 0]
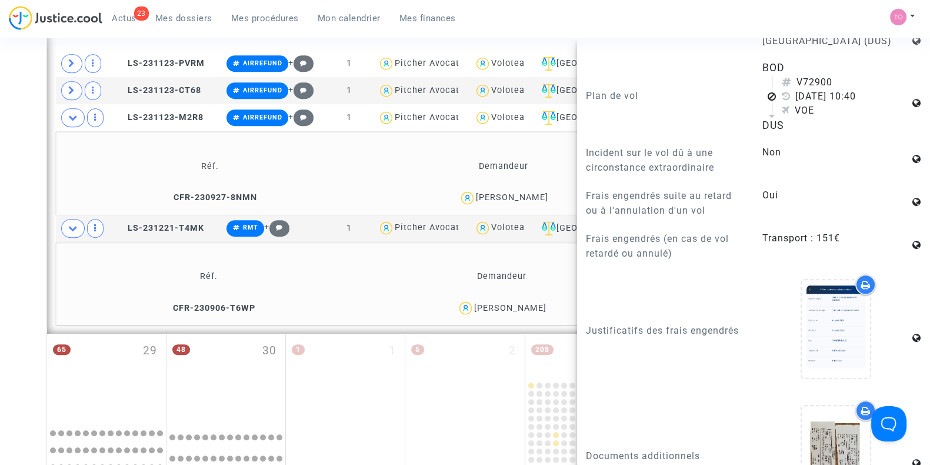
click at [862, 280] on icon at bounding box center [866, 284] width 9 height 9
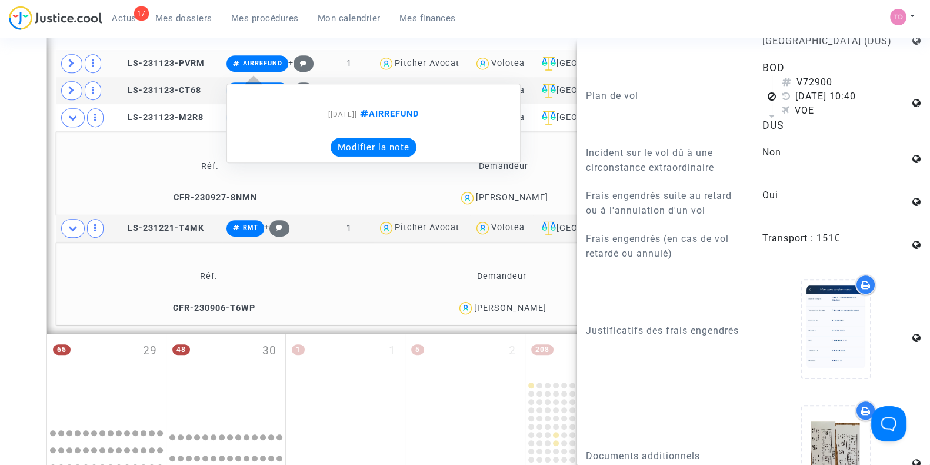
click at [384, 138] on button "Modifier la note" at bounding box center [374, 147] width 86 height 19
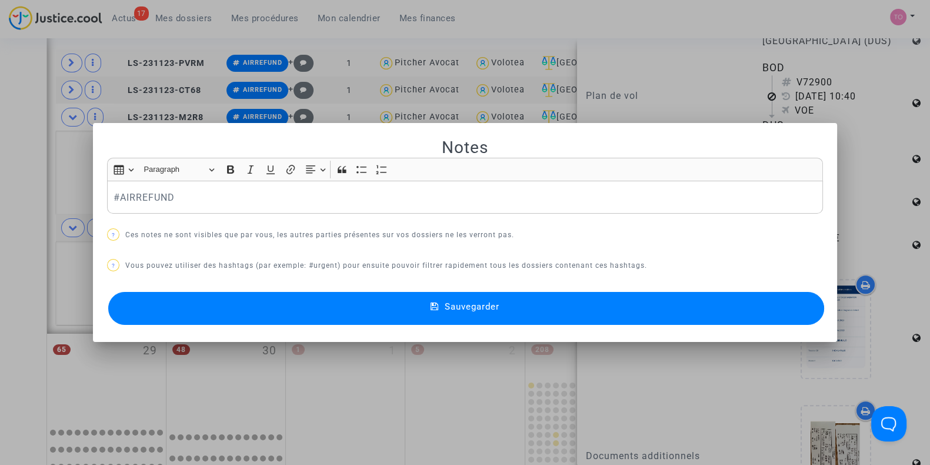
click at [114, 195] on p "#AIRREFUND" at bounding box center [466, 197] width 704 height 15
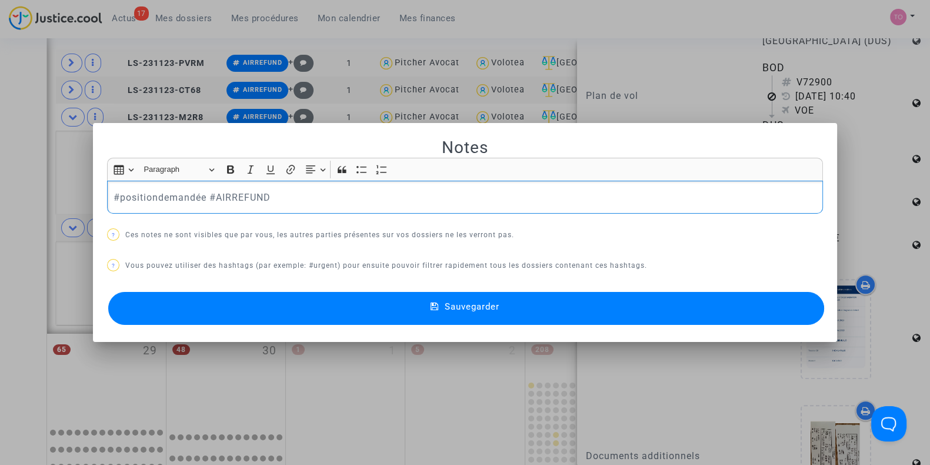
drag, startPoint x: 203, startPoint y: 197, endPoint x: 0, endPoint y: 207, distance: 203.3
click at [0, 207] on div "Notes Rich Text Editor Insert table Insert table Heading Paragraph Paragraph He…" at bounding box center [465, 232] width 930 height 465
click at [167, 292] on button "Sauvegarder" at bounding box center [466, 308] width 716 height 33
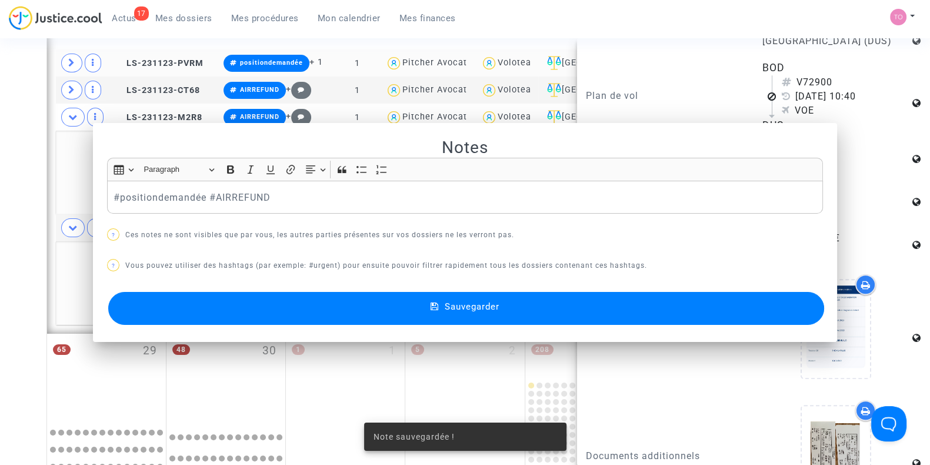
scroll to position [766, 0]
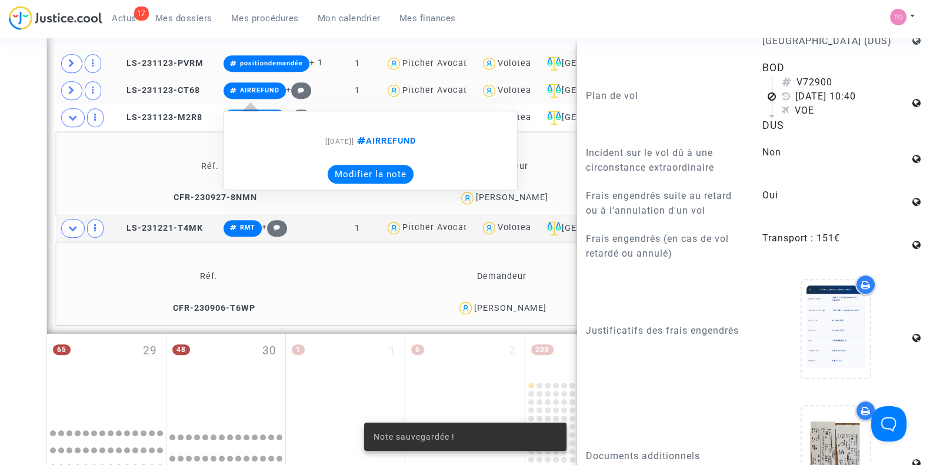
click at [364, 173] on button "Modifier la note" at bounding box center [371, 174] width 86 height 19
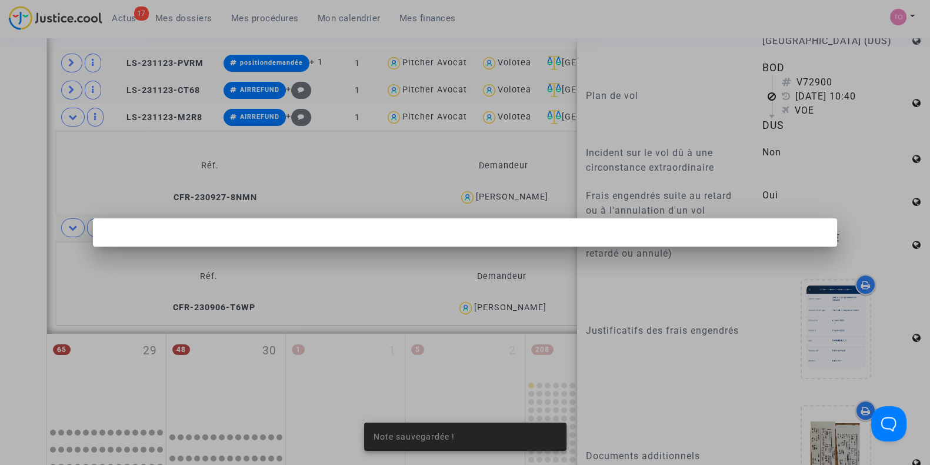
scroll to position [0, 0]
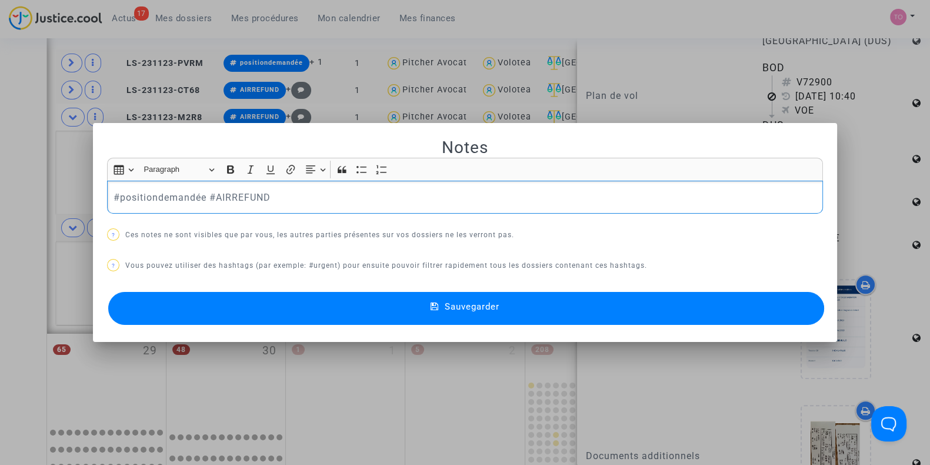
click at [273, 311] on button "Sauvegarder" at bounding box center [466, 308] width 716 height 33
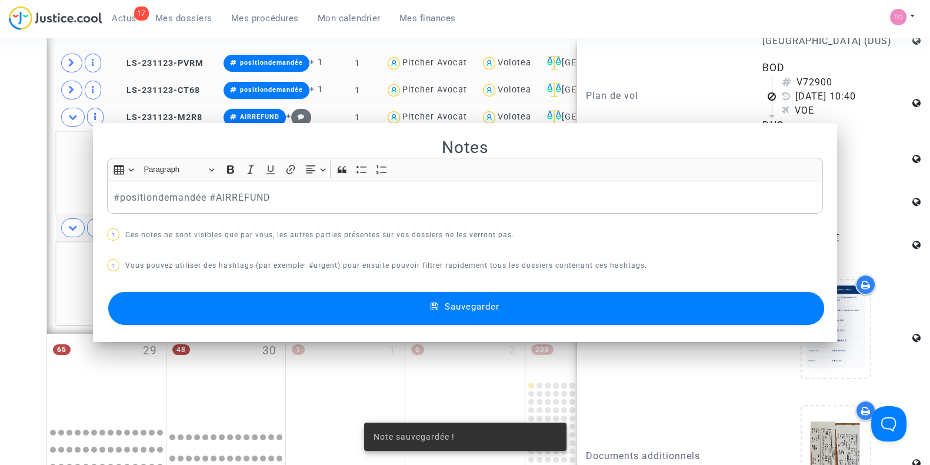
scroll to position [766, 0]
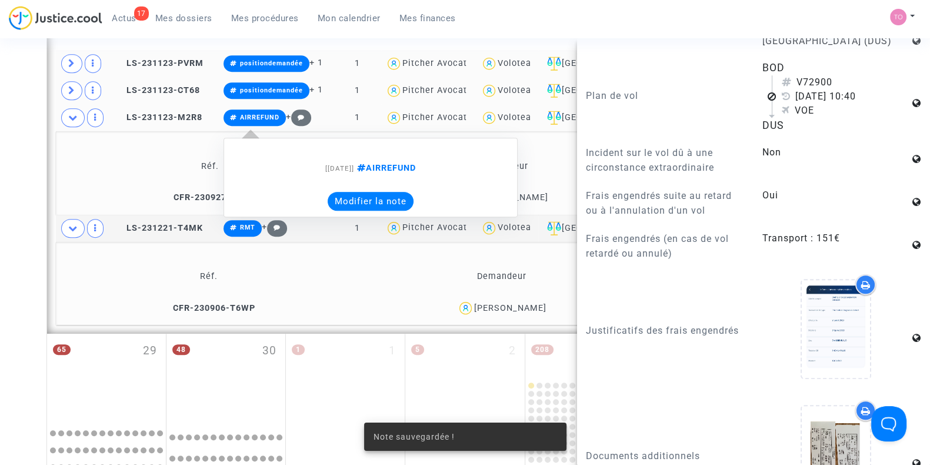
click at [353, 198] on button "Modifier la note" at bounding box center [371, 201] width 86 height 19
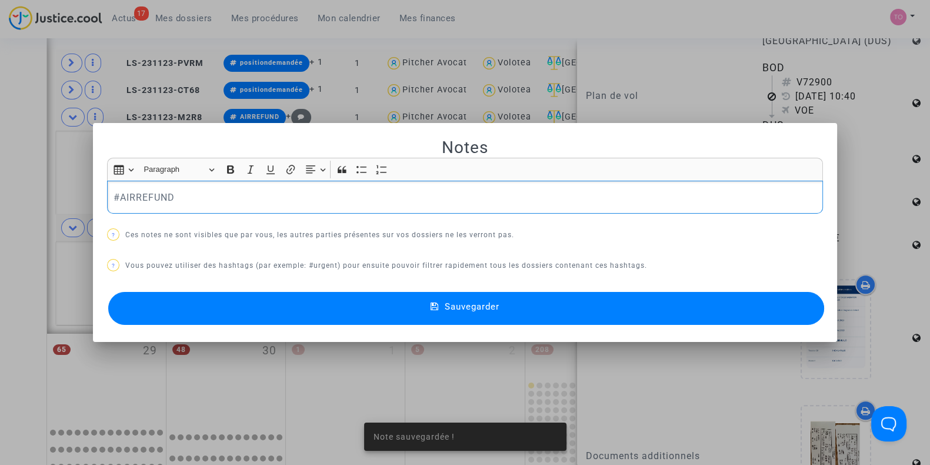
scroll to position [0, 0]
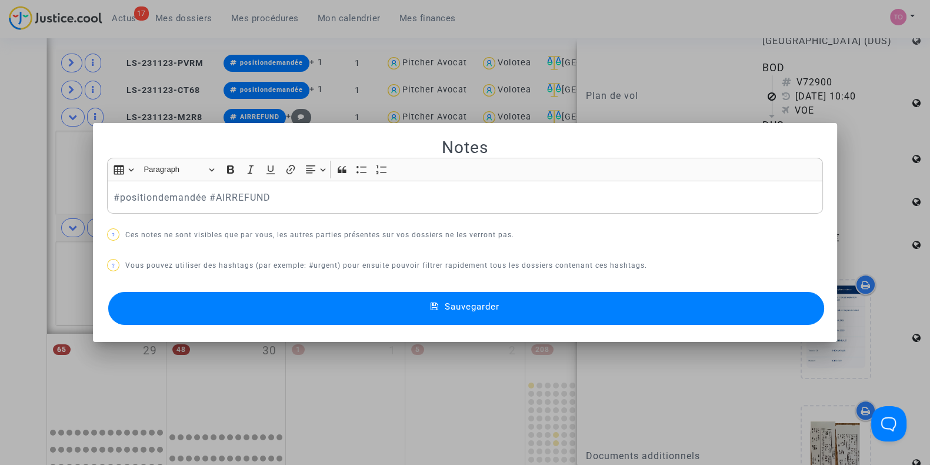
click at [227, 310] on button "Sauvegarder" at bounding box center [466, 308] width 716 height 33
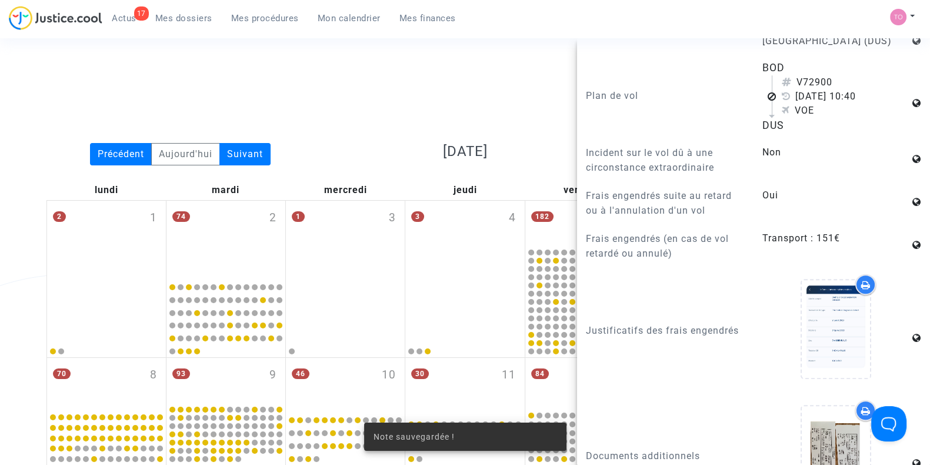
scroll to position [766, 0]
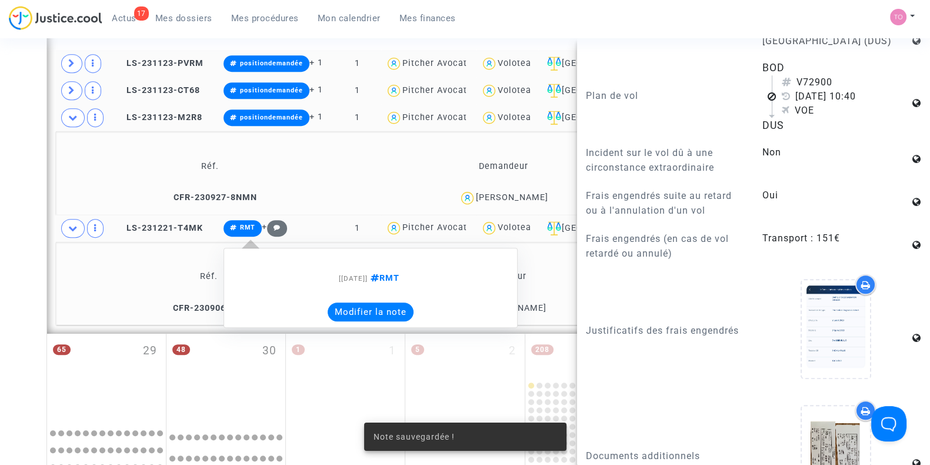
click at [348, 304] on button "Modifier la note" at bounding box center [371, 311] width 86 height 19
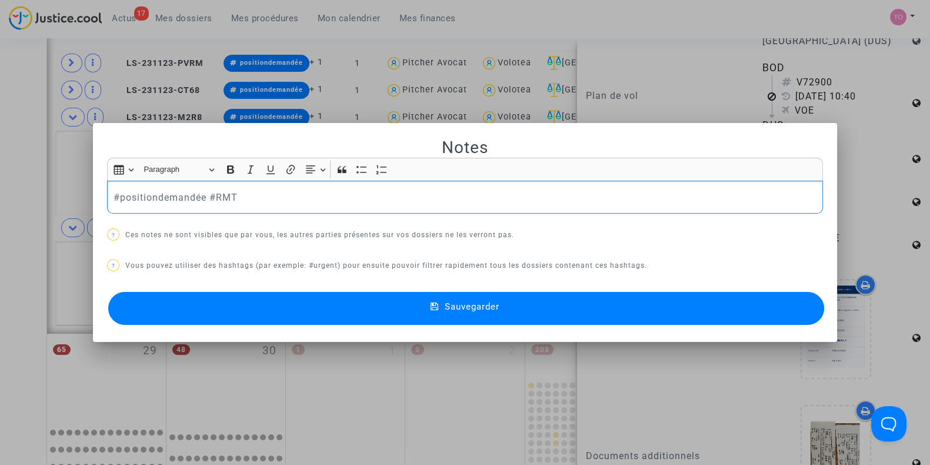
click at [210, 301] on button "Sauvegarder" at bounding box center [466, 308] width 716 height 33
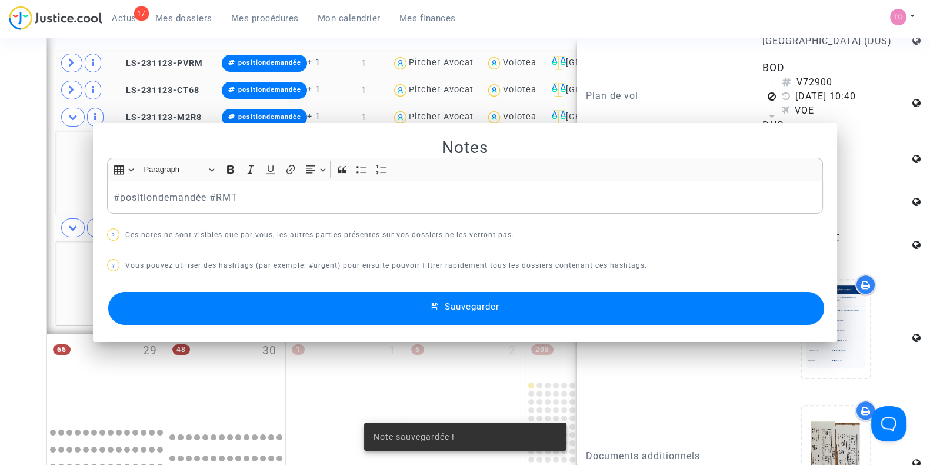
scroll to position [766, 0]
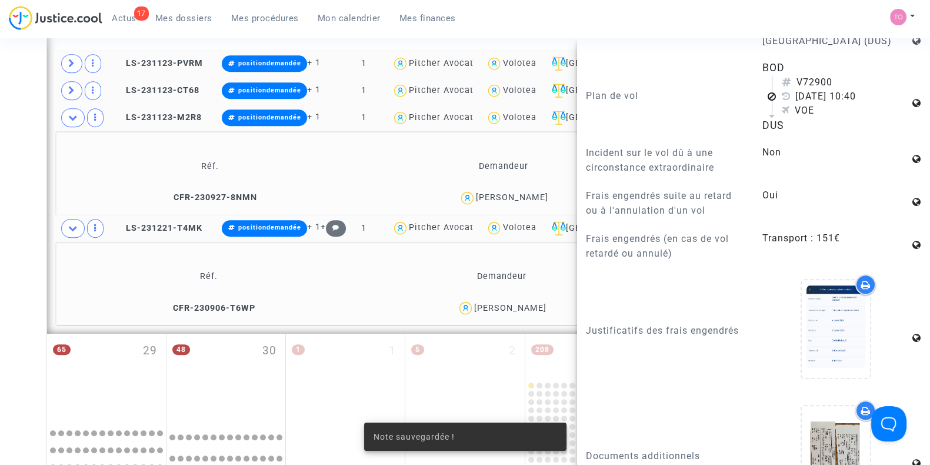
click at [47, 237] on div "@Volotea Statut de la transaction Nombre d'audiences Sélection (4) Réf. Notes D…" at bounding box center [465, 145] width 836 height 378
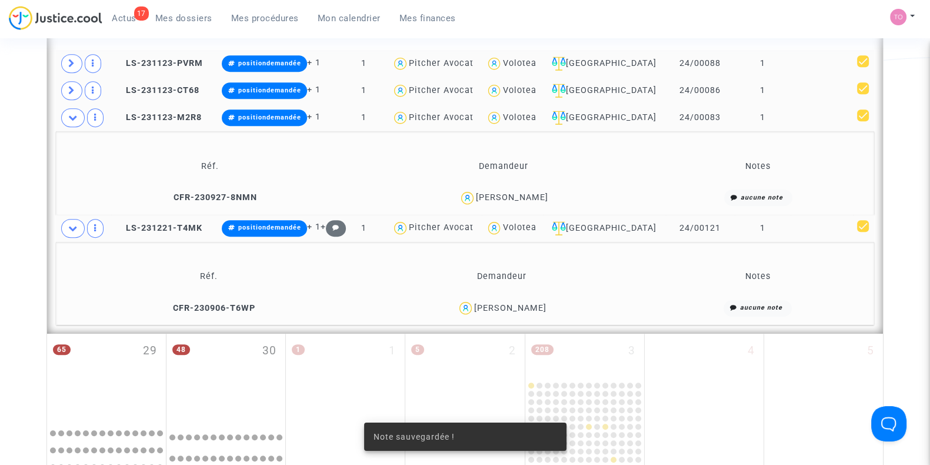
click at [534, 116] on div "Volotea" at bounding box center [520, 117] width 34 height 10
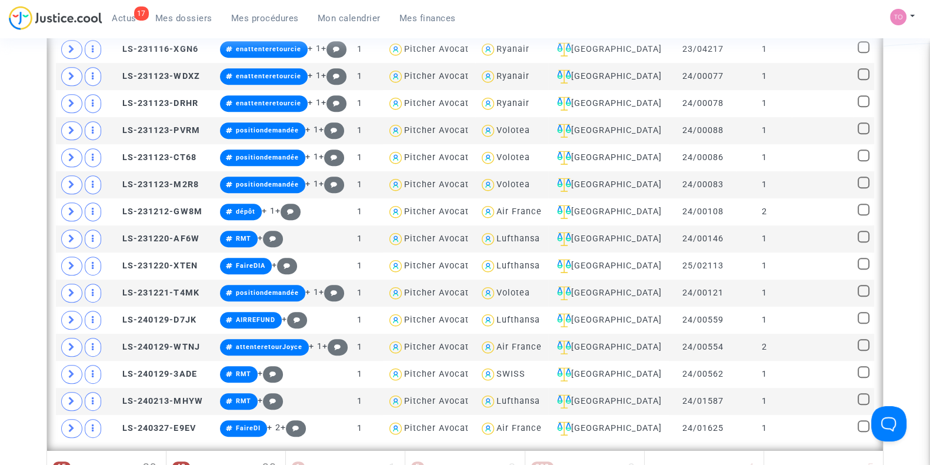
scroll to position [782, 0]
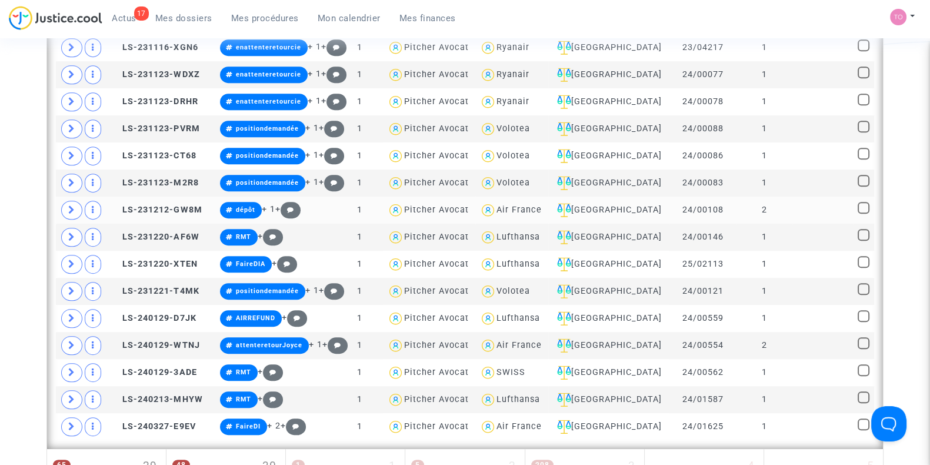
click at [526, 209] on div "Air France" at bounding box center [519, 210] width 45 height 10
type textarea "@"Air France""
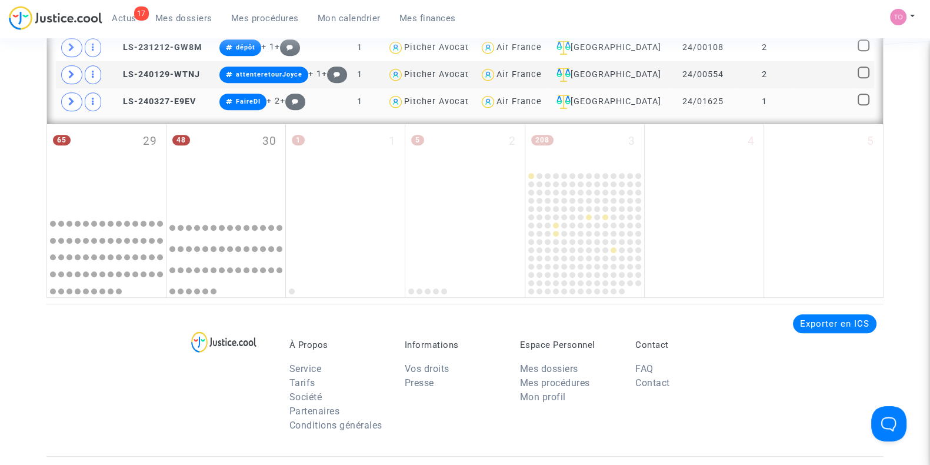
click at [541, 103] on div "Air France" at bounding box center [519, 102] width 45 height 10
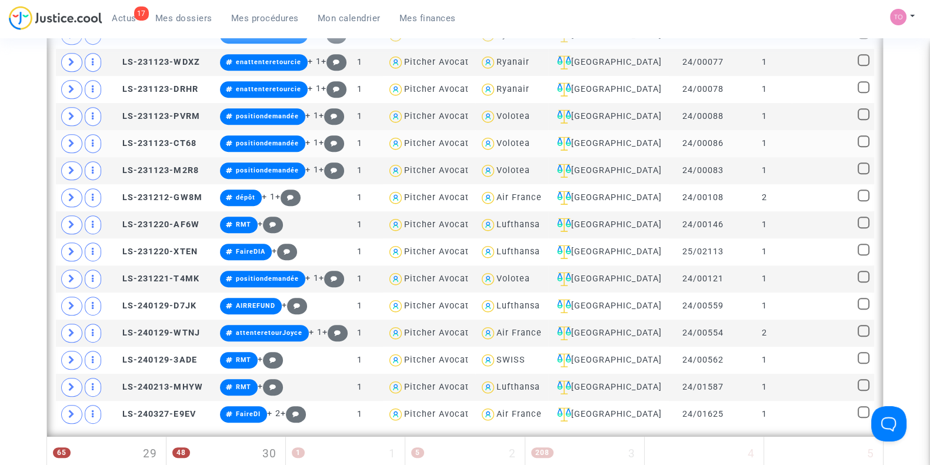
scroll to position [795, 0]
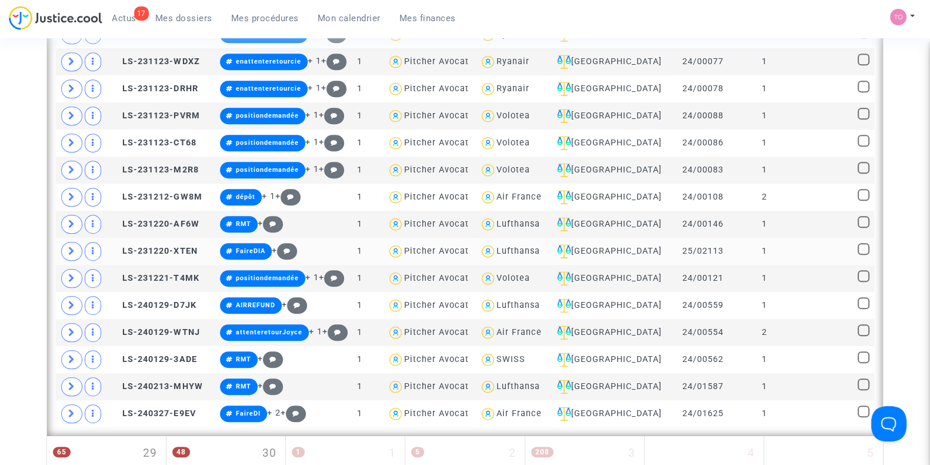
click at [530, 240] on span "Lufthansa" at bounding box center [519, 217] width 44 height 78
type textarea "@Lufthansa"
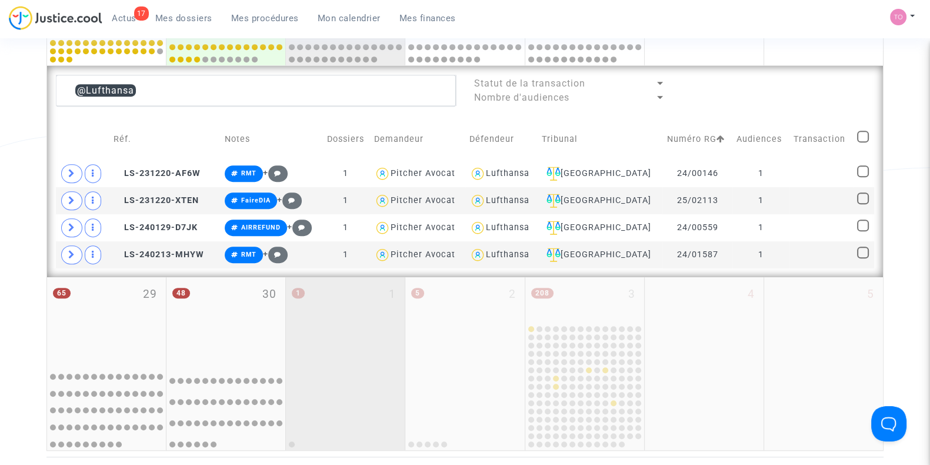
scroll to position [656, 0]
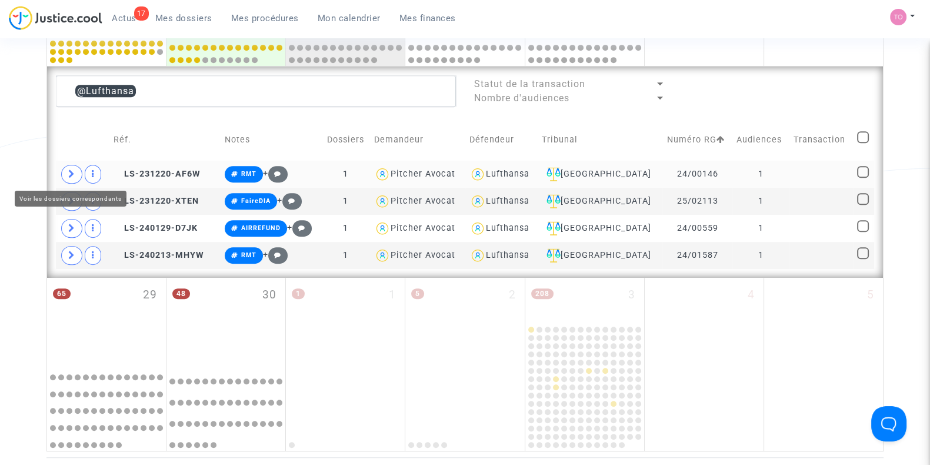
click at [73, 169] on icon at bounding box center [71, 173] width 7 height 9
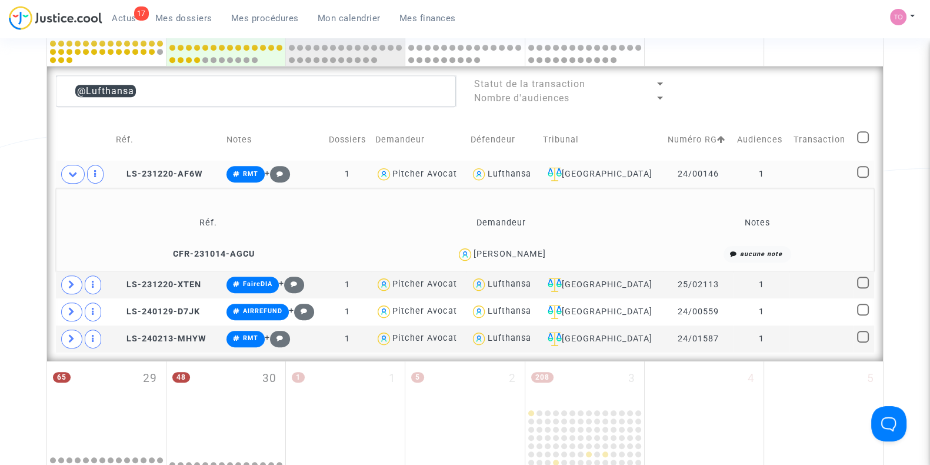
click at [524, 249] on div "Grégoire ANGIBAUD" at bounding box center [510, 254] width 72 height 10
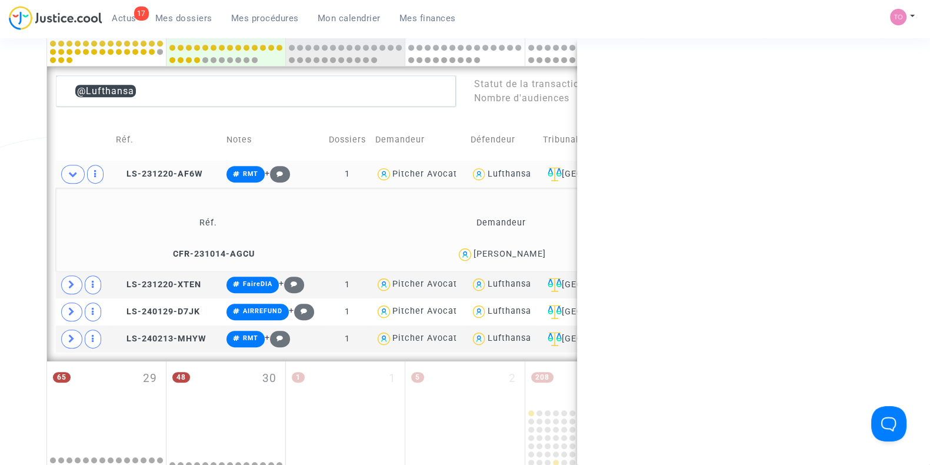
click at [524, 249] on div "Grégoire ANGIBAUD" at bounding box center [510, 254] width 72 height 10
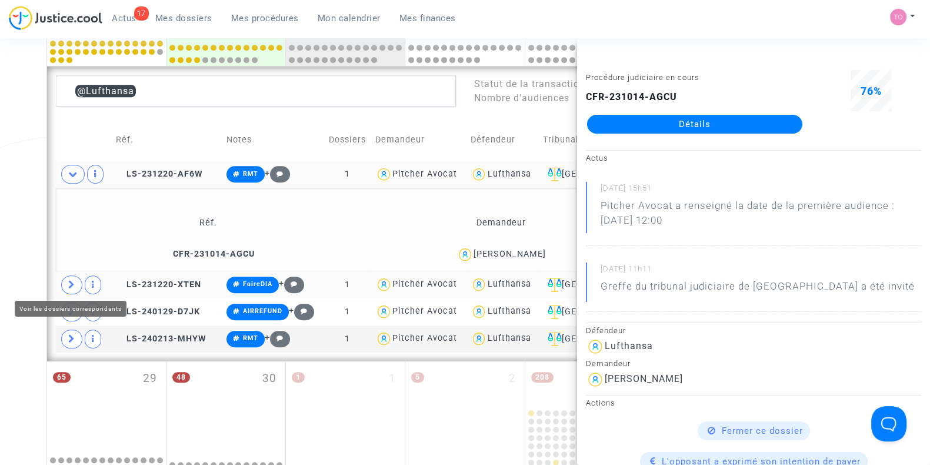
click at [71, 285] on icon at bounding box center [71, 284] width 7 height 9
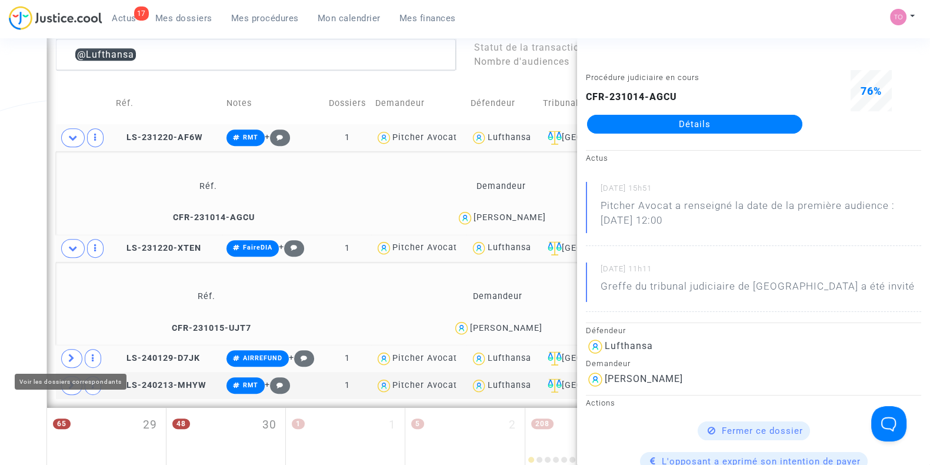
click at [77, 355] on span at bounding box center [71, 358] width 21 height 19
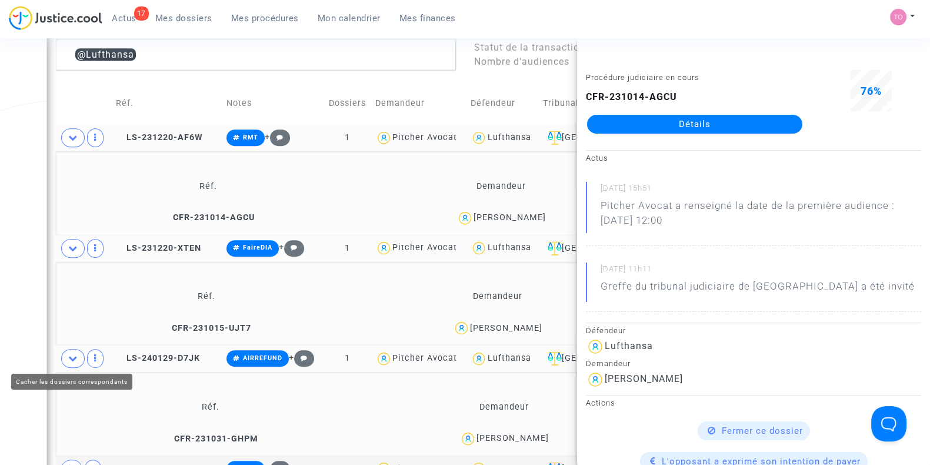
scroll to position [760, 0]
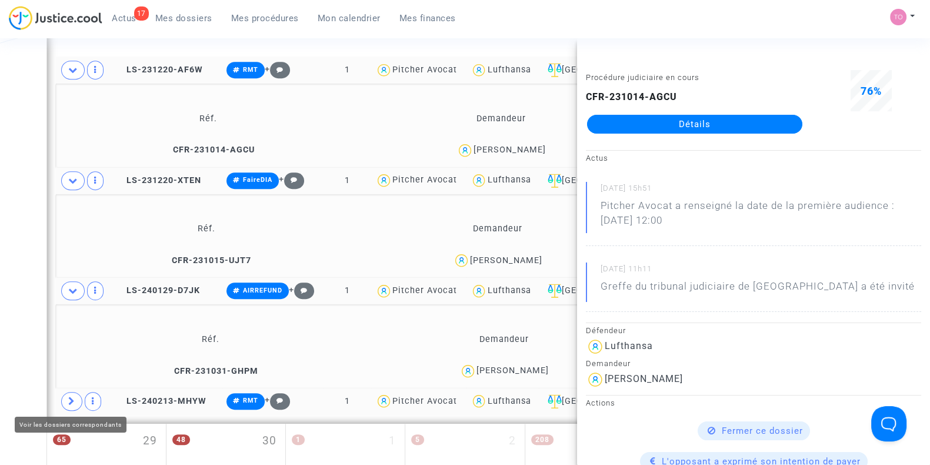
click at [71, 399] on icon at bounding box center [71, 401] width 7 height 9
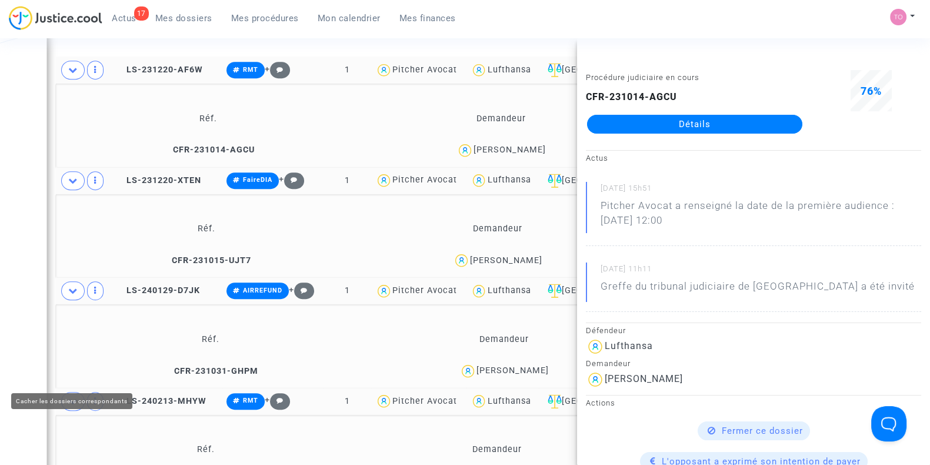
scroll to position [832, 0]
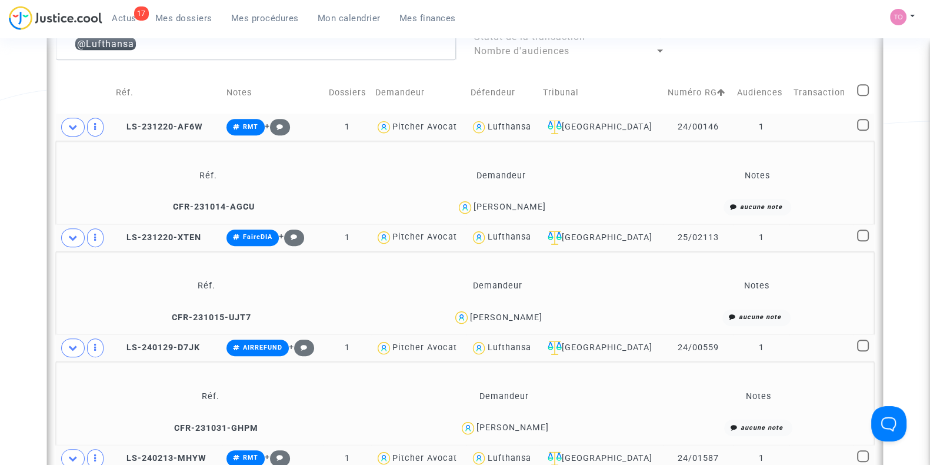
scroll to position [703, 0]
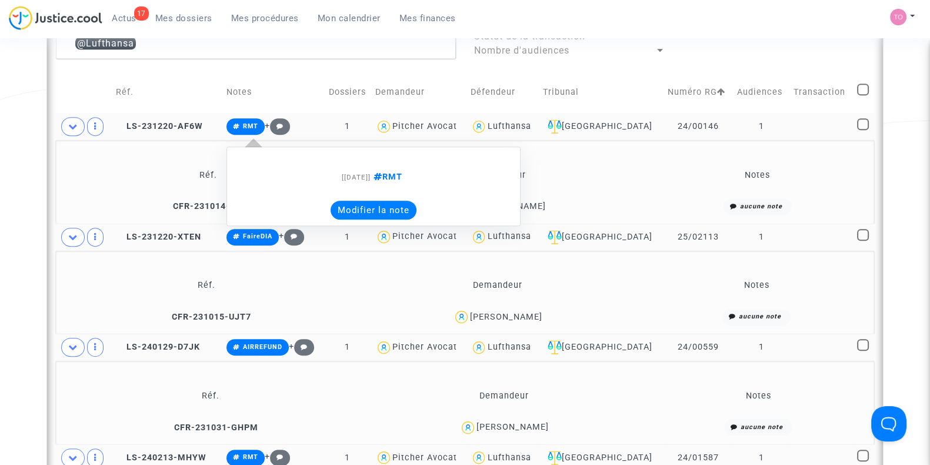
click at [353, 209] on button "Modifier la note" at bounding box center [374, 210] width 86 height 19
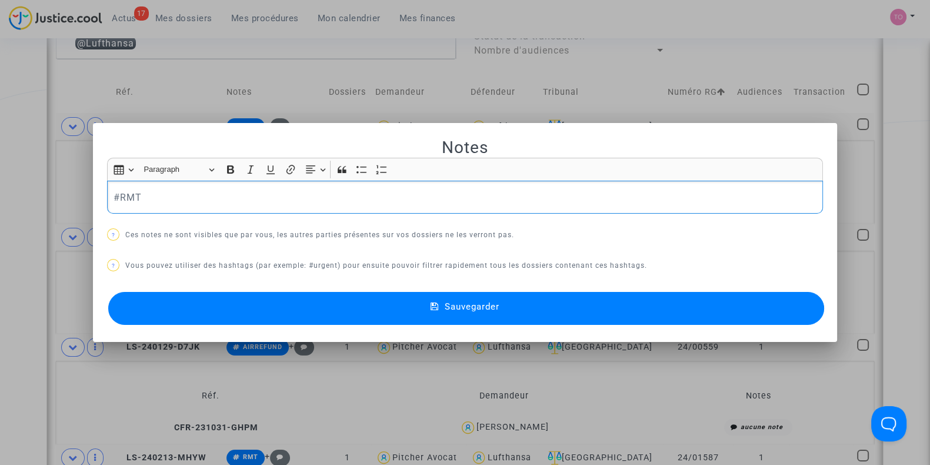
scroll to position [0, 0]
drag, startPoint x: 230, startPoint y: 196, endPoint x: 70, endPoint y: 191, distance: 160.1
click at [70, 191] on div "Notes Rich Text Editor Insert table Insert table Heading Paragraph Paragraph He…" at bounding box center [465, 232] width 930 height 465
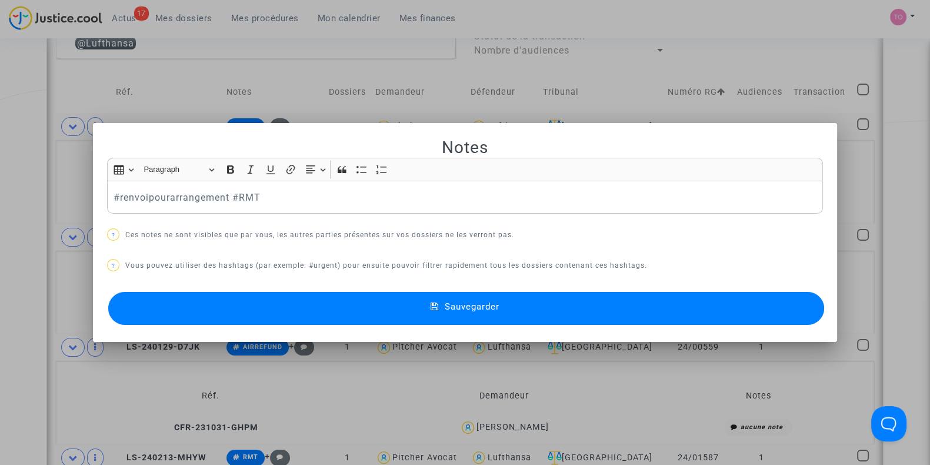
click at [292, 301] on button "Sauvegarder" at bounding box center [466, 308] width 716 height 33
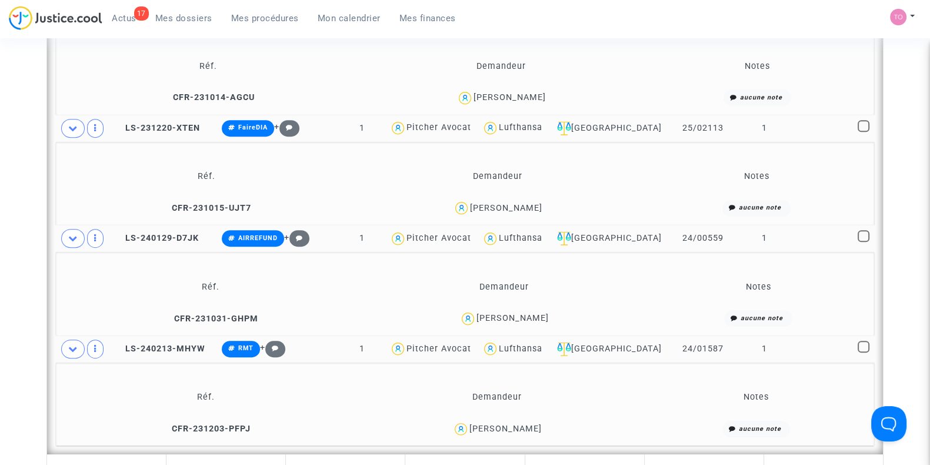
scroll to position [780, 0]
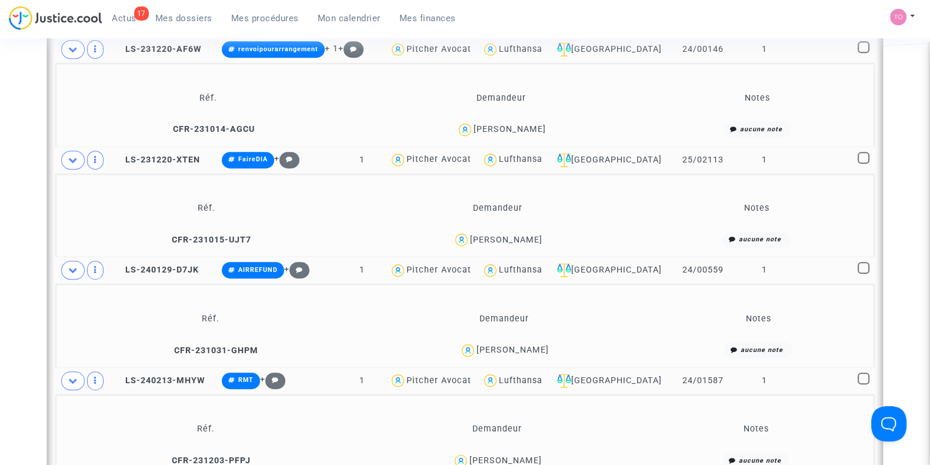
click at [497, 240] on div "Maxime ATGIE" at bounding box center [506, 240] width 72 height 10
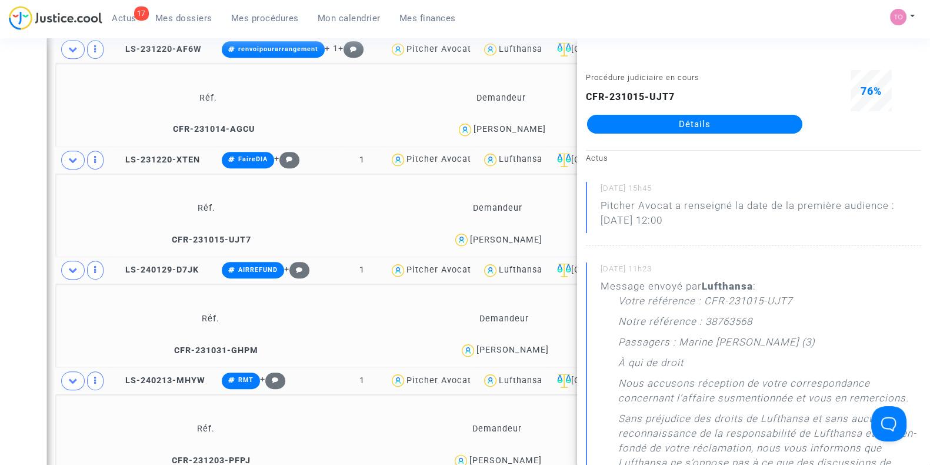
scroll to position [56, 0]
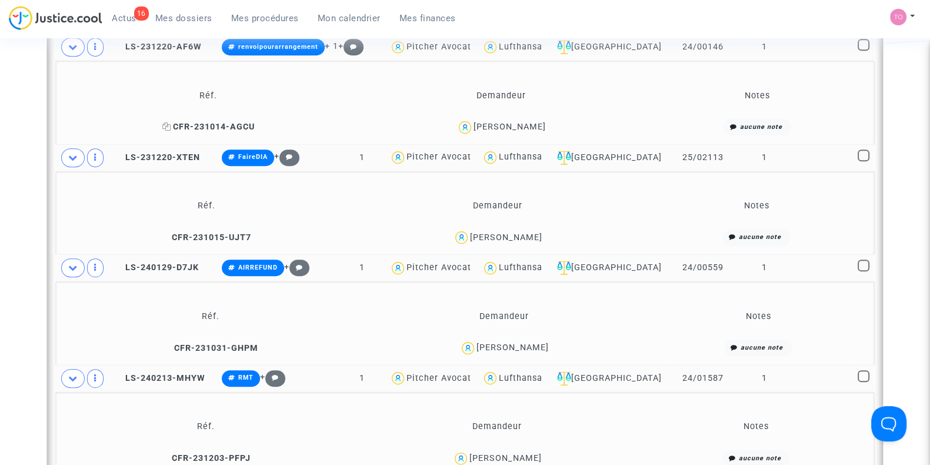
scroll to position [783, 0]
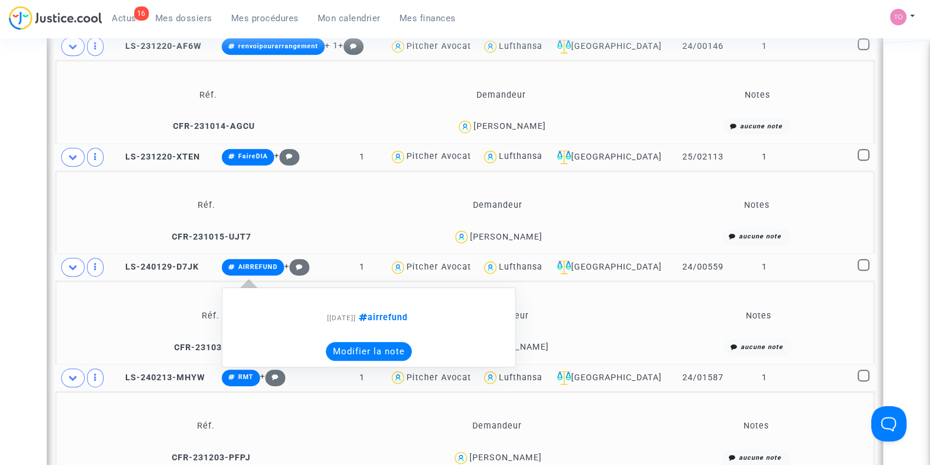
click at [377, 350] on button "Modifier la note" at bounding box center [369, 351] width 86 height 19
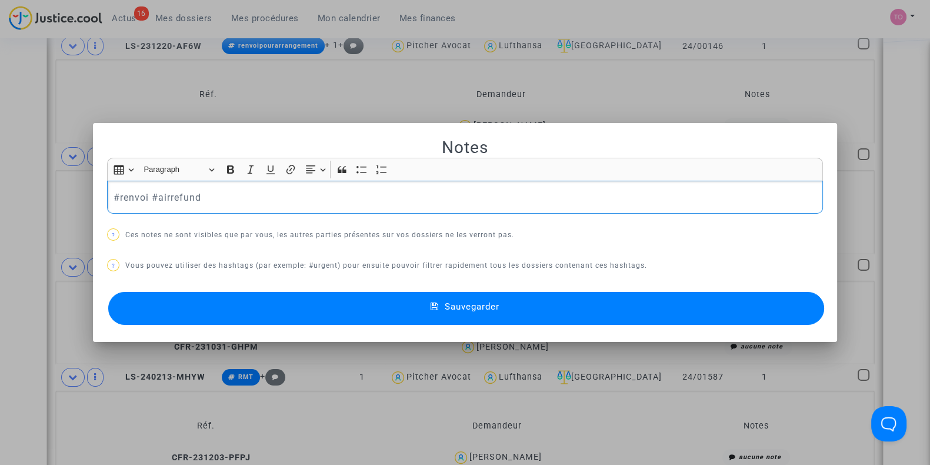
click at [267, 304] on button "Sauvegarder" at bounding box center [466, 308] width 716 height 33
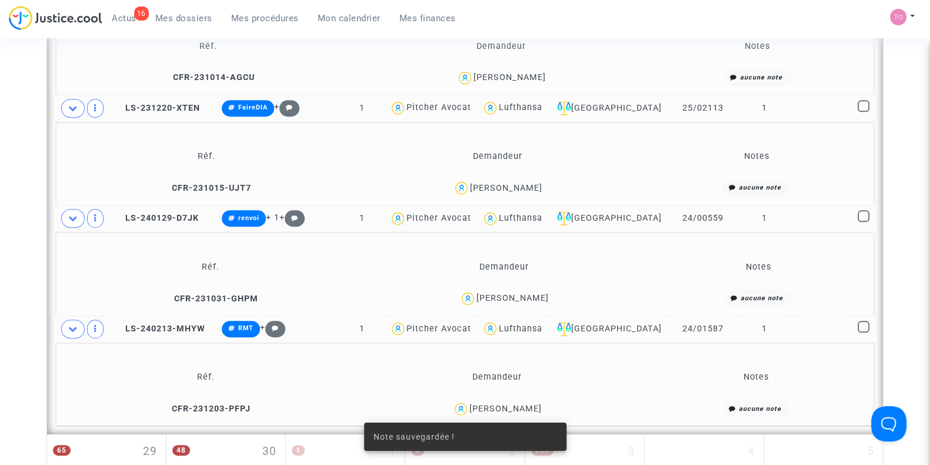
scroll to position [852, 0]
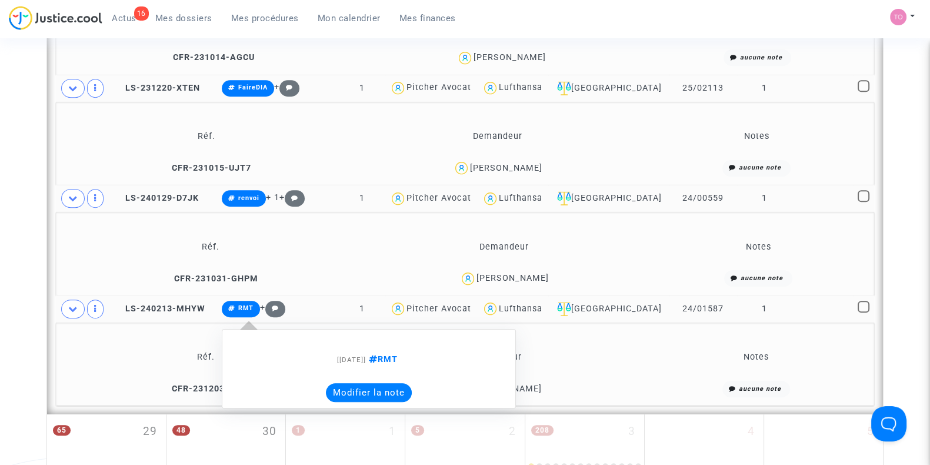
click at [358, 384] on button "Modifier la note" at bounding box center [369, 392] width 86 height 19
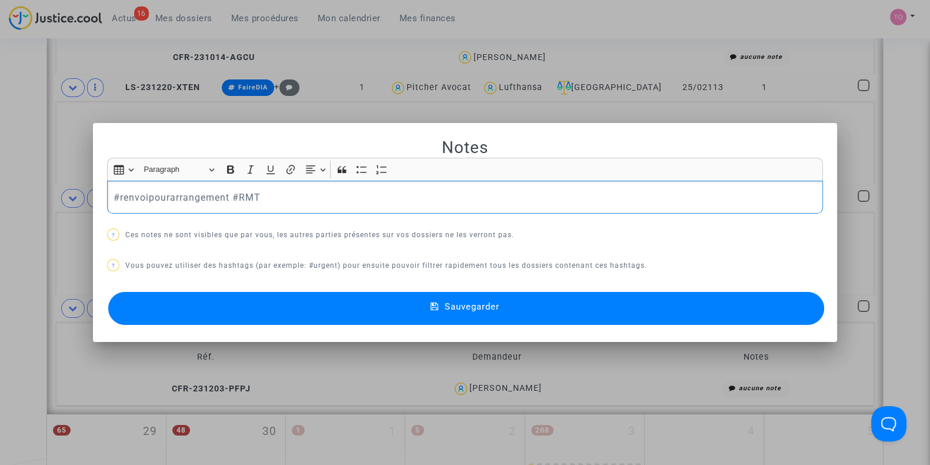
click at [331, 310] on button "Sauvegarder" at bounding box center [466, 308] width 716 height 33
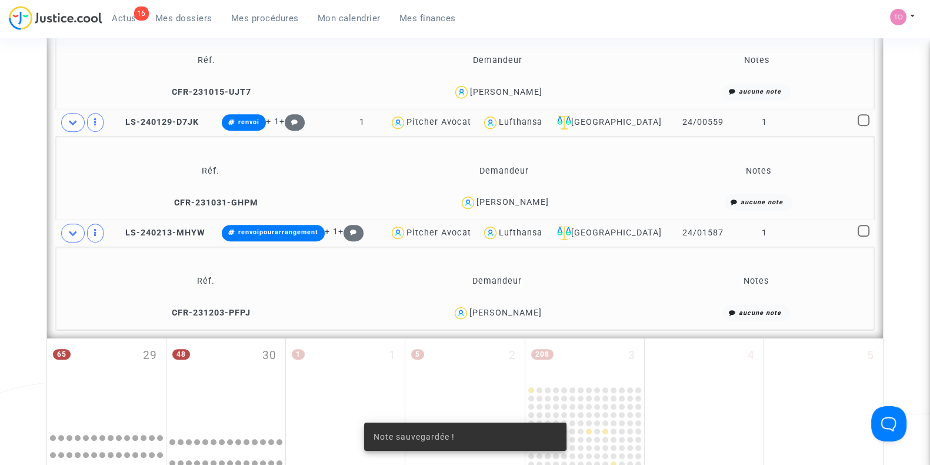
scroll to position [930, 0]
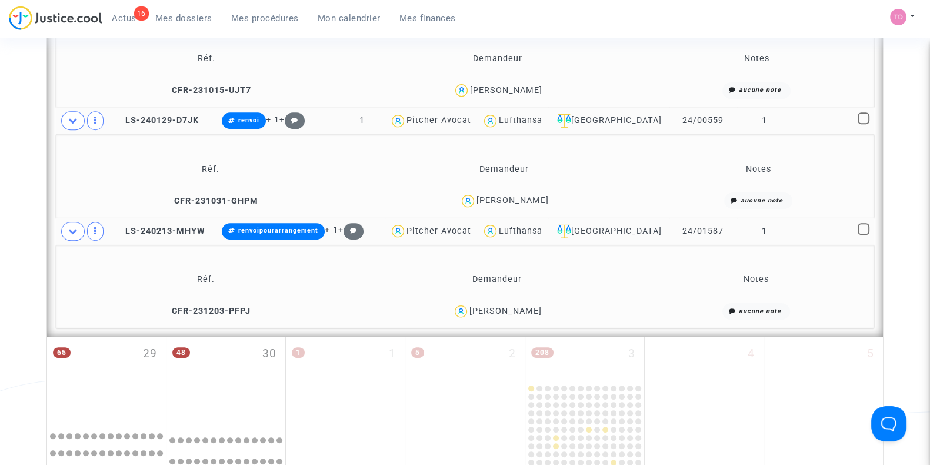
click at [523, 314] on div "Nicolas Thurin" at bounding box center [496, 311] width 283 height 17
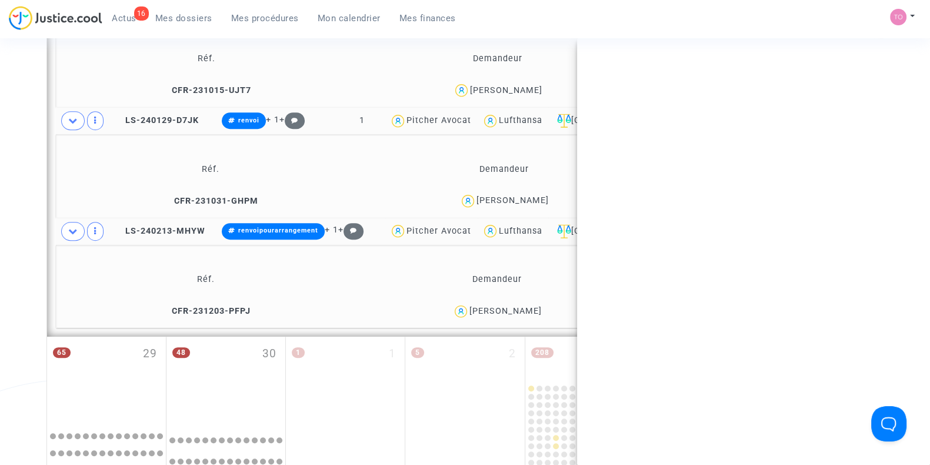
click at [523, 314] on div "Nicolas Thurin" at bounding box center [496, 311] width 283 height 17
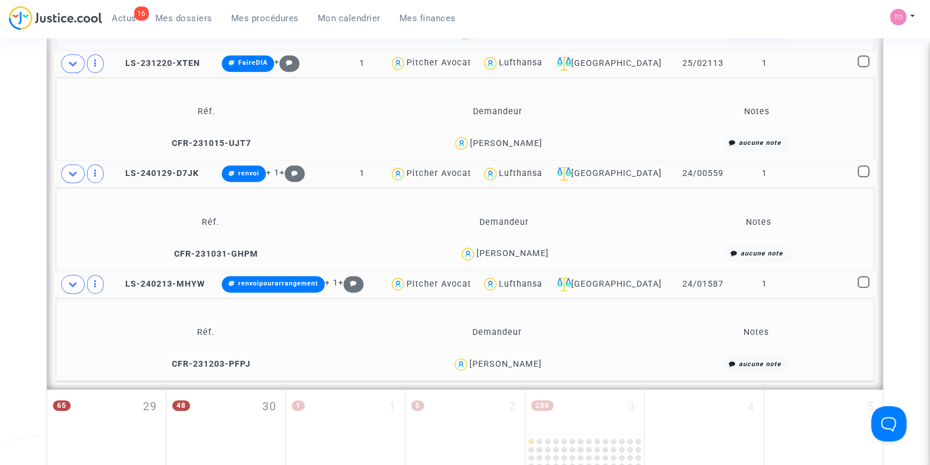
scroll to position [876, 0]
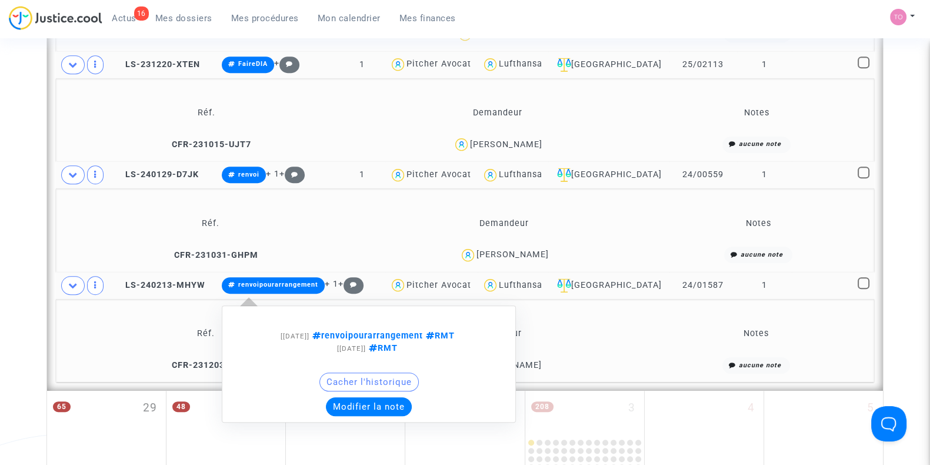
click at [351, 402] on button "Modifier la note" at bounding box center [369, 406] width 86 height 19
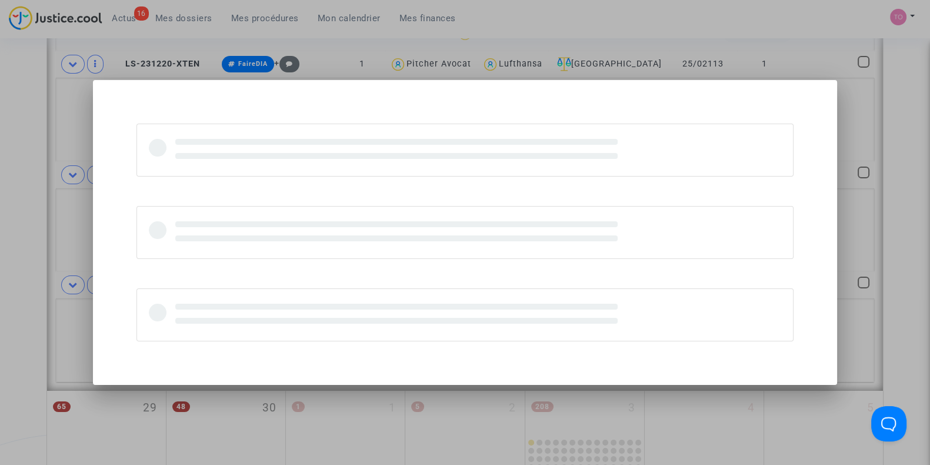
scroll to position [0, 0]
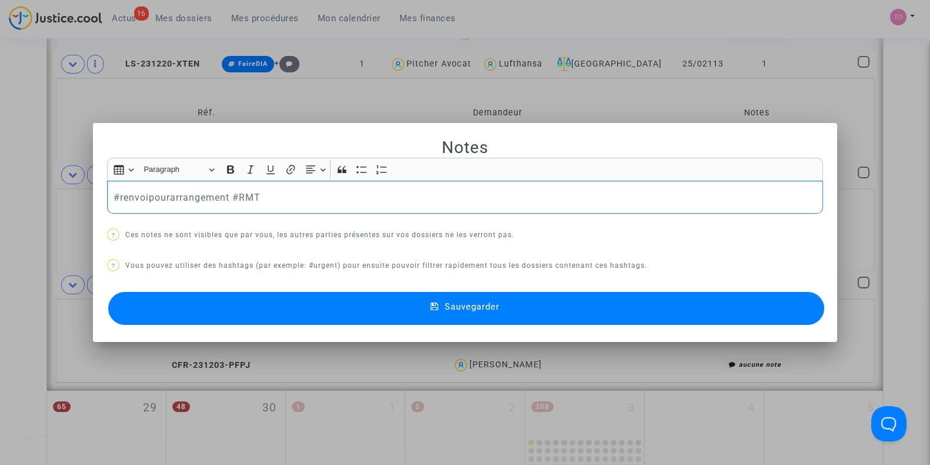
click at [226, 201] on p "#renvoipourarrangement #RMT" at bounding box center [466, 197] width 704 height 15
click at [351, 307] on button "Sauvegarder" at bounding box center [466, 308] width 716 height 33
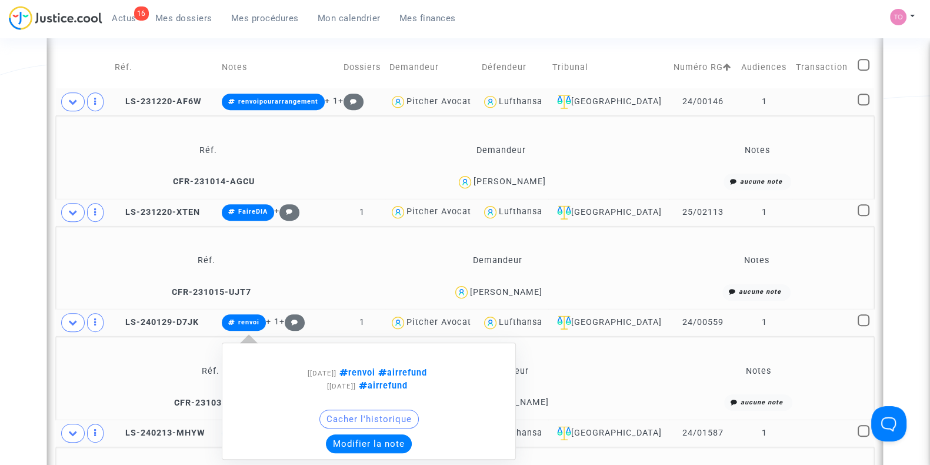
scroll to position [730, 0]
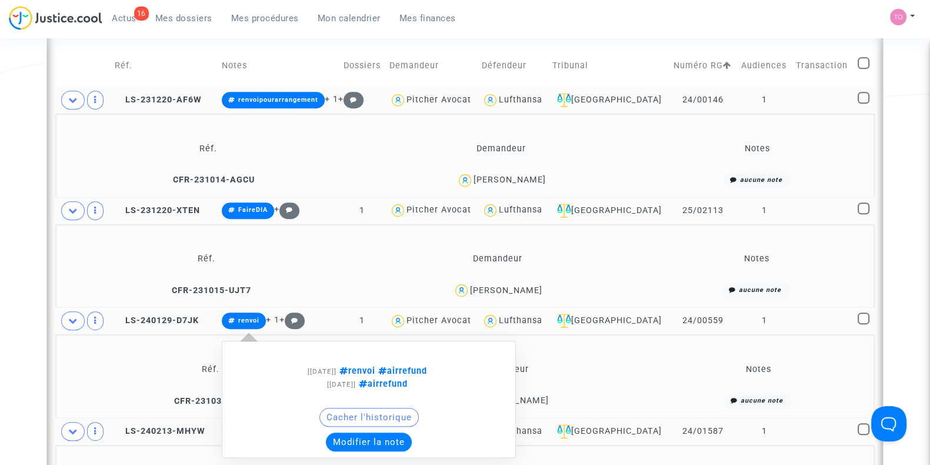
click at [374, 437] on button "Modifier la note" at bounding box center [369, 442] width 86 height 19
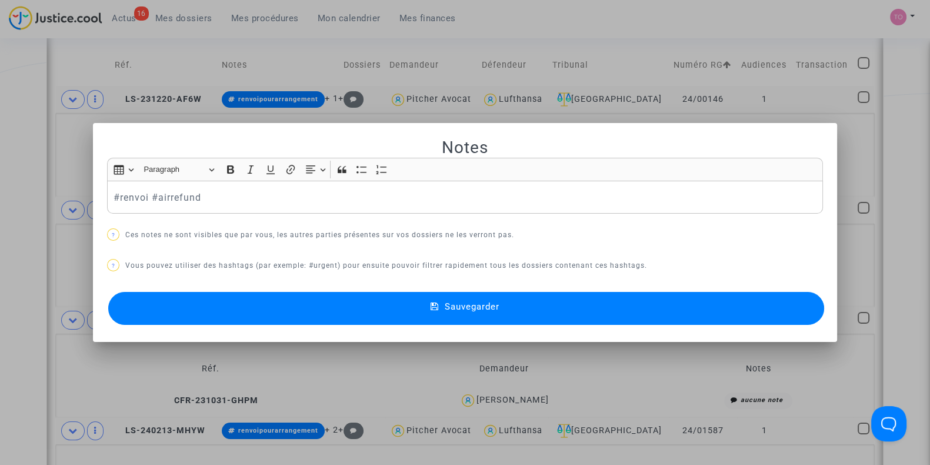
click at [147, 198] on p "#renvoi #airrefund" at bounding box center [466, 197] width 704 height 15
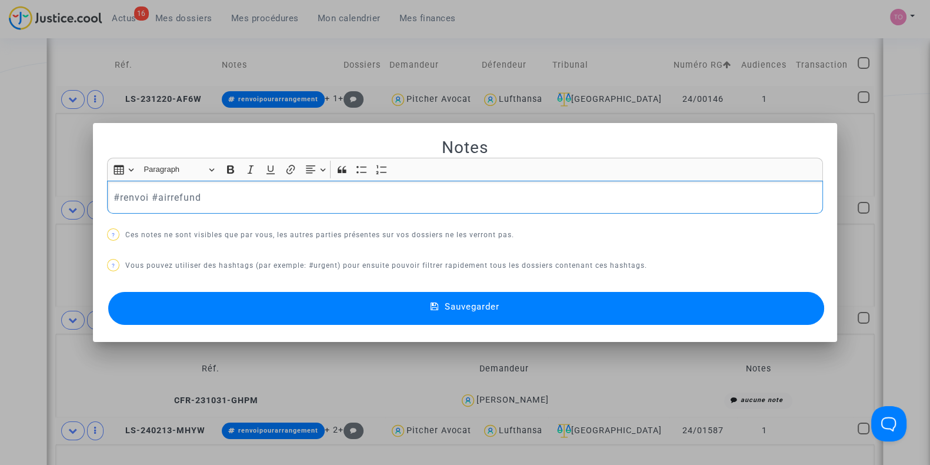
drag, startPoint x: 147, startPoint y: 195, endPoint x: 112, endPoint y: 195, distance: 34.7
click at [114, 195] on p "#renvoi #airrefund" at bounding box center [466, 197] width 704 height 15
click at [265, 294] on button "Sauvegarder" at bounding box center [466, 308] width 716 height 33
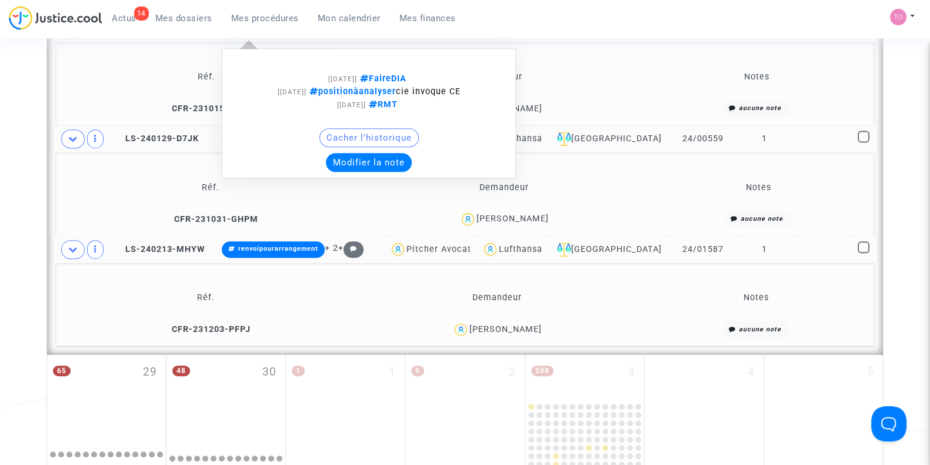
scroll to position [912, 0]
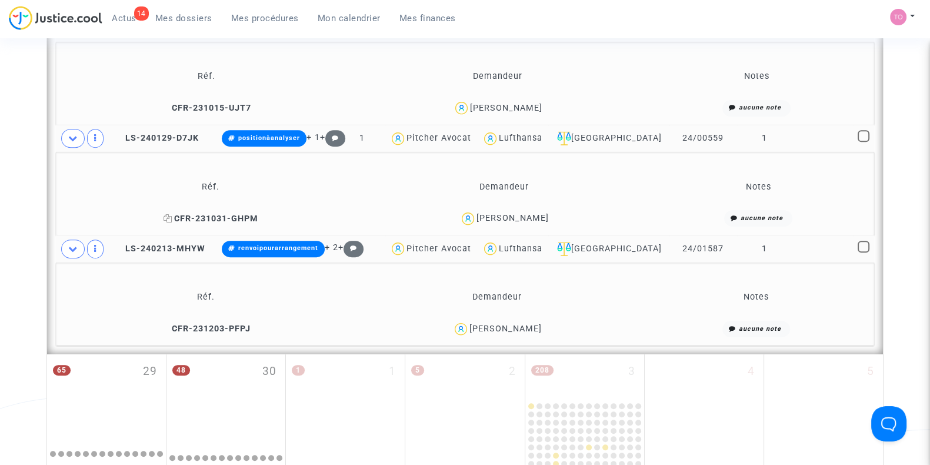
click at [165, 214] on icon at bounding box center [168, 218] width 9 height 8
click at [524, 208] on span "[PERSON_NAME]" at bounding box center [513, 184] width 72 height 78
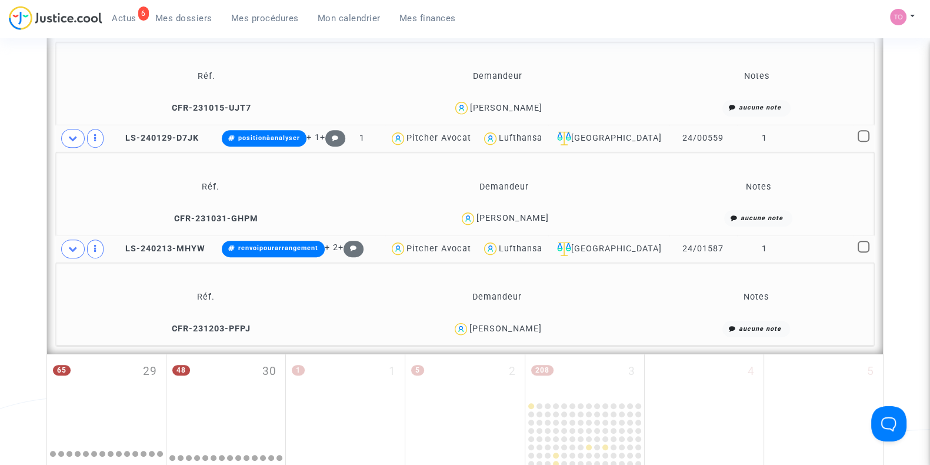
click at [543, 133] on div "Lufthansa" at bounding box center [521, 138] width 44 height 10
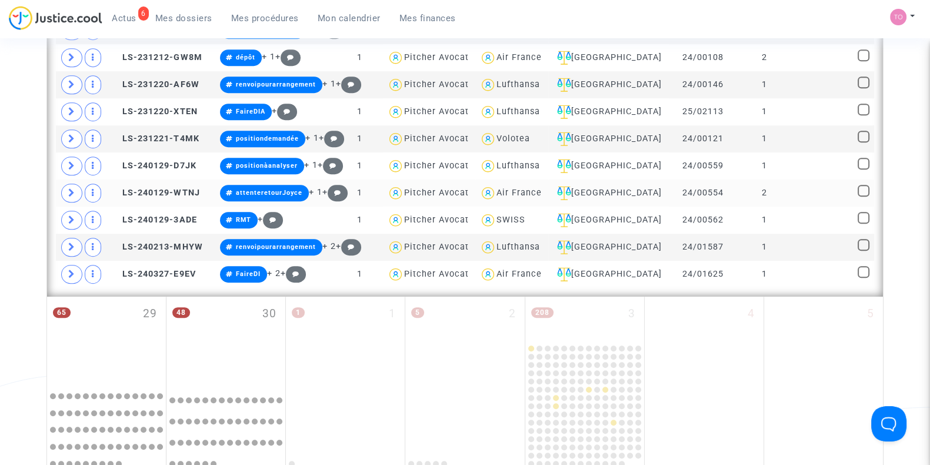
scroll to position [932, 0]
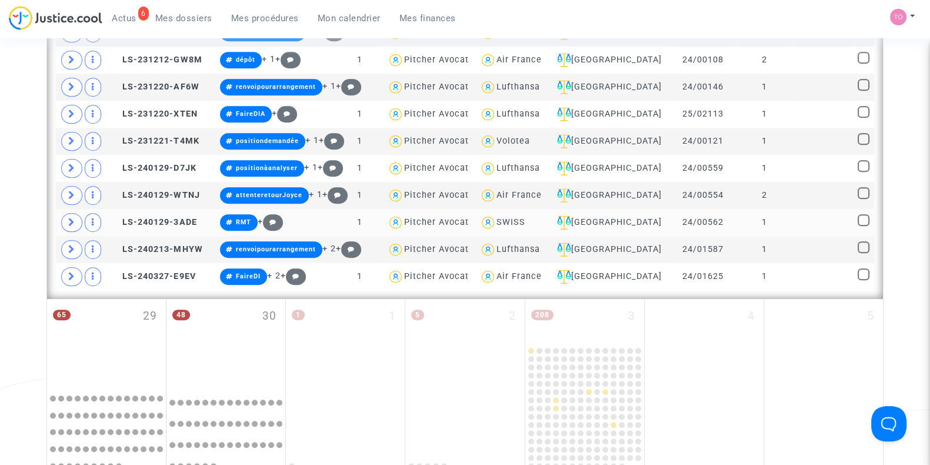
click at [526, 217] on div "SWISS" at bounding box center [511, 222] width 29 height 10
type textarea "@SWISS"
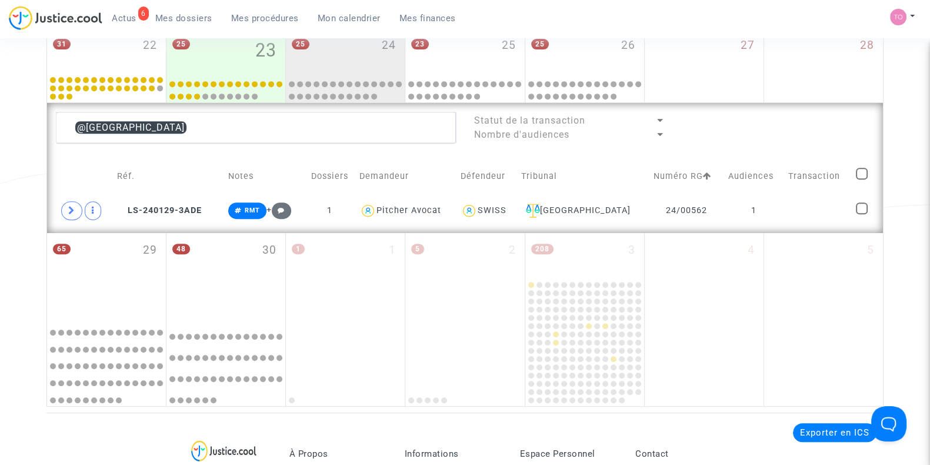
scroll to position [618, 0]
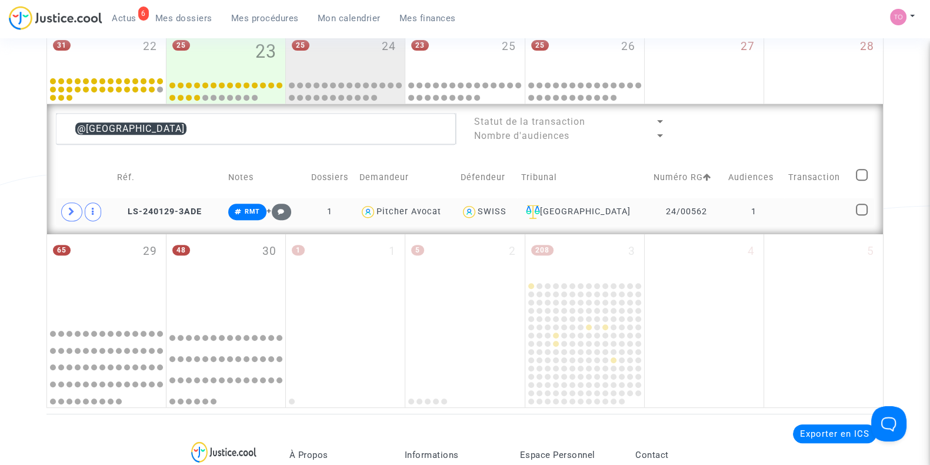
click at [507, 212] on div "SWISS" at bounding box center [492, 212] width 29 height 10
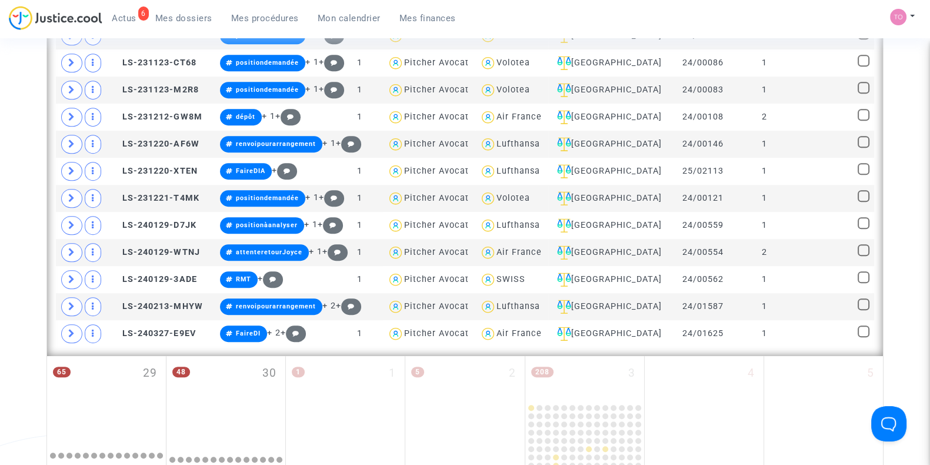
scroll to position [877, 0]
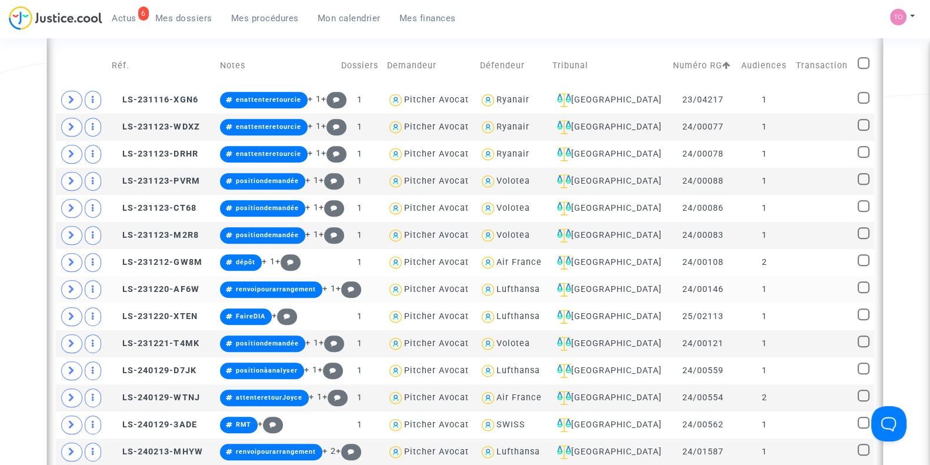
scroll to position [731, 0]
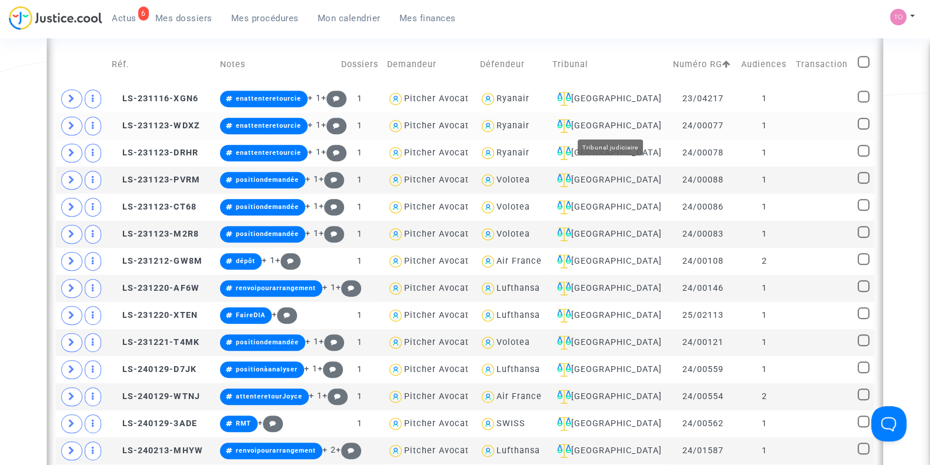
click at [621, 122] on div "[GEOGRAPHIC_DATA]" at bounding box center [609, 126] width 113 height 14
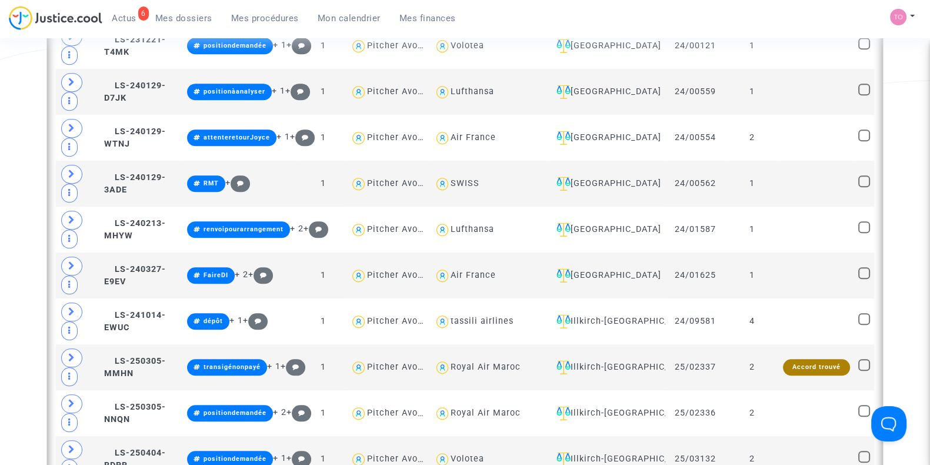
scroll to position [1579, 0]
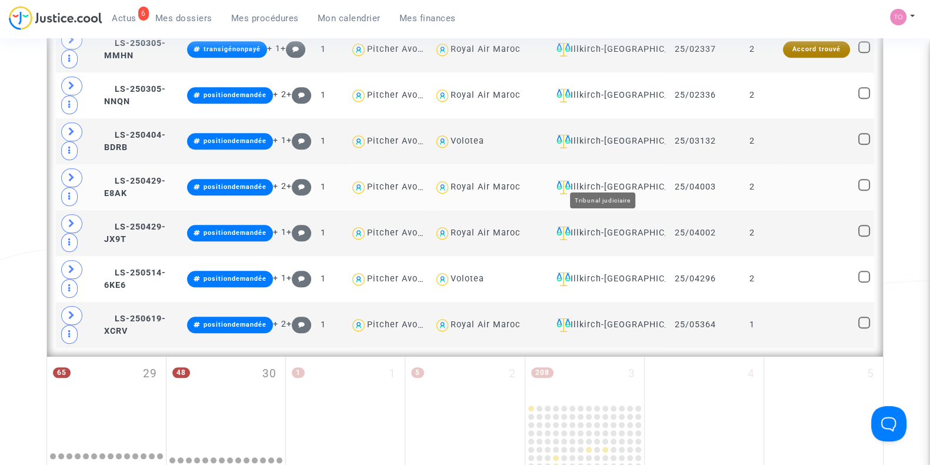
click at [604, 180] on div "Illkirch-Graffenstaden" at bounding box center [606, 187] width 109 height 14
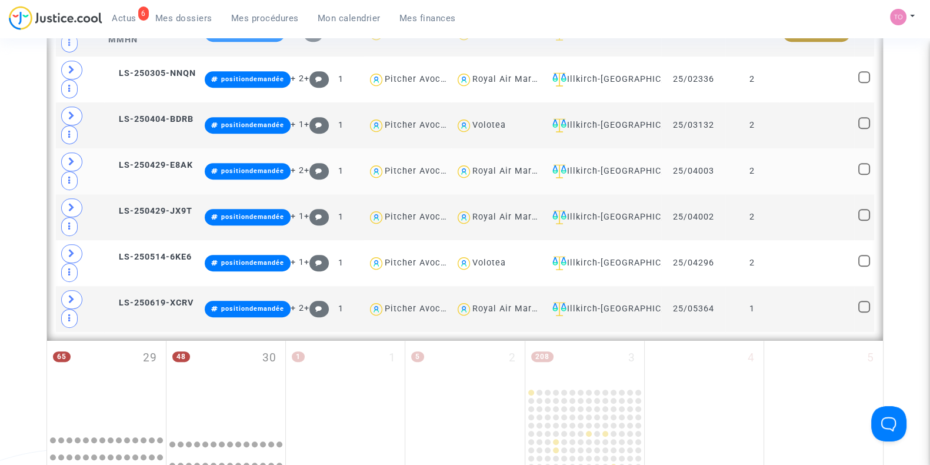
scroll to position [748, 0]
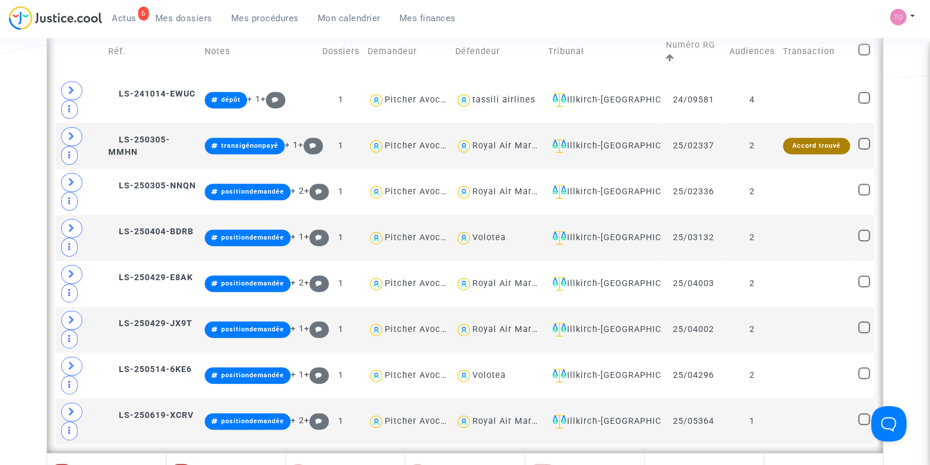
click at [870, 60] on td at bounding box center [864, 51] width 20 height 51
click at [861, 48] on span at bounding box center [865, 50] width 12 height 12
click at [864, 55] on input "checkbox" at bounding box center [864, 55] width 1 height 1
checkbox input "true"
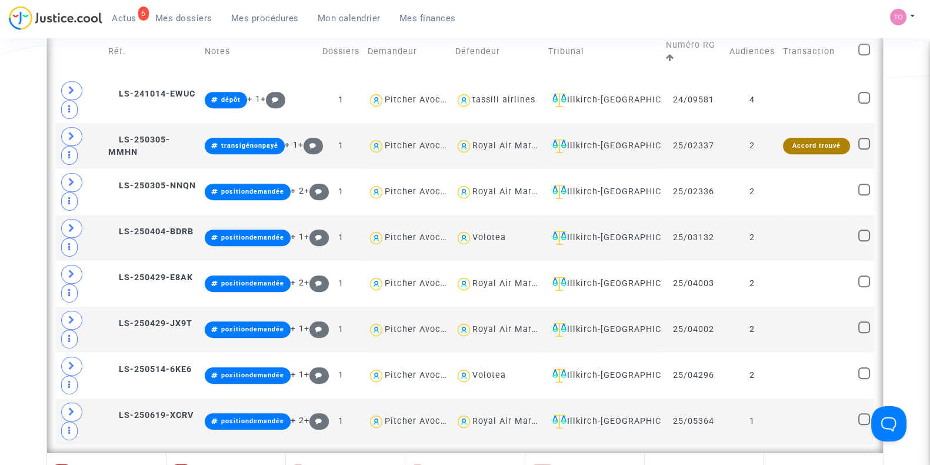
checkbox input "true"
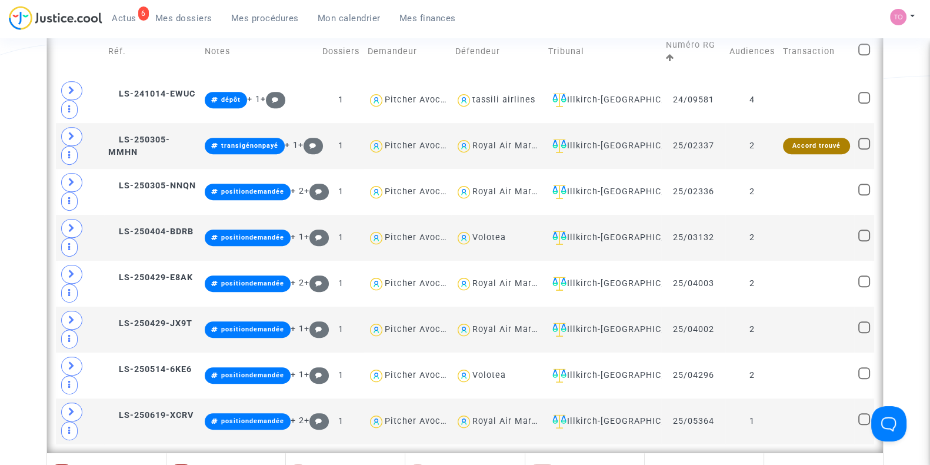
checkbox input "true"
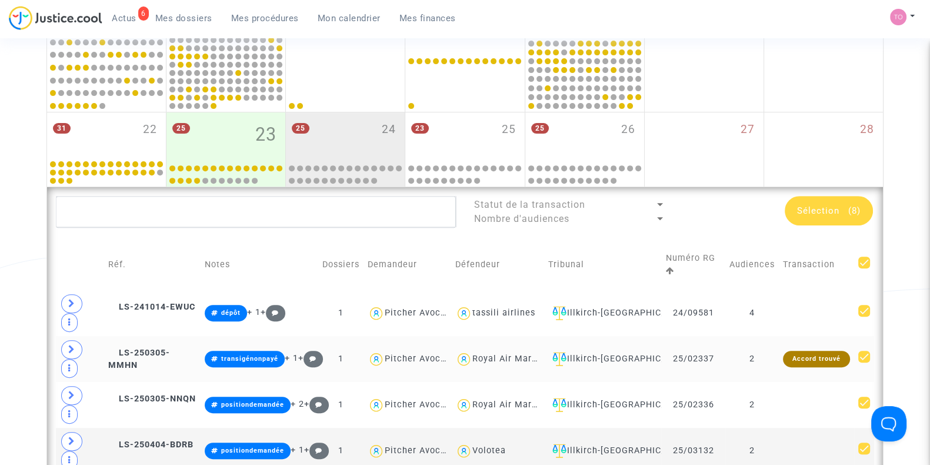
scroll to position [535, 0]
click at [851, 201] on div "Sélection (8)" at bounding box center [829, 210] width 88 height 29
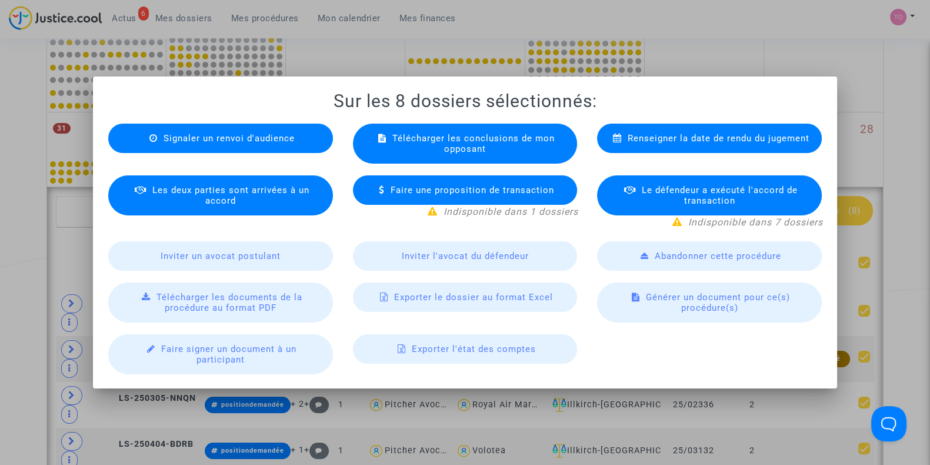
click at [391, 295] on div "Exporter le dossier au format Excel" at bounding box center [465, 296] width 225 height 29
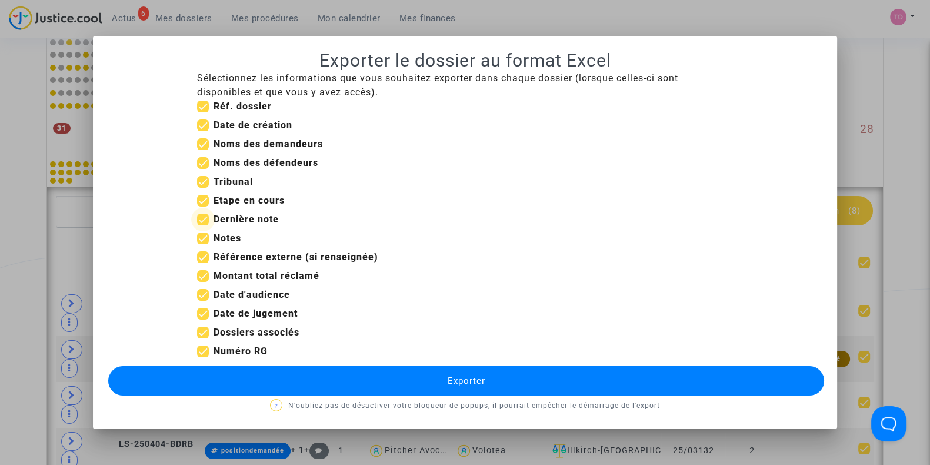
click at [206, 219] on span at bounding box center [203, 220] width 12 height 12
click at [203, 225] on input "Dernière note" at bounding box center [202, 225] width 1 height 1
click at [206, 219] on span at bounding box center [203, 220] width 12 height 12
click at [203, 225] on input "Dernière note" at bounding box center [202, 225] width 1 height 1
checkbox input "true"
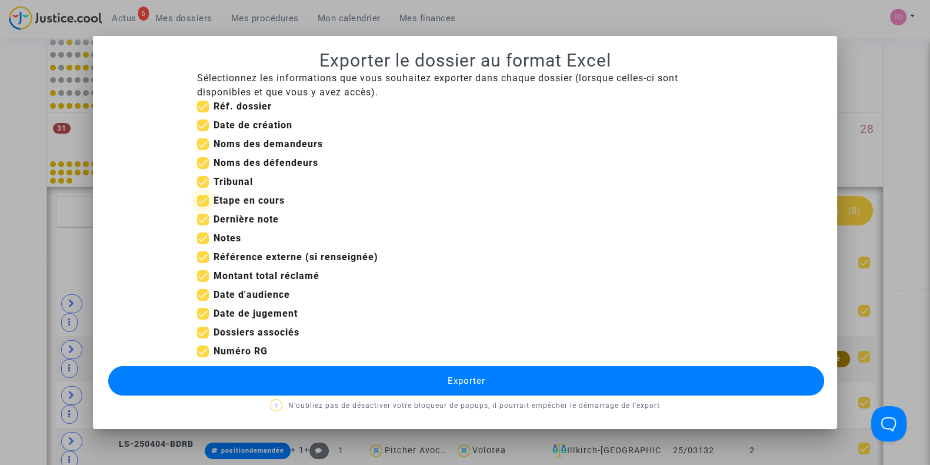
click at [200, 204] on span at bounding box center [203, 201] width 12 height 12
click at [202, 207] on input "Etape en cours" at bounding box center [202, 207] width 1 height 1
checkbox input "false"
click at [203, 127] on span at bounding box center [203, 125] width 12 height 12
click at [203, 131] on input "Date de création" at bounding box center [202, 131] width 1 height 1
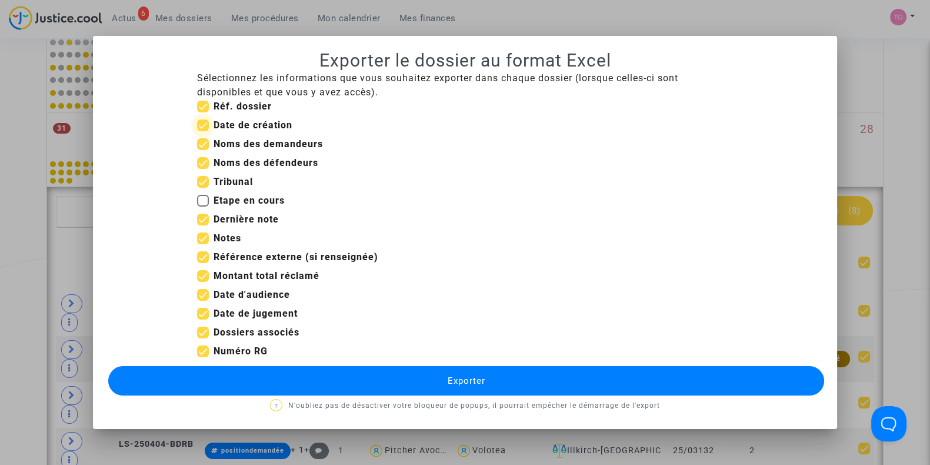
checkbox input "false"
click at [206, 257] on span at bounding box center [203, 257] width 12 height 12
click at [203, 263] on input "Référence externe (si renseignée)" at bounding box center [202, 263] width 1 height 1
checkbox input "false"
click at [204, 275] on span at bounding box center [203, 276] width 12 height 12
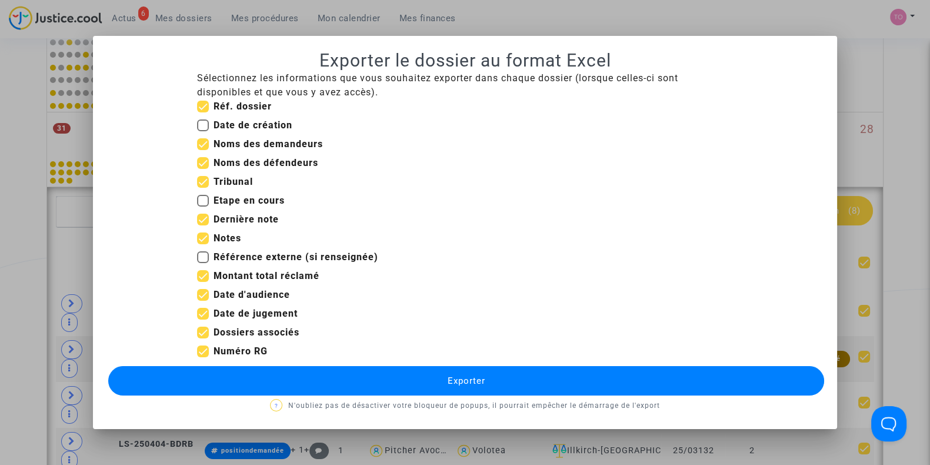
click at [203, 282] on input "Montant total réclamé" at bounding box center [202, 282] width 1 height 1
checkbox input "false"
click at [202, 313] on span at bounding box center [203, 314] width 12 height 12
click at [202, 320] on input "Date de jugement" at bounding box center [202, 320] width 1 height 1
checkbox input "false"
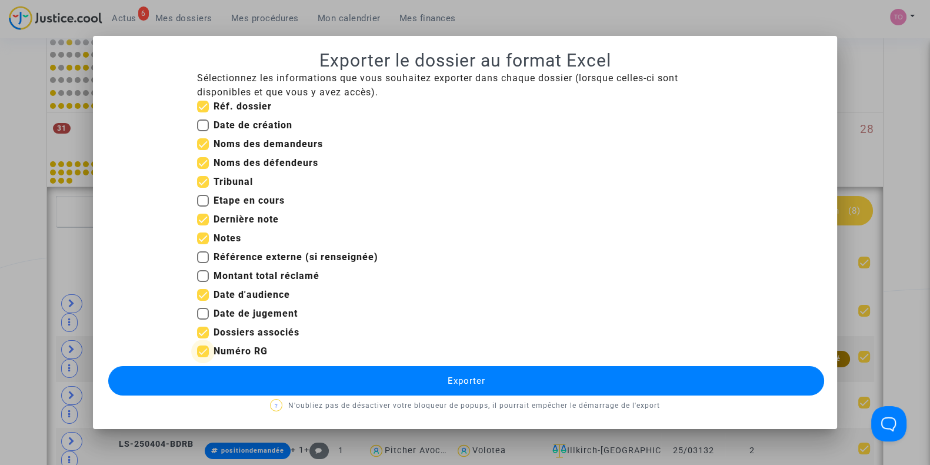
click at [204, 349] on span at bounding box center [203, 351] width 12 height 12
click at [203, 357] on input "Numéro RG" at bounding box center [202, 357] width 1 height 1
checkbox input "false"
click at [209, 381] on button "Exporter" at bounding box center [466, 380] width 716 height 29
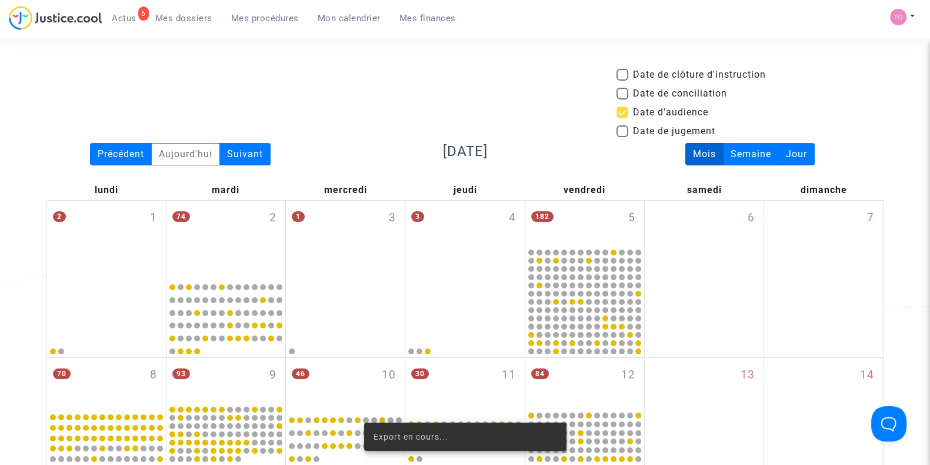
scroll to position [535, 0]
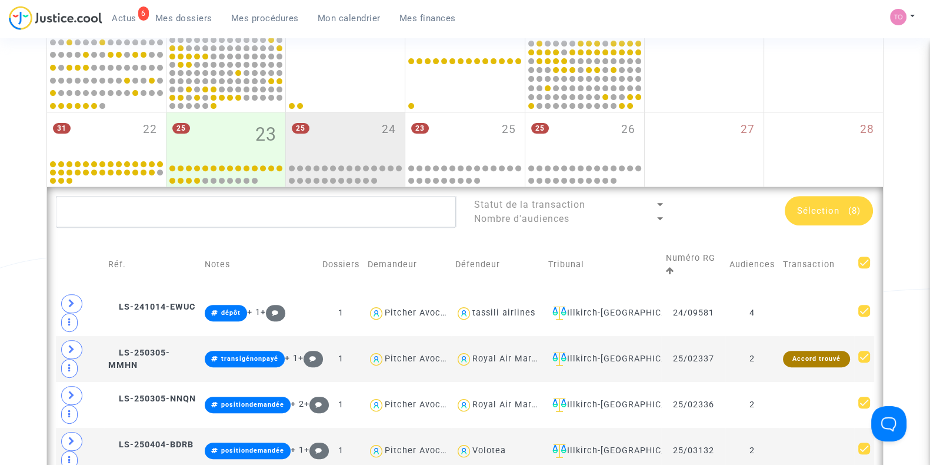
click at [818, 210] on span "Sélection" at bounding box center [818, 210] width 42 height 11
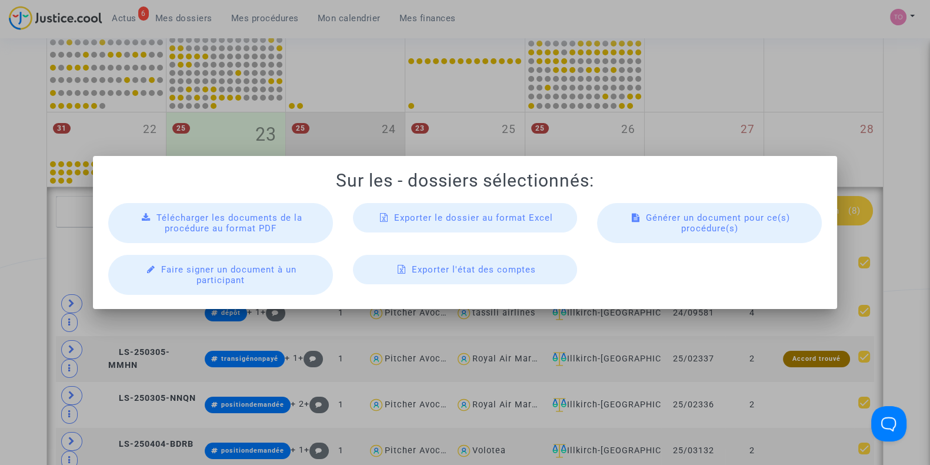
scroll to position [0, 0]
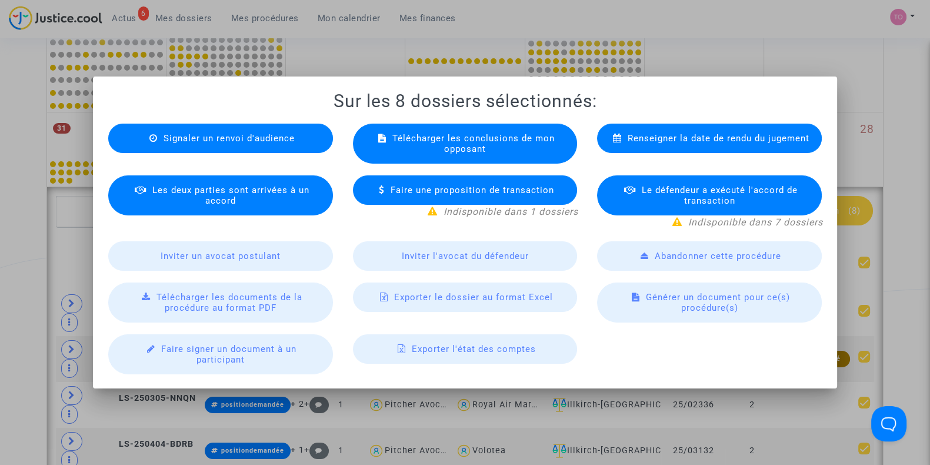
click at [413, 294] on span "Exporter le dossier au format Excel" at bounding box center [473, 297] width 159 height 11
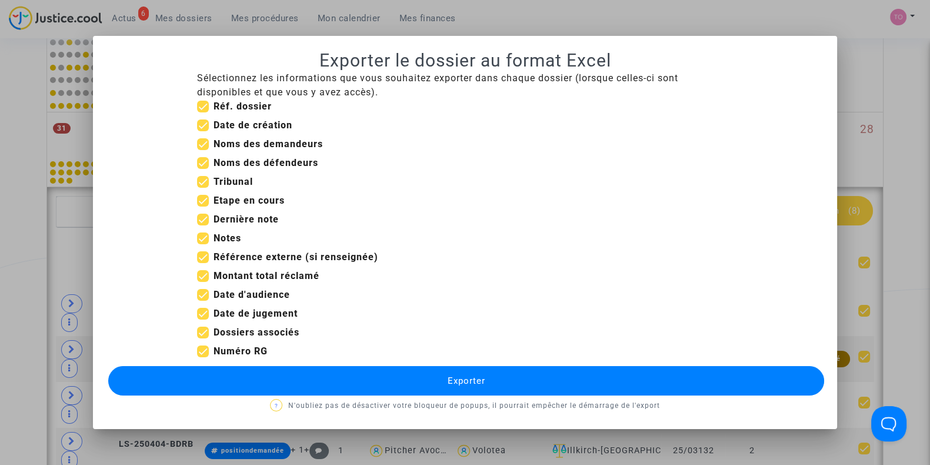
click at [202, 330] on span at bounding box center [203, 333] width 12 height 12
click at [202, 338] on input "Dossiers associés" at bounding box center [202, 338] width 1 height 1
checkbox input "false"
click at [202, 312] on span at bounding box center [203, 314] width 12 height 12
click at [202, 320] on input "Date de jugement" at bounding box center [202, 320] width 1 height 1
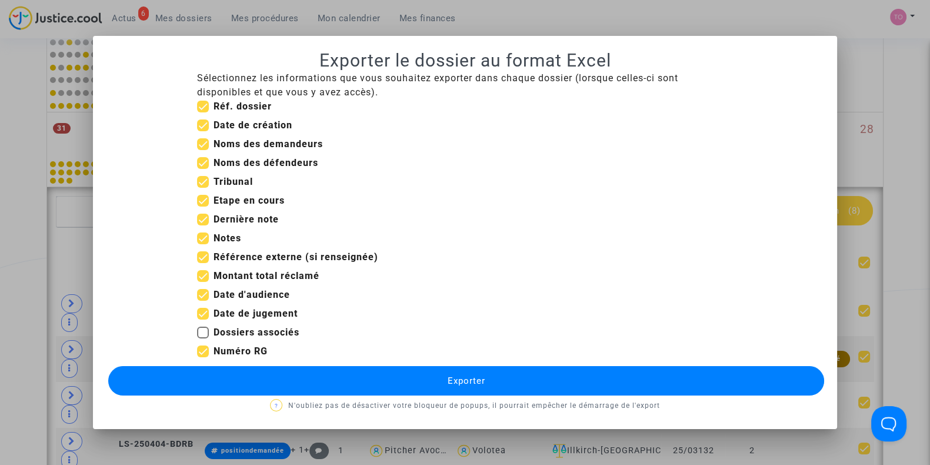
checkbox input "false"
click at [201, 278] on span at bounding box center [203, 276] width 12 height 12
click at [202, 282] on input "Montant total réclamé" at bounding box center [202, 282] width 1 height 1
checkbox input "false"
click at [203, 255] on span at bounding box center [203, 257] width 12 height 12
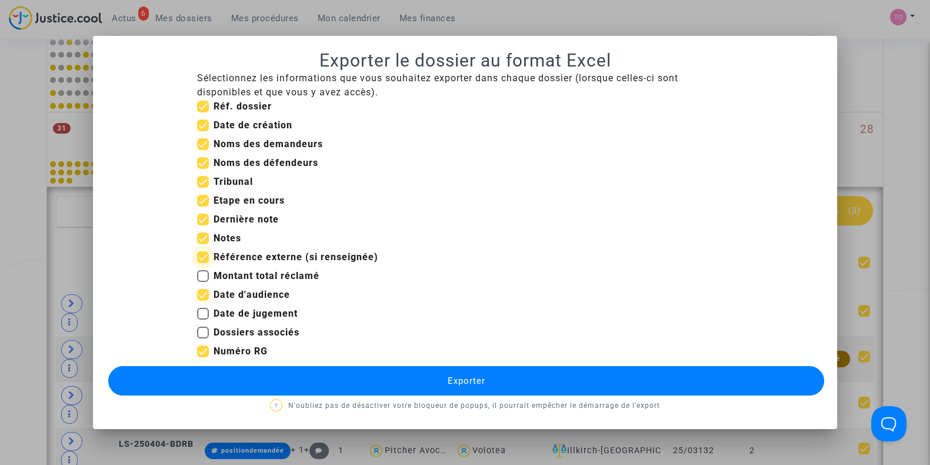
click at [203, 263] on input "Référence externe (si renseignée)" at bounding box center [202, 263] width 1 height 1
checkbox input "false"
click at [204, 198] on span at bounding box center [203, 201] width 12 height 12
click at [203, 207] on input "Etape en cours" at bounding box center [202, 207] width 1 height 1
checkbox input "false"
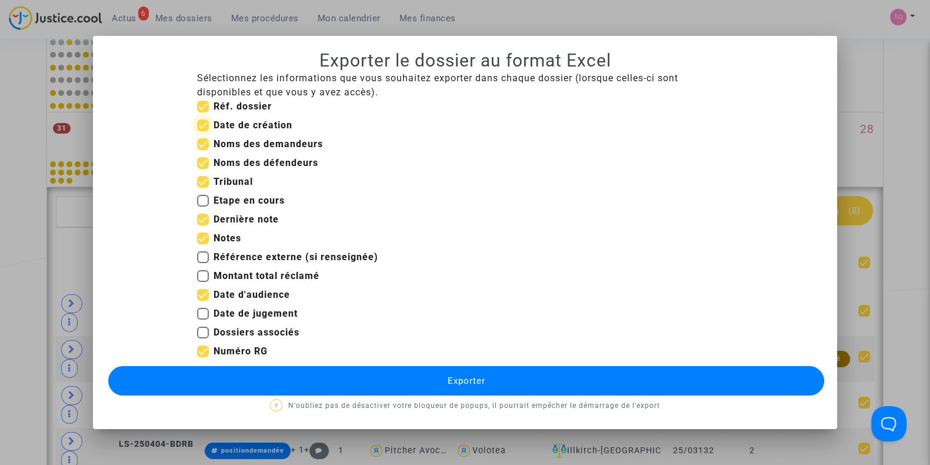
click at [200, 121] on span at bounding box center [203, 125] width 12 height 12
click at [202, 131] on input "Date de création" at bounding box center [202, 131] width 1 height 1
checkbox input "false"
click at [306, 385] on button "Exporter" at bounding box center [466, 380] width 716 height 29
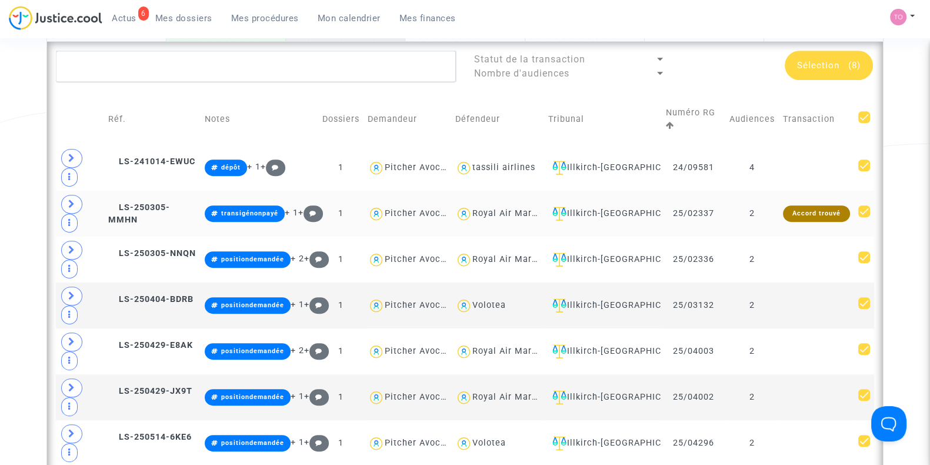
scroll to position [704, 0]
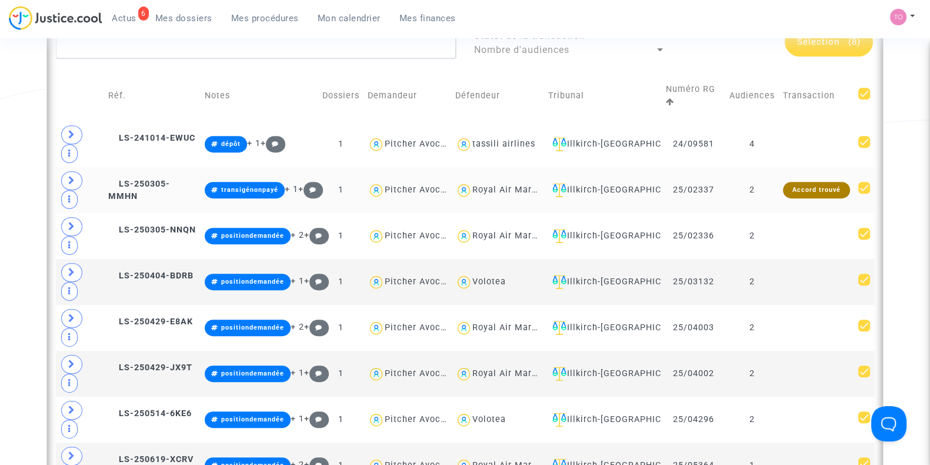
click at [503, 185] on div "Royal Air Maroc" at bounding box center [508, 190] width 70 height 10
type textarea "@"Royal Air Maroc""
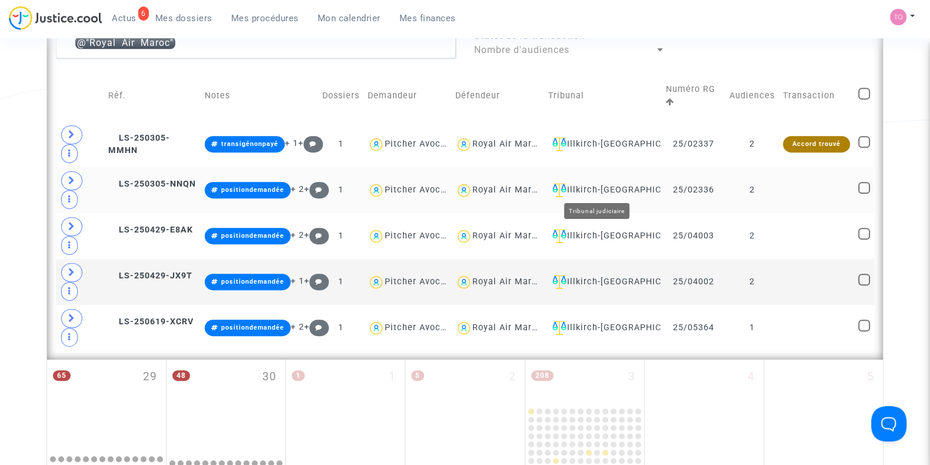
click at [603, 188] on div "Illkirch-Graffenstaden" at bounding box center [602, 190] width 109 height 14
click at [481, 143] on div "Royal Air Maroc" at bounding box center [508, 144] width 70 height 10
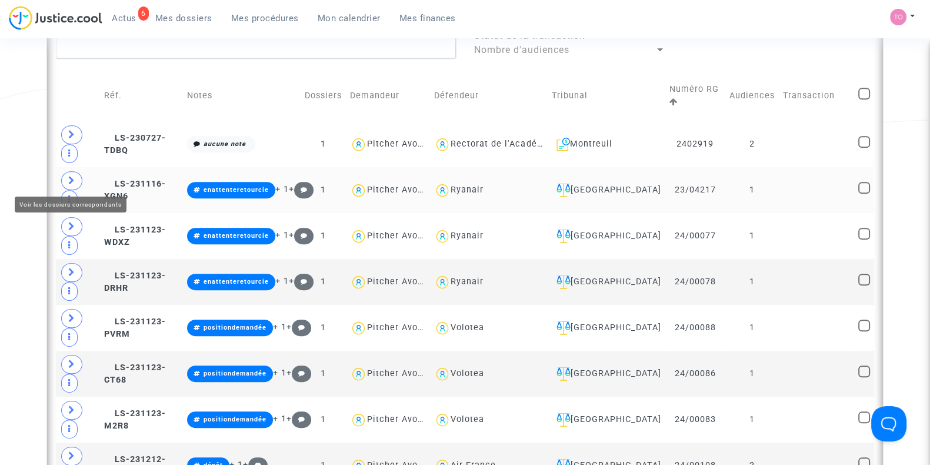
click at [72, 178] on icon at bounding box center [71, 180] width 7 height 9
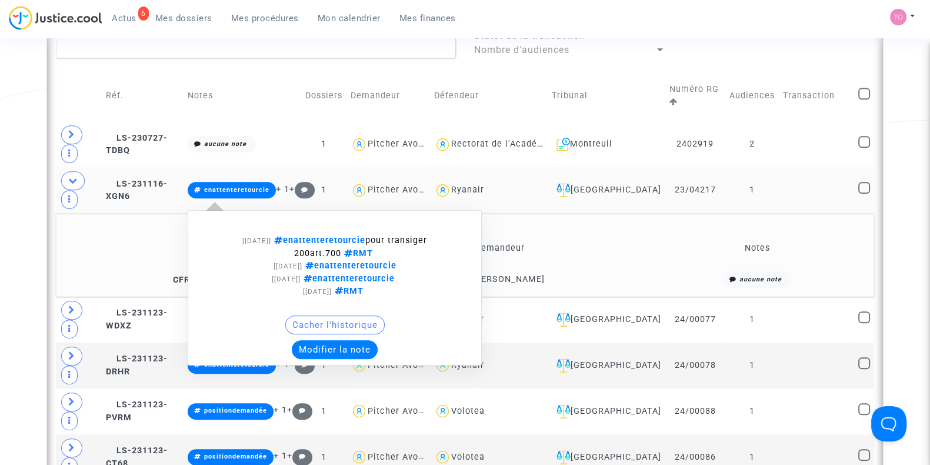
click at [331, 350] on button "Modifier la note" at bounding box center [335, 349] width 86 height 19
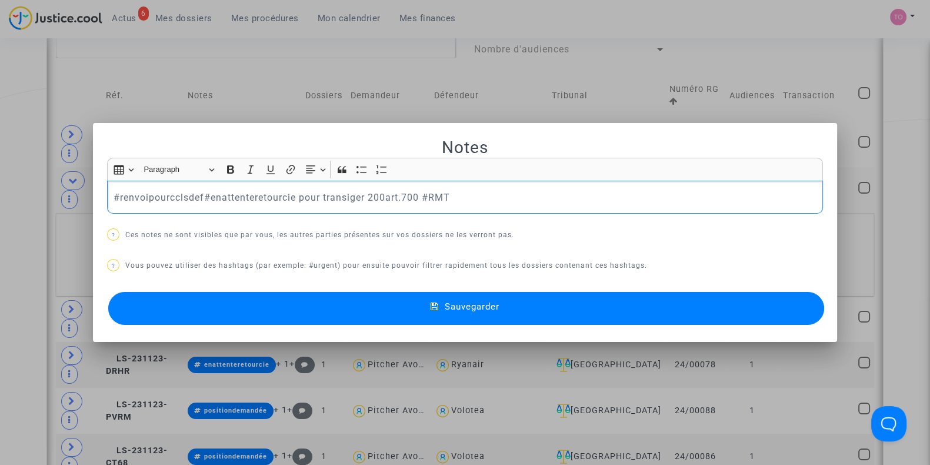
click at [262, 311] on button "Sauvegarder" at bounding box center [466, 308] width 716 height 33
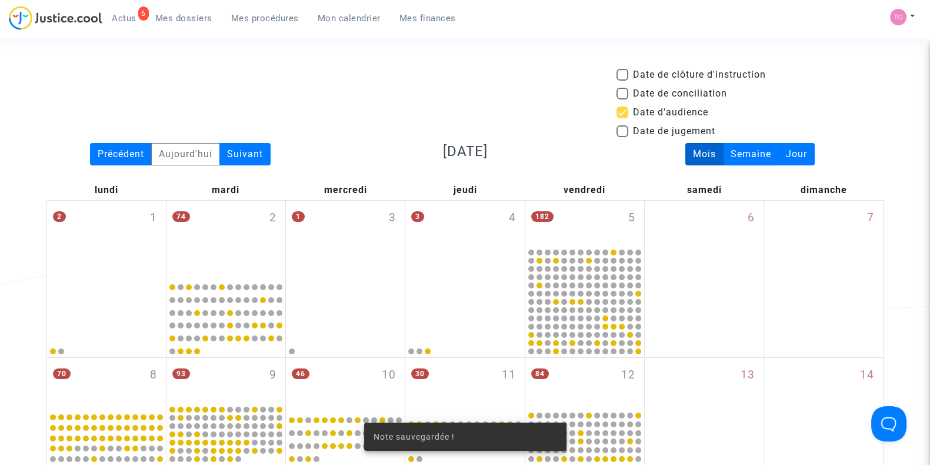
scroll to position [704, 0]
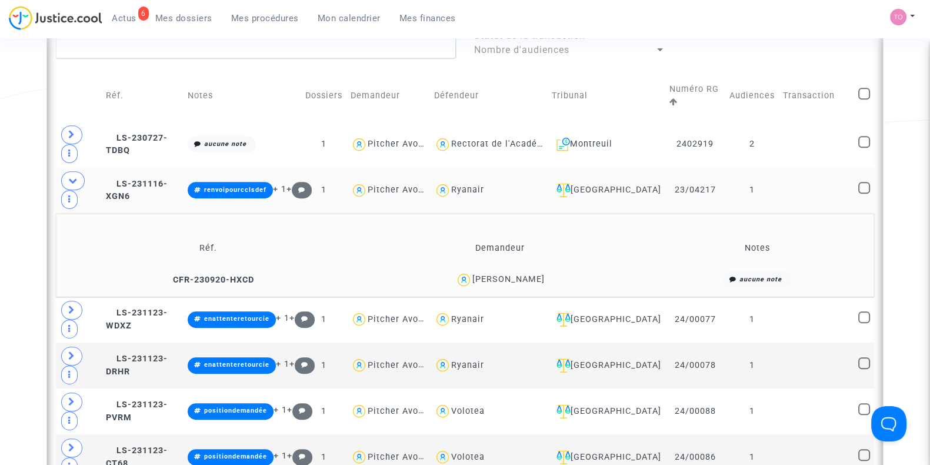
click at [0, 201] on div "Date de clôture d'instruction Date de conciliation Date d'audience Date de juge…" at bounding box center [465, 426] width 930 height 2125
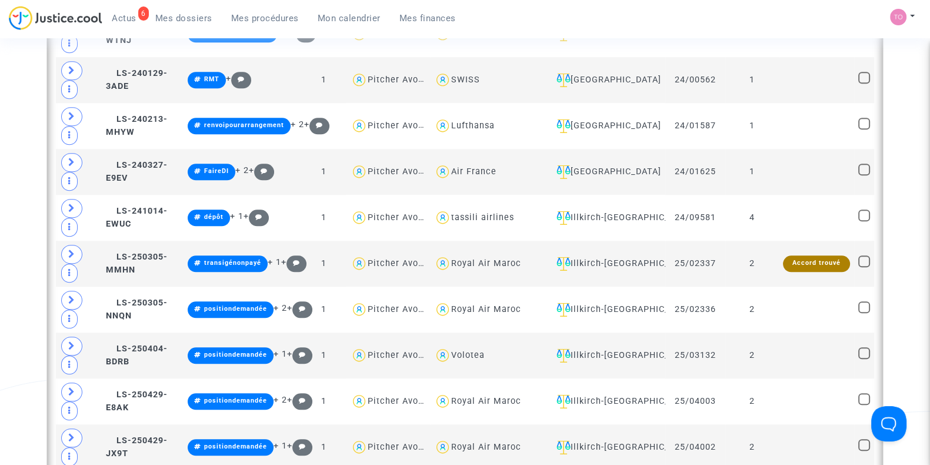
scroll to position [1538, 0]
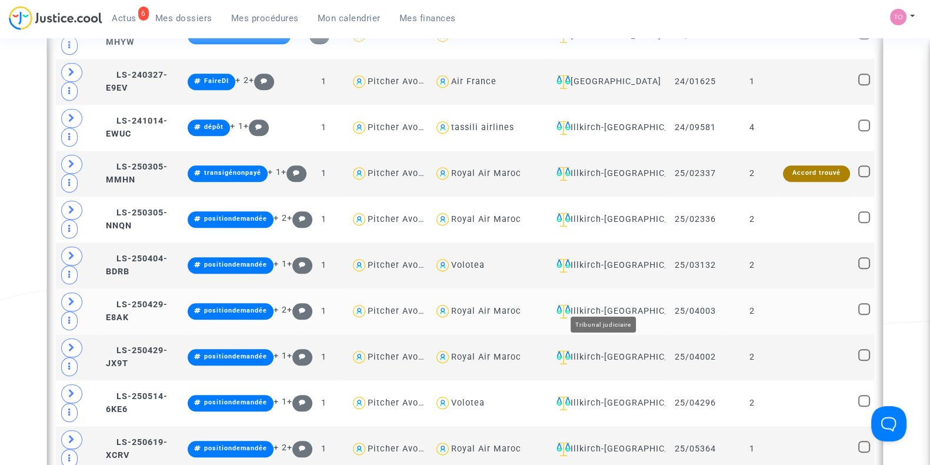
click at [631, 304] on div "Illkirch-Graffenstaden" at bounding box center [606, 311] width 109 height 14
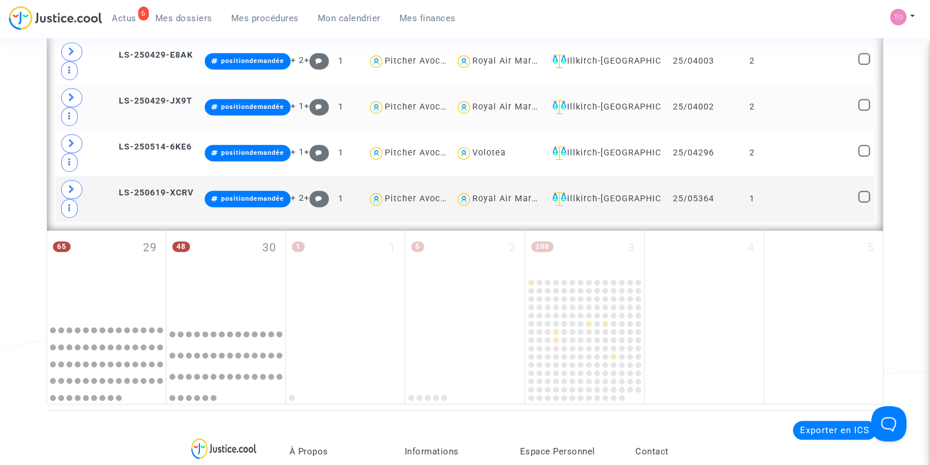
scroll to position [969, 0]
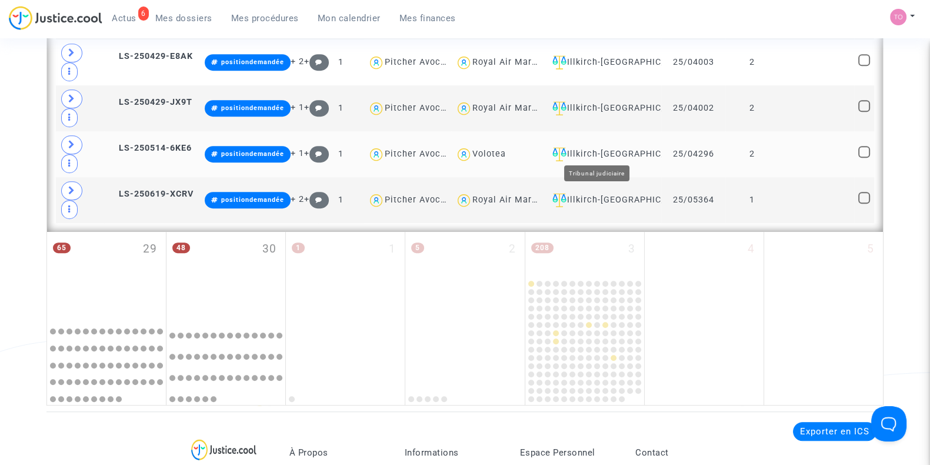
drag, startPoint x: 595, startPoint y: 135, endPoint x: 587, endPoint y: 145, distance: 12.1
click at [587, 145] on td "Illkirch-Graffenstaden" at bounding box center [603, 154] width 118 height 46
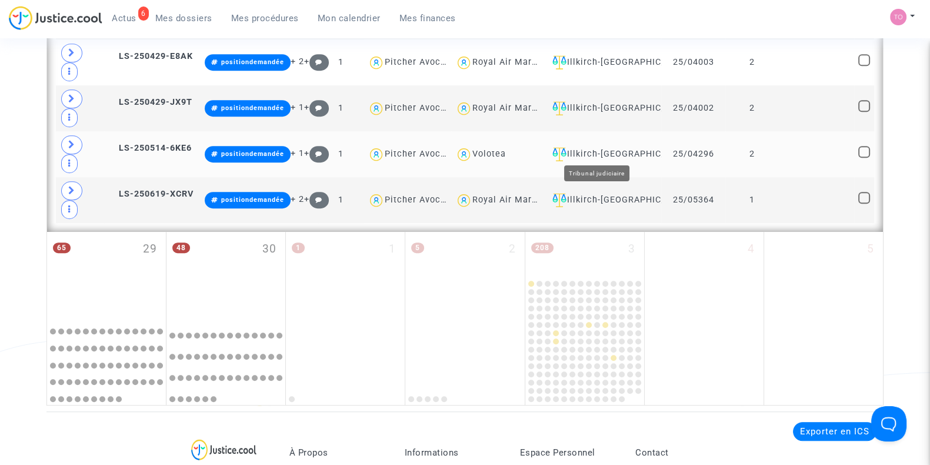
click at [587, 147] on div "Illkirch-Graffenstaden" at bounding box center [602, 154] width 109 height 14
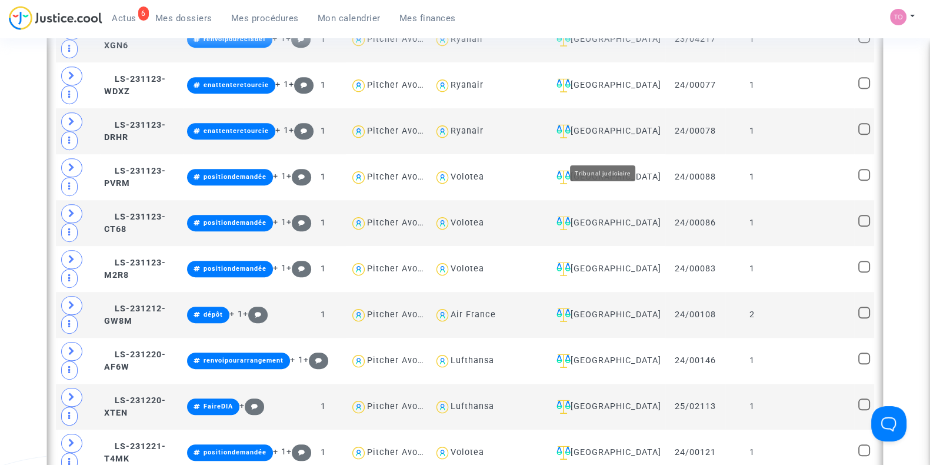
scroll to position [802, 0]
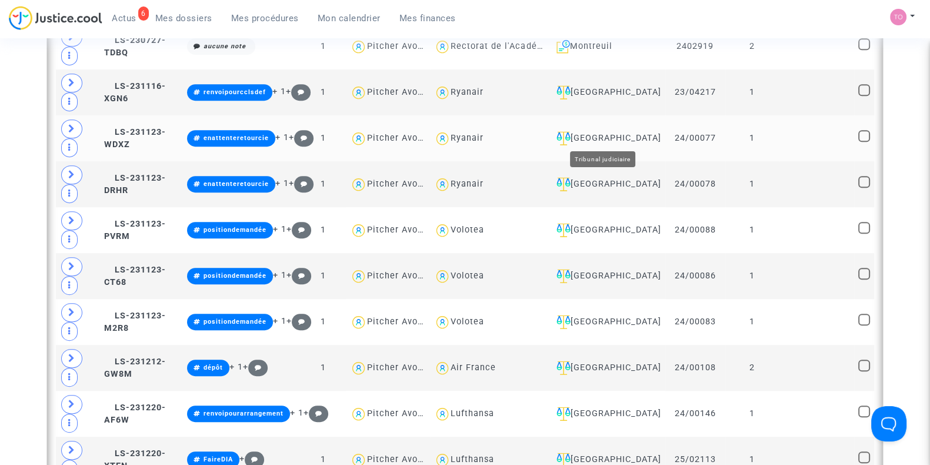
click at [601, 137] on div "[GEOGRAPHIC_DATA]" at bounding box center [606, 138] width 109 height 14
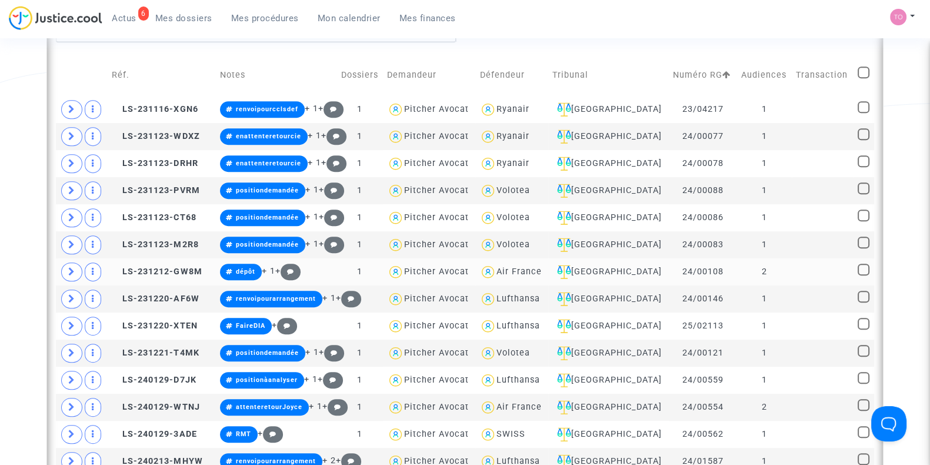
scroll to position [721, 0]
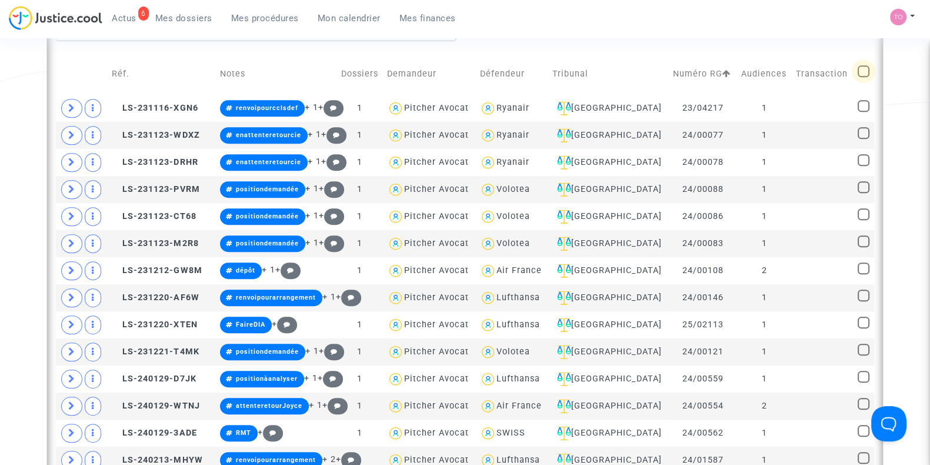
click at [859, 69] on span at bounding box center [864, 71] width 12 height 12
click at [863, 77] on input "checkbox" at bounding box center [863, 77] width 1 height 1
checkbox input "true"
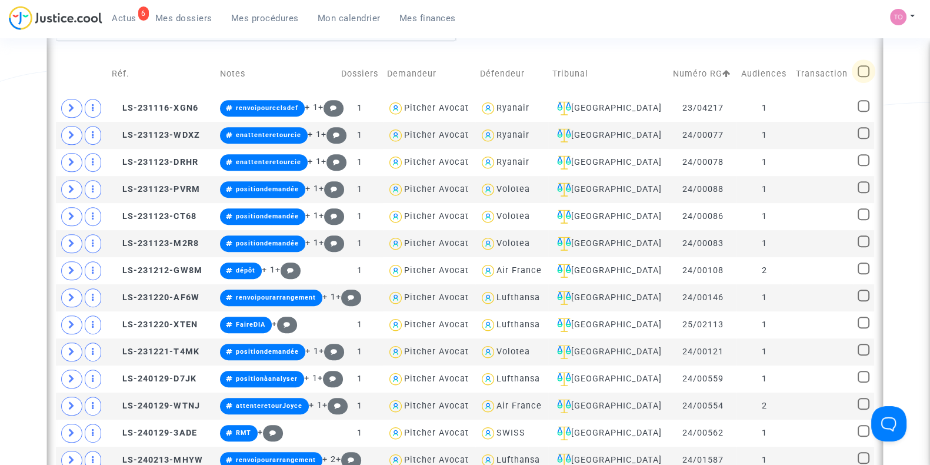
checkbox input "true"
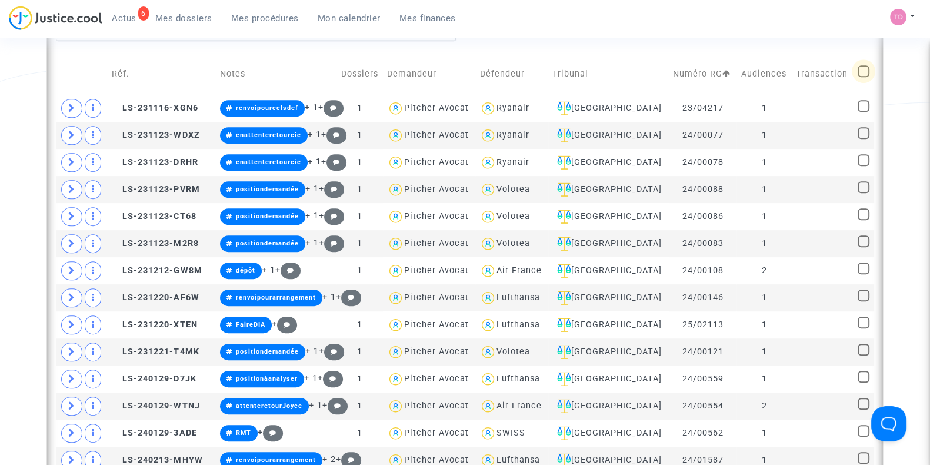
checkbox input "true"
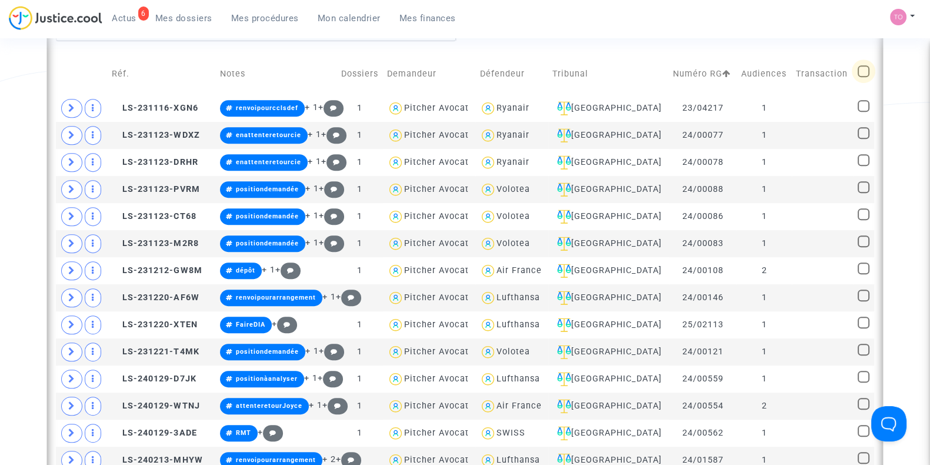
checkbox input "true"
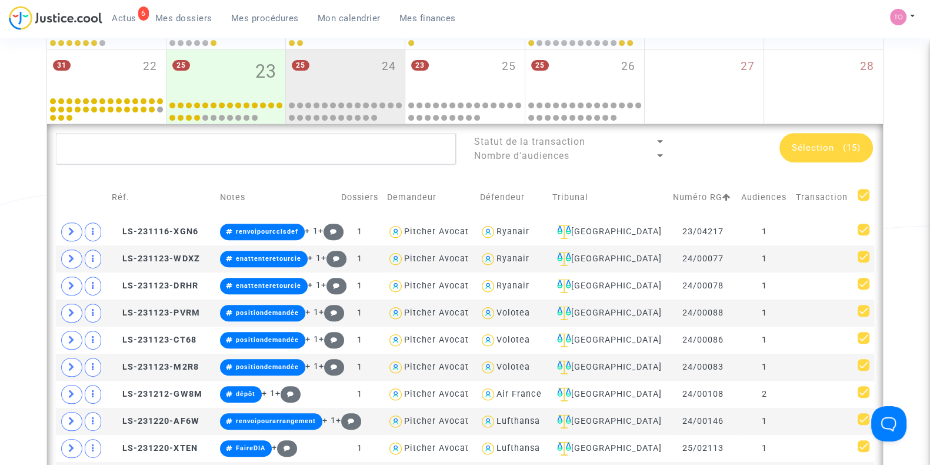
click at [835, 136] on div "Sélection (15)" at bounding box center [827, 147] width 94 height 29
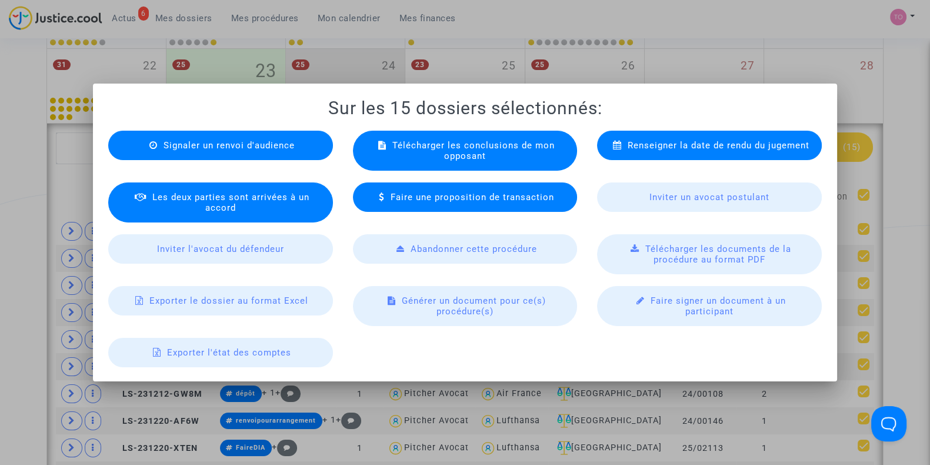
click at [244, 297] on span "Exporter le dossier au format Excel" at bounding box center [228, 300] width 159 height 11
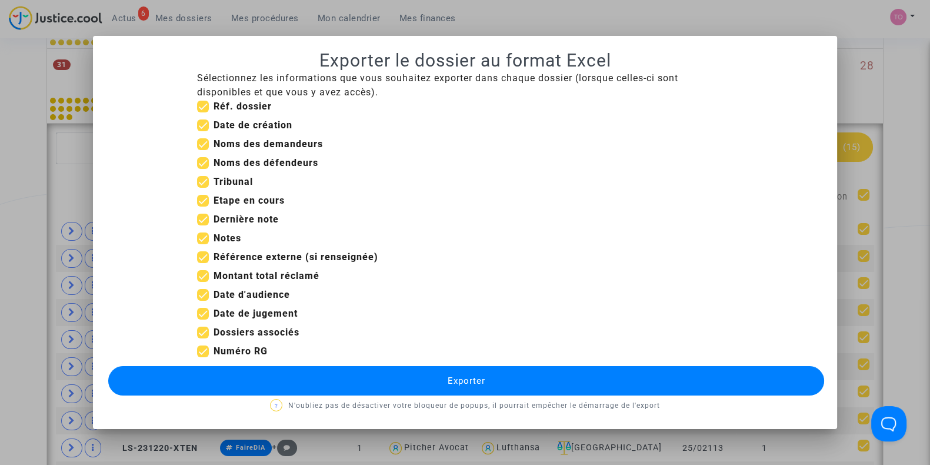
click at [198, 125] on span at bounding box center [203, 125] width 12 height 12
click at [202, 131] on input "Date de création" at bounding box center [202, 131] width 1 height 1
checkbox input "false"
click at [206, 278] on span at bounding box center [203, 276] width 12 height 12
click at [203, 282] on input "Montant total réclamé" at bounding box center [202, 282] width 1 height 1
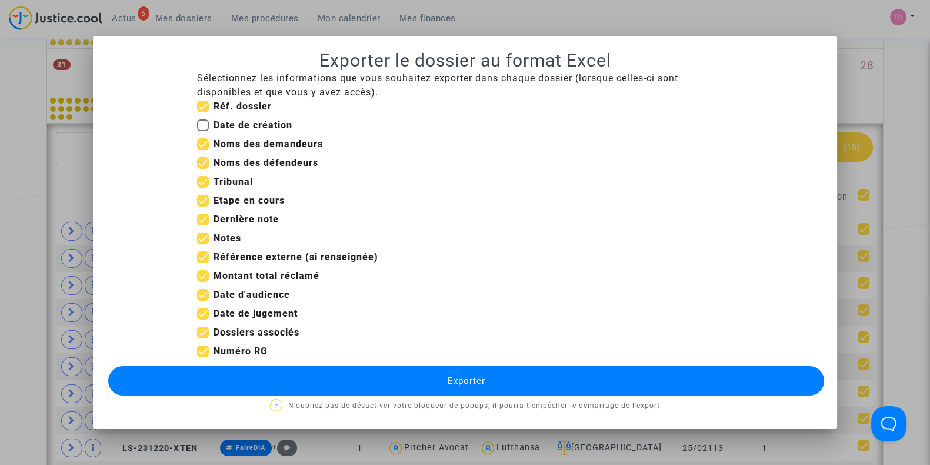
checkbox input "false"
click at [199, 254] on span at bounding box center [203, 257] width 12 height 12
click at [202, 263] on input "Référence externe (si renseignée)" at bounding box center [202, 263] width 1 height 1
checkbox input "false"
click at [206, 198] on span at bounding box center [203, 201] width 12 height 12
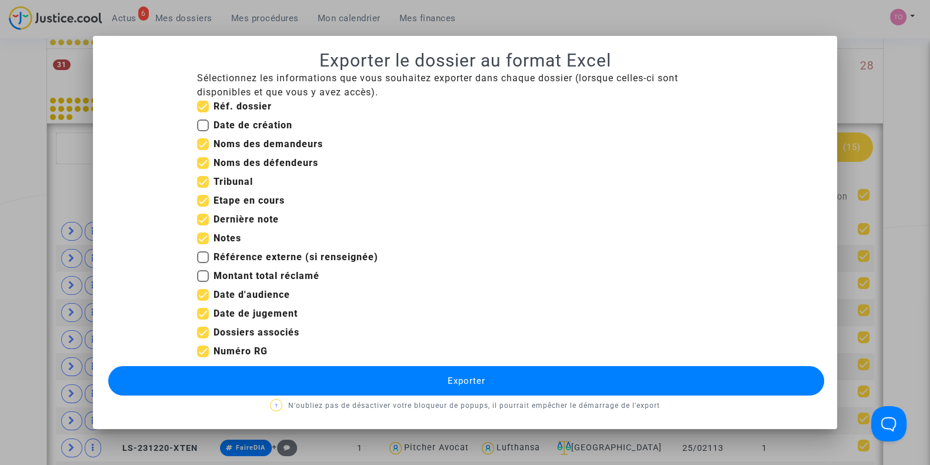
click at [203, 207] on input "Etape en cours" at bounding box center [202, 207] width 1 height 1
checkbox input "false"
click at [203, 331] on span at bounding box center [203, 333] width 12 height 12
click at [203, 338] on input "Dossiers associés" at bounding box center [202, 338] width 1 height 1
checkbox input "false"
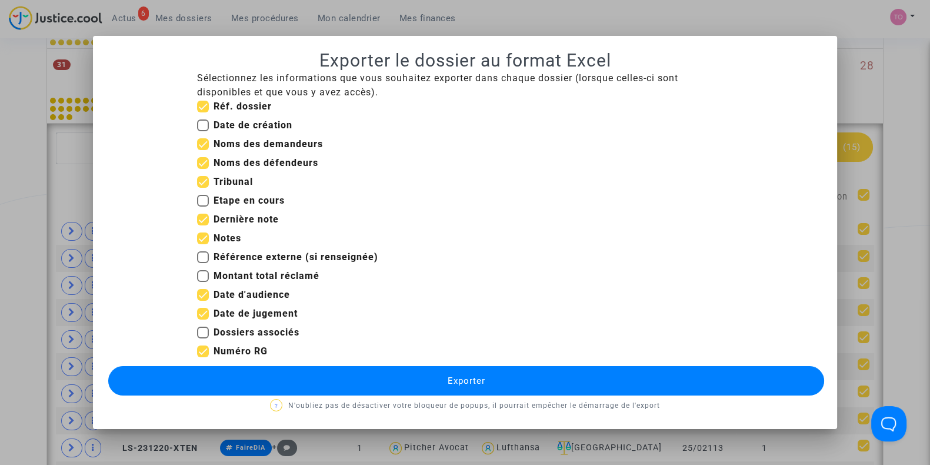
click at [202, 313] on span at bounding box center [203, 314] width 12 height 12
click at [202, 320] on input "Date de jugement" at bounding box center [202, 320] width 1 height 1
checkbox input "false"
click at [284, 375] on button "Exporter" at bounding box center [466, 380] width 716 height 29
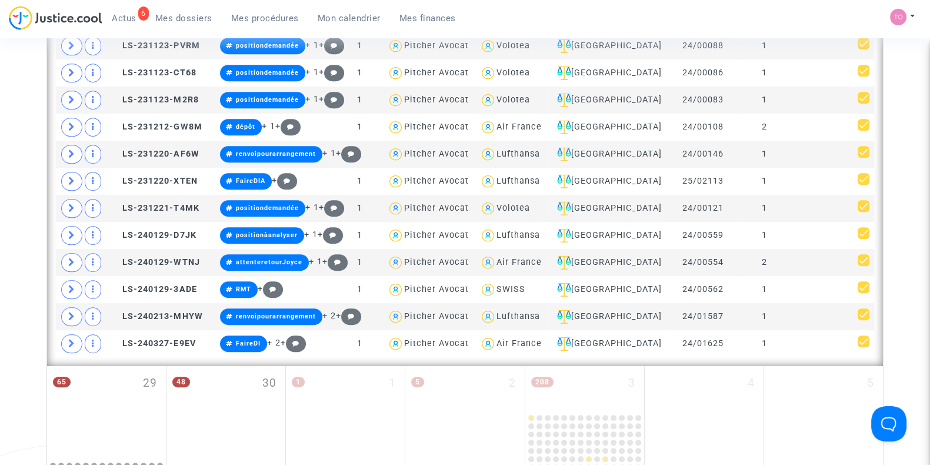
scroll to position [866, 0]
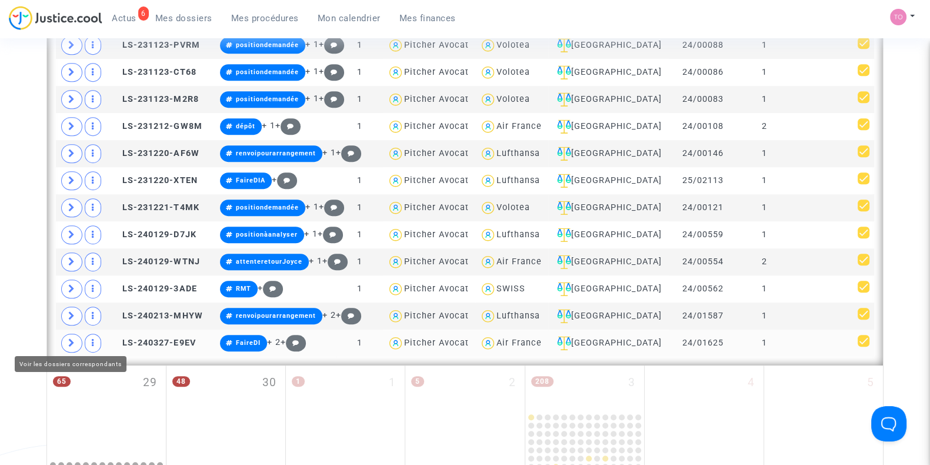
click at [62, 334] on span at bounding box center [71, 343] width 21 height 19
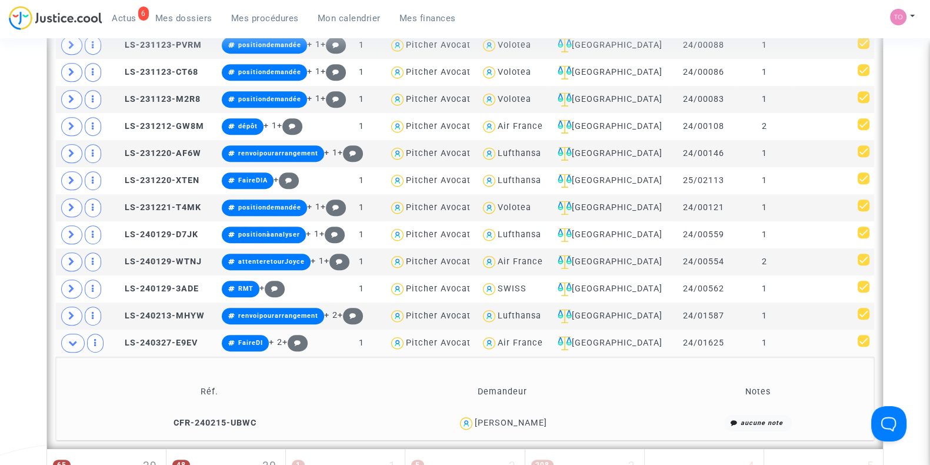
click at [528, 418] on div "Danièle DEBERNARD" at bounding box center [511, 423] width 72 height 10
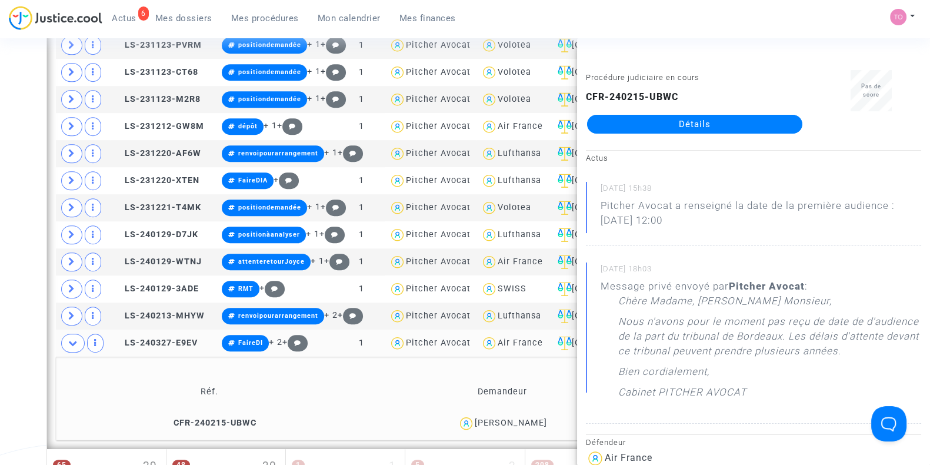
drag, startPoint x: 703, startPoint y: 119, endPoint x: 524, endPoint y: 419, distance: 349.7
click at [524, 419] on div "Danièle DEBERNARD" at bounding box center [511, 423] width 72 height 10
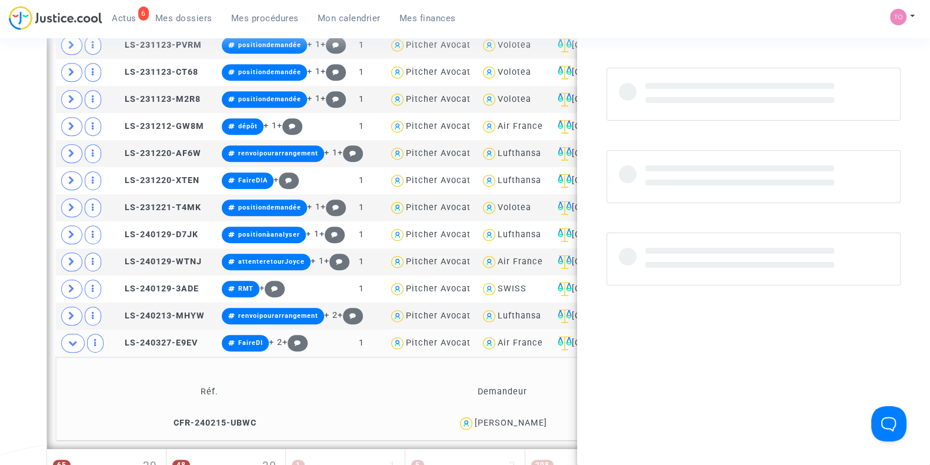
click at [524, 419] on div "Danièle DEBERNARD" at bounding box center [511, 423] width 72 height 10
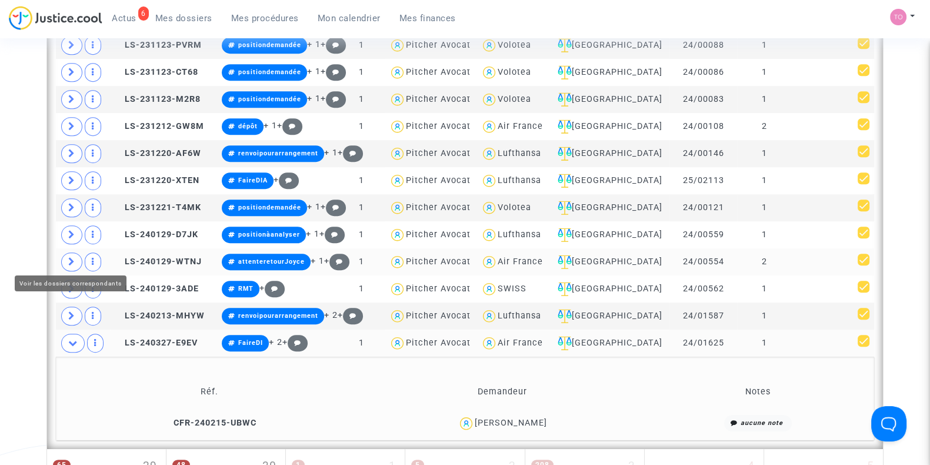
click at [73, 258] on icon at bounding box center [71, 261] width 7 height 9
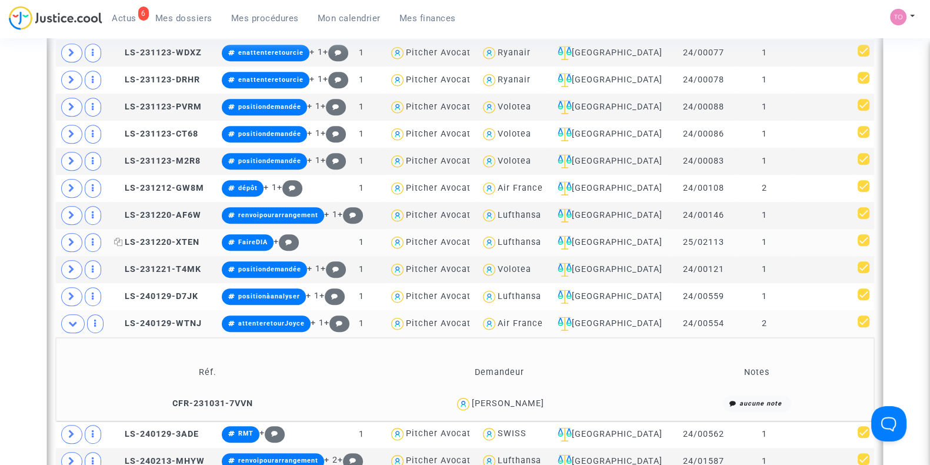
scroll to position [803, 0]
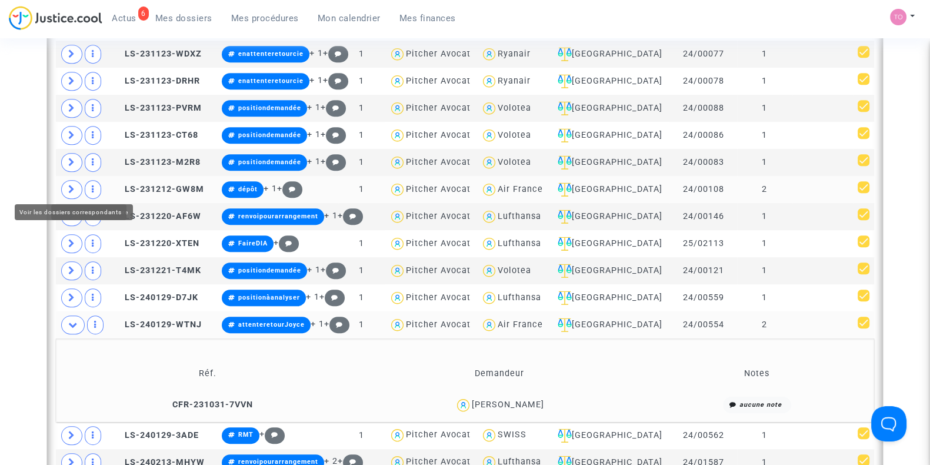
click at [74, 185] on icon at bounding box center [71, 189] width 7 height 9
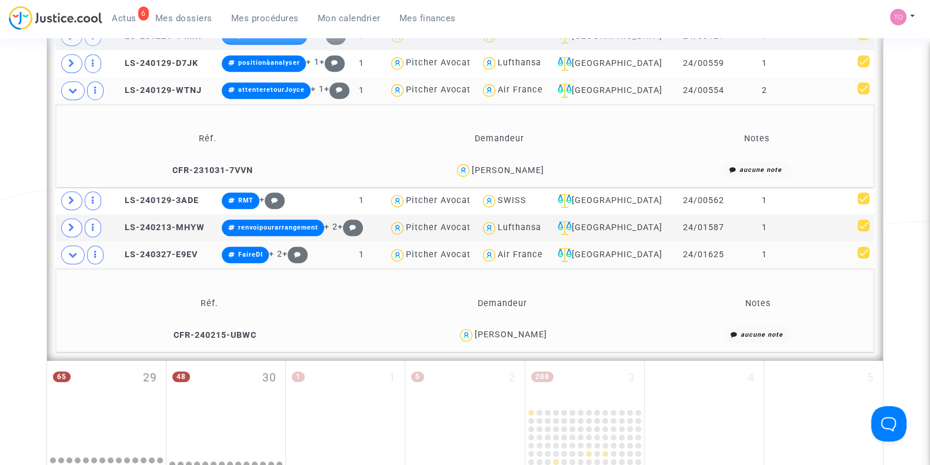
scroll to position [1122, 0]
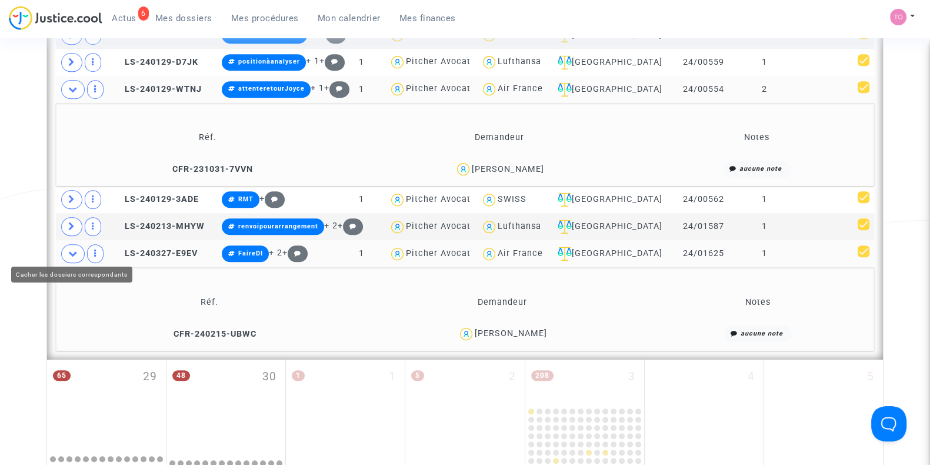
click at [74, 253] on span at bounding box center [73, 253] width 24 height 19
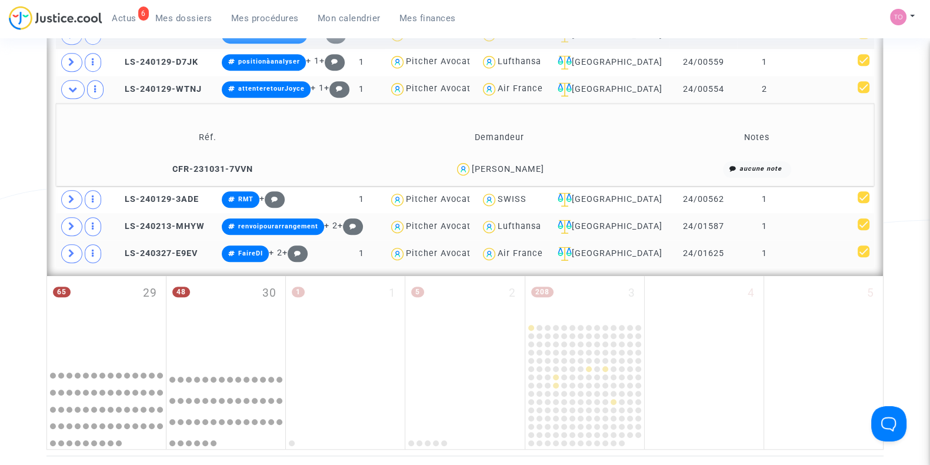
scroll to position [1066, 0]
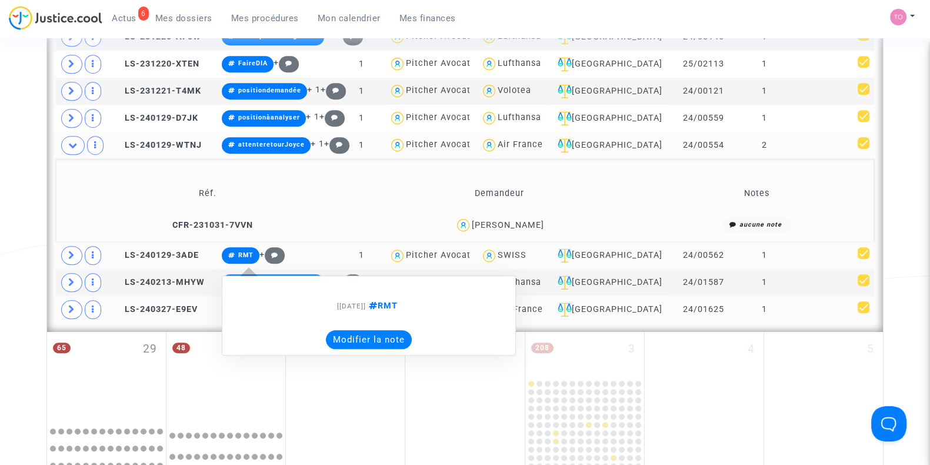
click at [372, 335] on button "Modifier la note" at bounding box center [369, 339] width 86 height 19
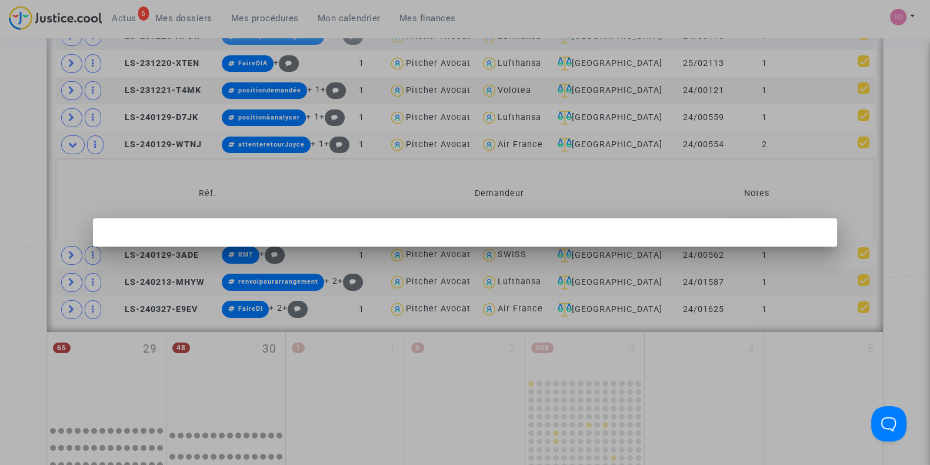
scroll to position [0, 0]
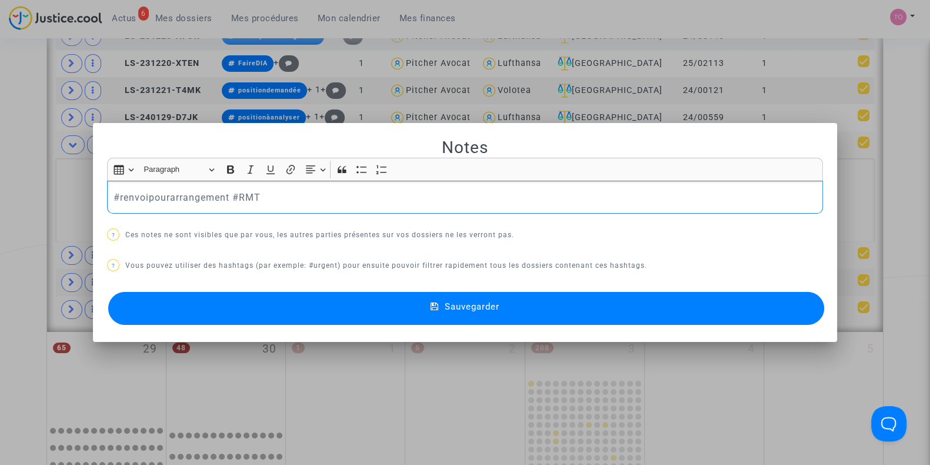
click at [353, 316] on button "Sauvegarder" at bounding box center [466, 308] width 716 height 33
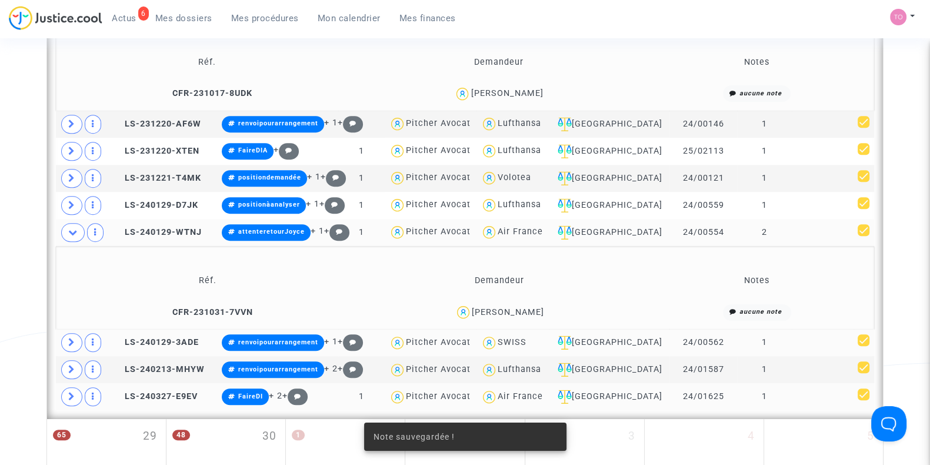
scroll to position [979, 0]
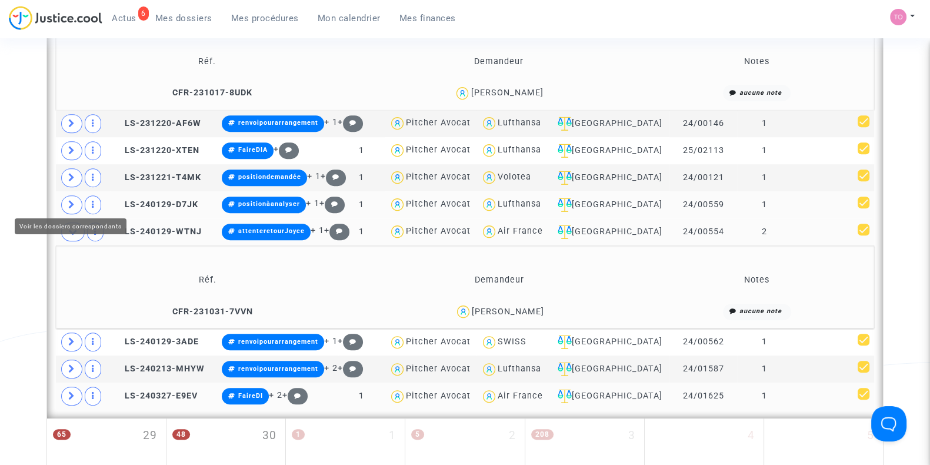
click at [75, 195] on span at bounding box center [71, 204] width 21 height 19
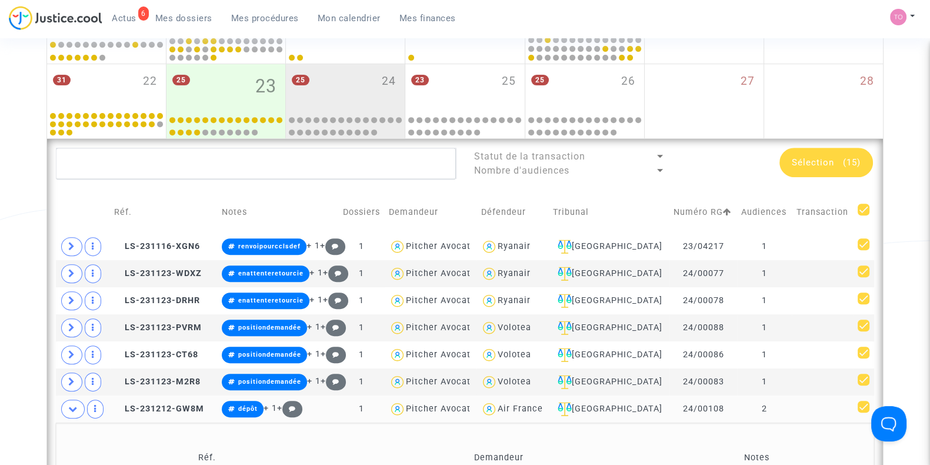
scroll to position [563, 0]
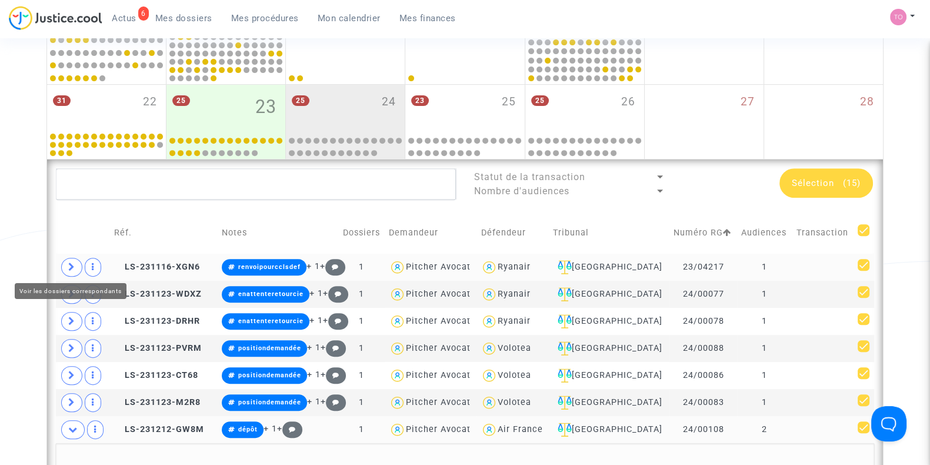
click at [71, 265] on icon at bounding box center [71, 266] width 7 height 9
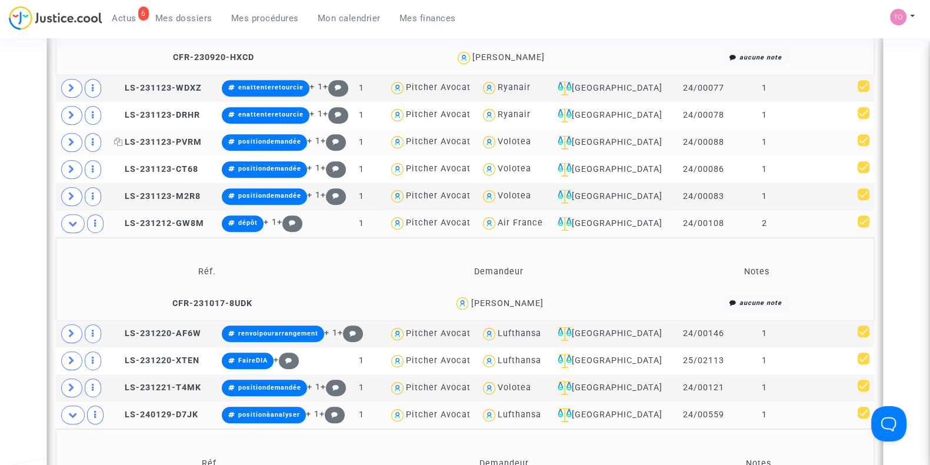
scroll to position [853, 0]
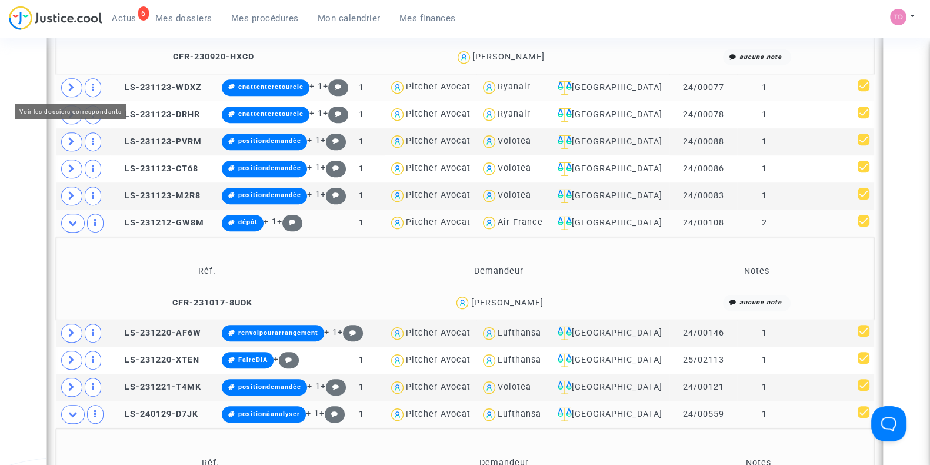
click at [72, 91] on span at bounding box center [71, 87] width 21 height 19
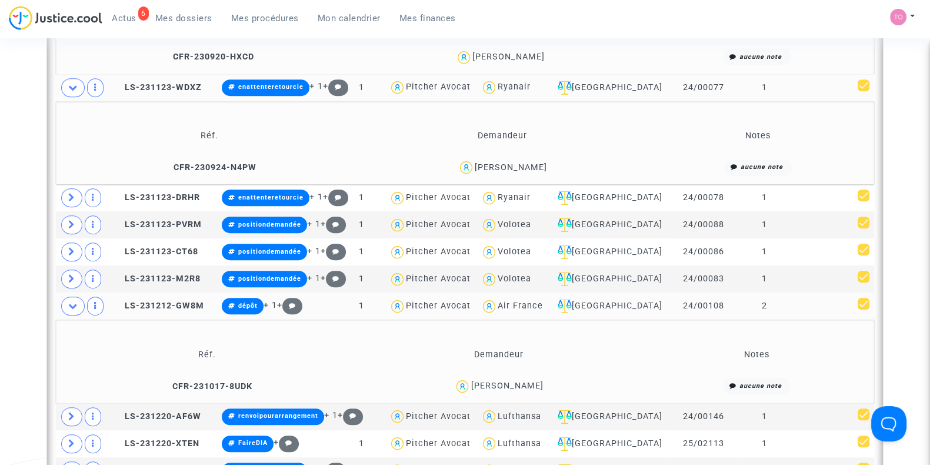
click at [516, 166] on div "PATRICK TOUJAS" at bounding box center [511, 167] width 72 height 10
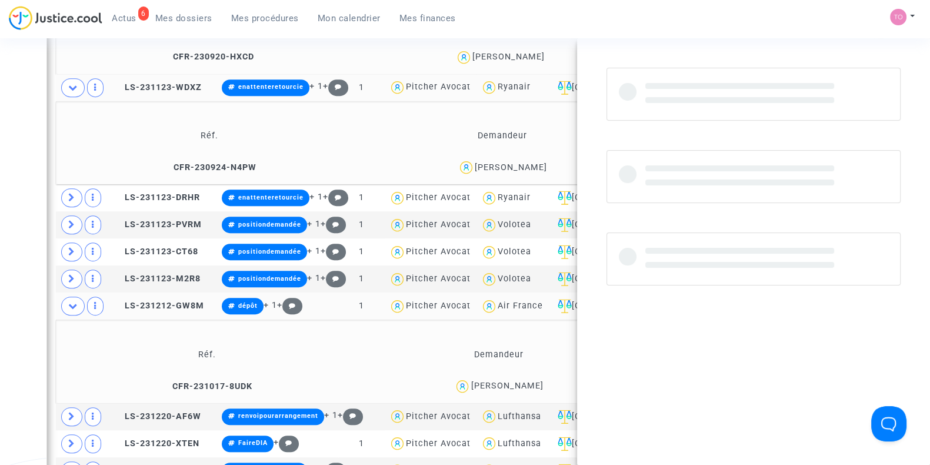
click at [516, 166] on div "PATRICK TOUJAS" at bounding box center [511, 167] width 72 height 10
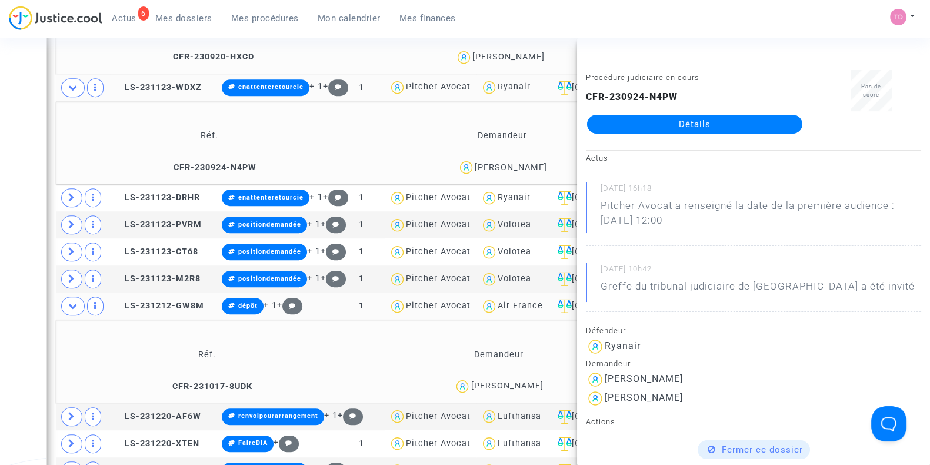
click at [27, 178] on div "Date de clôture d'instruction Date de conciliation Date d'audience Date de juge…" at bounding box center [465, 92] width 930 height 1754
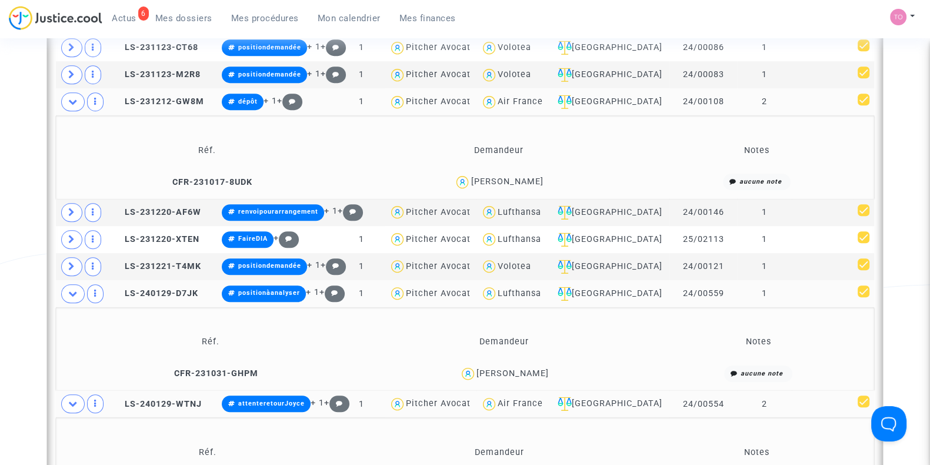
scroll to position [1163, 0]
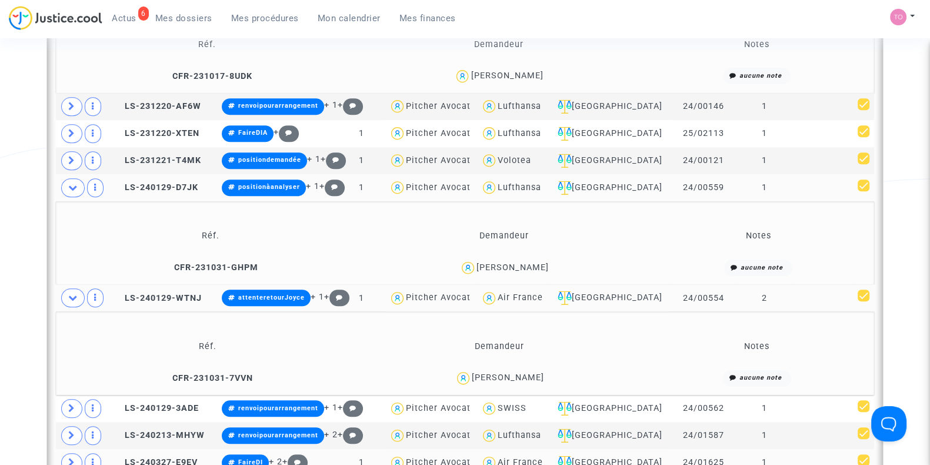
click at [53, 168] on div "Statut de la transaction Nombre d'audiences Sélection (15) Réf. Notes Dossiers …" at bounding box center [465, 22] width 836 height 926
click at [71, 185] on icon at bounding box center [72, 187] width 9 height 9
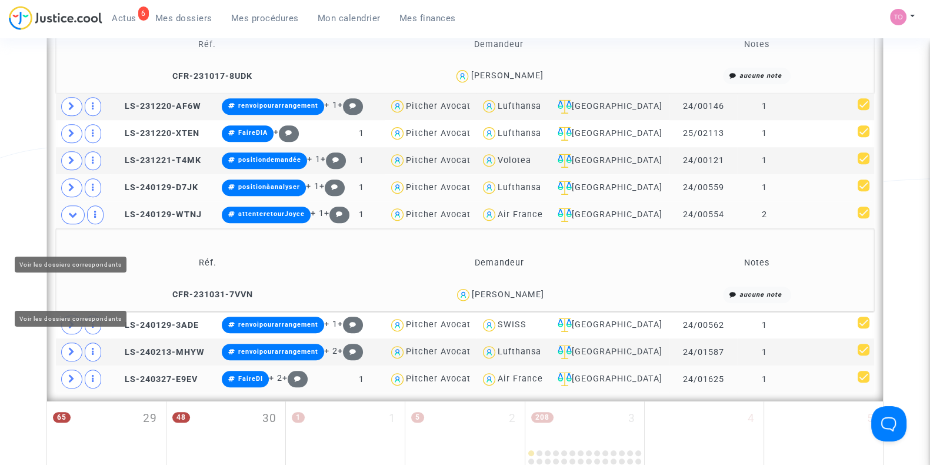
scroll to position [1010, 0]
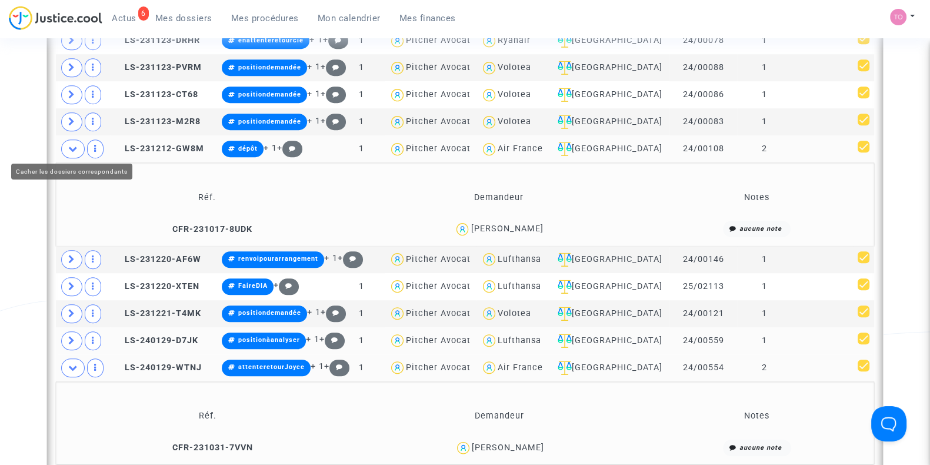
click at [76, 145] on icon at bounding box center [72, 148] width 9 height 9
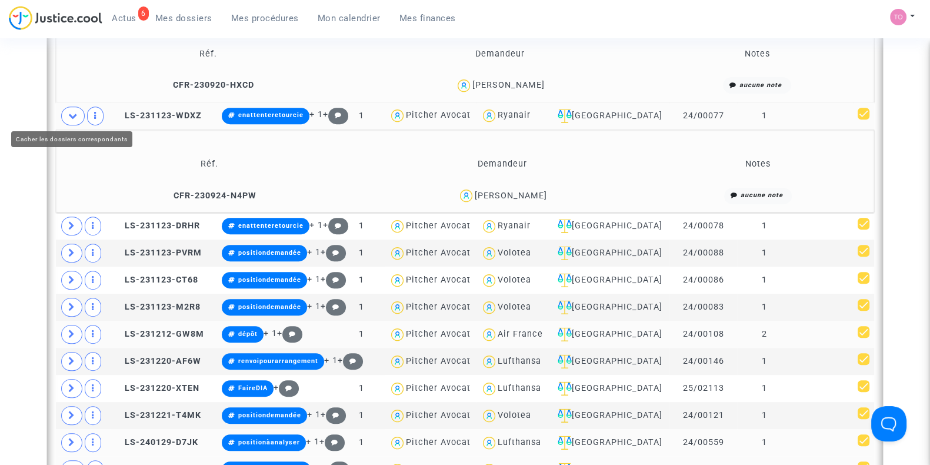
click at [72, 119] on span at bounding box center [73, 116] width 24 height 19
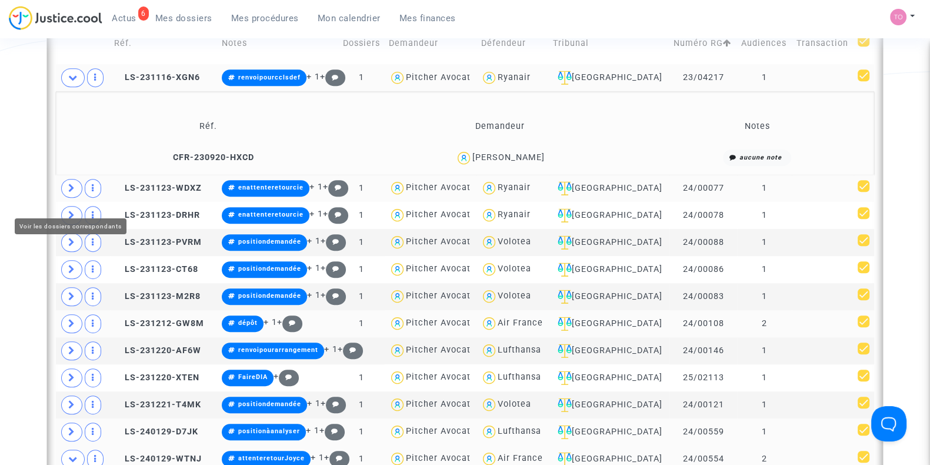
scroll to position [738, 0]
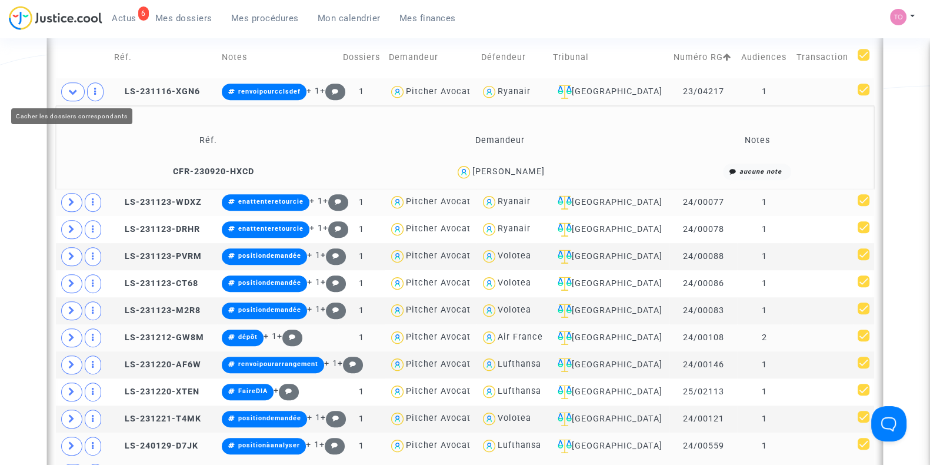
click at [74, 85] on span at bounding box center [73, 91] width 24 height 19
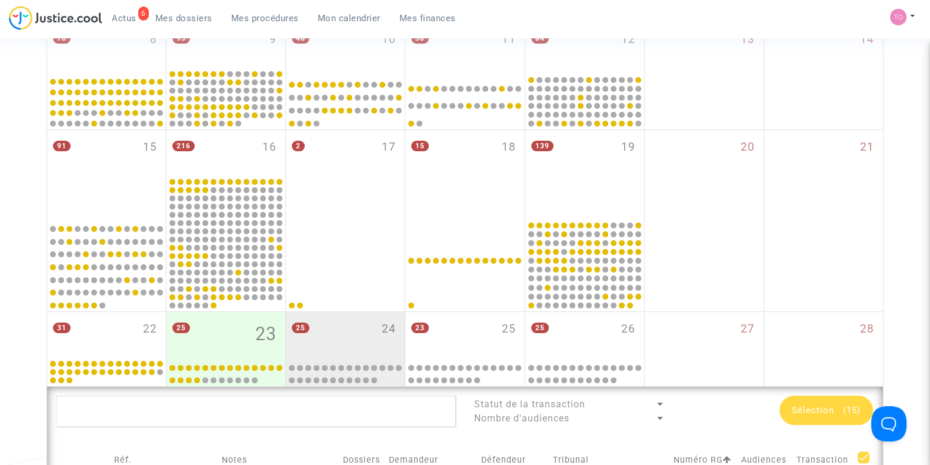
scroll to position [335, 0]
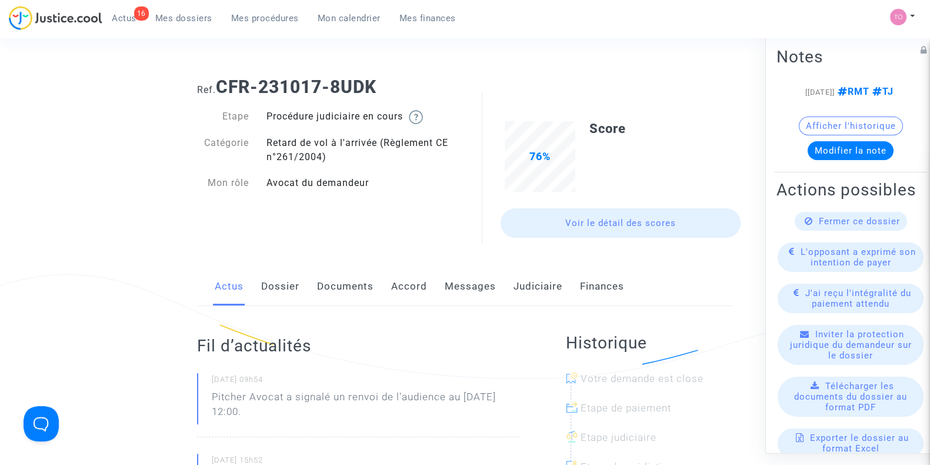
scroll to position [198, 0]
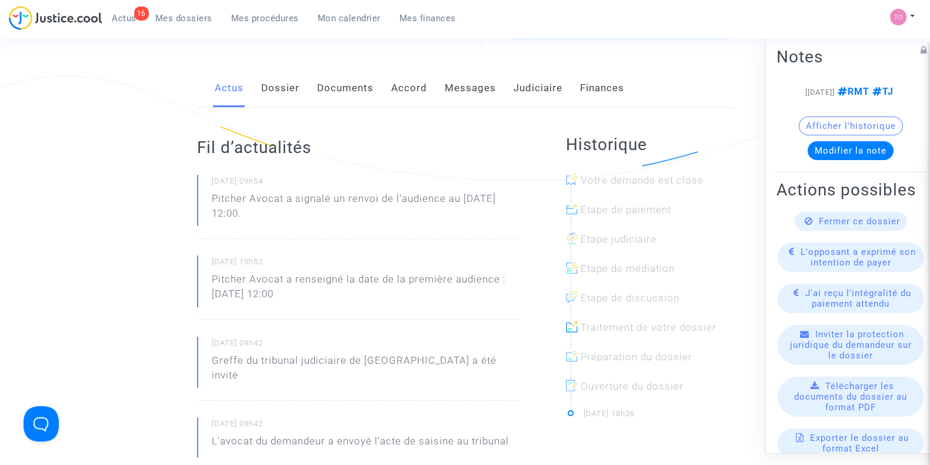
click at [288, 85] on link "Dossier" at bounding box center [280, 88] width 38 height 39
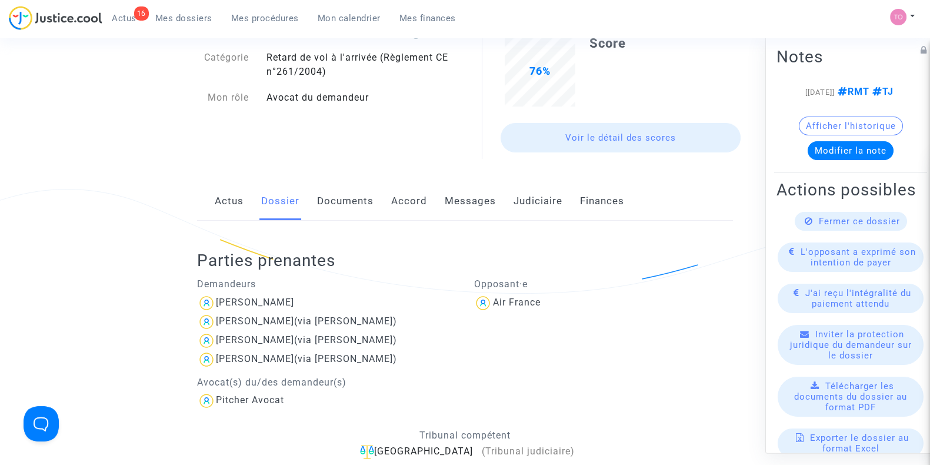
scroll to position [85, 0]
click at [475, 201] on link "Messages" at bounding box center [470, 201] width 51 height 39
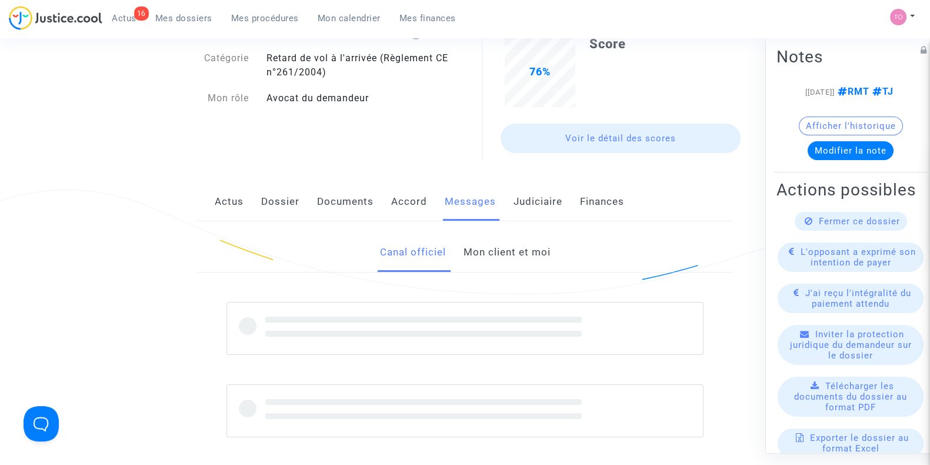
click at [524, 204] on link "Judiciaire" at bounding box center [538, 201] width 49 height 39
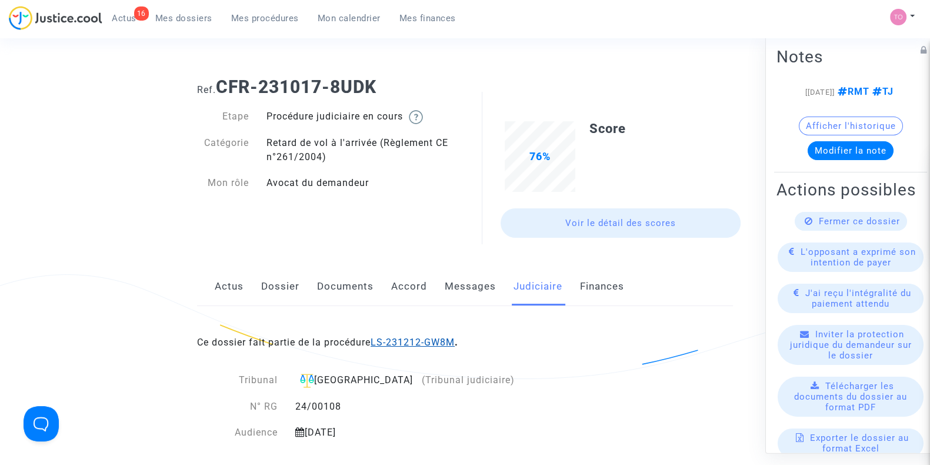
click at [395, 341] on link "LS-231212-GW8M" at bounding box center [413, 342] width 84 height 11
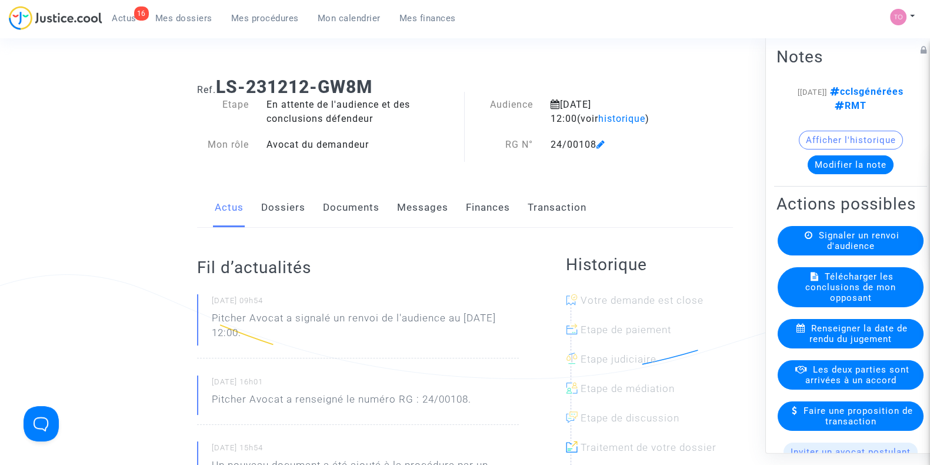
click at [342, 215] on link "Documents" at bounding box center [351, 207] width 56 height 39
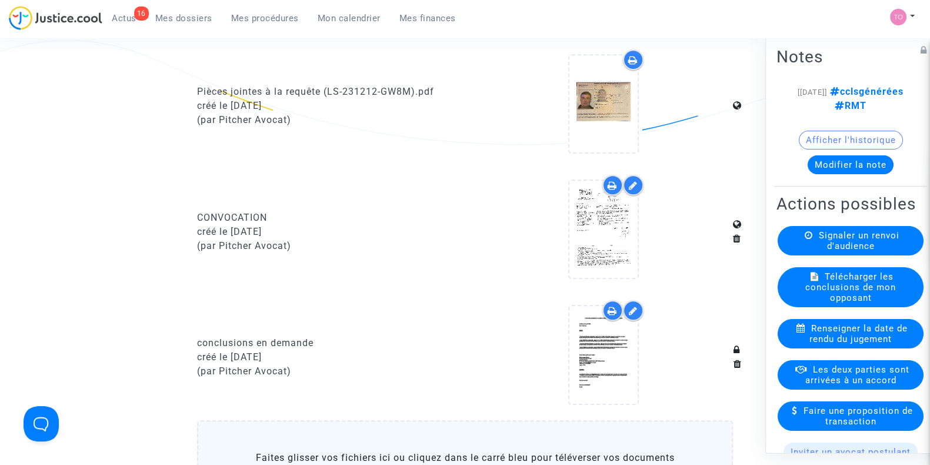
scroll to position [914, 0]
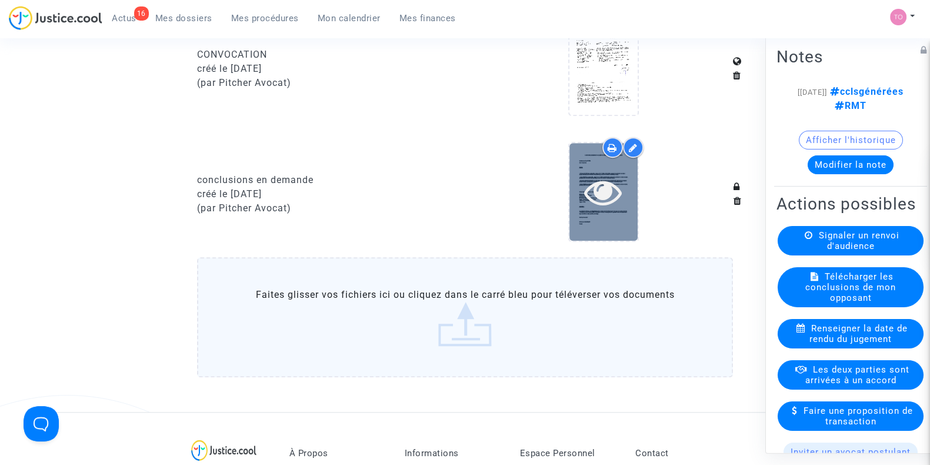
click at [580, 202] on div at bounding box center [604, 192] width 68 height 38
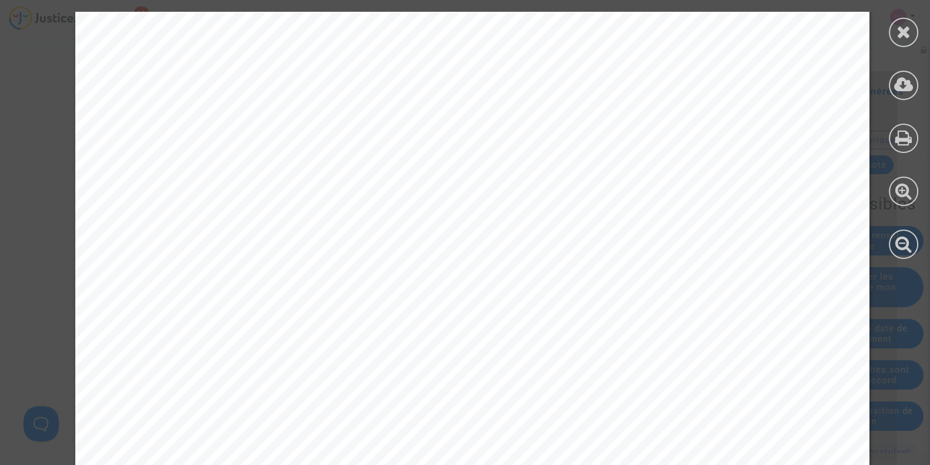
scroll to position [4542, 0]
click at [912, 24] on div at bounding box center [903, 32] width 29 height 29
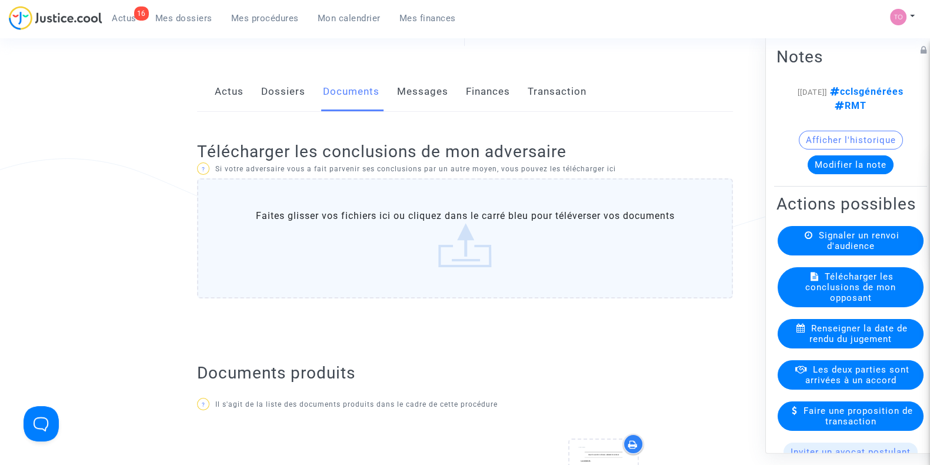
scroll to position [114, 0]
click at [883, 149] on button "Afficher l'historique" at bounding box center [851, 140] width 104 height 19
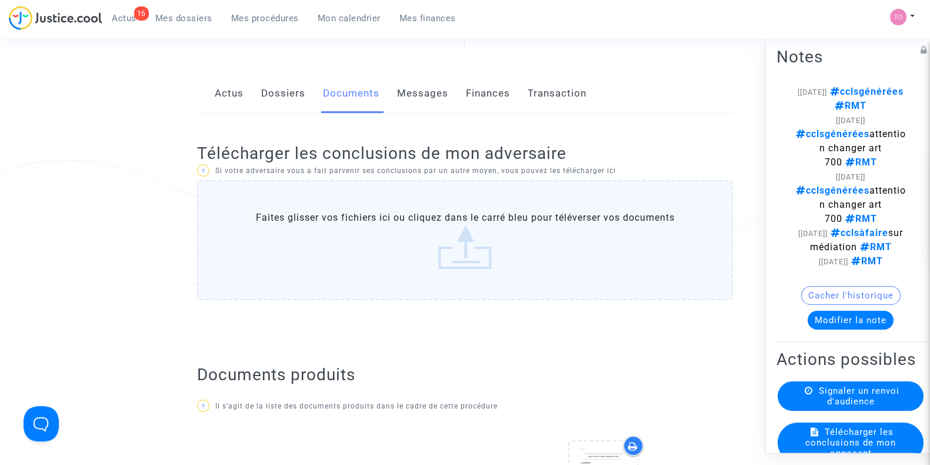
click at [823, 252] on span "cclsàfaire sur médiation RMT" at bounding box center [857, 239] width 94 height 25
click at [296, 102] on link "Dossiers" at bounding box center [283, 93] width 44 height 39
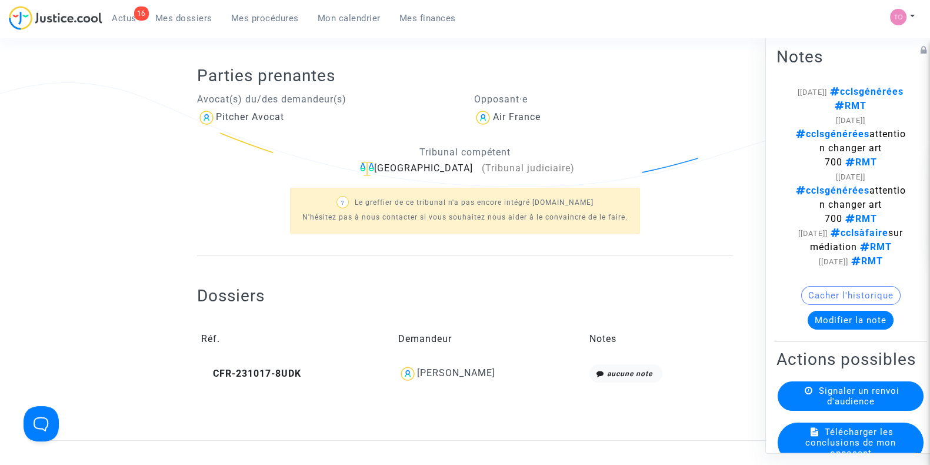
scroll to position [181, 0]
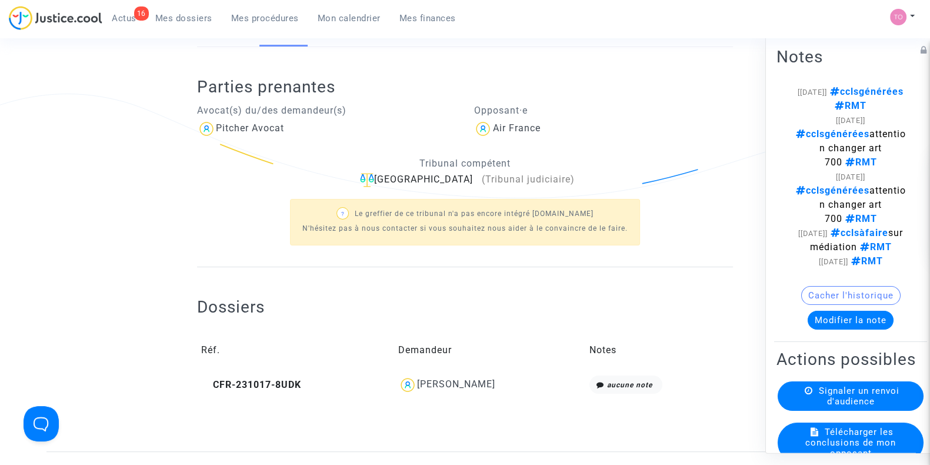
click at [443, 378] on div "[PERSON_NAME]" at bounding box center [456, 383] width 78 height 11
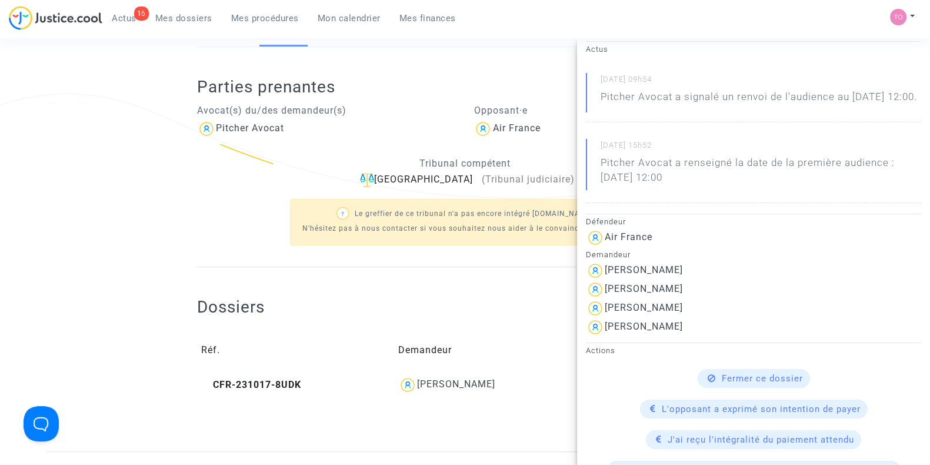
scroll to position [110, 0]
click at [683, 312] on div "[PERSON_NAME]" at bounding box center [644, 306] width 78 height 11
copy div "BAQUEY"
click at [138, 195] on ng-component "Ref. LS-231212-GW8M Etape En attente de l'audience et des conclusions défendeur…" at bounding box center [464, 169] width 837 height 564
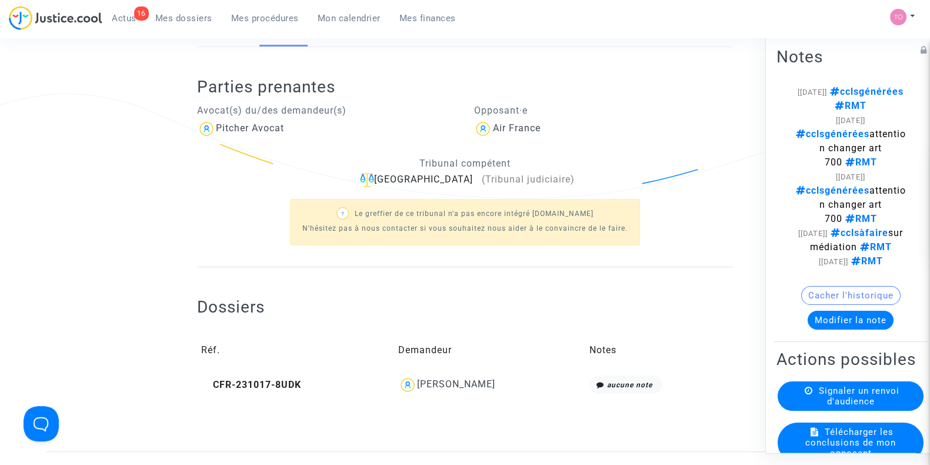
scroll to position [0, 0]
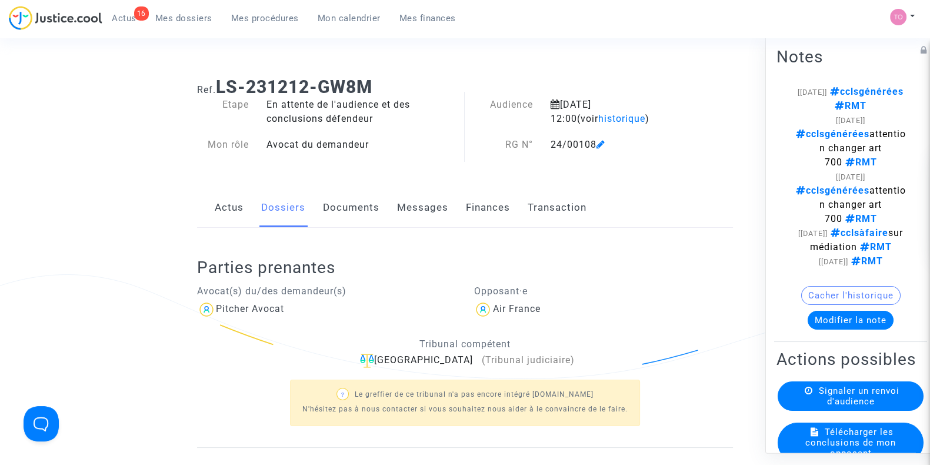
click at [727, 161] on div "Ref. LS-231212-GW8M Etape En attente de l'audience et des conclusions défendeur…" at bounding box center [465, 116] width 554 height 97
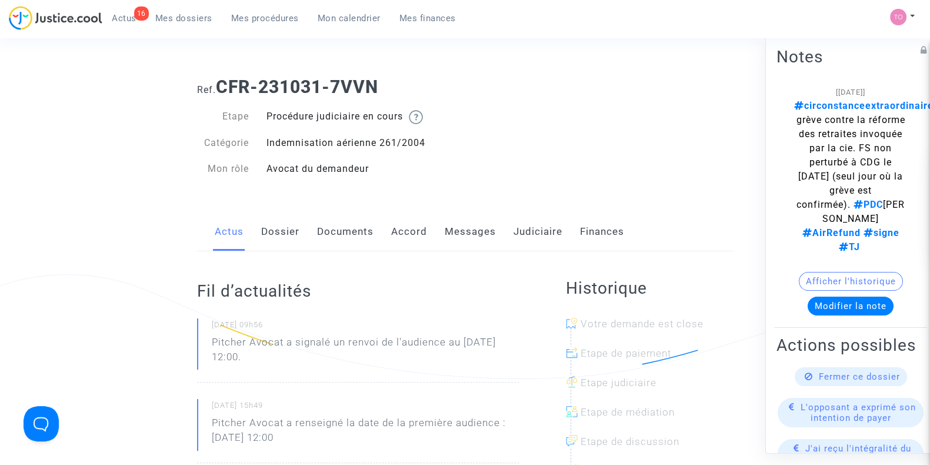
click at [285, 238] on link "Dossier" at bounding box center [280, 231] width 38 height 39
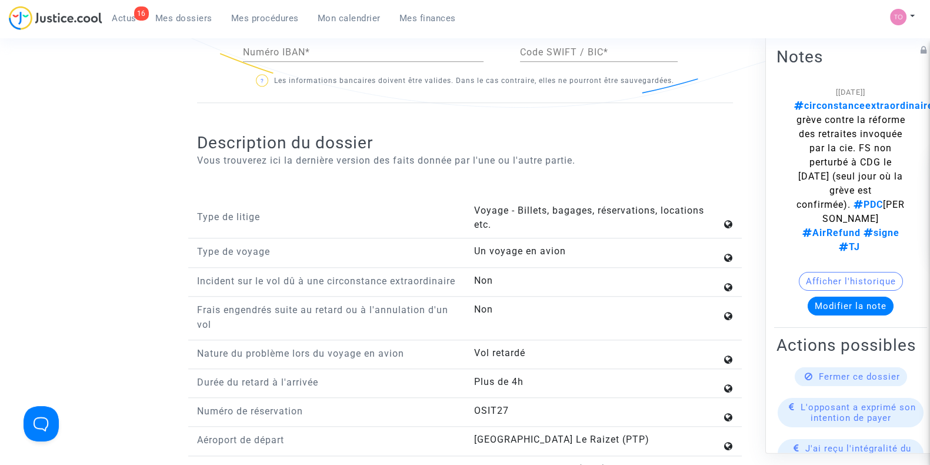
scroll to position [1505, 0]
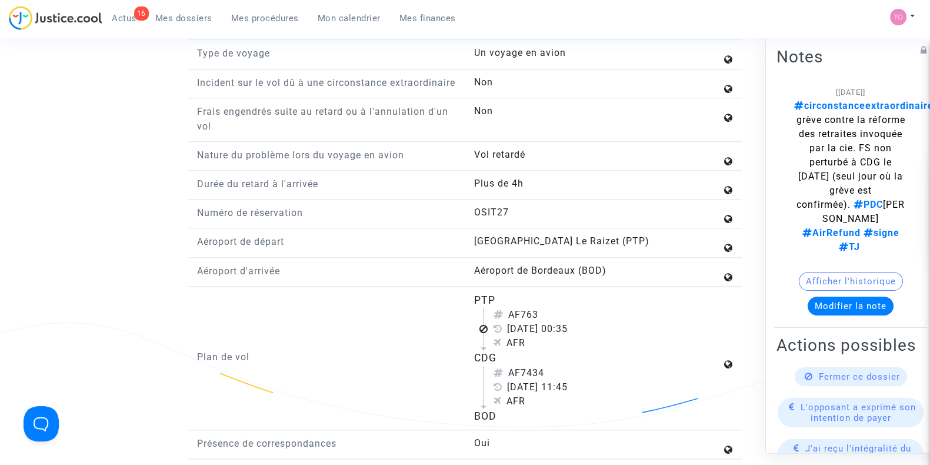
drag, startPoint x: 472, startPoint y: 304, endPoint x: 540, endPoint y: 366, distance: 92.1
click at [540, 366] on div "PTP AF763 [DATE] 00:35 AFR CDG AF7434 [DATE] 11:45 AFR BOD" at bounding box center [603, 357] width 277 height 131
drag, startPoint x: 526, startPoint y: 427, endPoint x: 461, endPoint y: 304, distance: 138.7
click at [461, 304] on div "Plan de vol PTP AF763 [DATE] 00:35 AFR CDG AF7434 [DATE] 11:45 AFR BOD" at bounding box center [465, 361] width 554 height 138
copy div "PTP AF763 [DATE] 00:35 AFR CDG AF7434 [DATE] 11:45 AFR BOD"
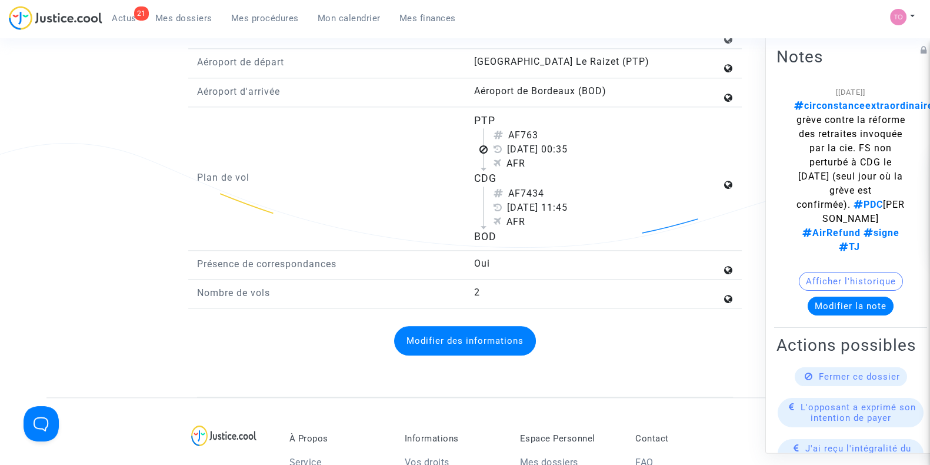
scroll to position [1685, 0]
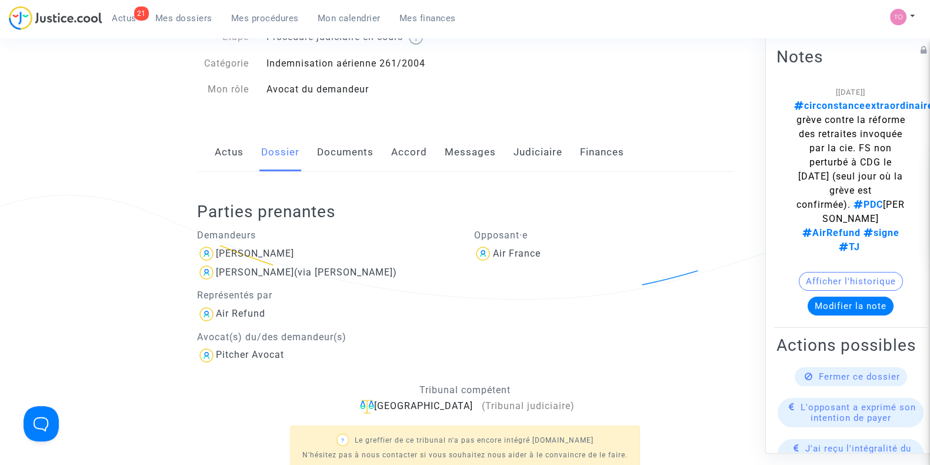
click at [332, 151] on link "Documents" at bounding box center [345, 152] width 56 height 39
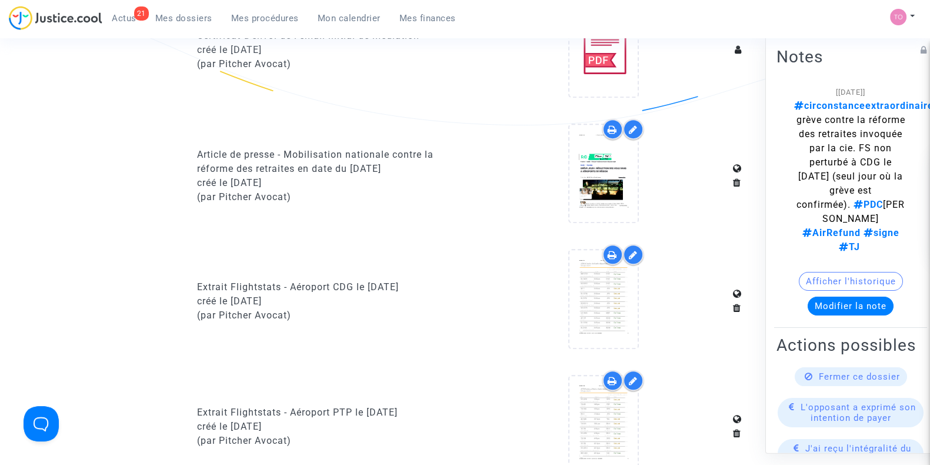
scroll to position [770, 0]
click at [608, 129] on icon at bounding box center [612, 130] width 9 height 9
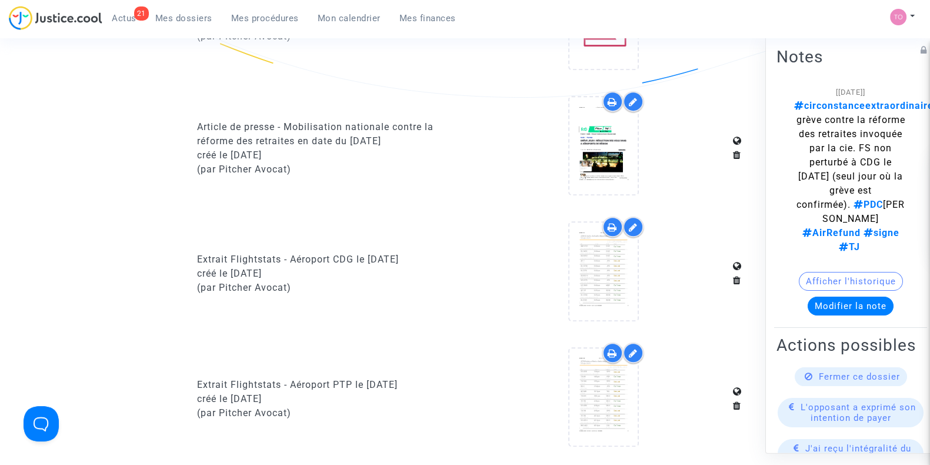
click at [612, 222] on icon at bounding box center [612, 226] width 9 height 9
click at [614, 348] on icon at bounding box center [612, 352] width 9 height 9
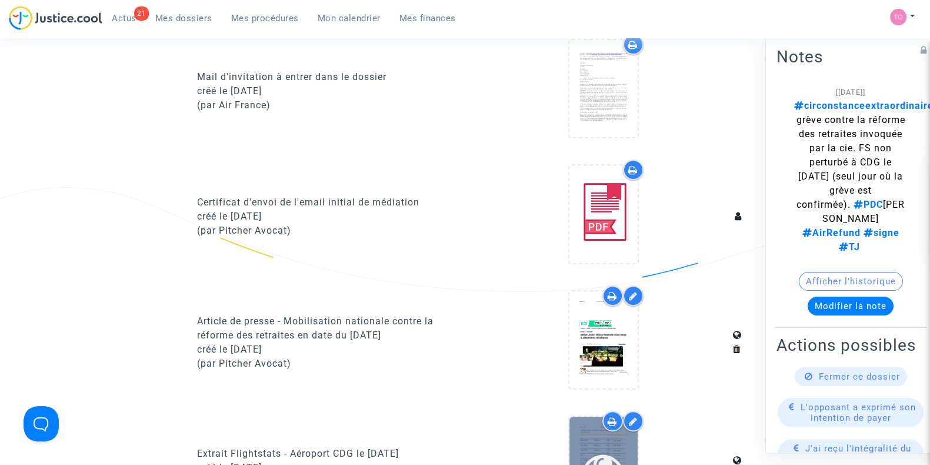
scroll to position [598, 0]
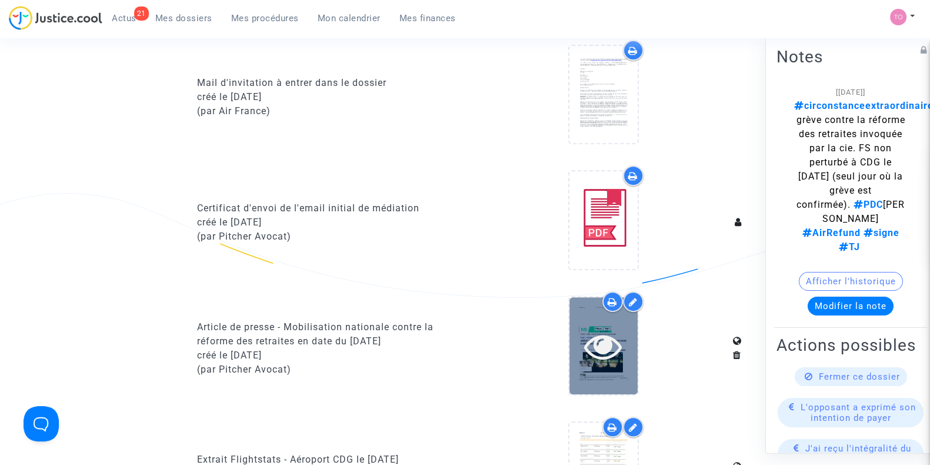
click at [585, 340] on icon at bounding box center [603, 346] width 38 height 38
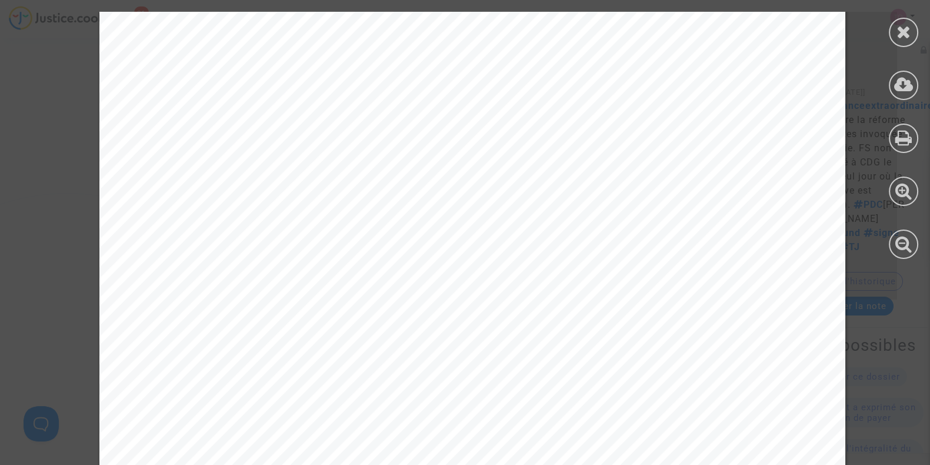
scroll to position [1119, 0]
click at [897, 38] on icon at bounding box center [904, 32] width 15 height 18
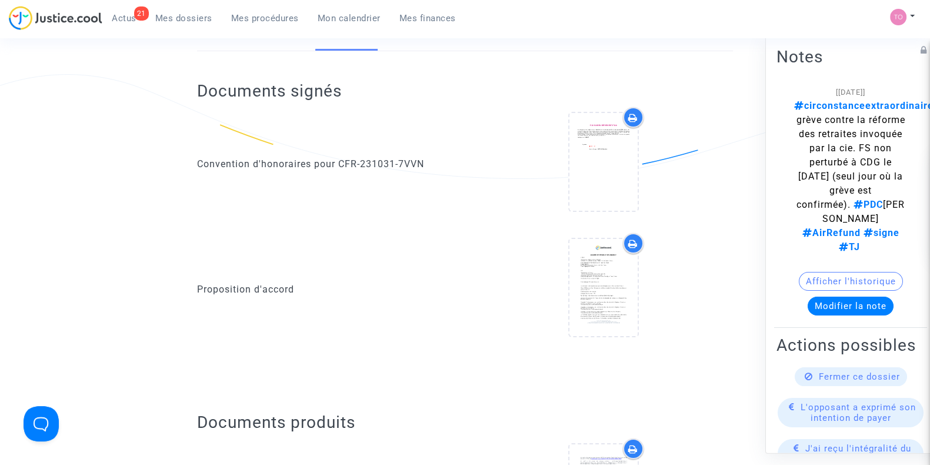
scroll to position [0, 0]
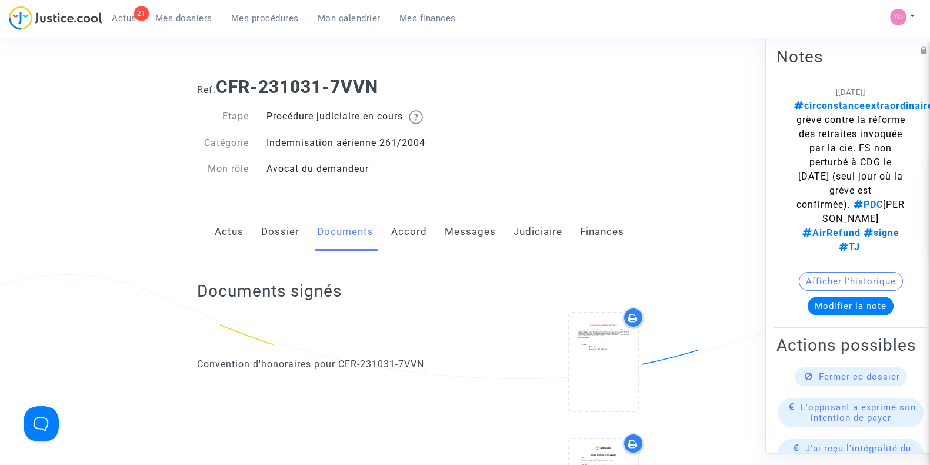
click at [280, 232] on link "Dossier" at bounding box center [280, 231] width 38 height 39
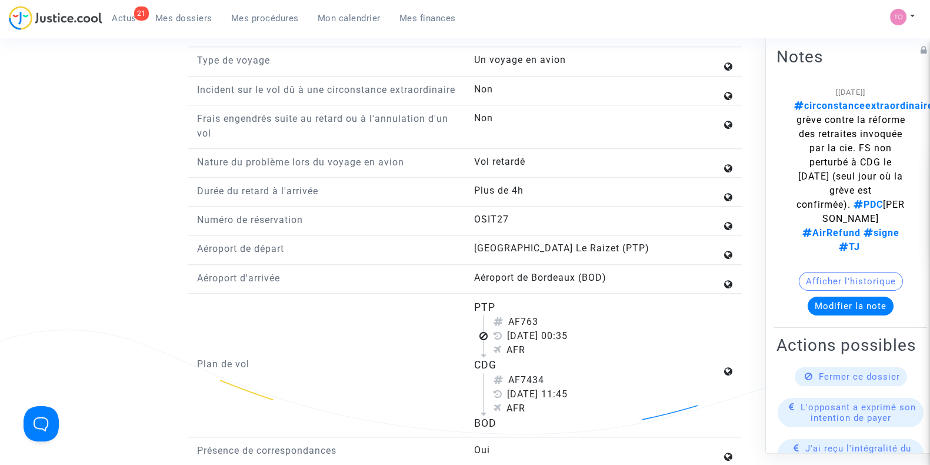
scroll to position [1474, 0]
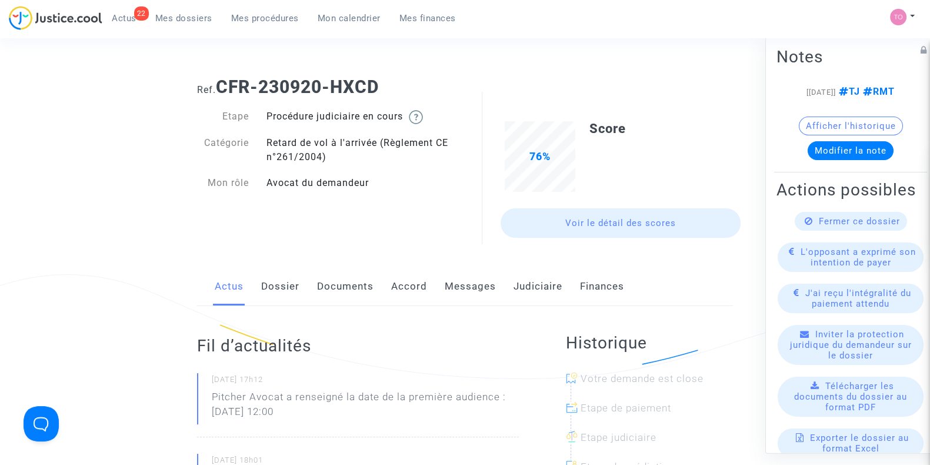
click at [417, 288] on link "Accord" at bounding box center [409, 286] width 36 height 39
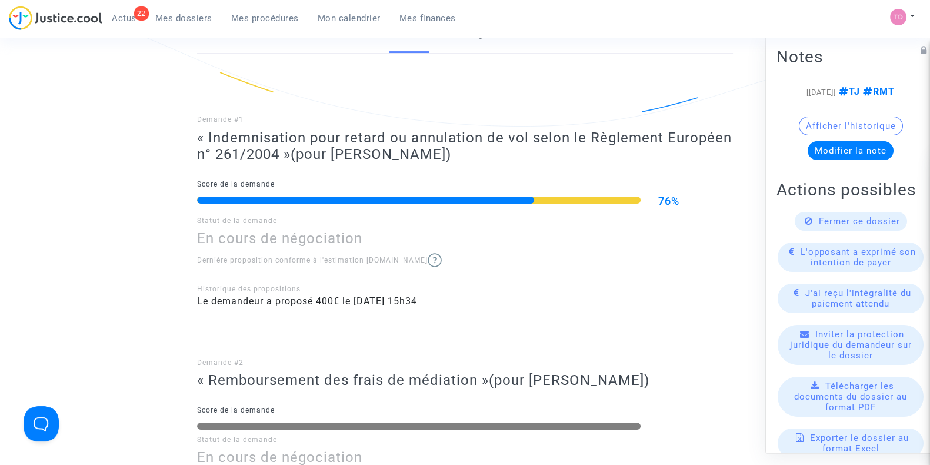
scroll to position [250, 0]
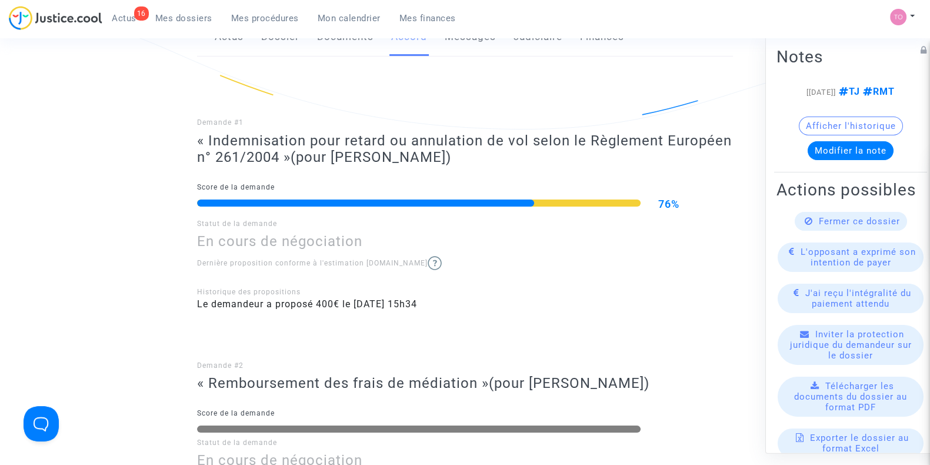
click at [358, 19] on span "Mon calendrier" at bounding box center [349, 18] width 63 height 11
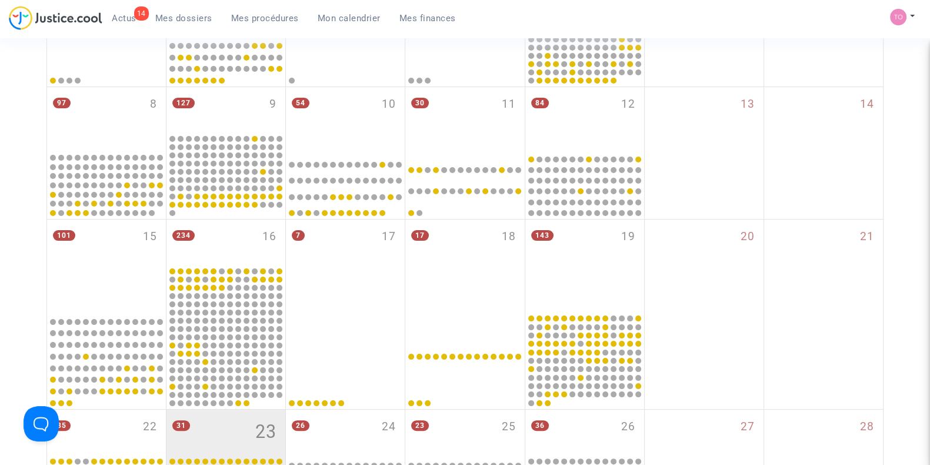
scroll to position [250, 0]
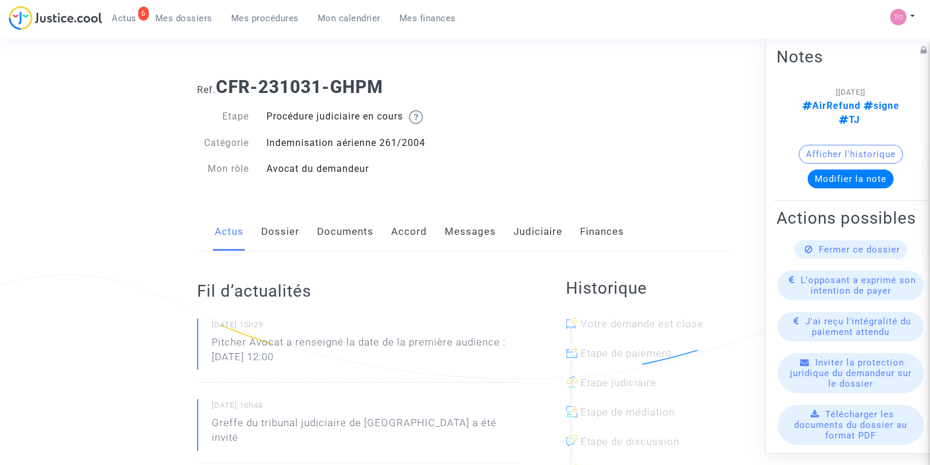
click at [271, 234] on link "Dossier" at bounding box center [280, 231] width 38 height 39
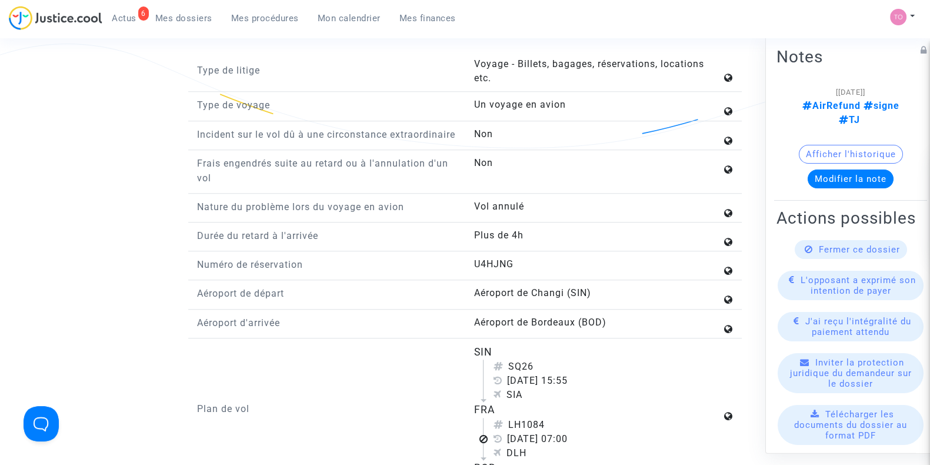
scroll to position [1428, 0]
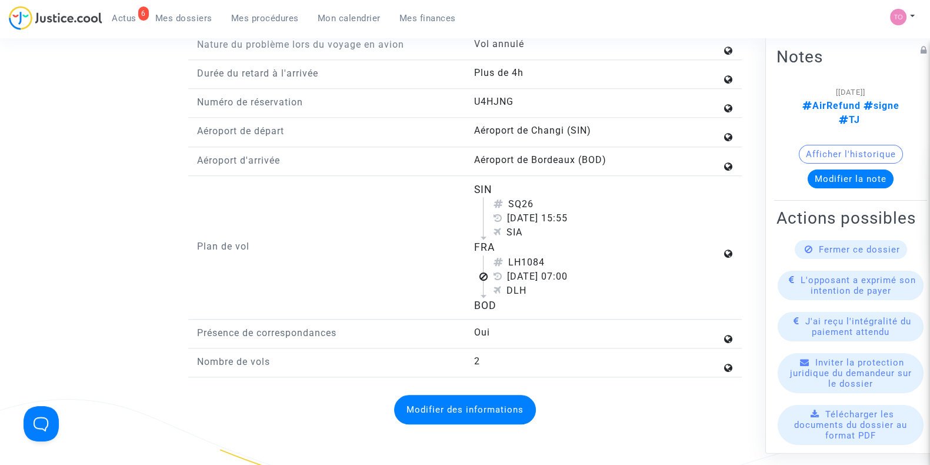
drag, startPoint x: 461, startPoint y: 194, endPoint x: 533, endPoint y: 328, distance: 151.9
click at [533, 320] on div "Plan de vol SIN SQ26 [DATE] 15:55 SIA FRA LH1084 [DATE] 07:00 DLH BOD" at bounding box center [465, 251] width 554 height 138
copy div "SIN SQ26 [DATE] 15:55 SIA FRA [GEOGRAPHIC_DATA] [DATE] 07:00 DLH BOD"
click at [350, 247] on div "Plan de vol" at bounding box center [326, 247] width 277 height 131
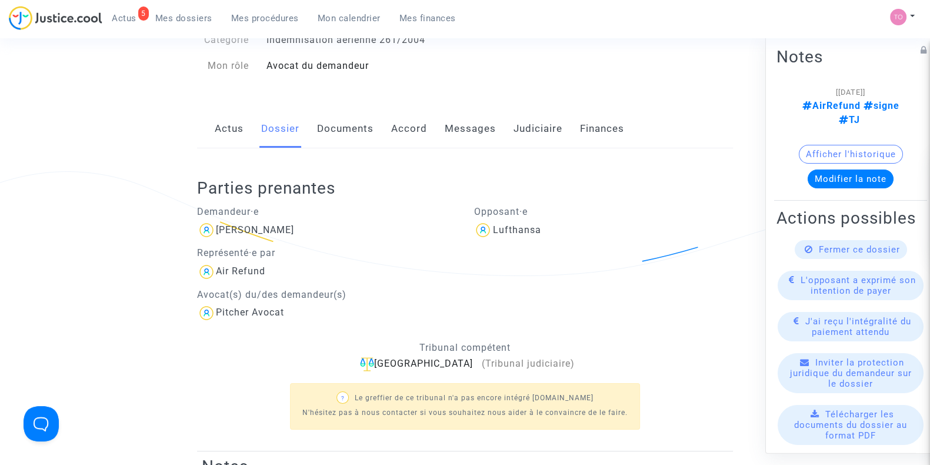
scroll to position [70, 0]
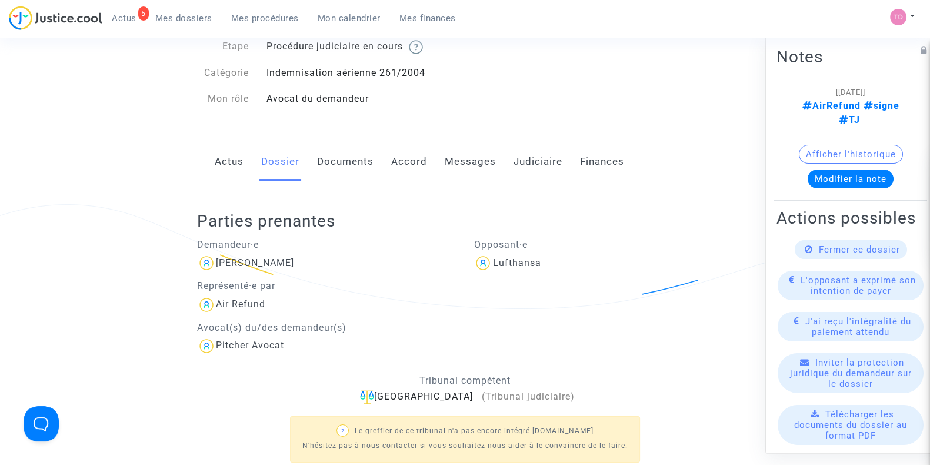
click at [359, 157] on link "Documents" at bounding box center [345, 161] width 56 height 39
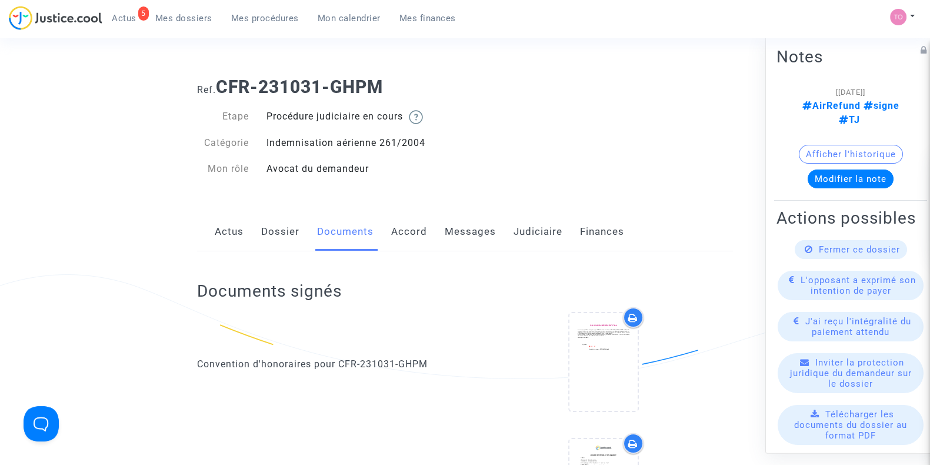
click at [277, 230] on link "Dossier" at bounding box center [280, 231] width 38 height 39
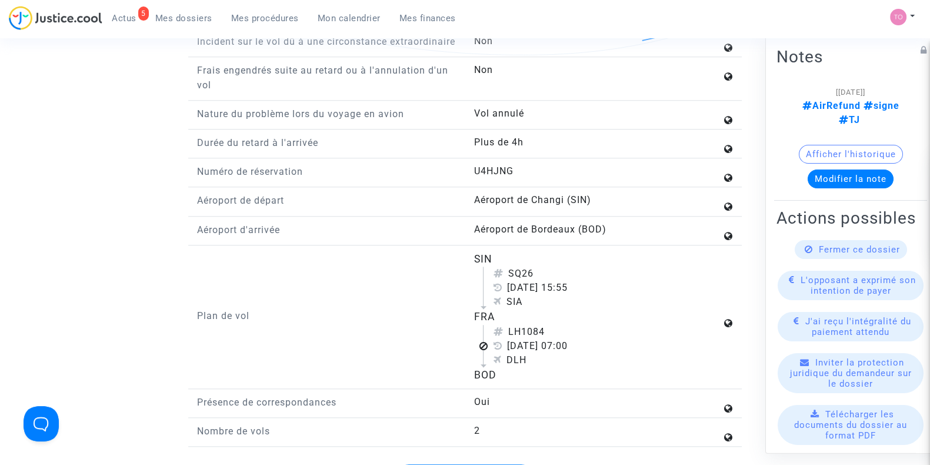
scroll to position [1359, 0]
